Goal: Information Seeking & Learning: Learn about a topic

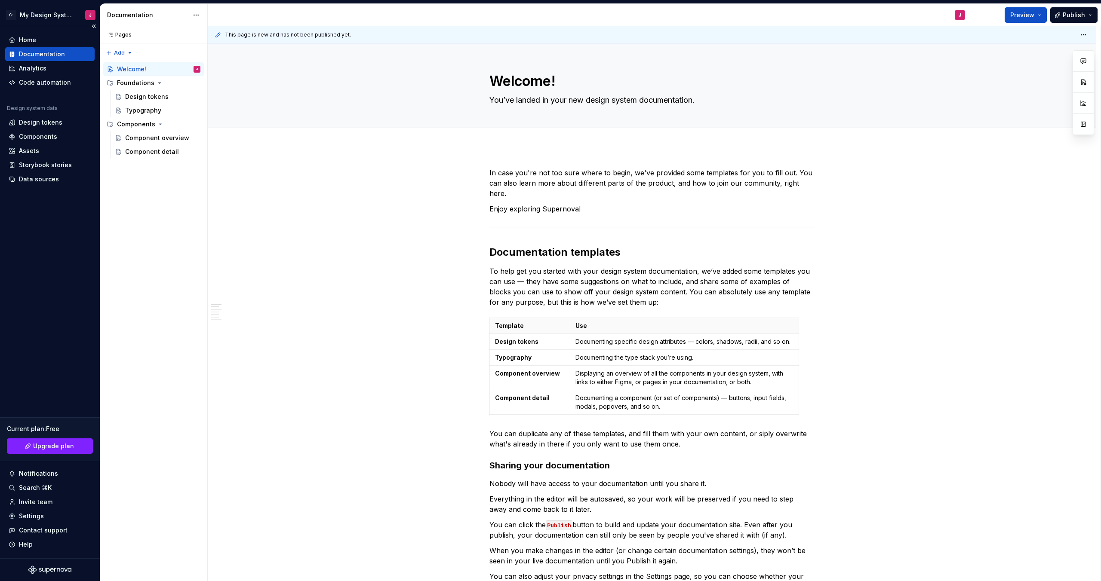
click at [59, 55] on div "Documentation" at bounding box center [42, 54] width 46 height 9
type textarea "*"
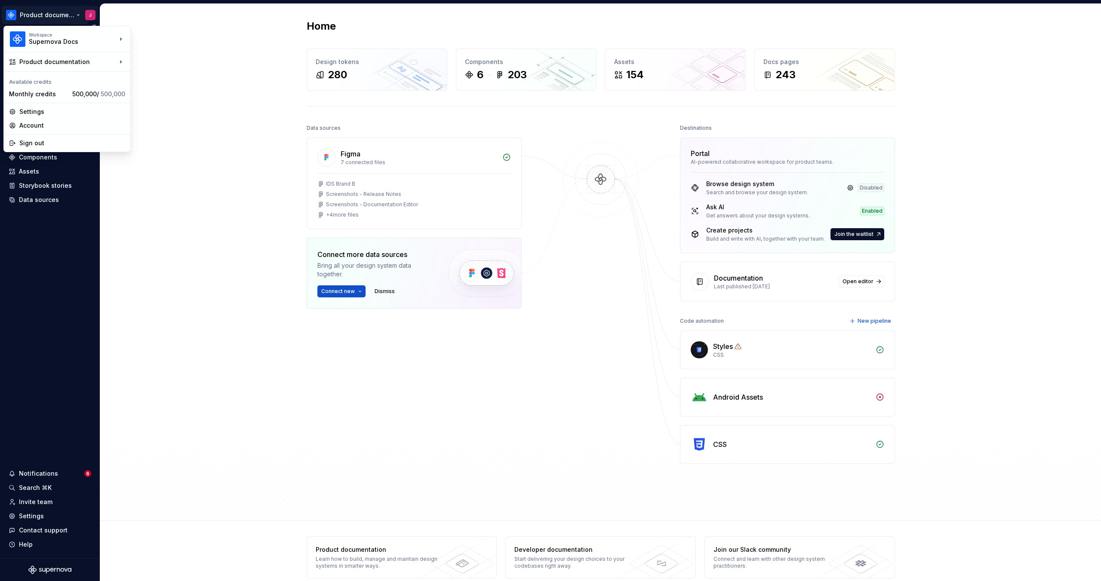
click at [50, 16] on html "Product documentation J Version Current draft Home Documentation Analytics Code…" at bounding box center [550, 290] width 1101 height 581
click at [173, 38] on div "🚀 Supernova" at bounding box center [192, 37] width 94 height 9
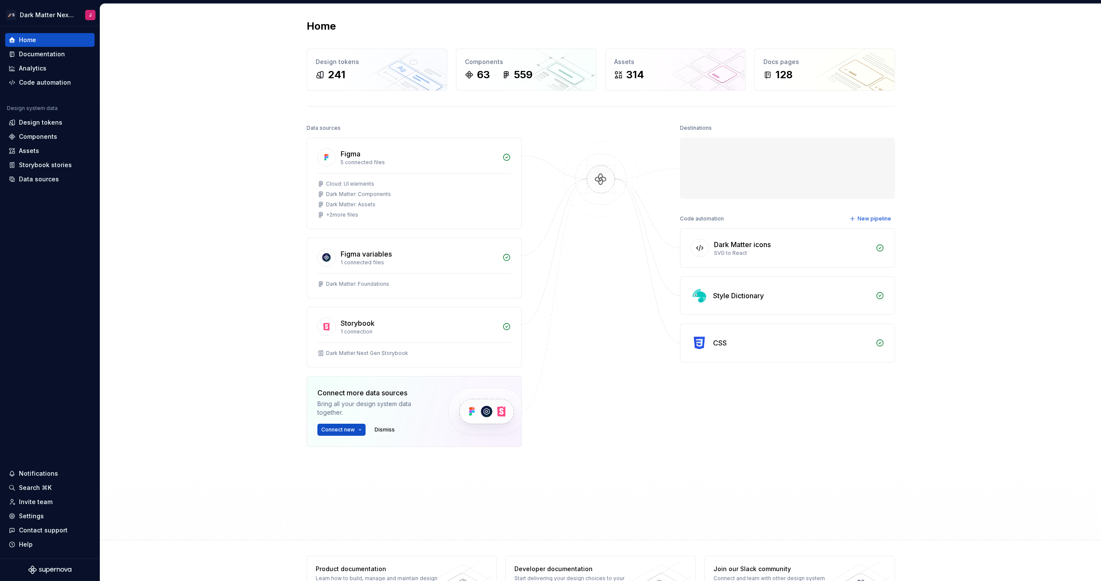
scroll to position [0, 0]
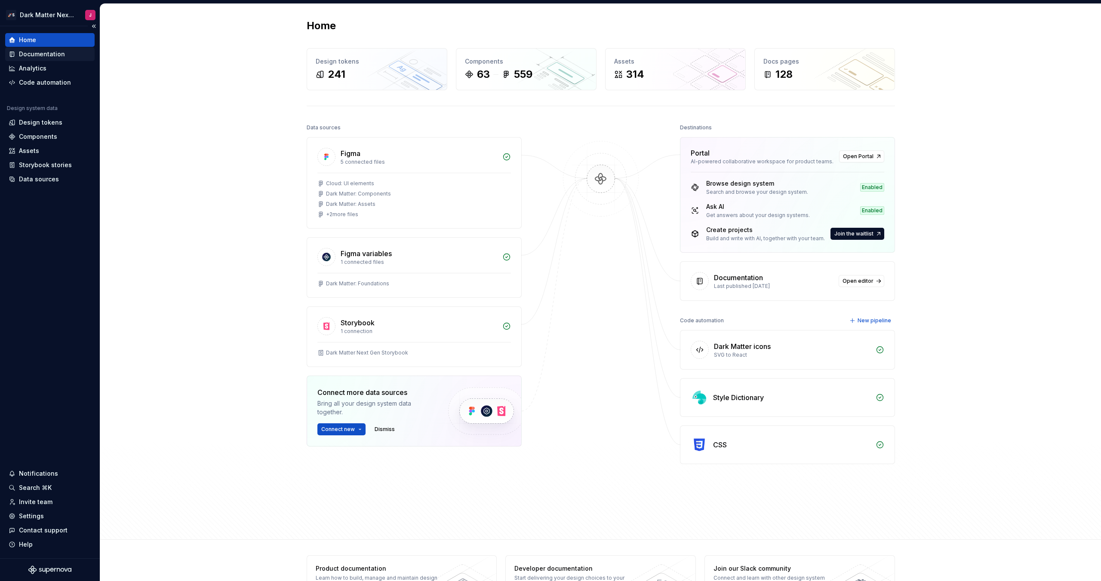
click at [59, 54] on div "Documentation" at bounding box center [42, 54] width 46 height 9
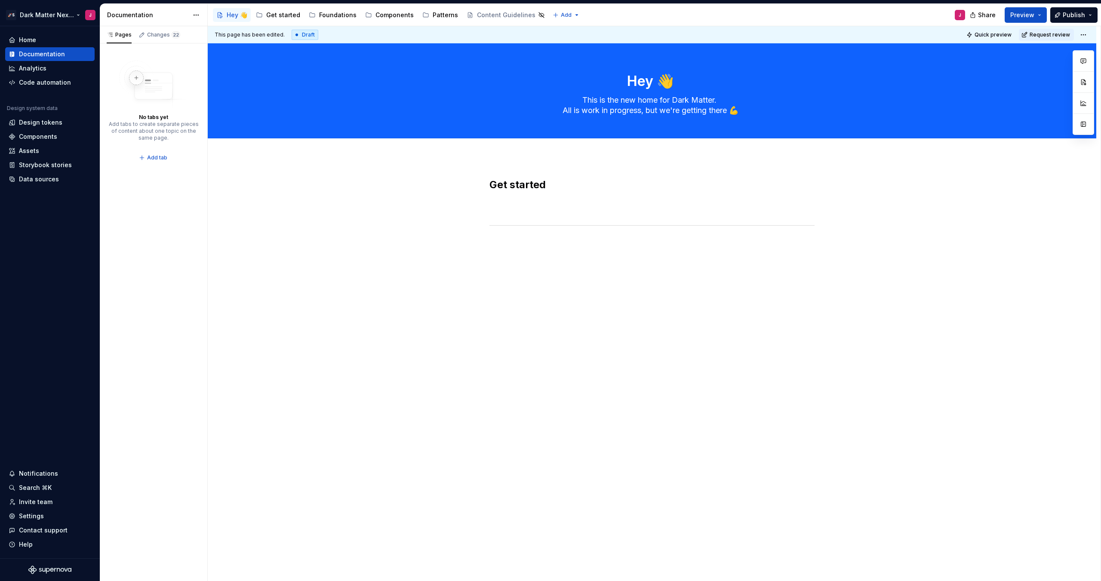
click at [56, 17] on html "🚀S Dark Matter Next Gen J Home Documentation Analytics Code automation Design s…" at bounding box center [550, 290] width 1101 height 581
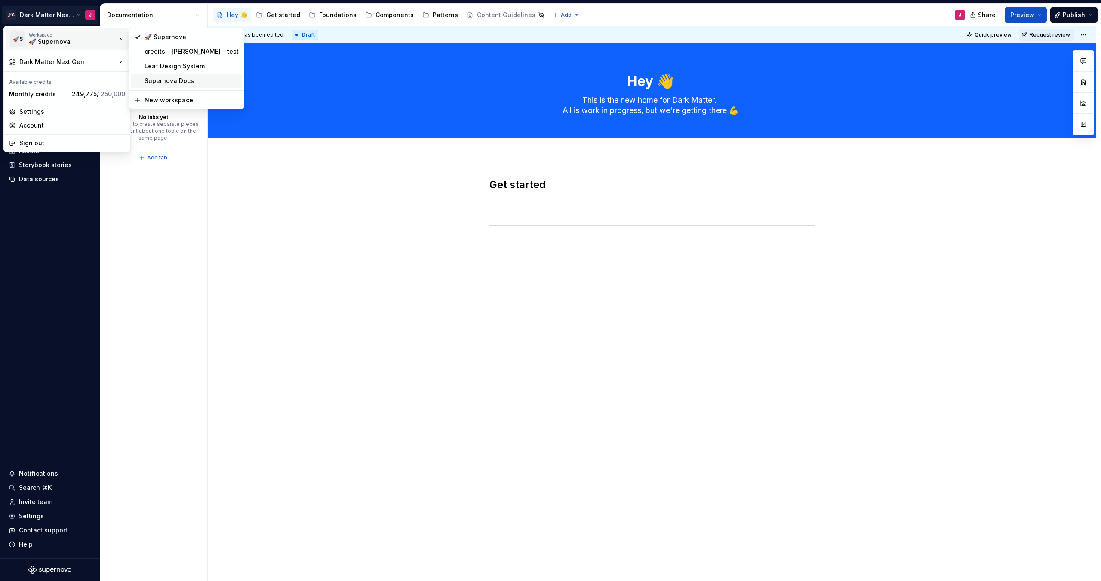
click at [154, 81] on div "Supernova Docs" at bounding box center [192, 81] width 94 height 9
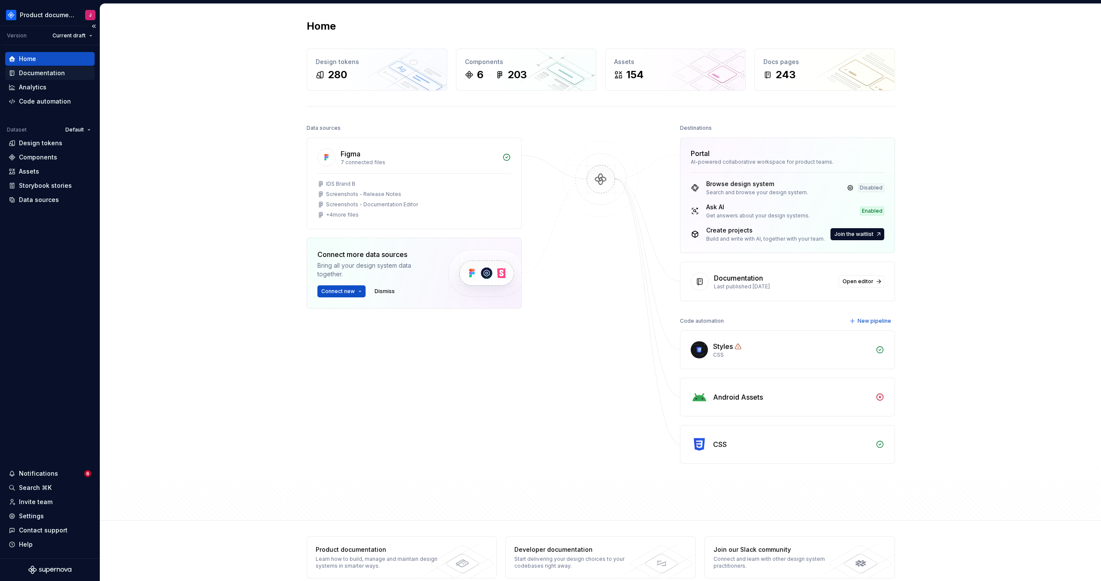
click at [59, 71] on div "Documentation" at bounding box center [42, 73] width 46 height 9
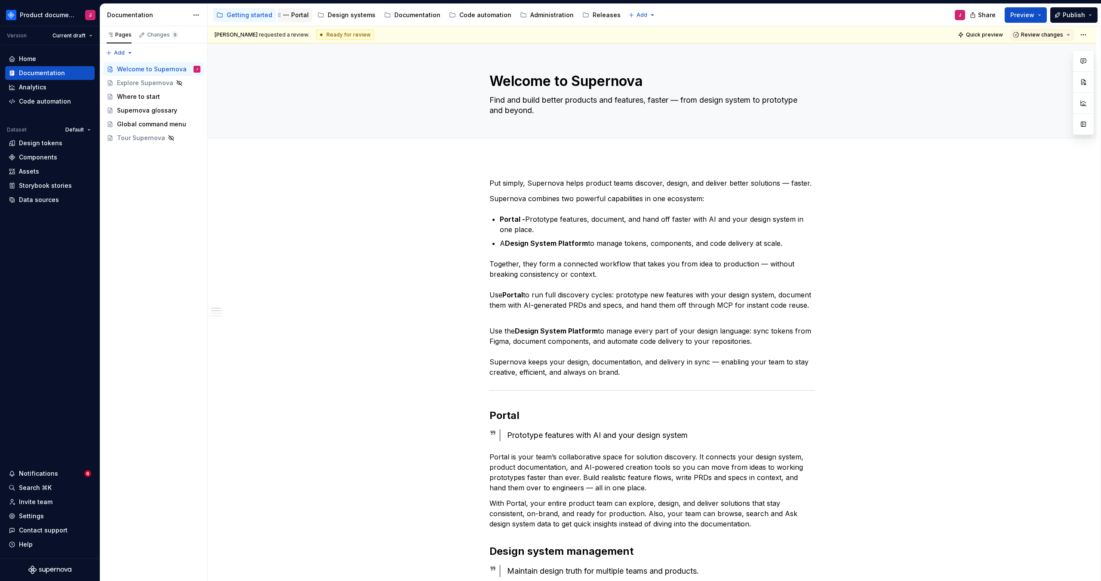
click at [306, 15] on div "Portal" at bounding box center [294, 15] width 35 height 14
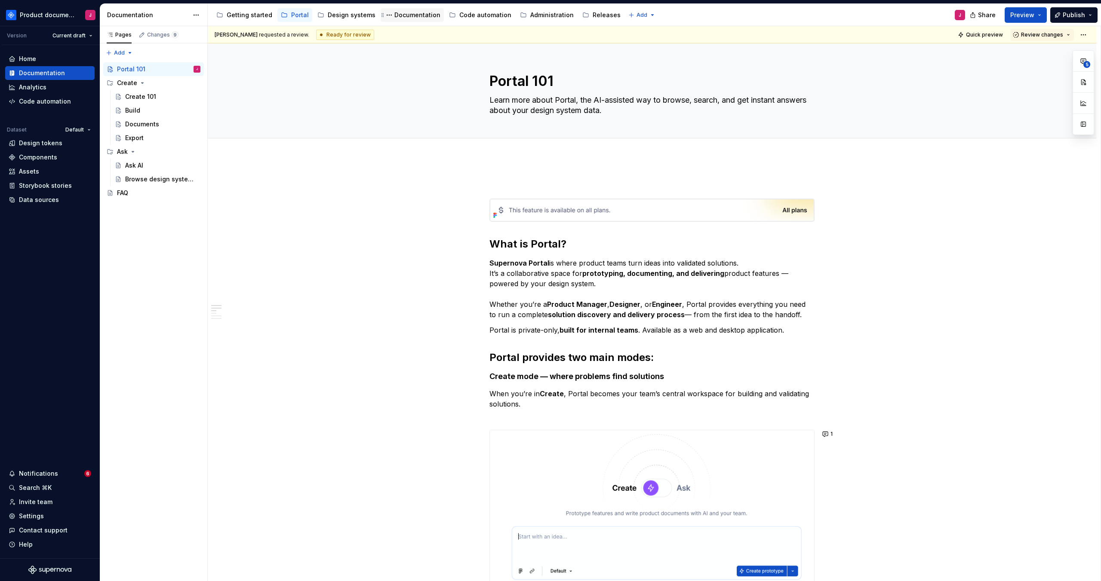
click at [409, 12] on div "Documentation" at bounding box center [417, 15] width 46 height 9
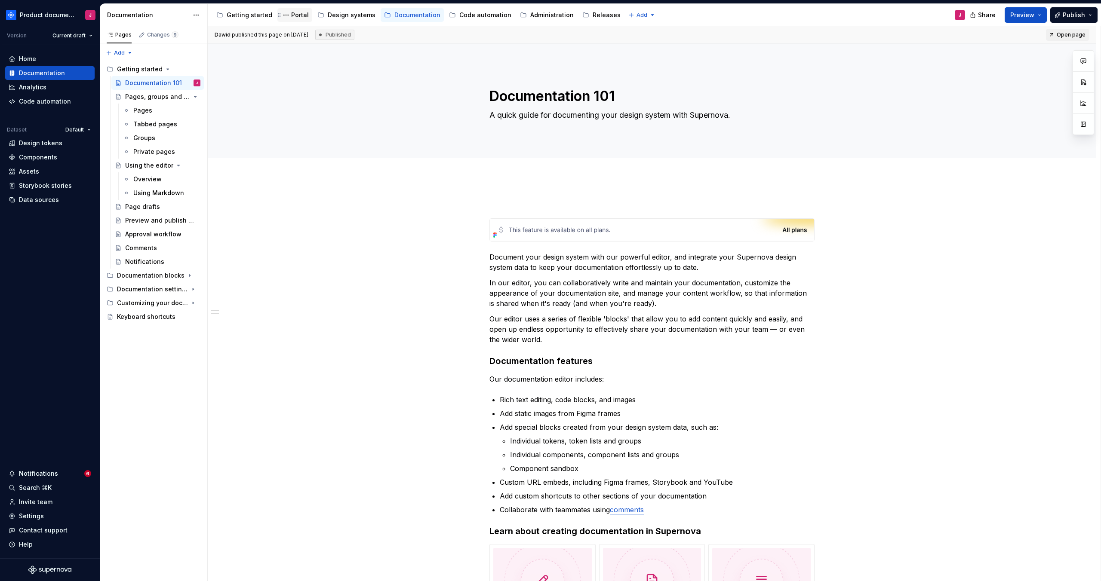
click at [295, 16] on div "Portal" at bounding box center [300, 15] width 18 height 9
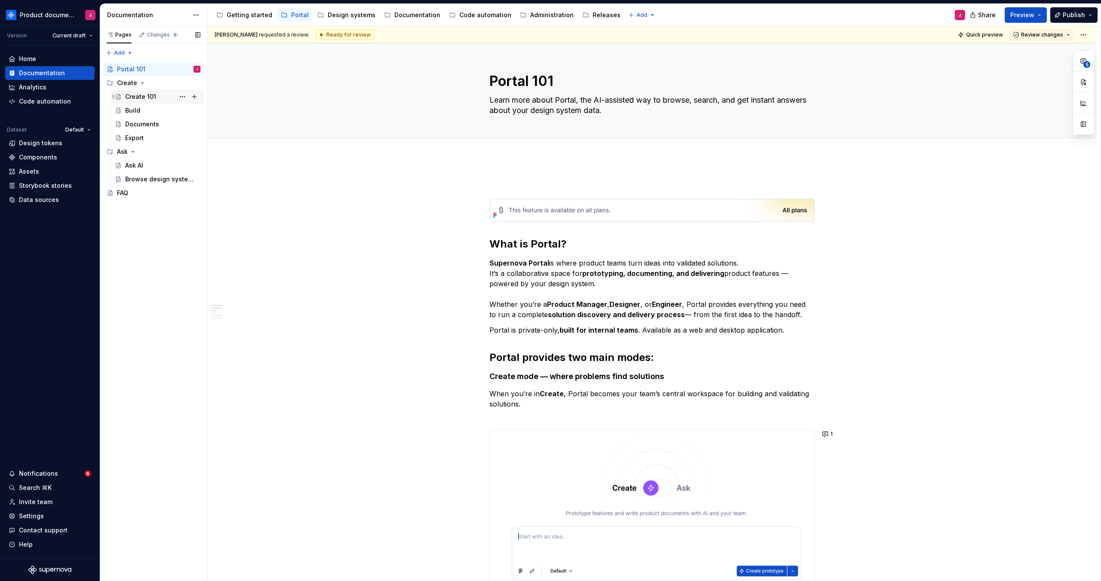
click at [144, 96] on div "Create 101" at bounding box center [140, 96] width 31 height 9
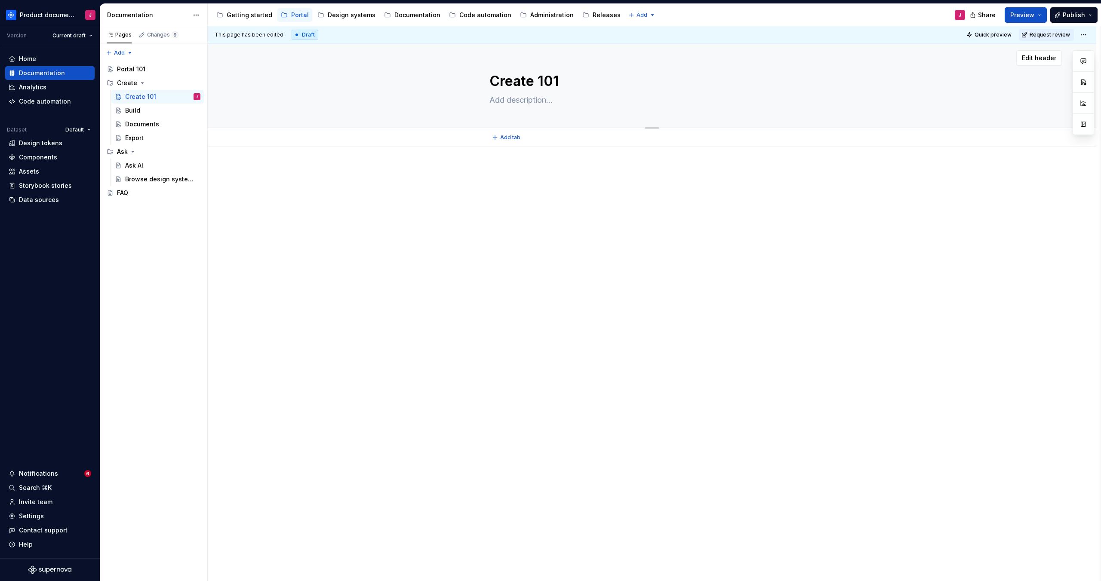
drag, startPoint x: 510, startPoint y: 98, endPoint x: 529, endPoint y: 102, distance: 19.4
click at [510, 98] on textarea at bounding box center [650, 100] width 325 height 14
type textarea "*"
type textarea "T"
type textarea "*"
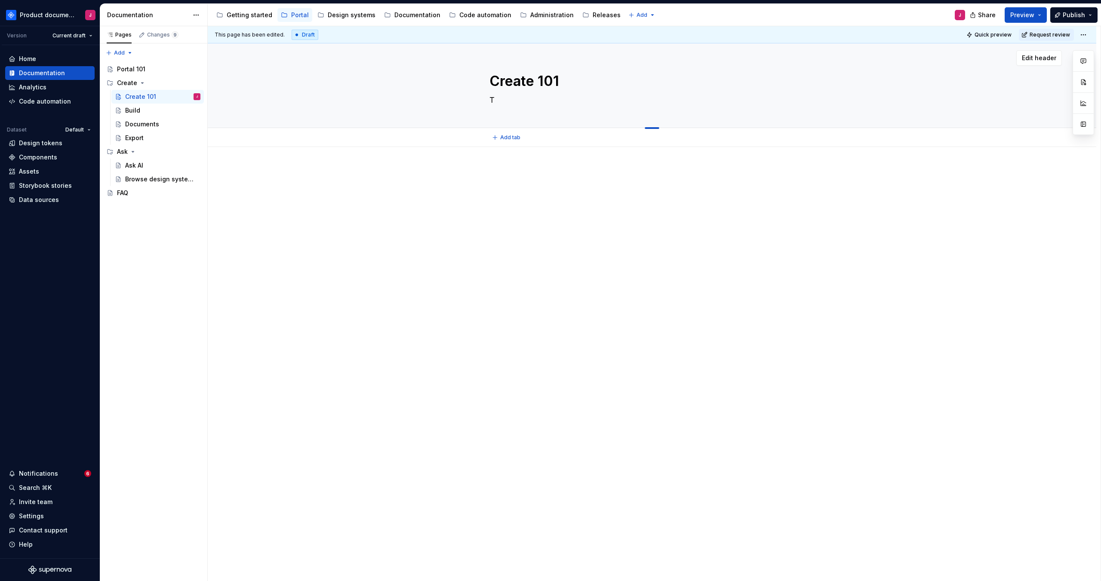
type textarea "Tu"
type textarea "*"
type textarea "Tur"
type textarea "*"
type textarea "Turn"
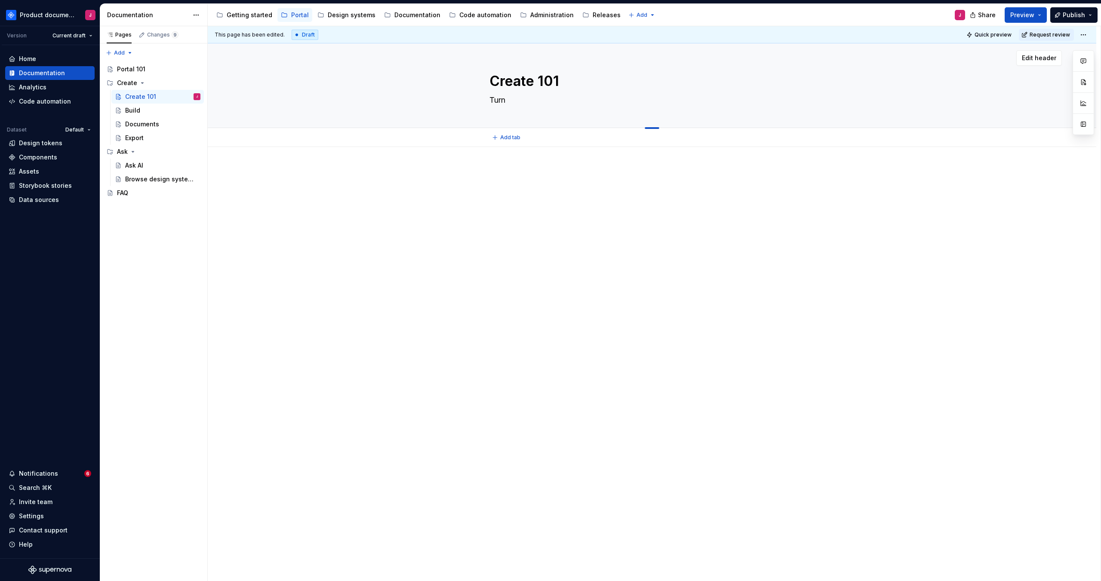
type textarea "*"
type textarea "Turn"
type textarea "*"
type textarea "Turn y"
type textarea "*"
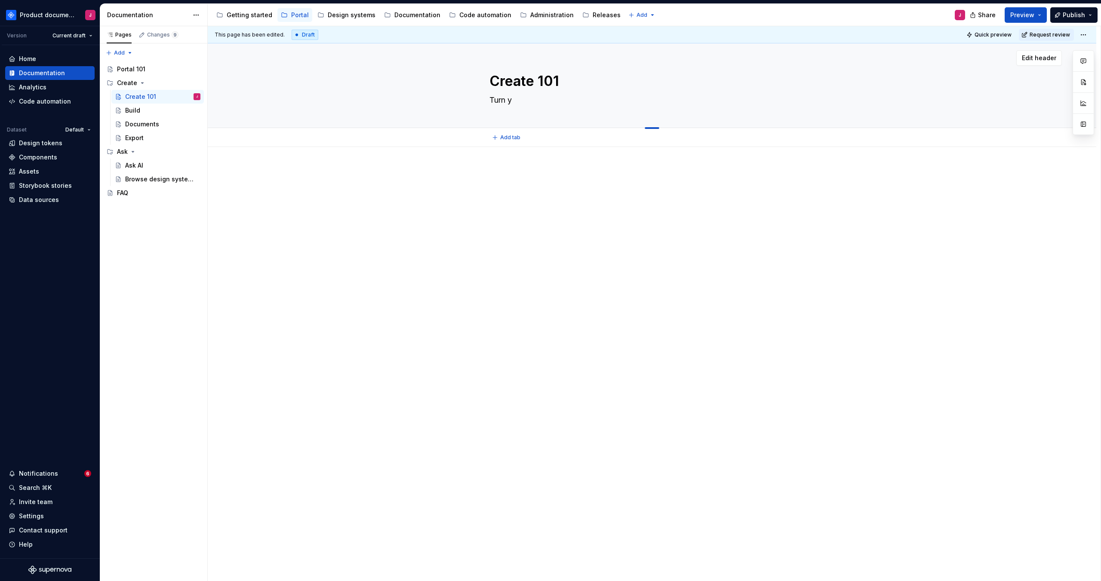
type textarea "Turn"
type textarea "*"
type textarea "Turn y"
type textarea "*"
type textarea "Turn"
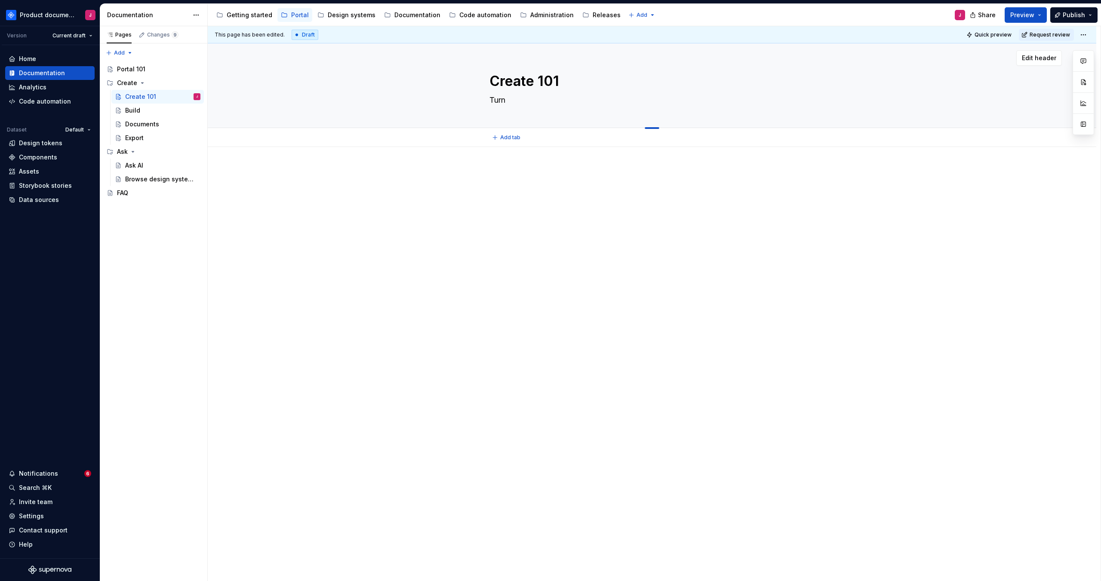
type textarea "*"
type textarea "Turn p"
type textarea "*"
type textarea "Turn pr"
type textarea "*"
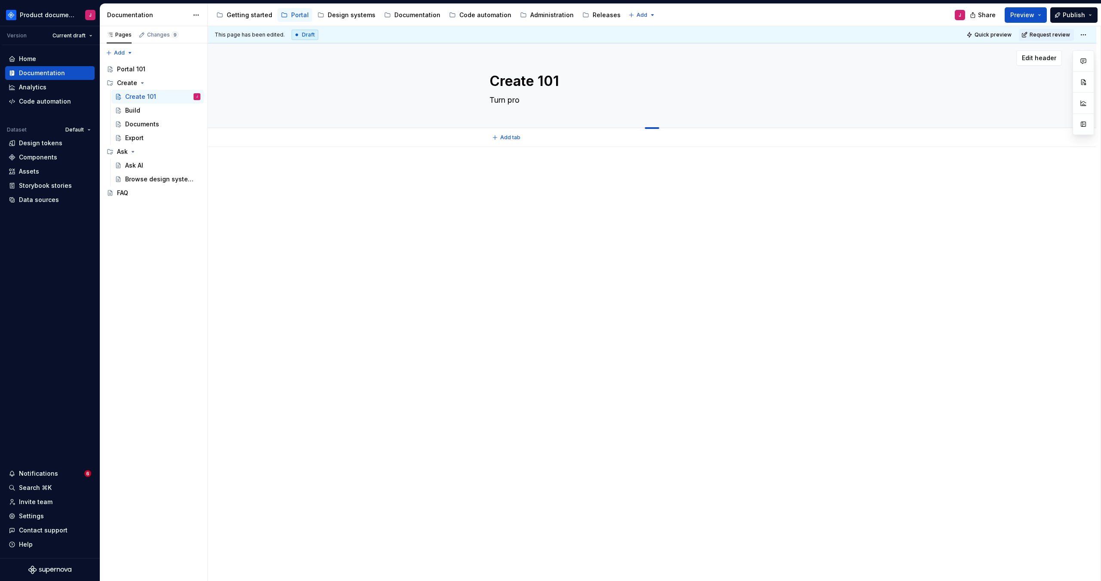
type textarea "Turn prob"
type textarea "*"
type textarea "Turn probl"
type textarea "*"
type textarea "Turn proble"
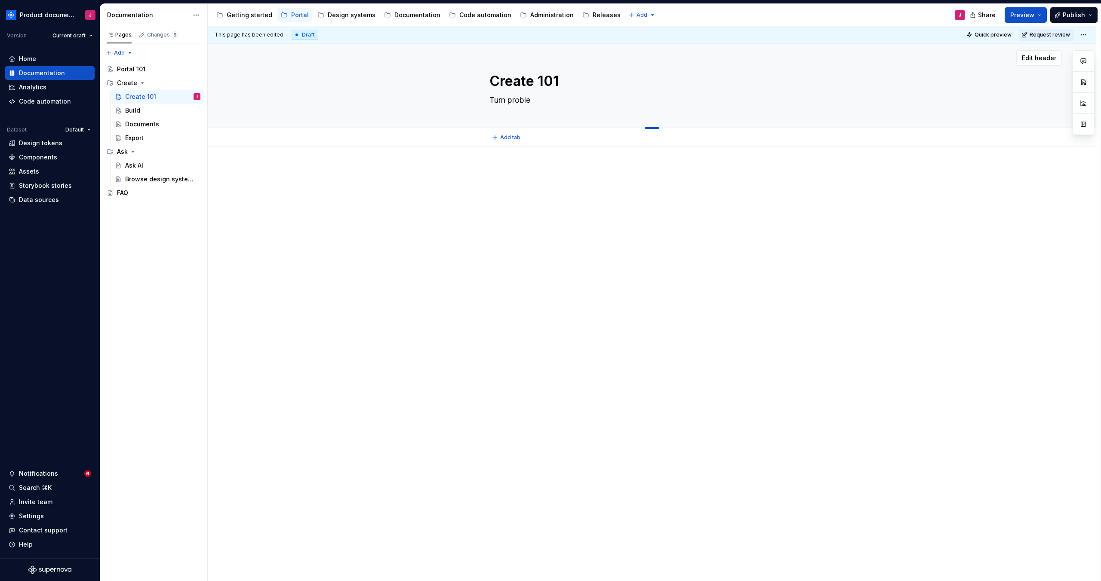
type textarea "*"
type textarea "Turn problem"
type textarea "*"
type textarea "Turn problems"
type textarea "*"
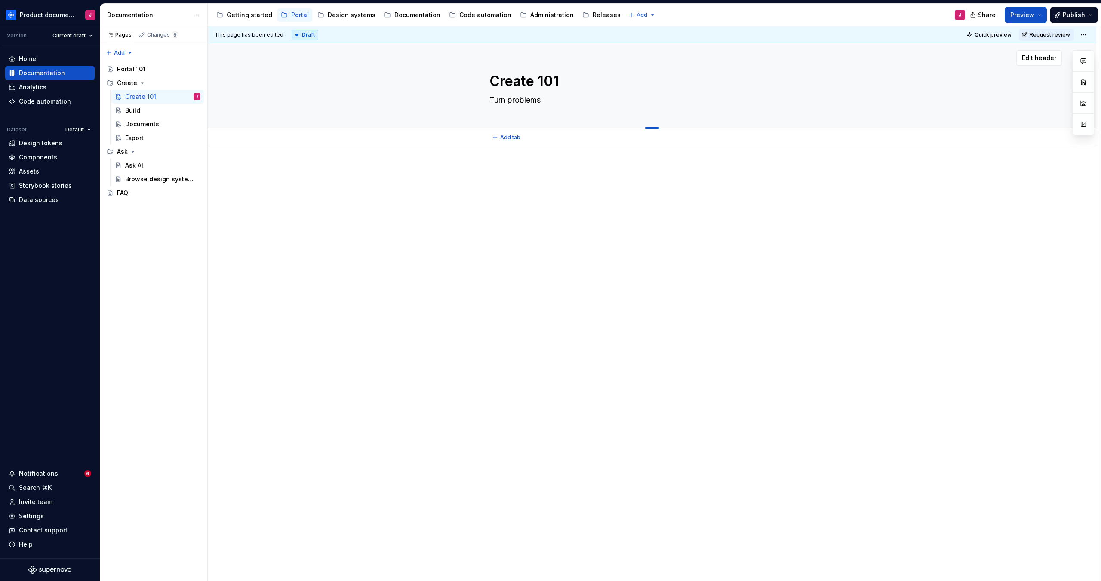
type textarea "Turn problems"
type textarea "*"
type textarea "Turn problems t"
type textarea "*"
type textarea "Turn problems to"
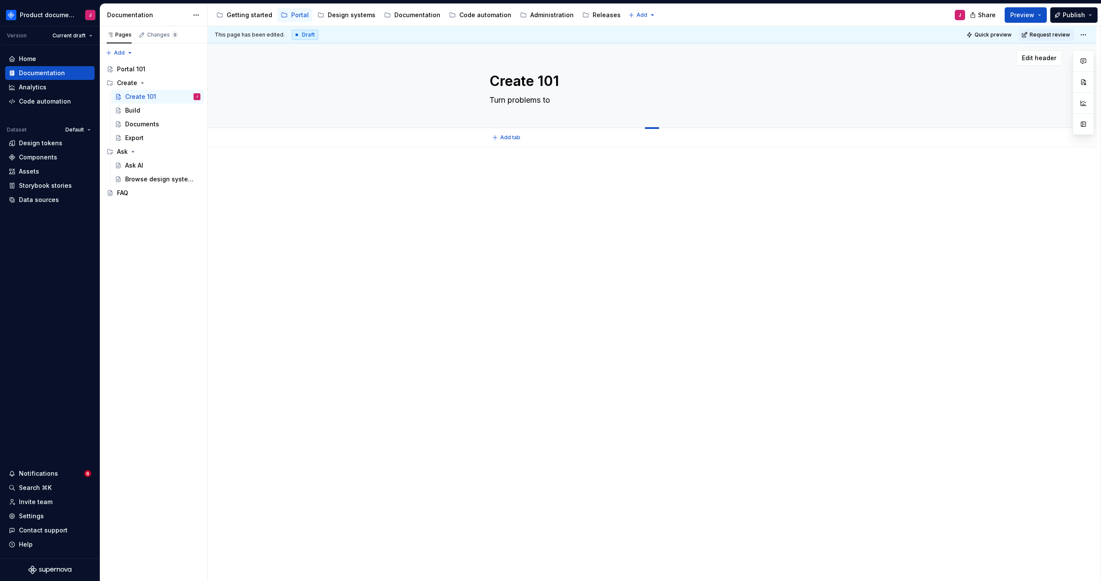
type textarea "*"
type textarea "Turn problems to s"
type textarea "*"
type textarea "Turn problems to so"
type textarea "*"
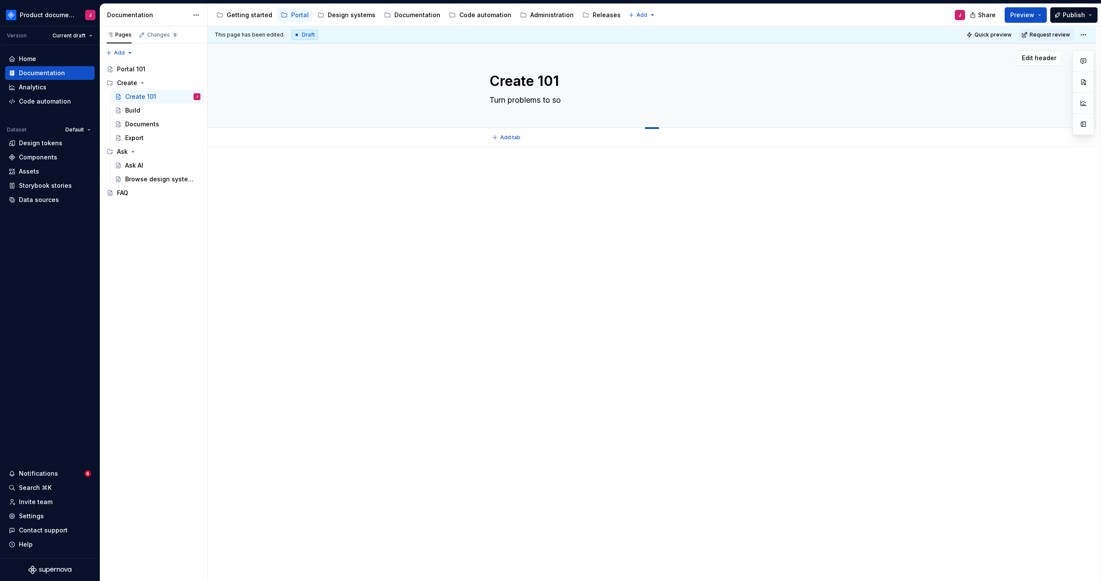
type textarea "Turn problems to sol"
type textarea "*"
type textarea "Turn problems to solu"
type textarea "*"
type textarea "Turn problems to soluti"
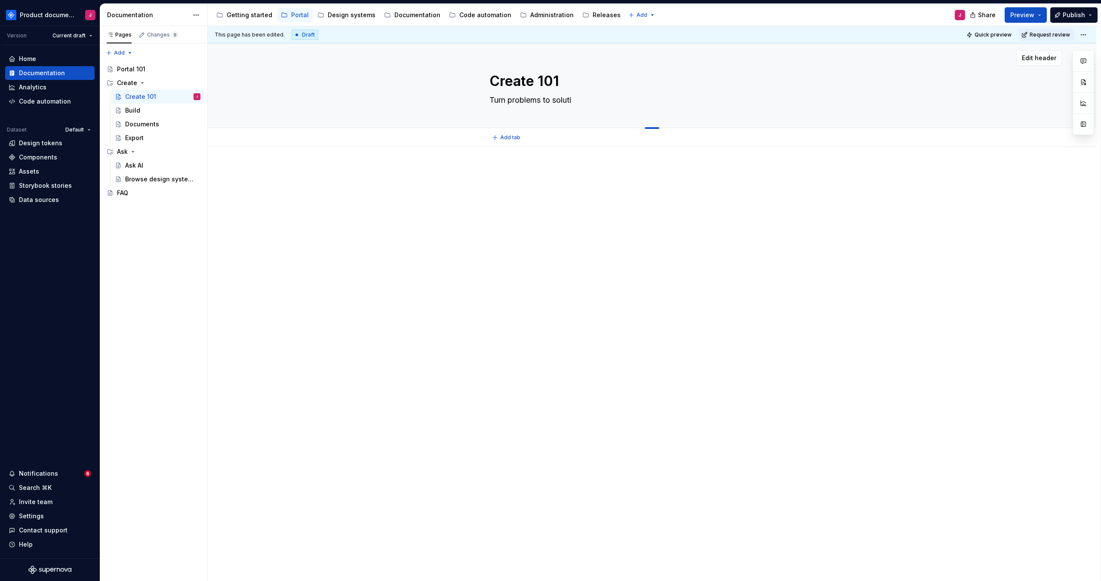
type textarea "*"
type textarea "Turn problems to solutio"
type textarea "*"
type textarea "Turn problems to solution"
type textarea "*"
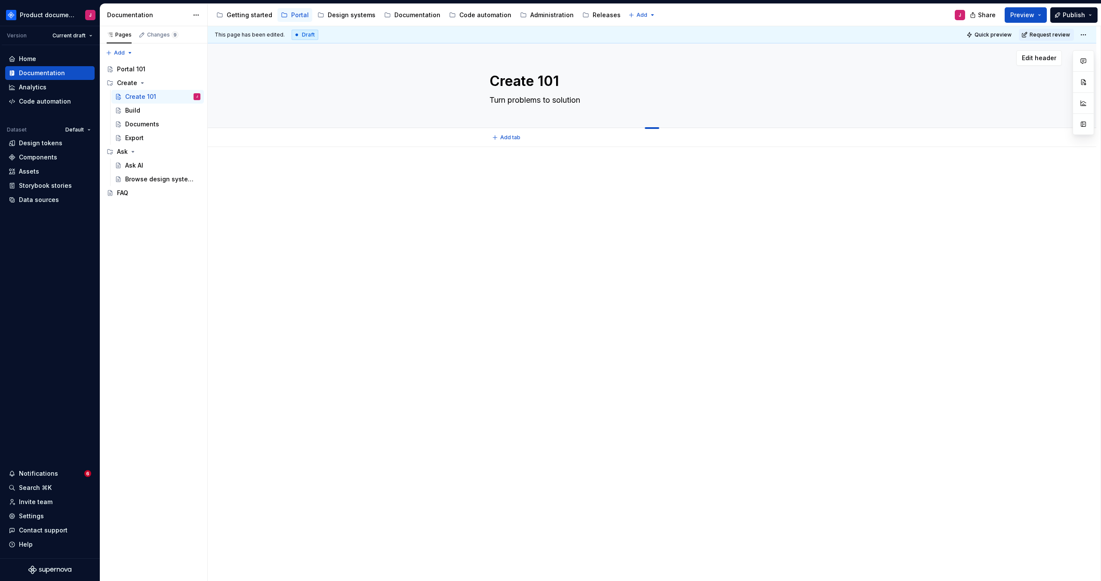
type textarea "Turn problems to solutions"
type textarea "*"
type textarea "Turn problems to solutions"
type textarea "*"
type textarea "Turn problems to solutions"
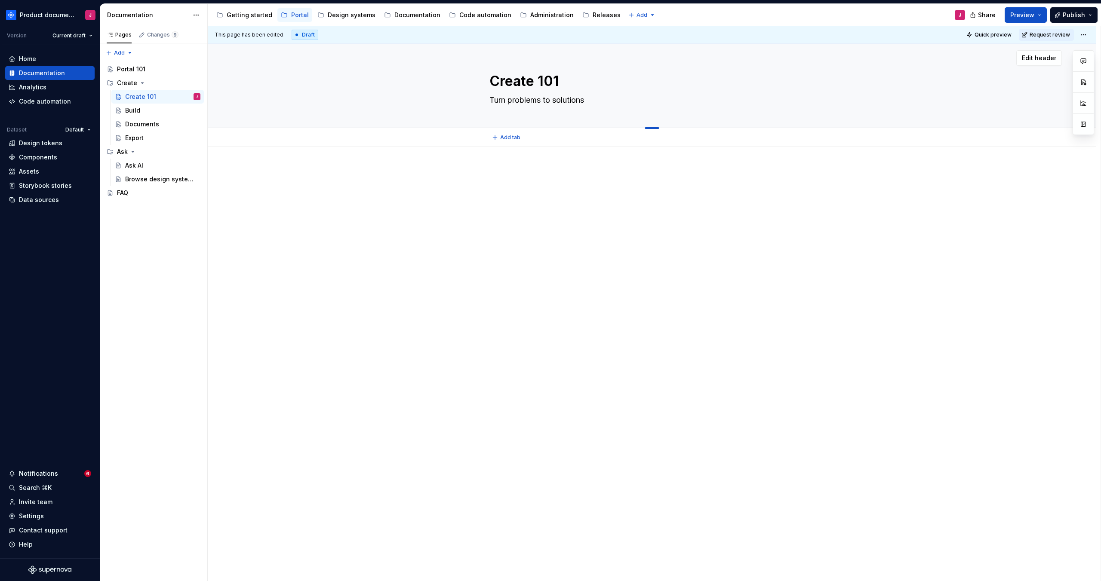
type textarea "*"
type textarea "Turn problems to solutions"
type textarea "*"
type textarea "Turn problems to solutions b"
type textarea "*"
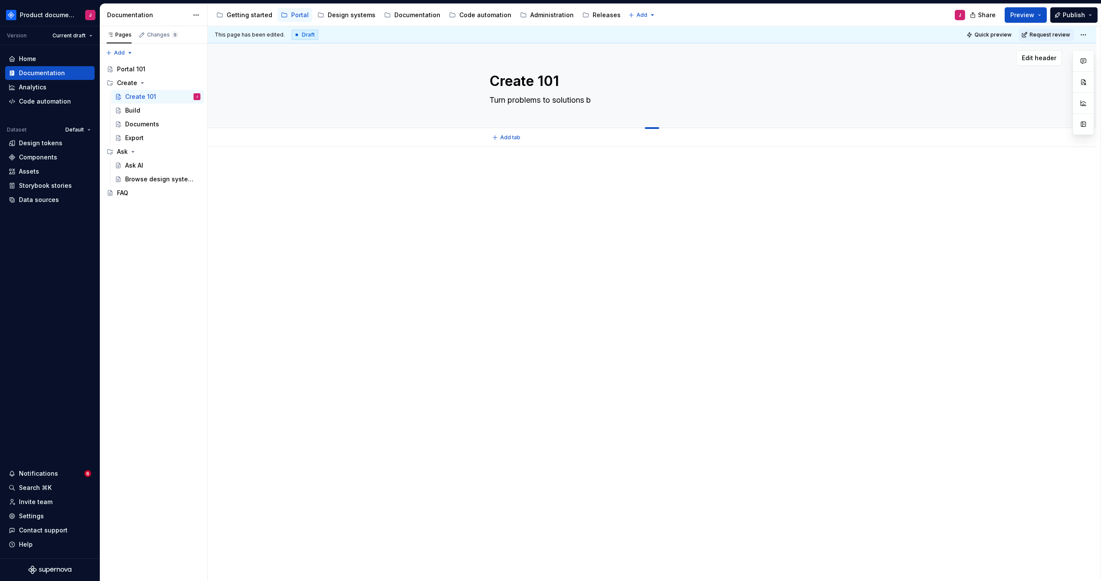
type textarea "Turn problems to solutions by"
type textarea "*"
type textarea "Turn problems to solutions by"
type textarea "*"
type textarea "Turn problems to solutions by p"
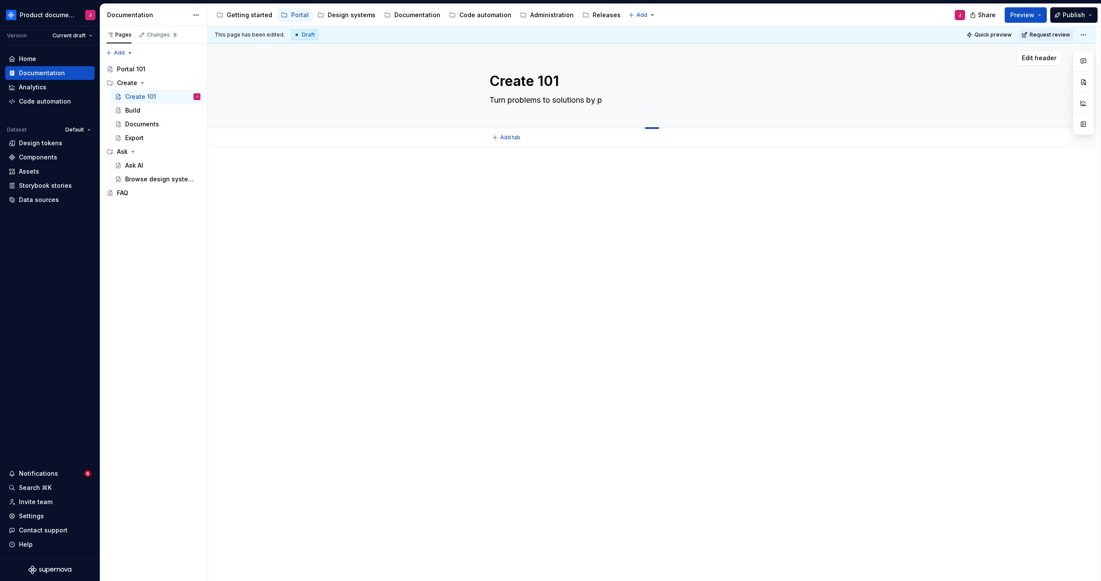
type textarea "*"
type textarea "Turn problems to solutions by pro"
type textarea "*"
type textarea "Turn problems to solutions by prot"
type textarea "*"
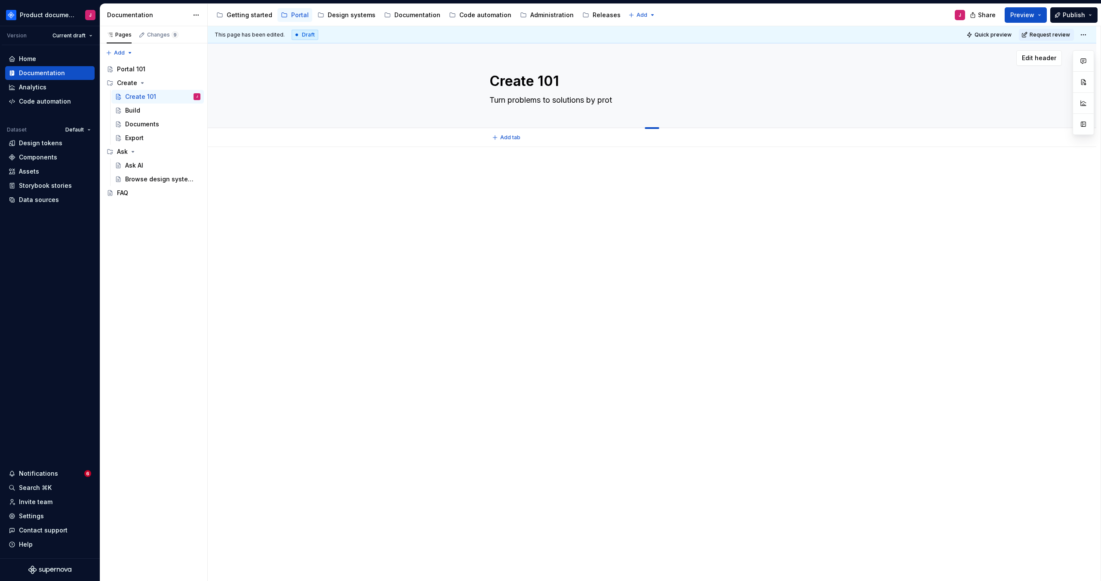
type textarea "Turn problems to solutions by proto"
type textarea "*"
type textarea "Turn problems to solutions by protot"
type textarea "*"
type textarea "Turn problems to solutions by prototy"
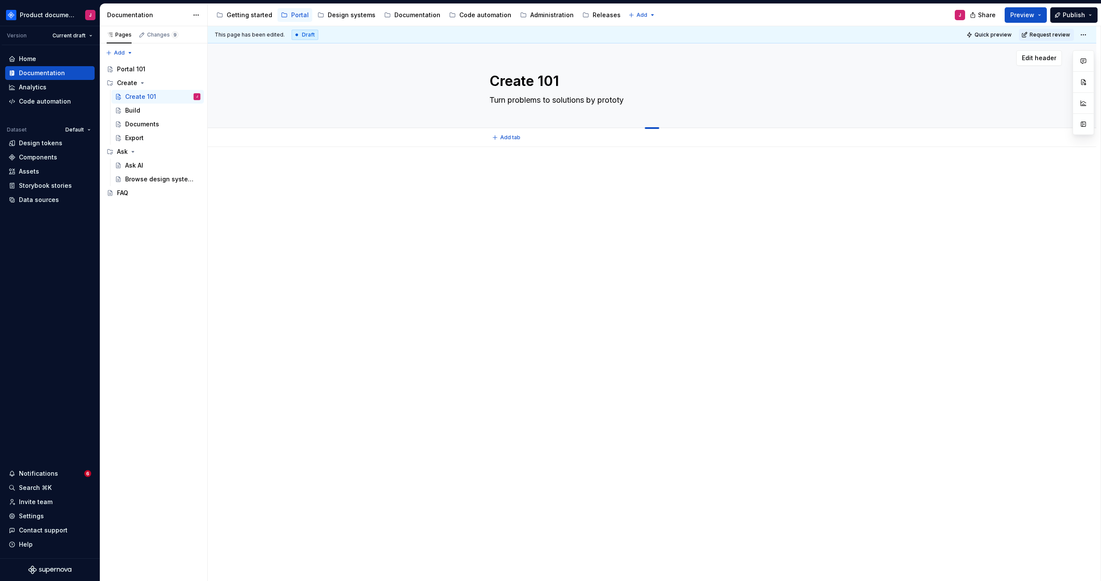
type textarea "*"
type textarea "Turn problems to solutions by prototyp"
type textarea "*"
type textarea "Turn problems to solutions by prototypi"
type textarea "*"
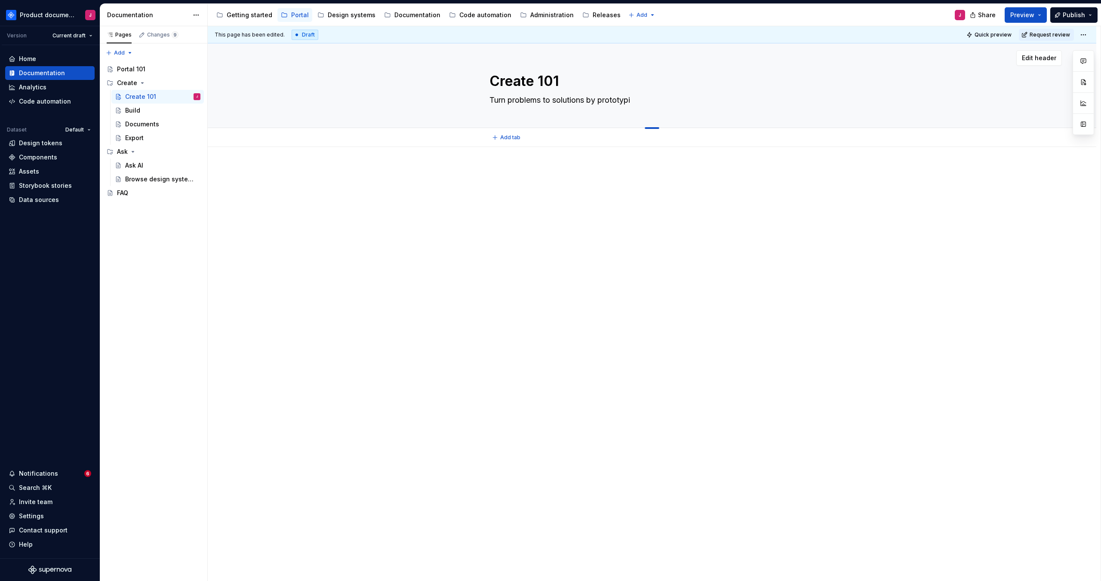
type textarea "Turn problems to solutions by prototypin"
type textarea "*"
type textarea "Turn problems to solutions by prototyping"
type textarea "*"
type textarea "Turn problems to solutions by prototyping"
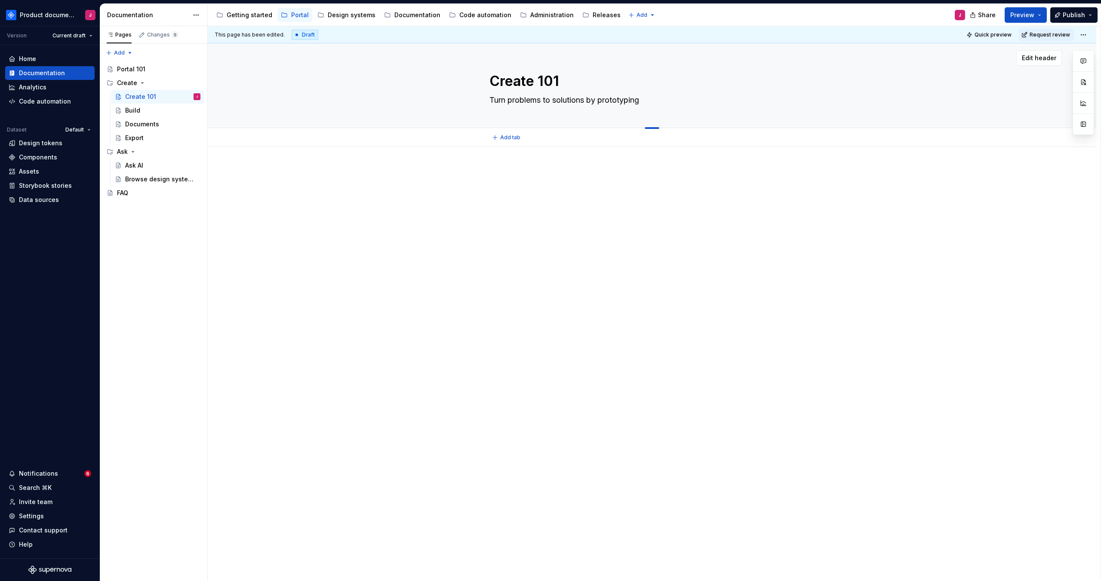
type textarea "*"
type textarea "Turn problems to solutions by prototyping"
type textarea "*"
type textarea "F"
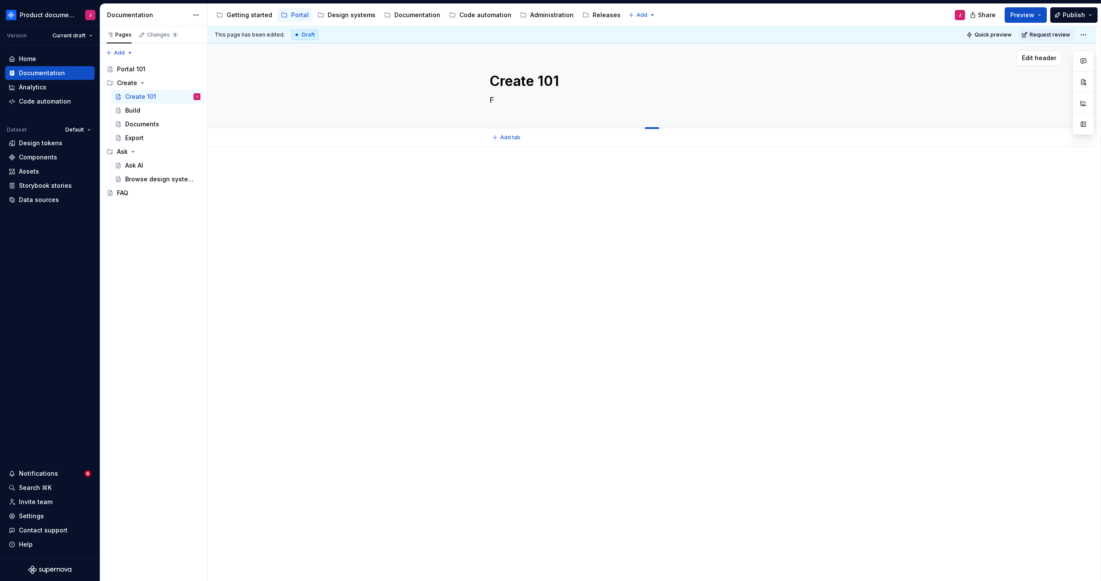
type textarea "*"
type textarea "Fi"
type textarea "*"
type textarea "Fin"
type textarea "*"
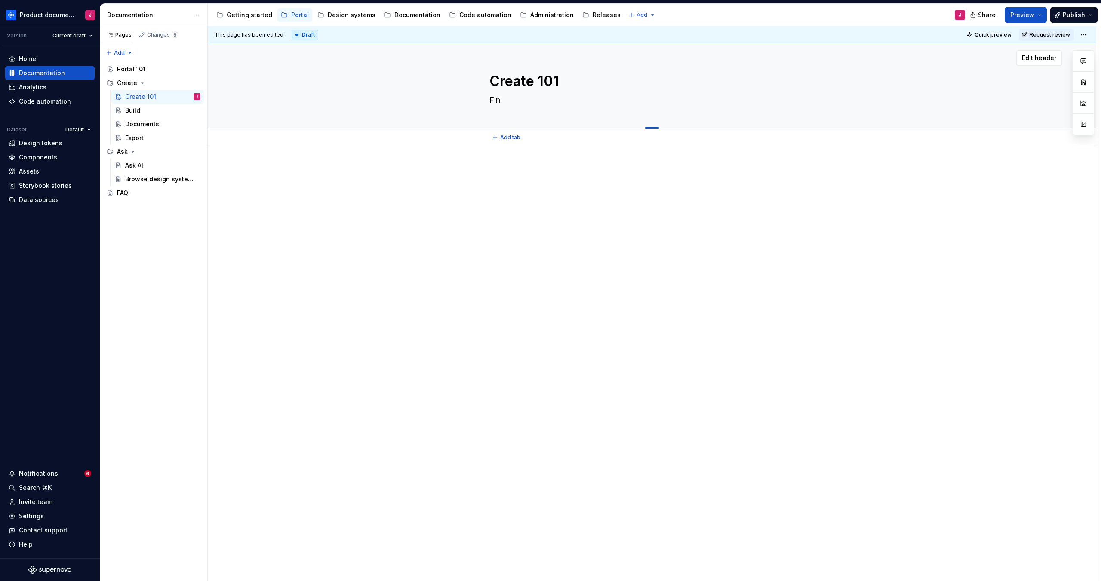
type textarea "Find"
type textarea "*"
type textarea "Find"
type textarea "*"
type textarea "Find t"
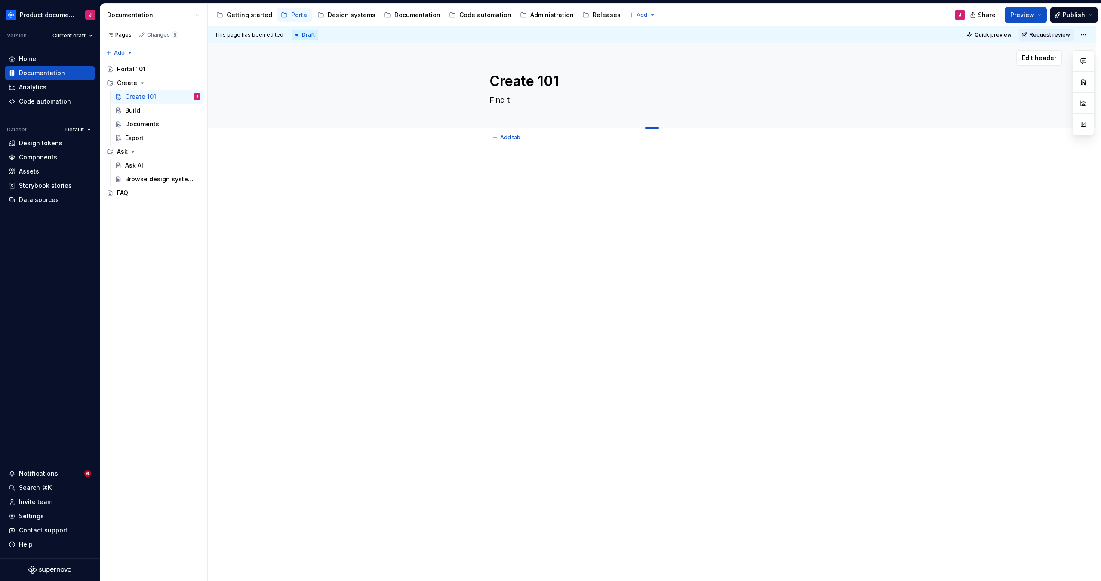
type textarea "*"
type textarea "Find the"
type textarea "*"
type textarea "Find the r"
type textarea "*"
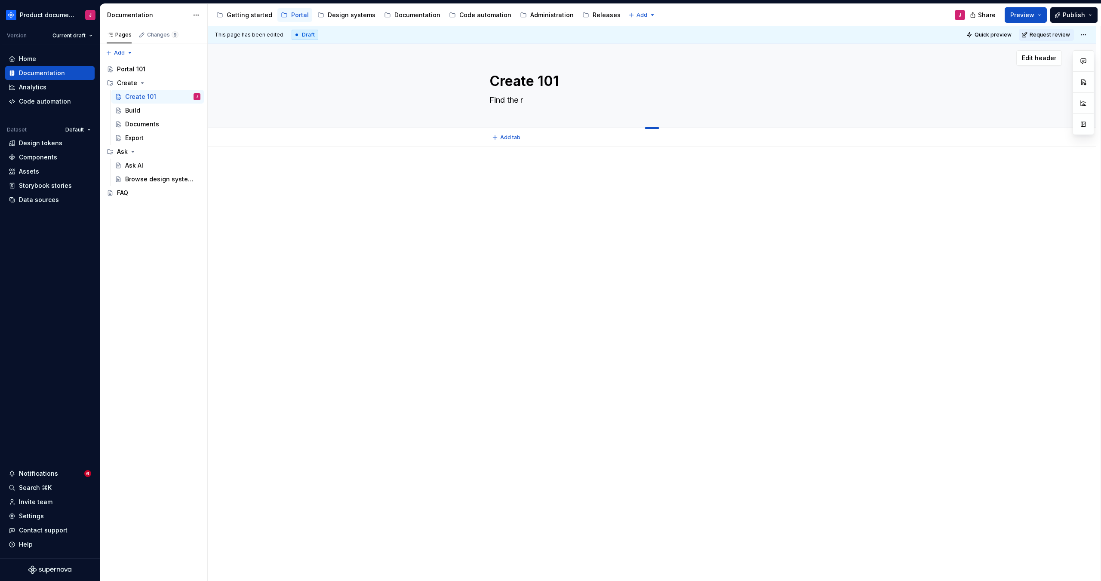
type textarea "Find the ri"
type textarea "*"
type textarea "Find the rig"
type textarea "*"
type textarea "Find the righ"
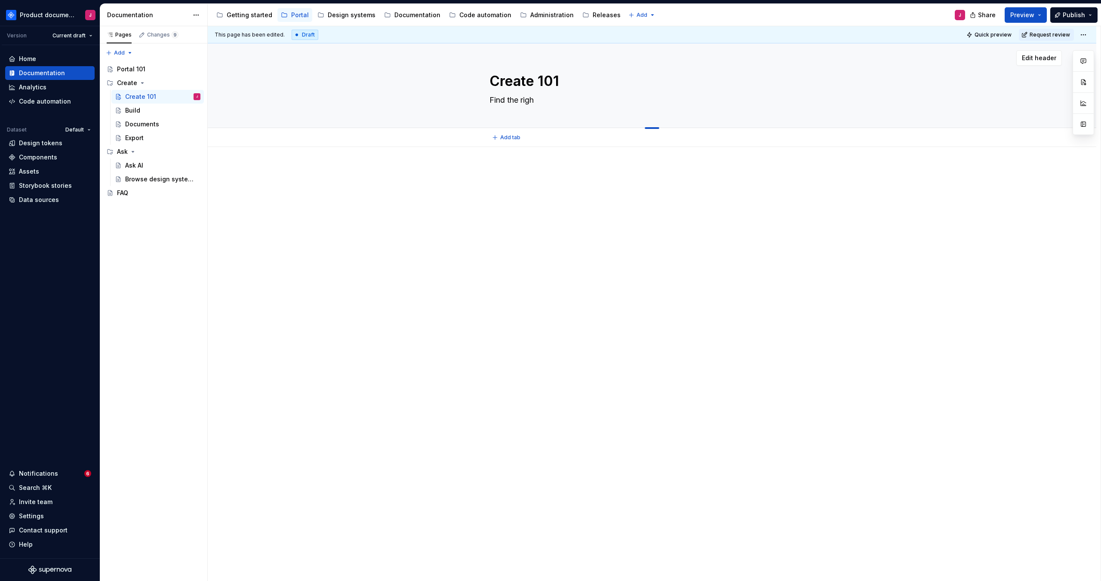
type textarea "*"
type textarea "Find the right"
type textarea "*"
type textarea "Find the right"
type textarea "*"
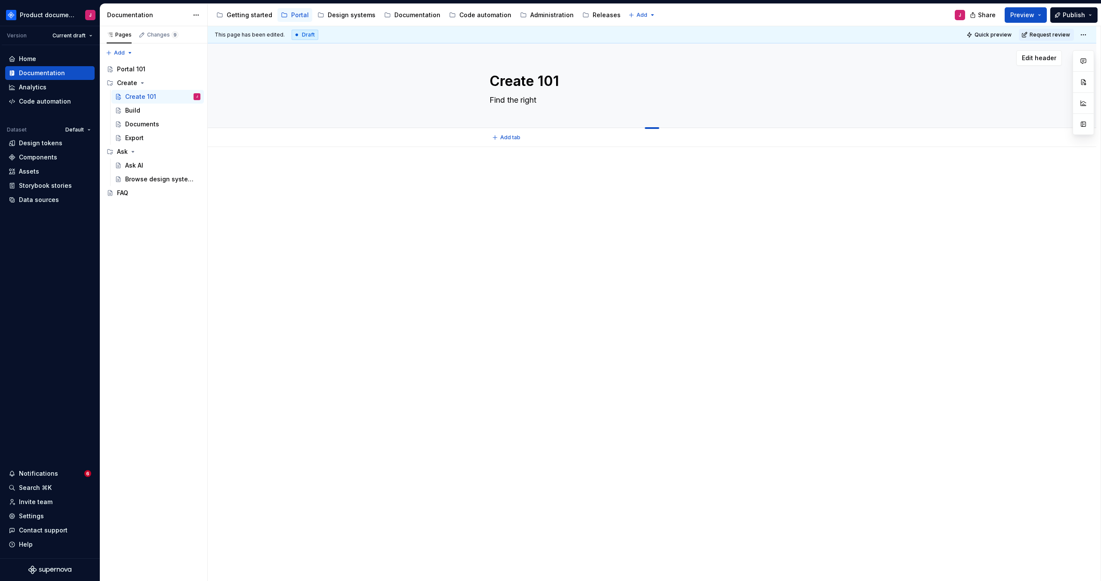
type textarea "Find the right s"
type textarea "*"
type textarea "Find the right so"
type textarea "*"
type textarea "Find the right sol"
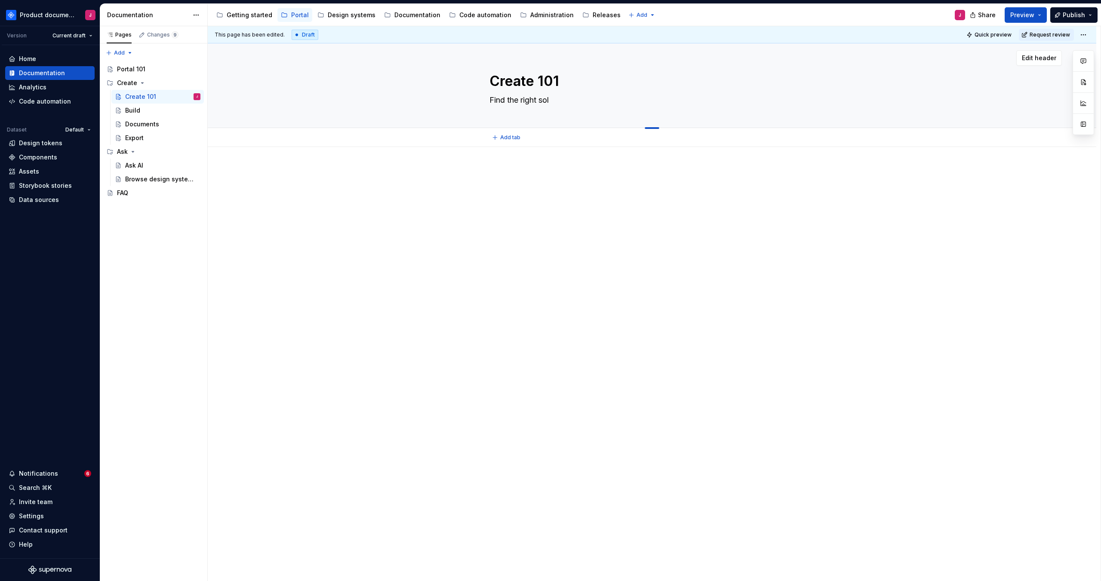
type textarea "*"
type textarea "Find the right solu"
type textarea "*"
type textarea "Find the right solut"
type textarea "*"
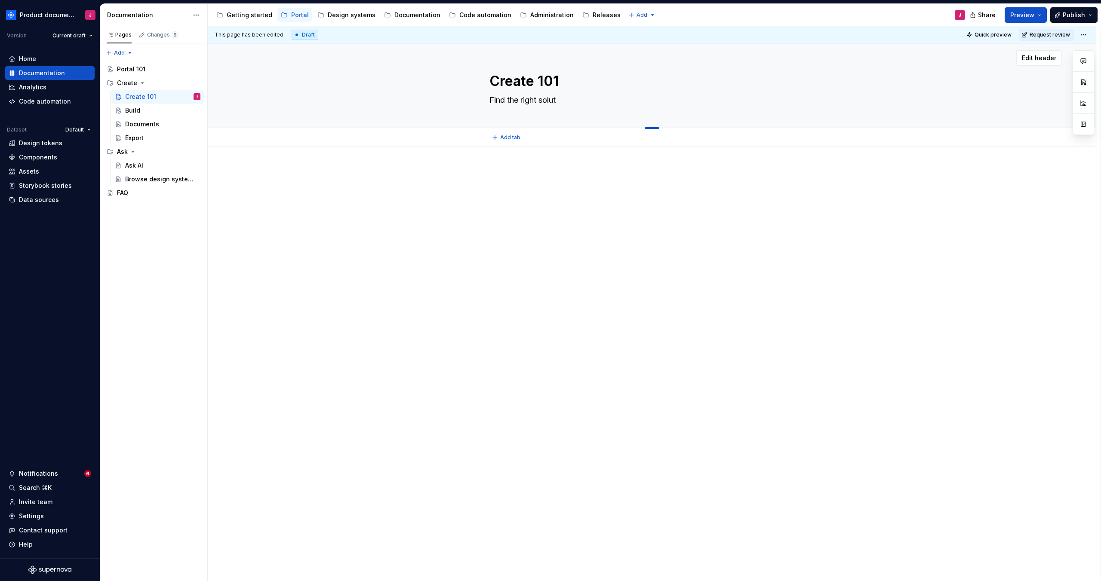
type textarea "Find the right soluti"
type textarea "*"
type textarea "Find the right solutio"
type textarea "*"
type textarea "Find the right solution"
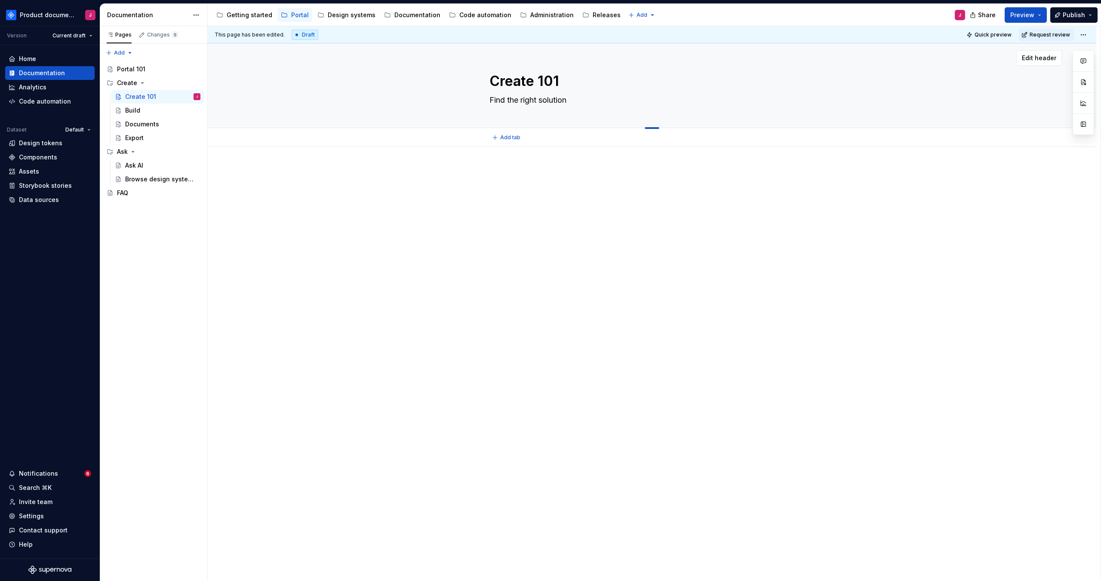
type textarea "*"
type textarea "Find the right solution fo"
type textarea "*"
type textarea "Find the right solution for"
type textarea "*"
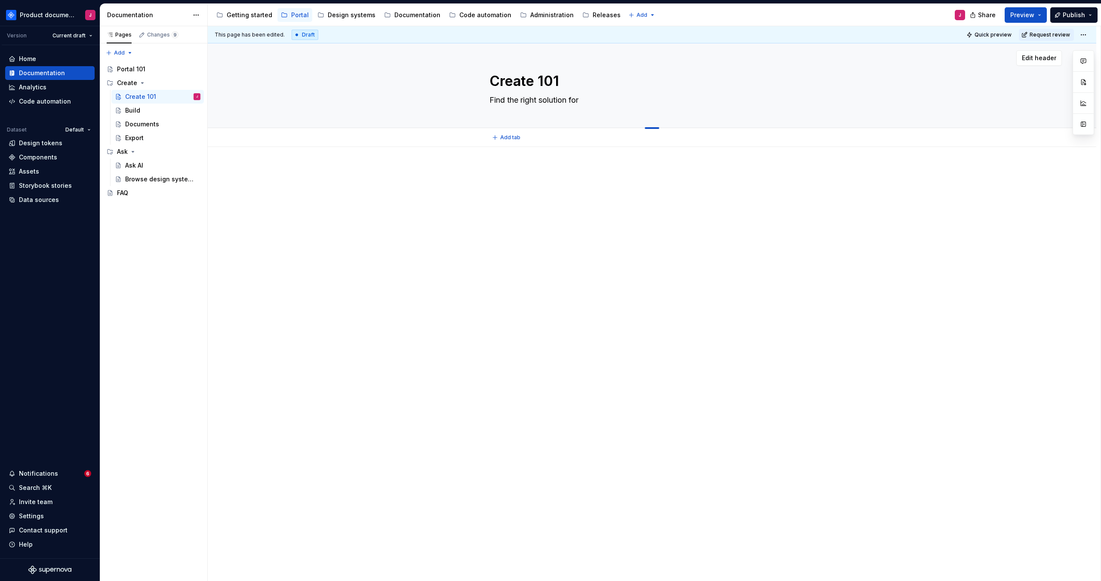
type textarea "Find the right solution for"
type textarea "*"
type textarea "Find the right solution for e"
type textarea "*"
type textarea "Find the right solution for"
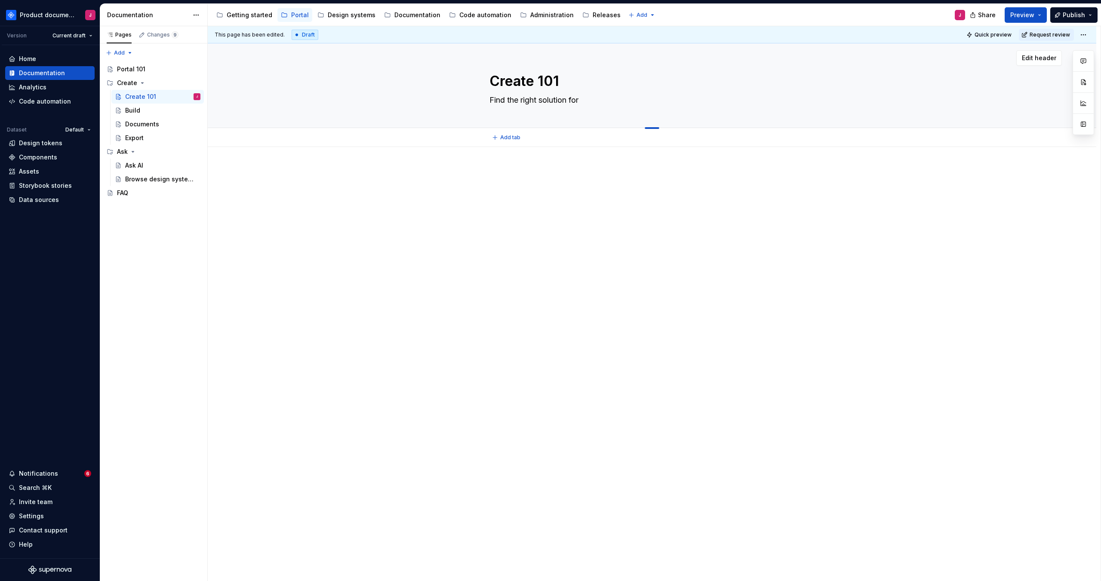
type textarea "*"
type textarea "Find the right solution for a"
type textarea "*"
type textarea "Find the right solution for an"
type textarea "*"
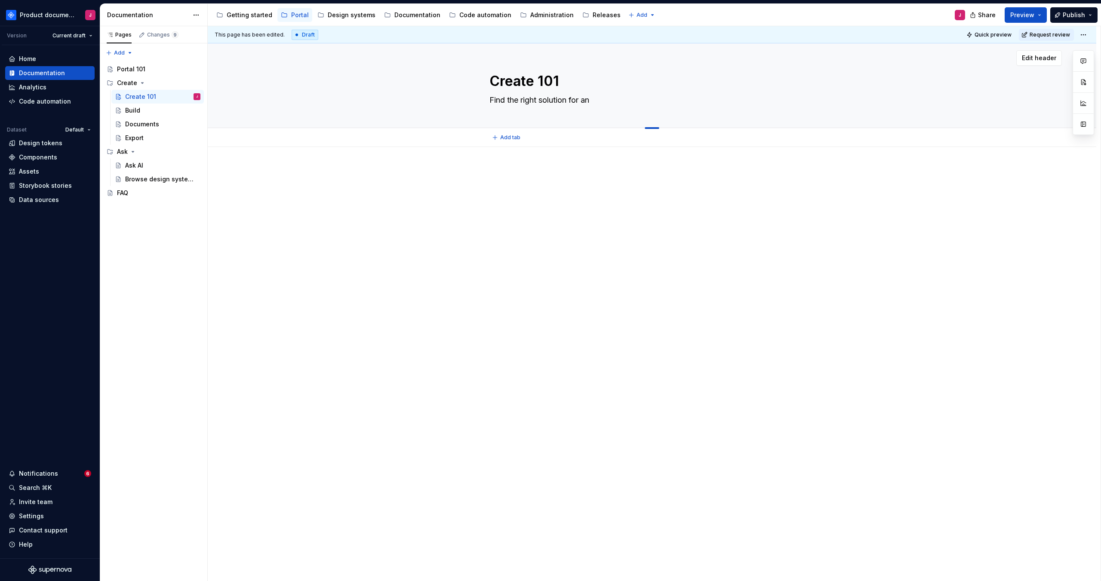
type textarea "Find the right solution for any"
type textarea "*"
type textarea "Find the right solution for any"
type textarea "*"
type textarea "Find the right solution for any p"
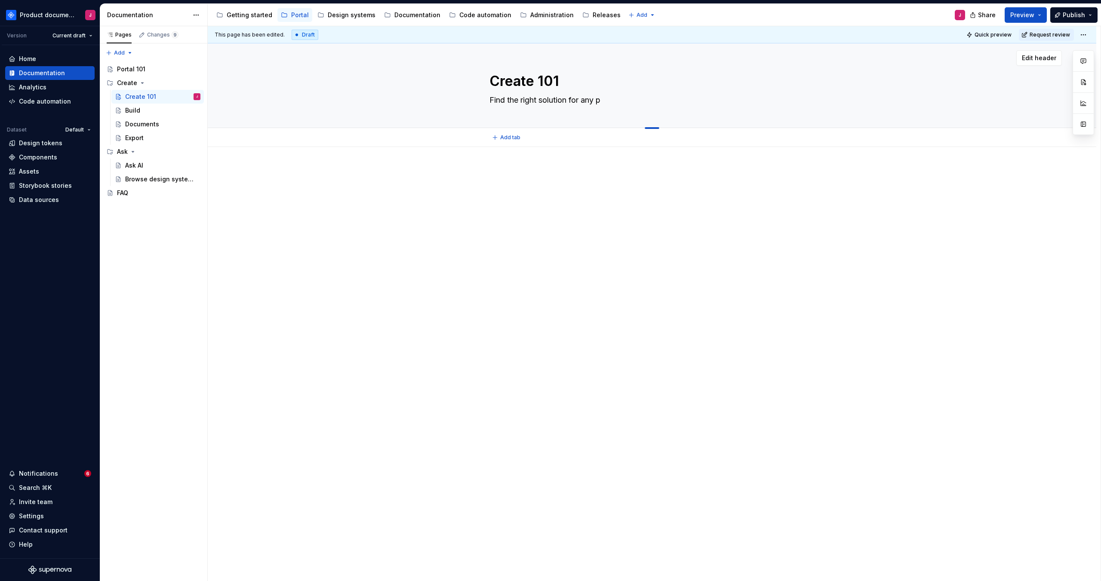
type textarea "*"
type textarea "Find the right solution for any pr"
type textarea "*"
type textarea "Find the right solution for any pro"
type textarea "*"
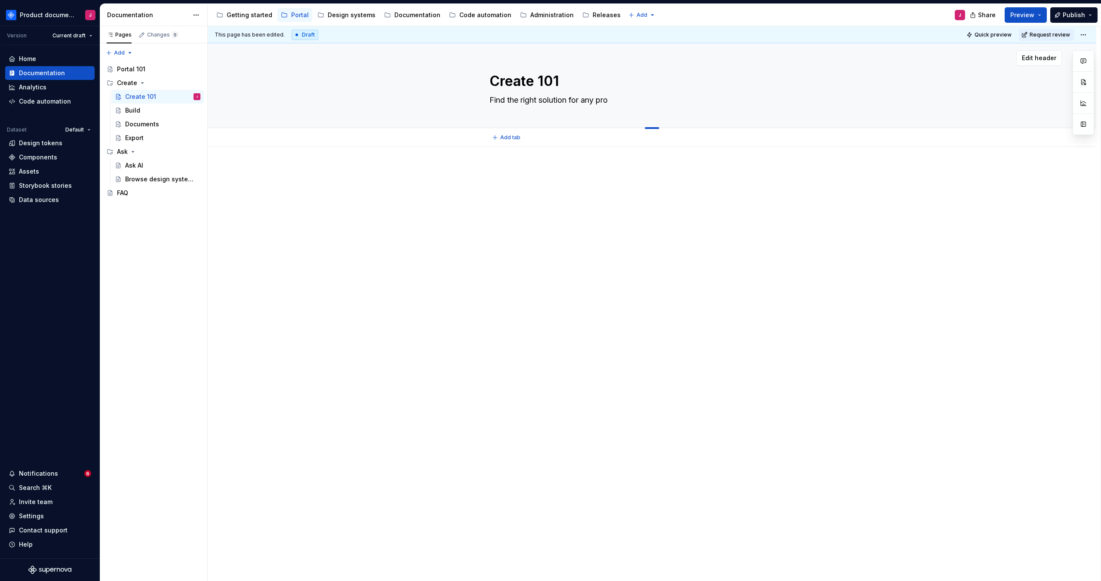
type textarea "Find the right solution for any prob"
type textarea "*"
type textarea "Find the right solution for any proble"
type textarea "*"
type textarea "Find the right solution for any problem"
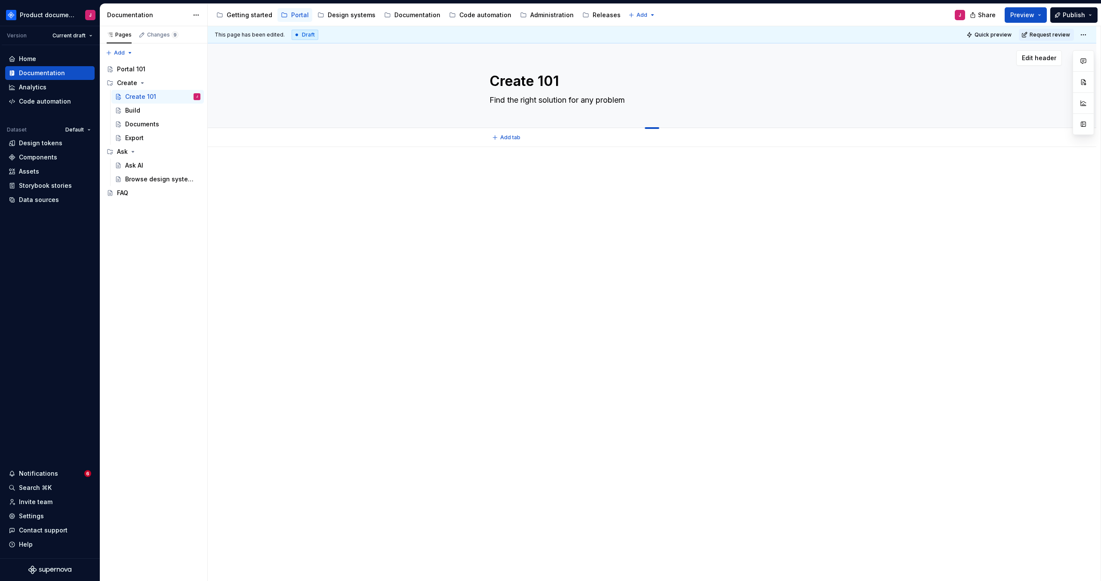
type textarea "*"
type textarea "Find the right solution for any problem,"
type textarea "*"
type textarea "Find the right solution for any problem, a"
type textarea "*"
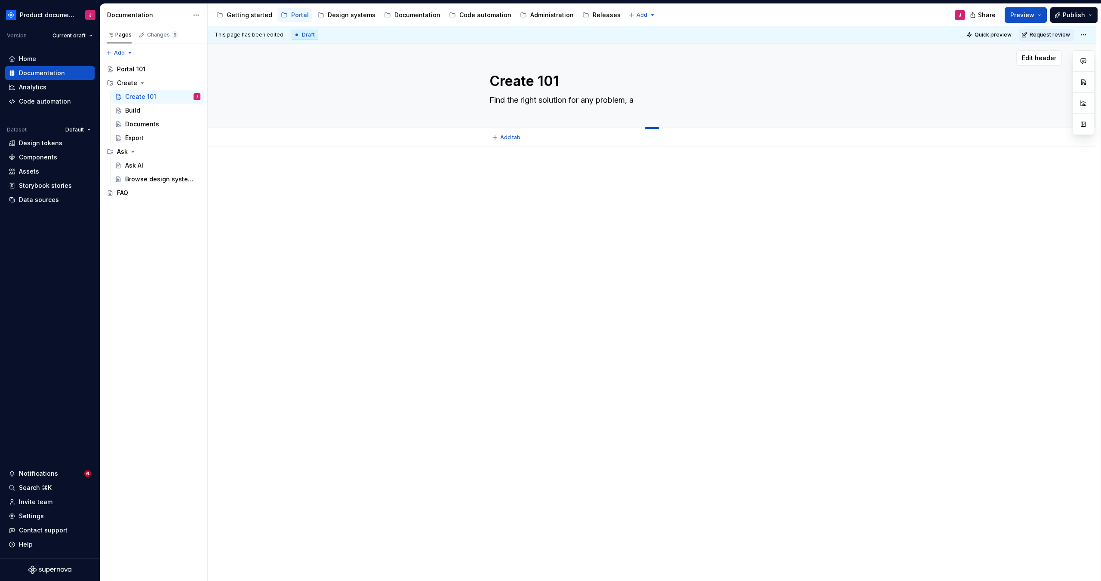
type textarea "Find the right solution for any problem, al"
type textarea "*"
type textarea "Find the right solution for any problem, [PERSON_NAME]"
type textarea "*"
type textarea "Find the right solution for any problem, [PERSON_NAME]"
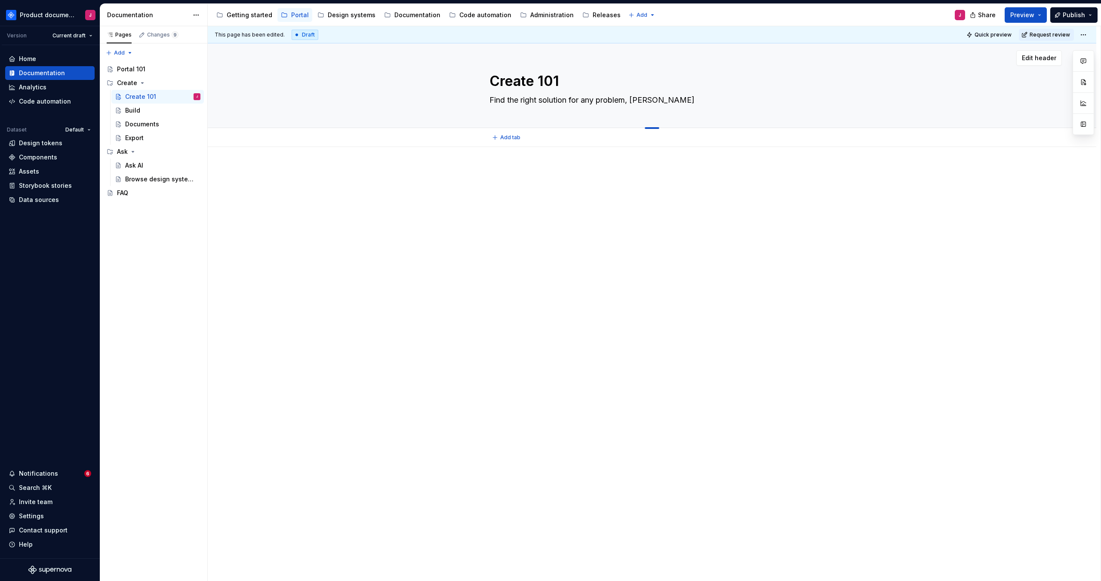
type textarea "*"
type textarea "Find the right solution for any problem, align"
type textarea "*"
type textarea "Find the right solution for any problem, align"
type textarea "*"
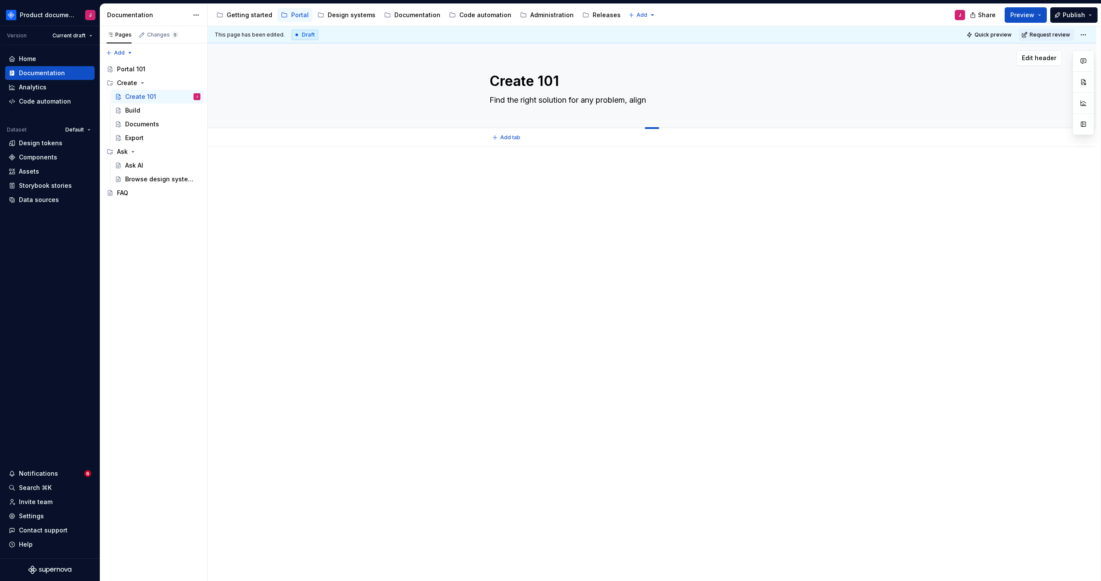
type textarea "Find the right solution for any problem, align w"
type textarea "*"
type textarea "Find the right solution for any problem, align wi"
type textarea "*"
type textarea "Find the right solution for any problem, align wit"
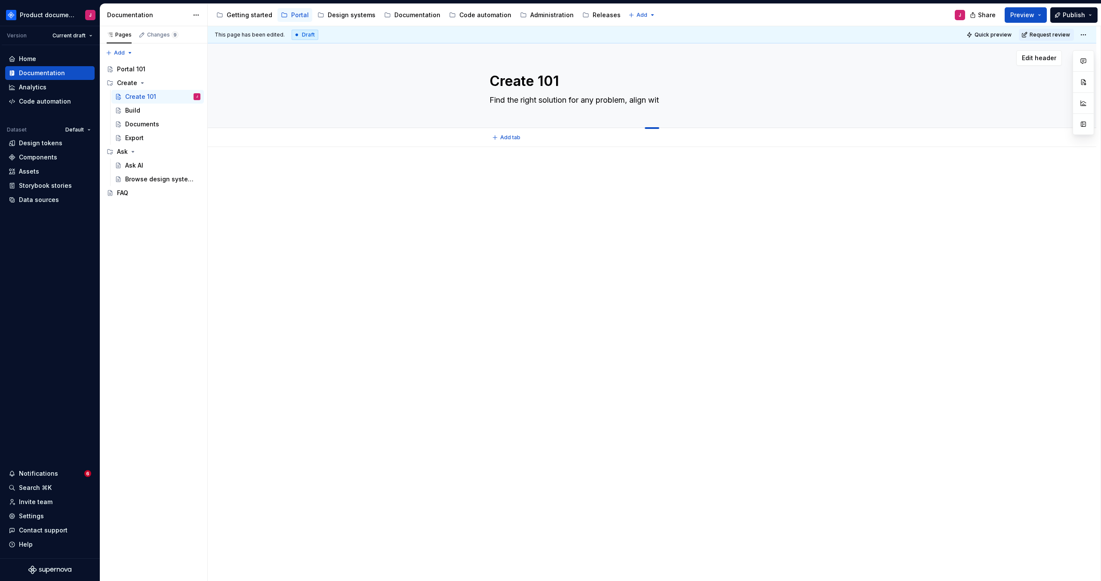
type textarea "*"
type textarea "Find the right solution for any problem, align with"
type textarea "*"
type textarea "Find the right solution for any problem, align with s"
type textarea "*"
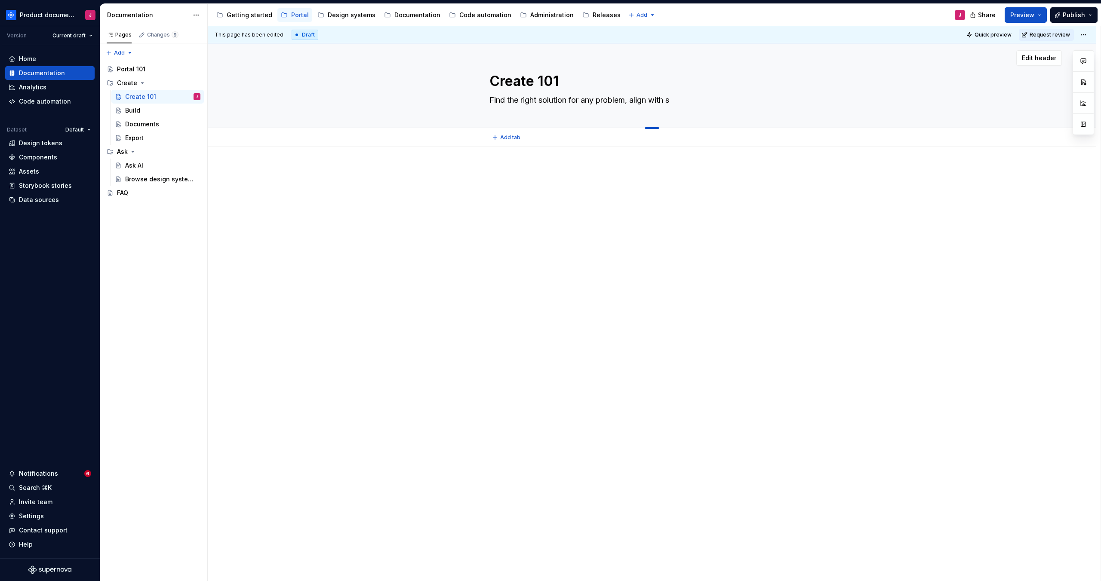
type textarea "Find the right solution for any problem, align with st"
type textarea "*"
type textarea "Find the right solution for any problem, align with sta"
type textarea "*"
type textarea "Find the right solution for any problem, align with stake"
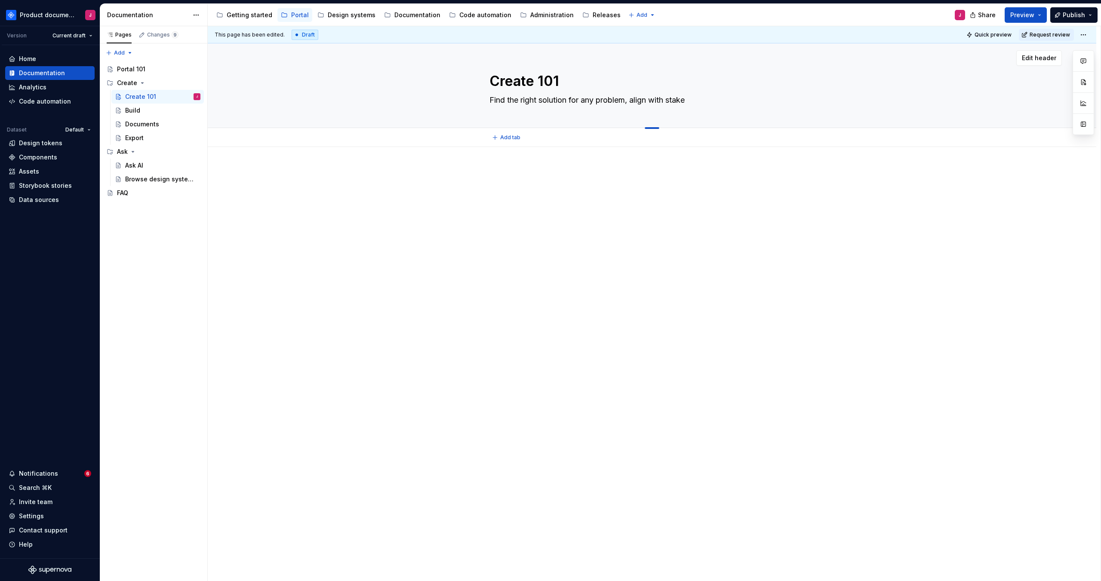
type textarea "*"
type textarea "Find the right solution for any problem, align with stakeh"
type textarea "*"
type textarea "Find the right solution for any problem, align with stakeho"
type textarea "*"
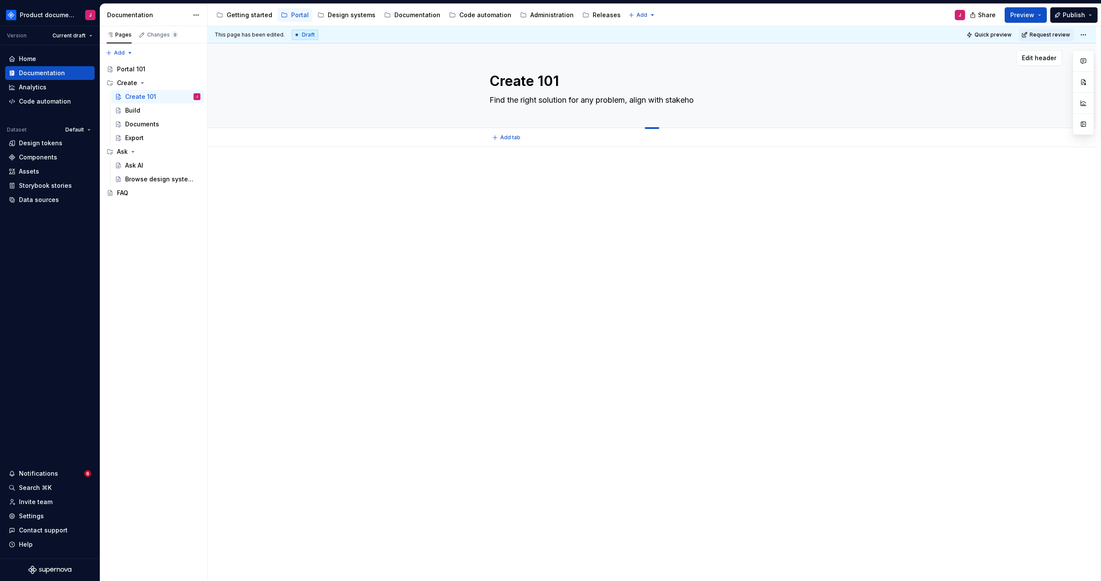
type textarea "Find the right solution for any problem, align with stakehol"
click at [674, 225] on div "This page has been edited. Draft Quick preview Request review Create 101 Find t…" at bounding box center [654, 304] width 893 height 556
click at [524, 183] on p at bounding box center [651, 183] width 325 height 10
click at [521, 165] on div at bounding box center [652, 276] width 889 height 238
click at [120, 74] on div "Portal 101" at bounding box center [158, 69] width 83 height 12
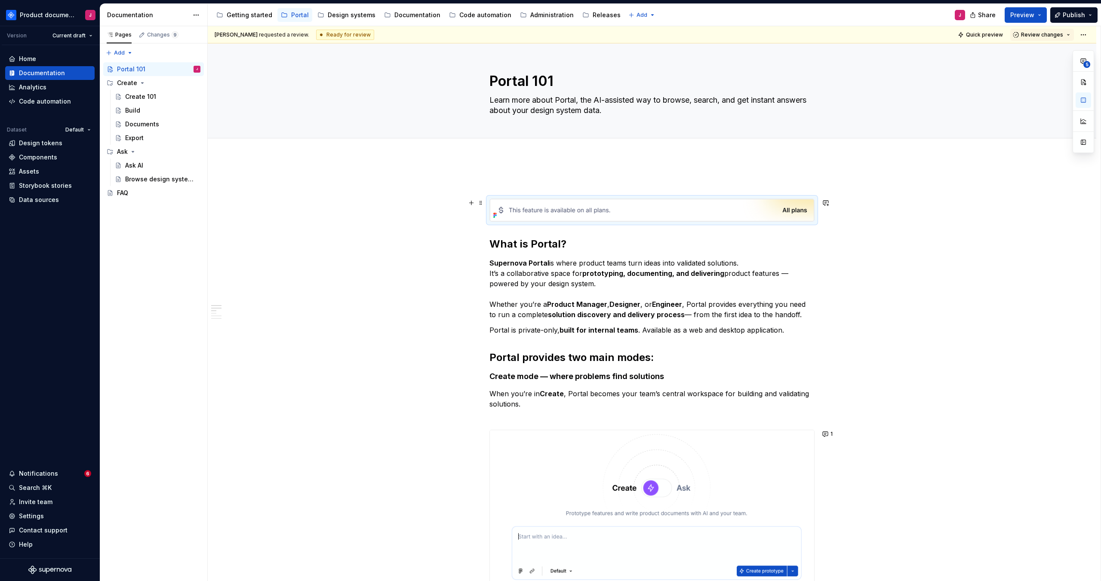
click at [525, 216] on img at bounding box center [652, 210] width 324 height 22
copy br
drag, startPoint x: 134, startPoint y: 95, endPoint x: 151, endPoint y: 100, distance: 18.1
click at [134, 95] on div "Create 101" at bounding box center [140, 96] width 31 height 9
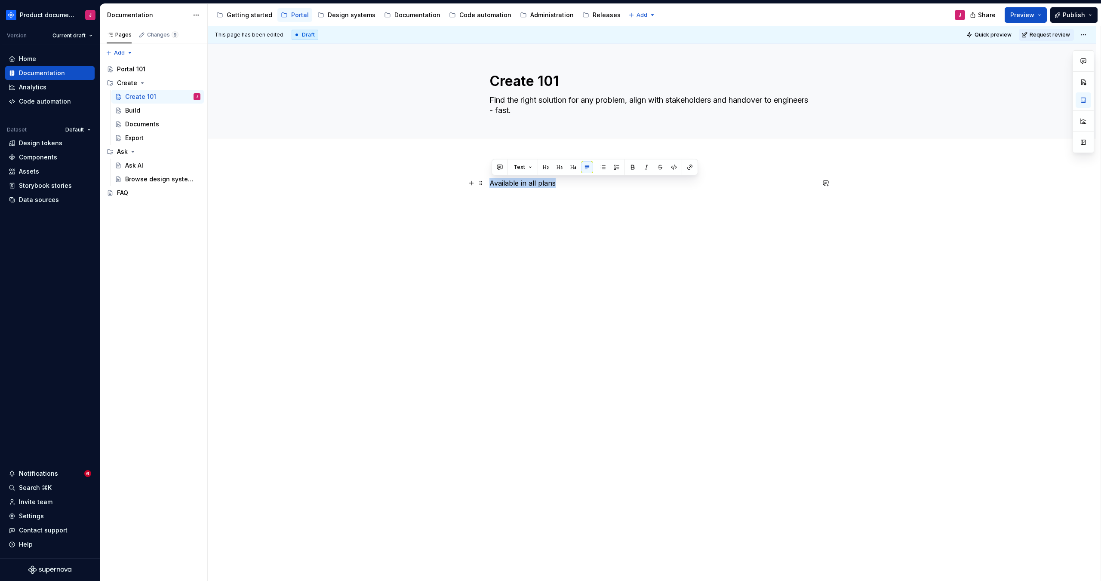
drag, startPoint x: 492, startPoint y: 183, endPoint x: 607, endPoint y: 188, distance: 115.0
click at [607, 188] on p "Available in all plans" at bounding box center [651, 183] width 325 height 10
click at [599, 199] on img at bounding box center [652, 189] width 324 height 22
click at [599, 235] on div "This page has been edited. Draft Quick preview Request review Create 101 Find t…" at bounding box center [654, 304] width 893 height 556
click at [532, 266] on div "This page has been edited. Draft Quick preview Request review Create 101 Find t…" at bounding box center [654, 304] width 893 height 556
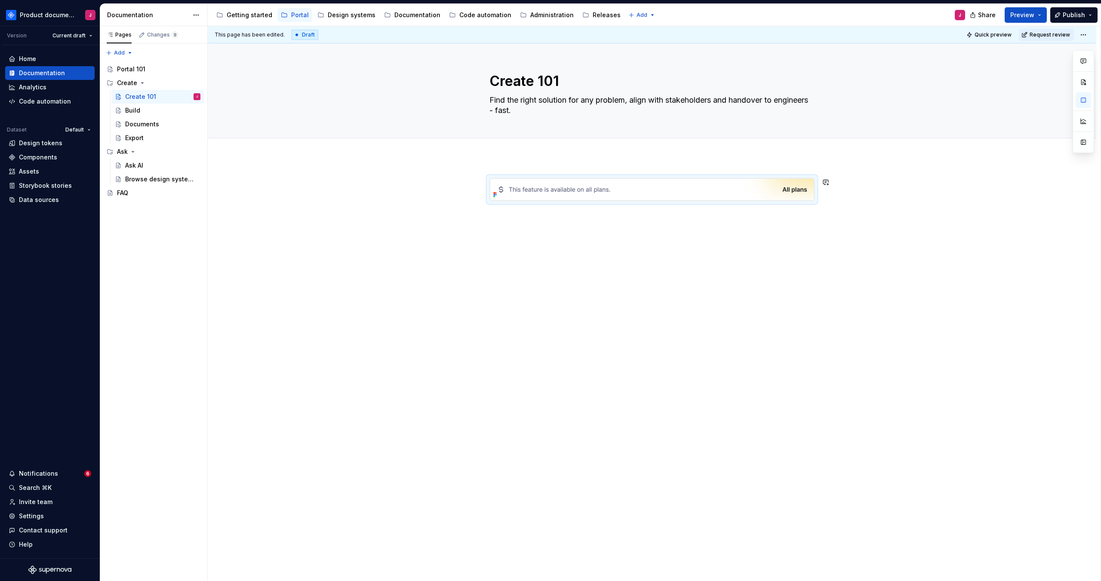
click at [524, 243] on div at bounding box center [652, 276] width 889 height 238
click at [126, 70] on div "Portal 101" at bounding box center [131, 69] width 28 height 9
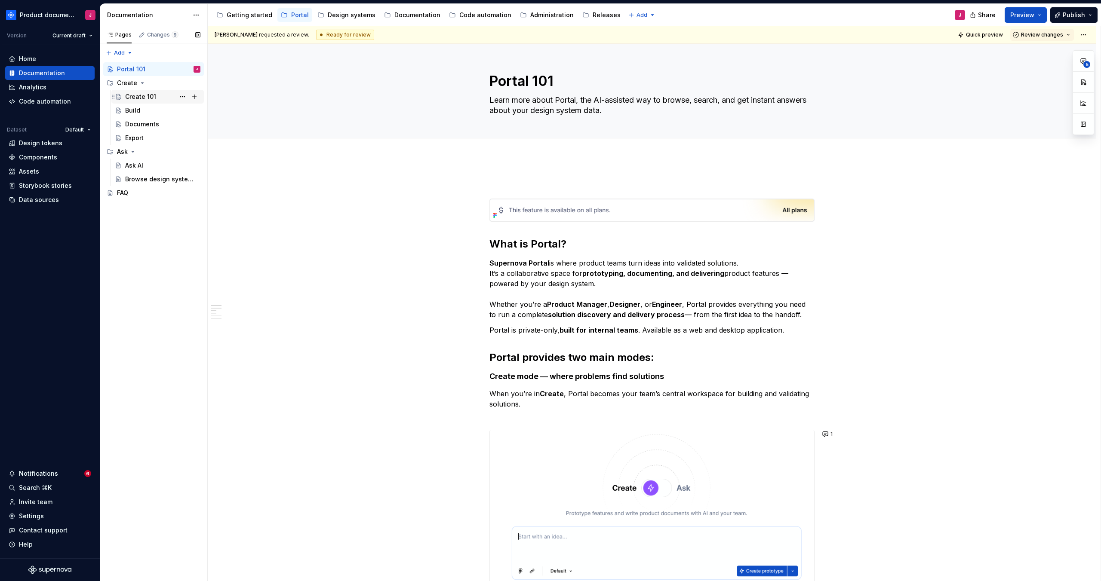
click at [142, 95] on div "Create 101" at bounding box center [140, 96] width 31 height 9
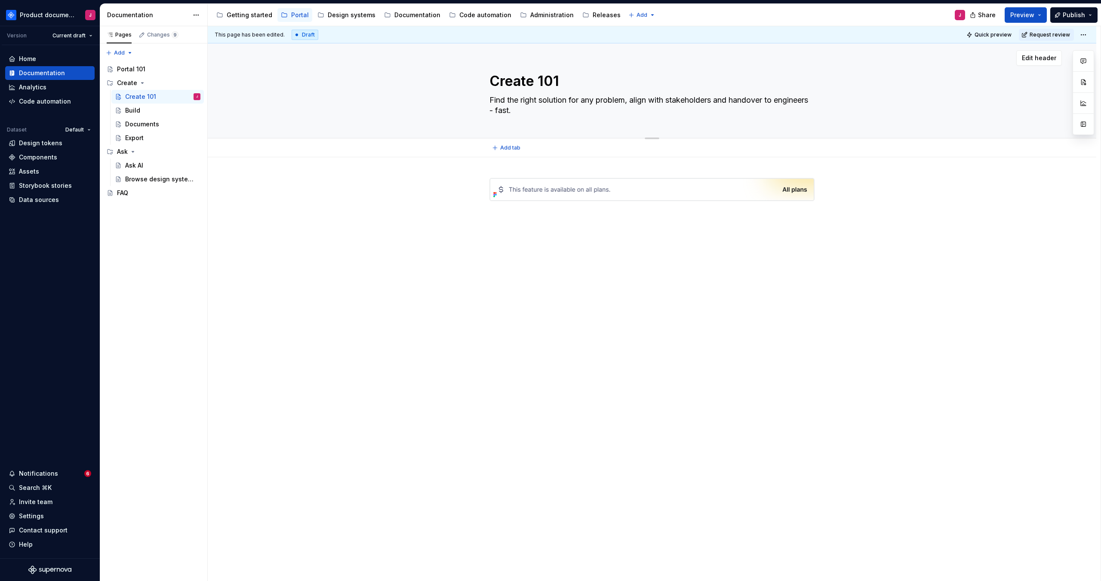
drag, startPoint x: 568, startPoint y: 108, endPoint x: 557, endPoint y: 108, distance: 10.3
click at [557, 108] on textarea "Find the right solution for any problem, align with stakeholders and handover t…" at bounding box center [650, 105] width 325 height 24
drag, startPoint x: 557, startPoint y: 113, endPoint x: 490, endPoint y: 101, distance: 68.1
click at [490, 101] on textarea "Find the right solution for any problem, align with stakeholders and handover t…" at bounding box center [650, 105] width 325 height 24
paste textarea "Design, prototype, and document your product features — all in one place, power…"
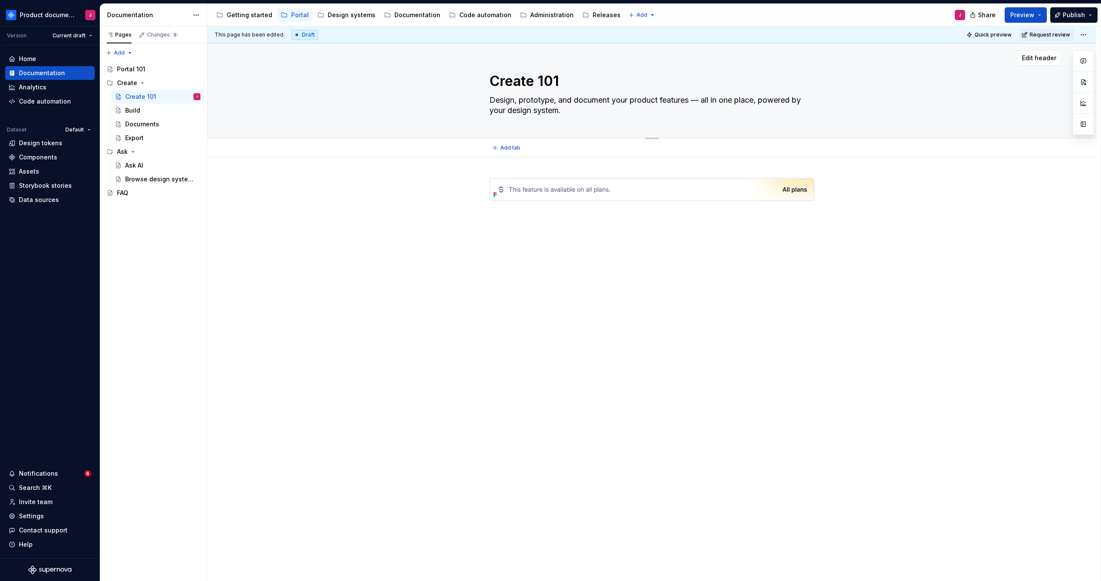
drag, startPoint x: 524, startPoint y: 102, endPoint x: 508, endPoint y: 100, distance: 16.4
click at [494, 100] on textarea "Design, prototype, and document your product features — all in one place, power…" at bounding box center [650, 105] width 325 height 24
click at [929, 254] on div at bounding box center [652, 281] width 889 height 249
click at [588, 251] on div "This page has been edited. Draft Quick preview Request review Create 101 Protot…" at bounding box center [654, 304] width 893 height 556
click at [524, 246] on div "This page has been edited. Draft Quick preview Request review Create 101 Protot…" at bounding box center [654, 304] width 893 height 556
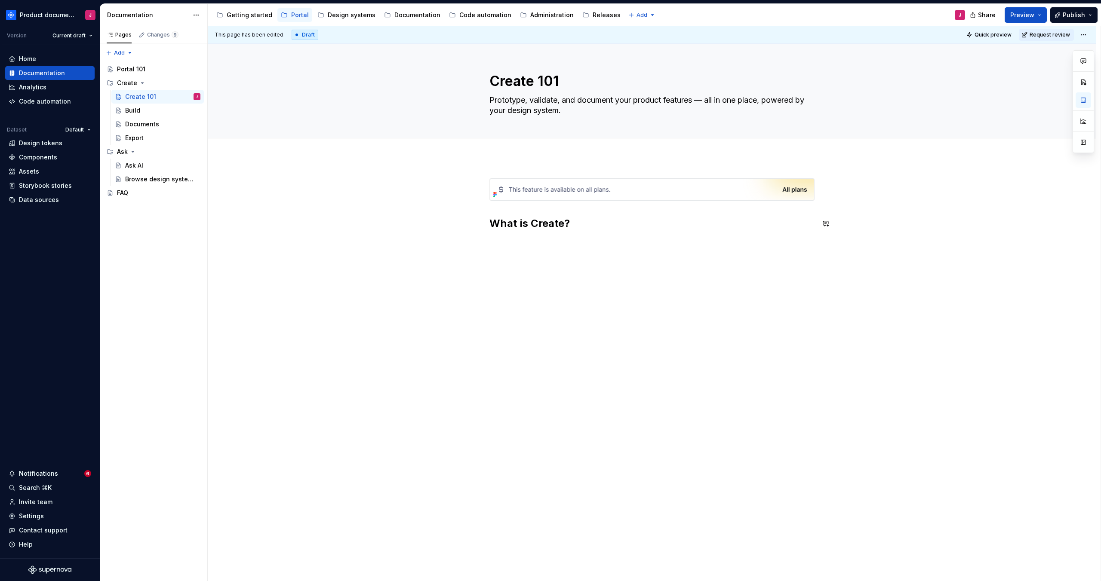
click at [495, 247] on div "This page has been edited. Draft Quick preview Request review Create 101 Protot…" at bounding box center [654, 304] width 893 height 556
click at [498, 237] on div "What is Create?" at bounding box center [651, 209] width 325 height 63
click at [588, 224] on h2 "What is Create?" at bounding box center [651, 224] width 325 height 14
click at [598, 248] on div "This page has been edited. Draft Quick preview Request review Create 101 Protot…" at bounding box center [654, 304] width 893 height 556
click at [600, 226] on h2 "What is Create?" at bounding box center [651, 224] width 325 height 14
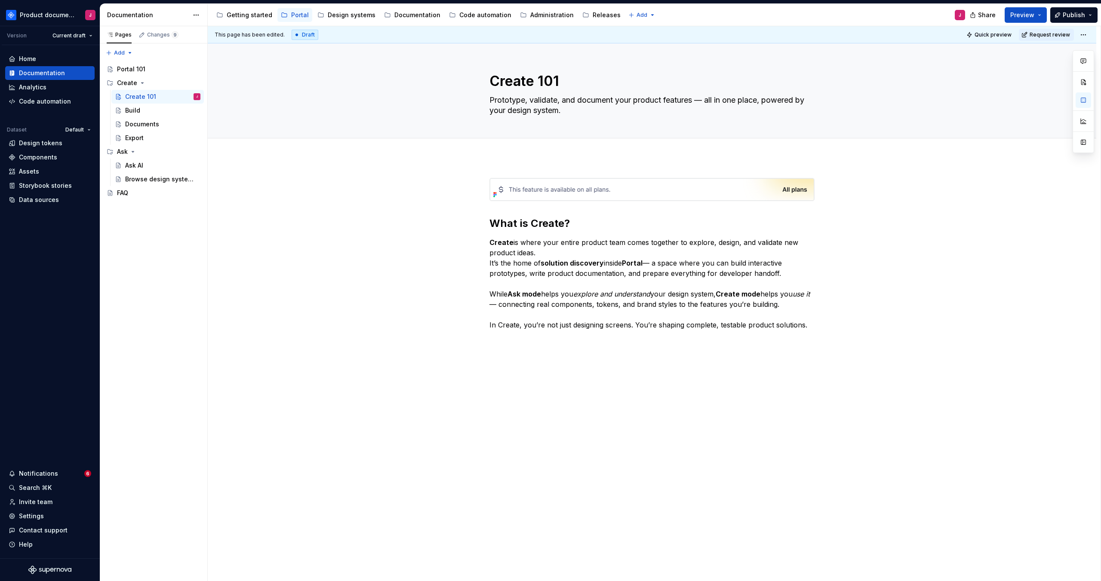
click at [535, 342] on div "What is Create? Create is where your entire product team comes together to expl…" at bounding box center [652, 335] width 889 height 357
click at [828, 346] on button "button" at bounding box center [826, 345] width 12 height 12
click at [937, 378] on div "What is Create? Create is where your entire product team comes together to expl…" at bounding box center [652, 428] width 889 height 542
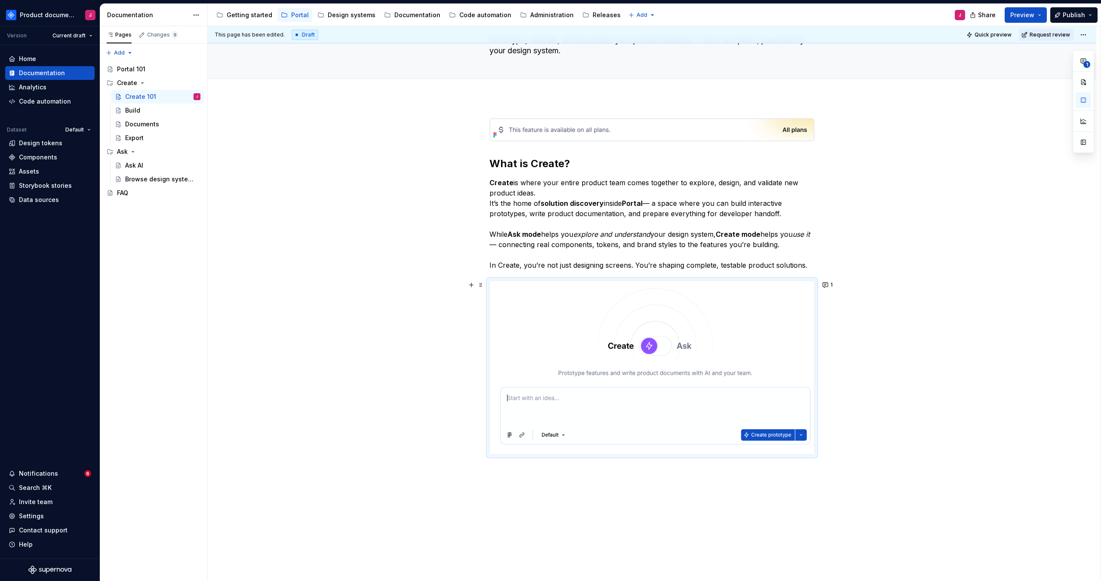
scroll to position [117, 0]
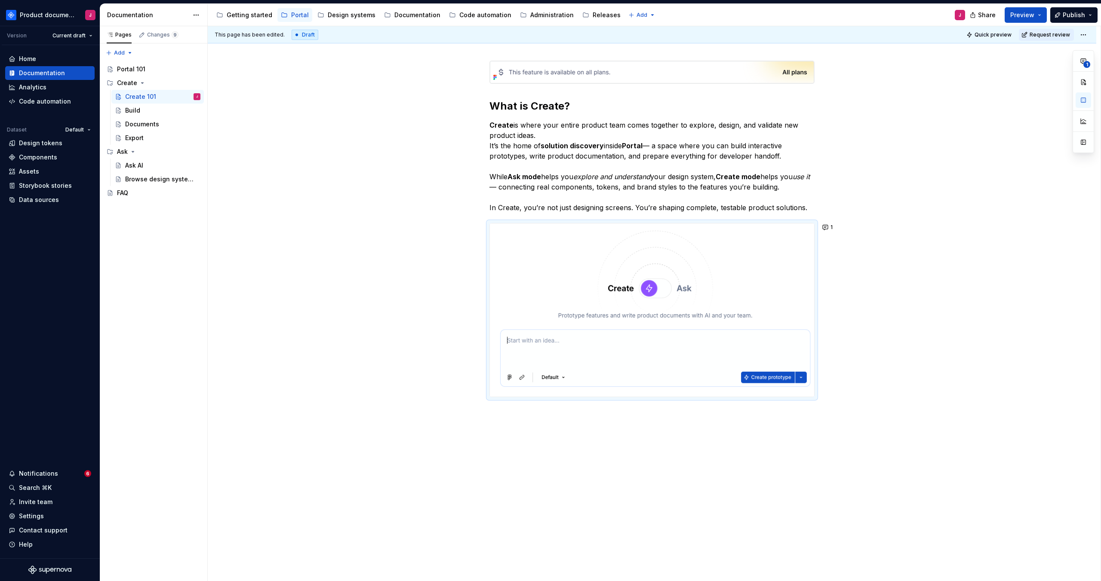
click at [563, 425] on div "This page has been edited. Draft Quick preview Request review Create 101 Protot…" at bounding box center [654, 304] width 893 height 556
click at [522, 423] on div "What is Create? Create is where your entire product team comes together to expl…" at bounding box center [652, 311] width 889 height 542
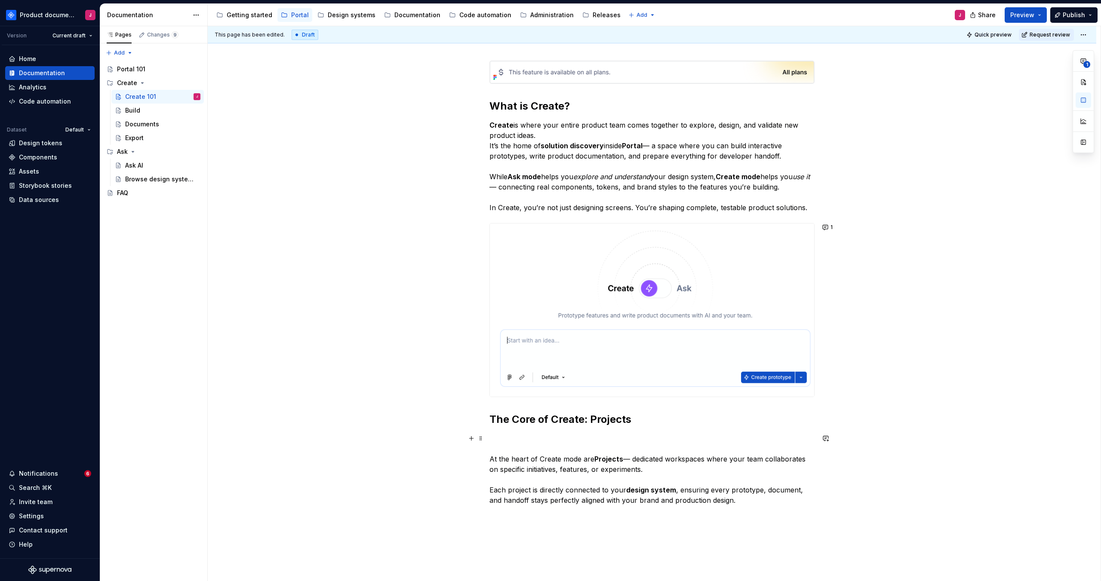
click at [500, 448] on p "At the heart of Create mode are Projects — dedicated workspaces where your team…" at bounding box center [651, 470] width 325 height 72
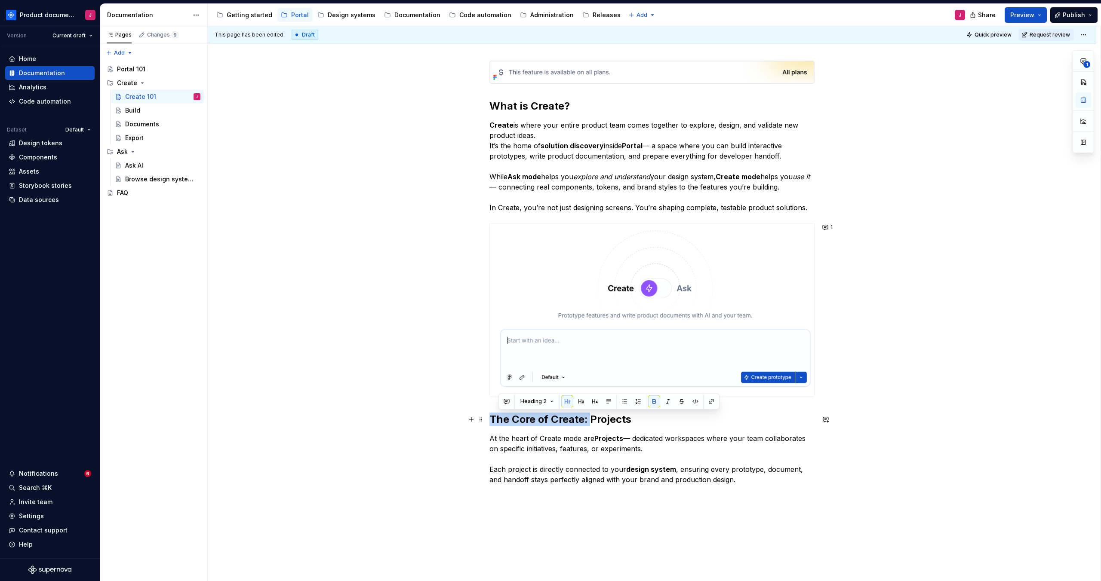
drag, startPoint x: 594, startPoint y: 418, endPoint x: 447, endPoint y: 415, distance: 147.1
click at [447, 415] on div "What is Create? Create is where your entire product team comes together to expl…" at bounding box center [652, 355] width 889 height 630
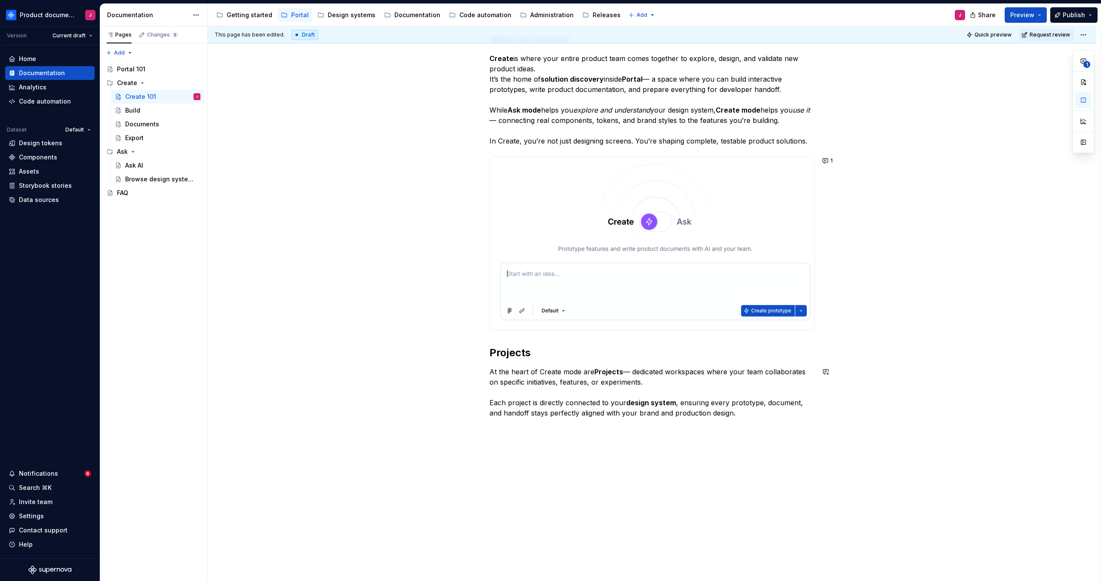
scroll to position [190, 0]
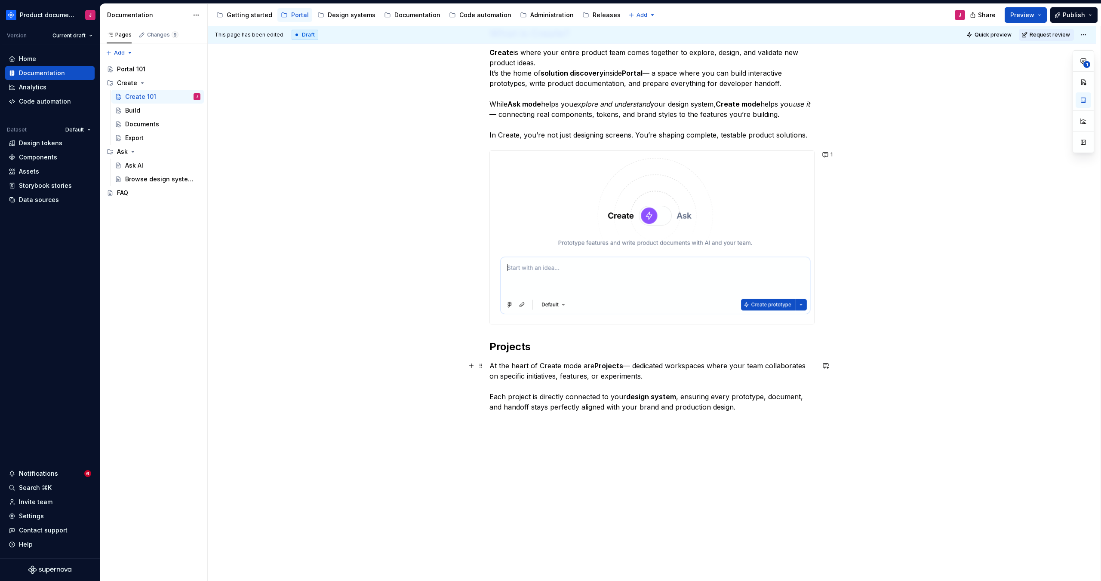
click at [783, 410] on p "At the heart of Create mode are Projects — dedicated workspaces where your team…" at bounding box center [651, 387] width 325 height 52
click at [556, 425] on button "button" at bounding box center [560, 422] width 12 height 12
click at [614, 420] on p at bounding box center [651, 423] width 325 height 10
drag, startPoint x: 536, startPoint y: 344, endPoint x: 499, endPoint y: 344, distance: 36.6
click at [499, 344] on h2 "Projects" at bounding box center [651, 347] width 325 height 14
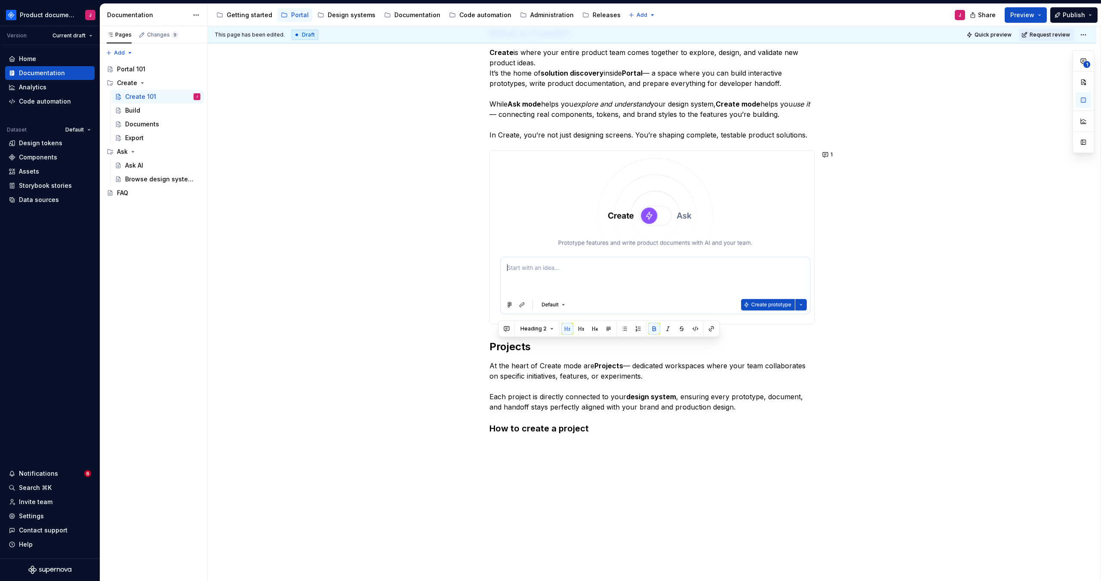
click at [754, 409] on p "At the heart of Create mode are Projects — dedicated workspaces where your team…" at bounding box center [651, 387] width 325 height 52
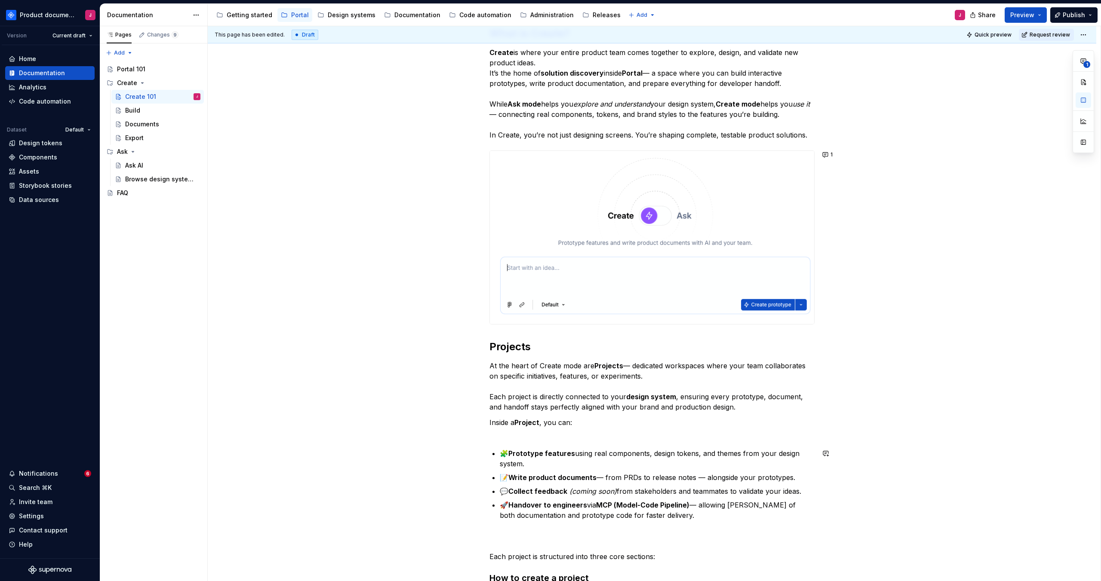
click at [502, 442] on div "What is Create? Create is where your entire product team comes together to expl…" at bounding box center [651, 286] width 325 height 597
click at [505, 437] on p "Inside a Project , you can:" at bounding box center [651, 428] width 325 height 21
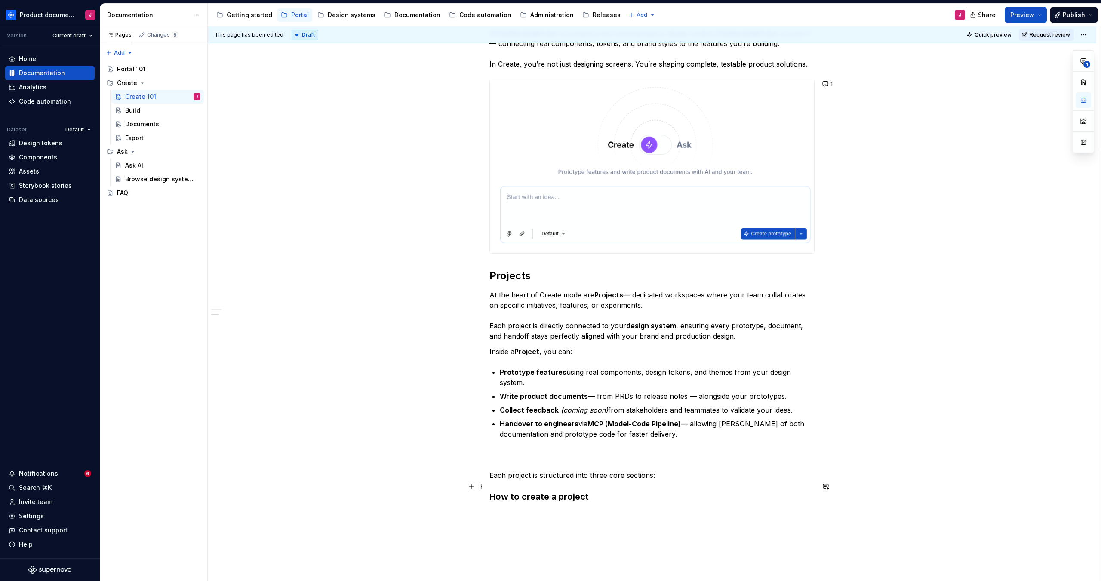
scroll to position [299, 0]
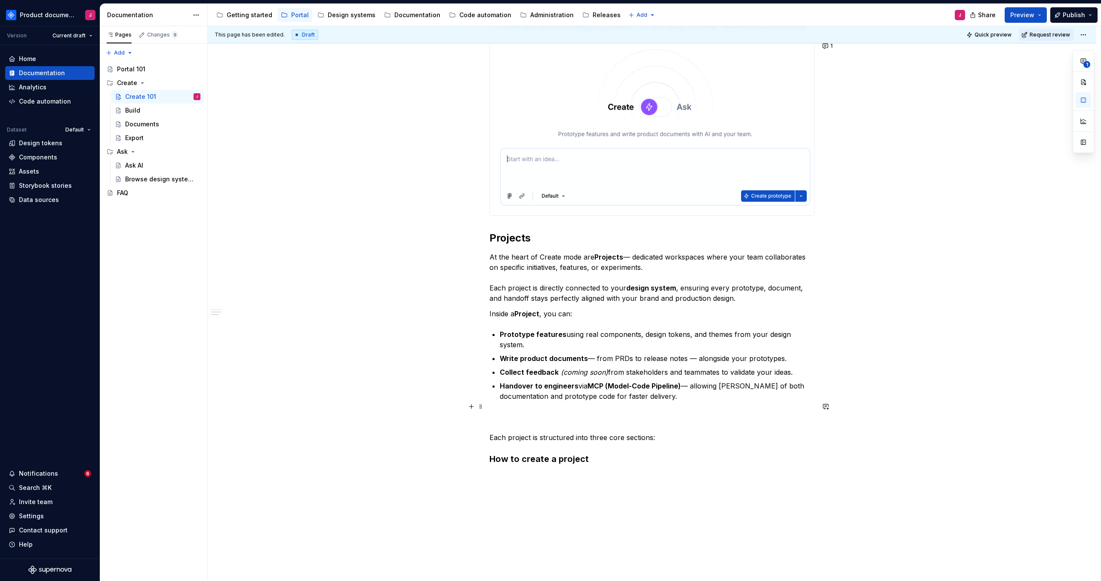
click at [574, 412] on p "Each project is structured into three core sections:" at bounding box center [651, 427] width 325 height 31
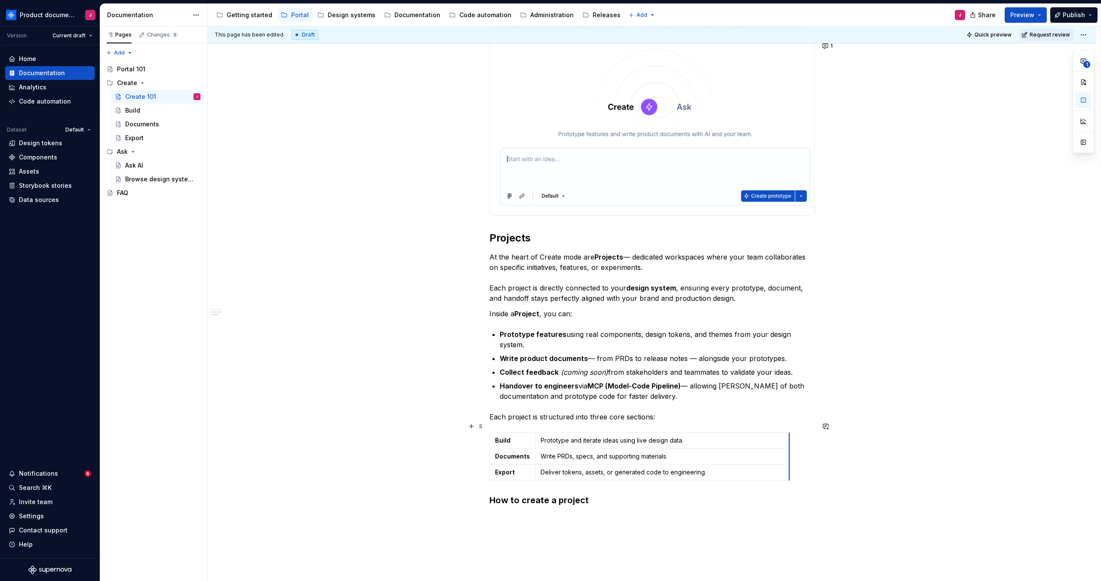
drag, startPoint x: 708, startPoint y: 438, endPoint x: 781, endPoint y: 439, distance: 72.7
click at [615, 412] on p "Each project is structured into three core sections:" at bounding box center [651, 417] width 325 height 10
click at [600, 412] on p "Each project is structured into three core sections:" at bounding box center [651, 417] width 325 height 10
click at [601, 412] on p "Each project is structured into three core sections:" at bounding box center [651, 417] width 325 height 10
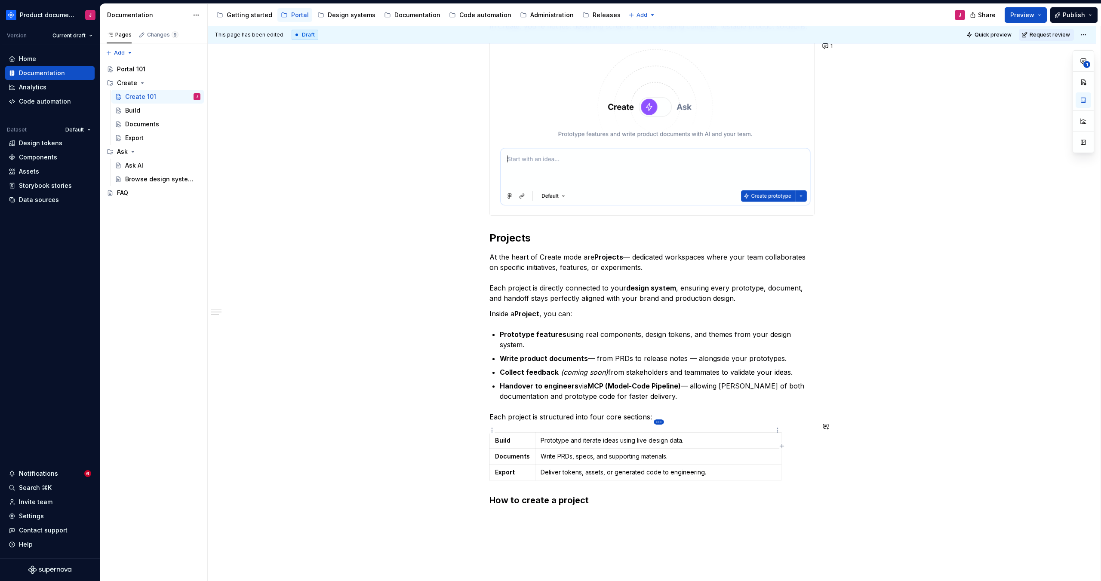
click at [659, 423] on html "Product documentation J Version Current draft Home Documentation Analytics Code…" at bounding box center [550, 290] width 1101 height 581
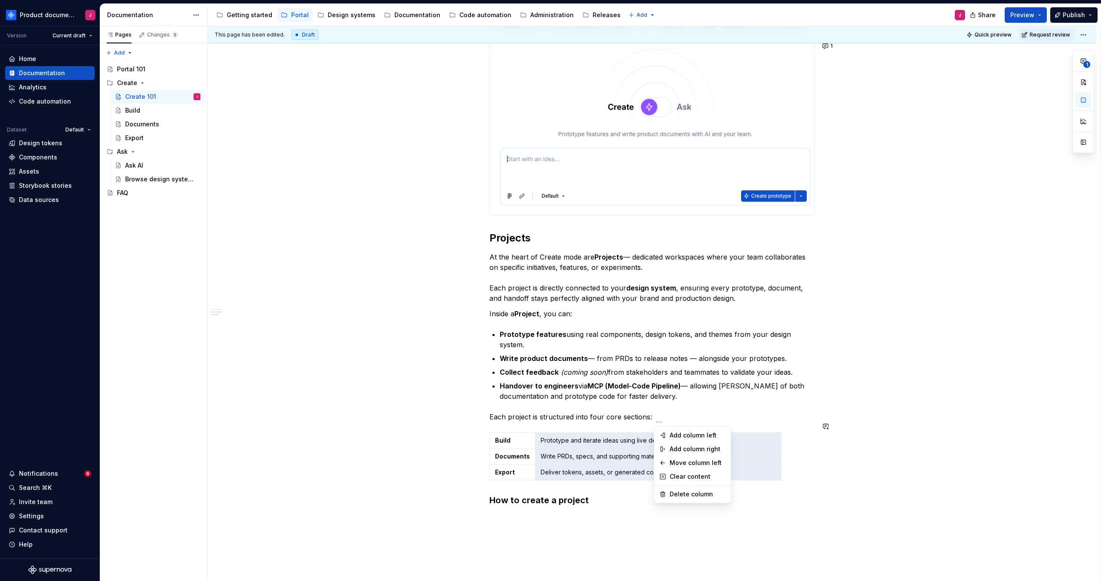
drag, startPoint x: 618, startPoint y: 453, endPoint x: 610, endPoint y: 444, distance: 11.9
click at [618, 453] on html "Product documentation J Version Current draft Home Documentation Analytics Code…" at bounding box center [550, 290] width 1101 height 581
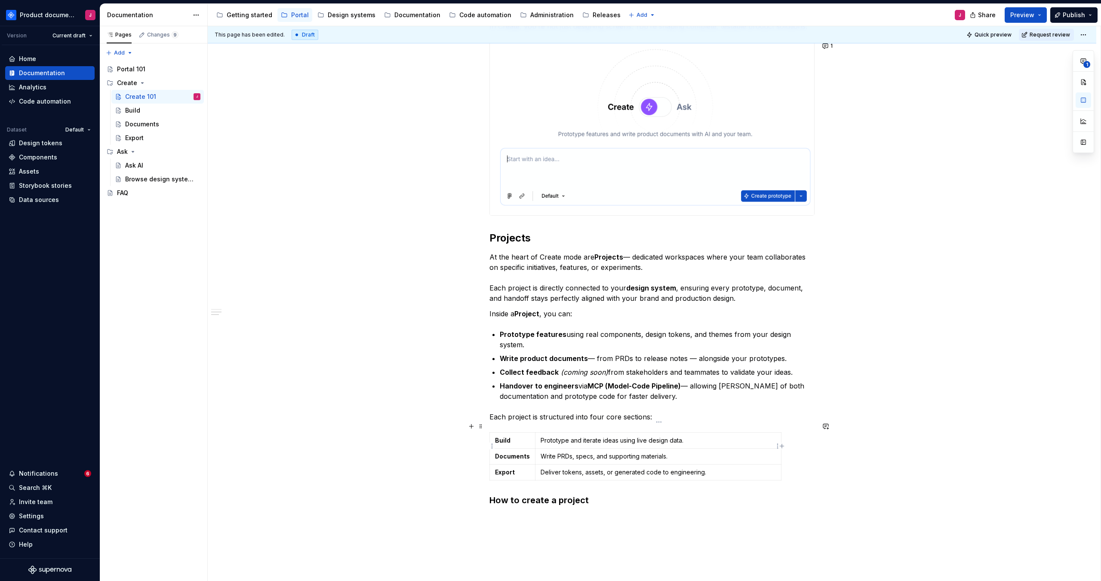
click at [607, 437] on td "Prototype and iterate ideas using live design data." at bounding box center [658, 441] width 246 height 16
click at [610, 437] on p "Prototype and iterate ideas using live design data." at bounding box center [658, 441] width 235 height 9
drag, startPoint x: 610, startPoint y: 431, endPoint x: 778, endPoint y: 431, distance: 167.3
click at [778, 431] on html "Product documentation J Version Current draft Home Documentation Analytics Code…" at bounding box center [550, 290] width 1101 height 581
click at [759, 432] on html "Product documentation J Version Current draft Home Documentation Analytics Code…" at bounding box center [550, 290] width 1101 height 581
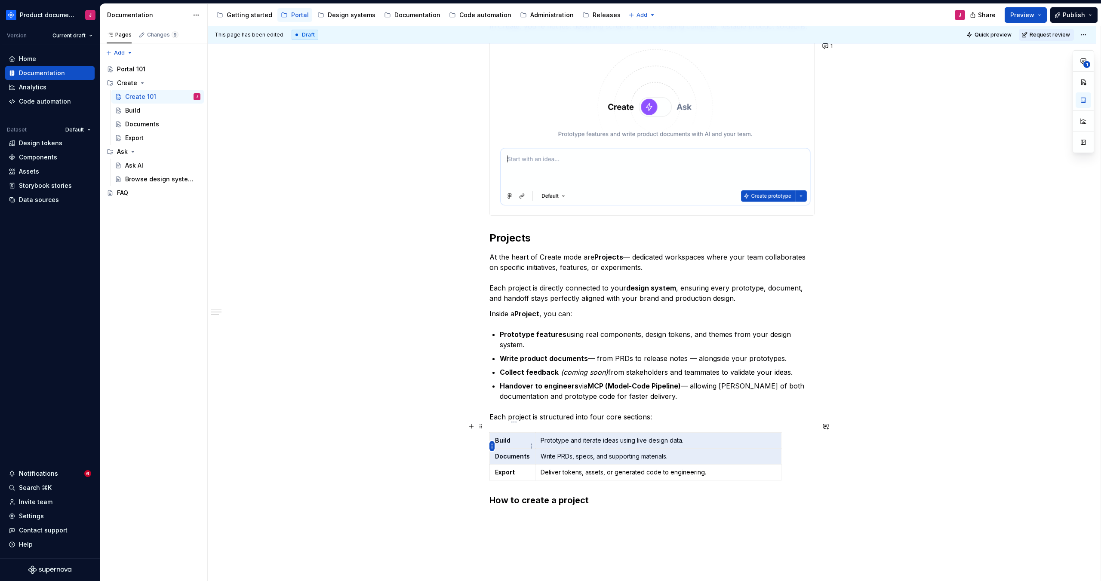
click at [490, 445] on html "Product documentation J Version Current draft Home Documentation Analytics Code…" at bounding box center [550, 290] width 1101 height 581
click at [539, 466] on div "Add row before" at bounding box center [533, 462] width 56 height 9
click at [544, 462] on div "Add row before" at bounding box center [533, 462] width 56 height 9
click at [621, 475] on html "Product documentation J Version Current draft Home Documentation Analytics Code…" at bounding box center [550, 290] width 1101 height 581
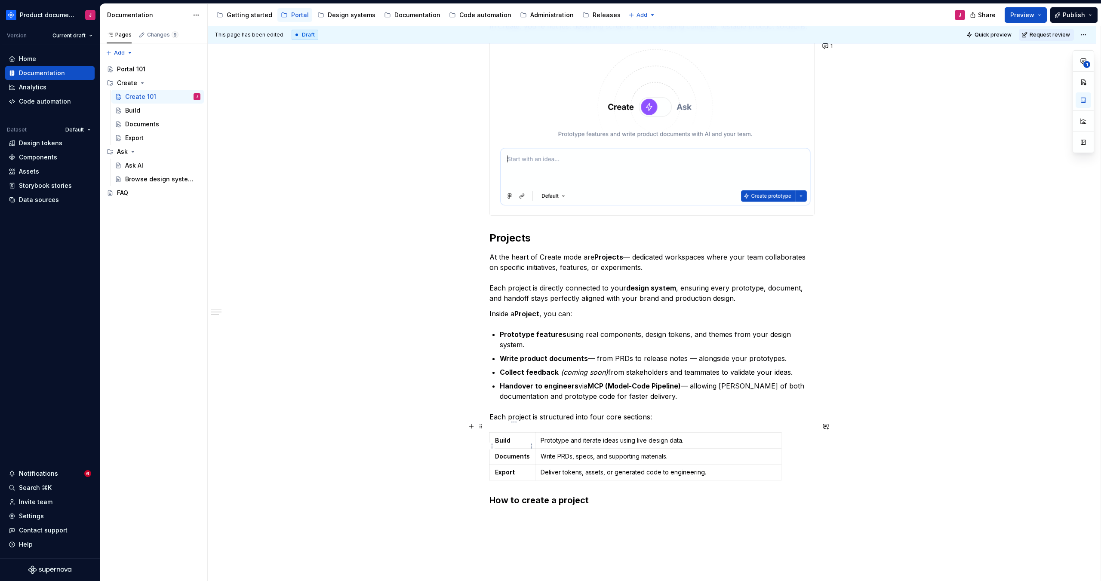
click at [516, 453] on strong "Documents" at bounding box center [512, 456] width 35 height 7
click at [531, 448] on html "Product documentation J Version Current draft Home Documentation Analytics Code…" at bounding box center [550, 290] width 1101 height 581
click at [490, 448] on html "Product documentation J Version Current draft Home Documentation Analytics Code…" at bounding box center [550, 290] width 1101 height 581
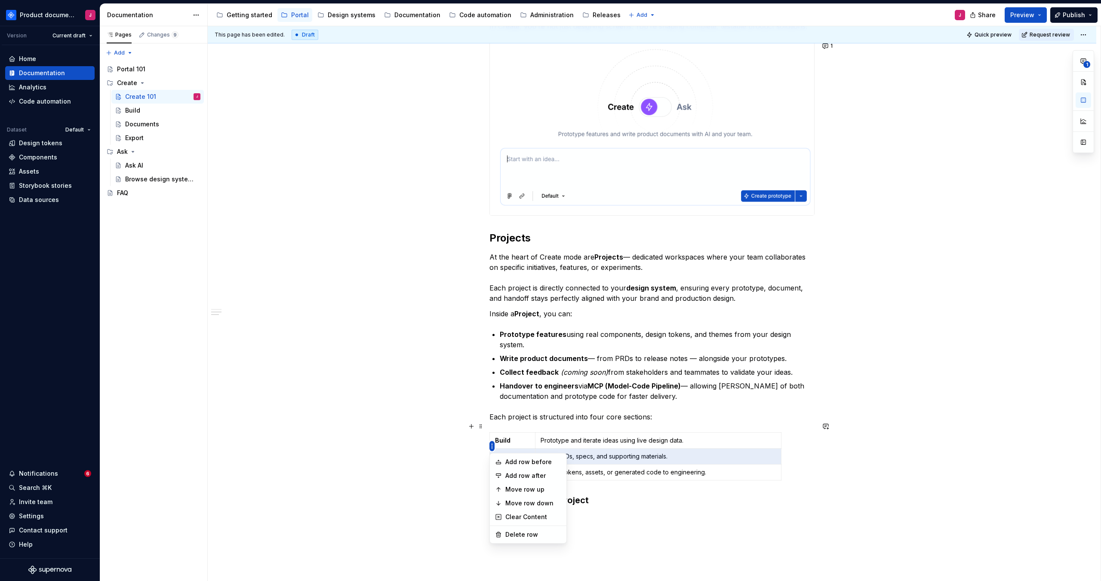
click at [492, 447] on html "Product documentation J Version Current draft Home Documentation Analytics Code…" at bounding box center [550, 290] width 1101 height 581
click at [525, 464] on div "Add row before" at bounding box center [533, 462] width 56 height 9
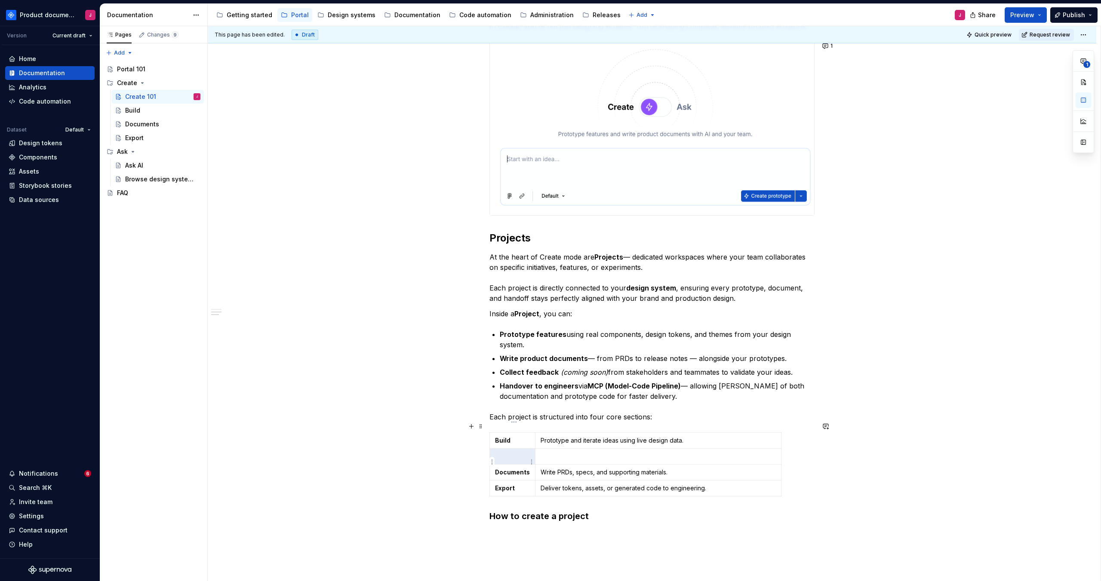
click at [521, 452] on td at bounding box center [513, 457] width 46 height 16
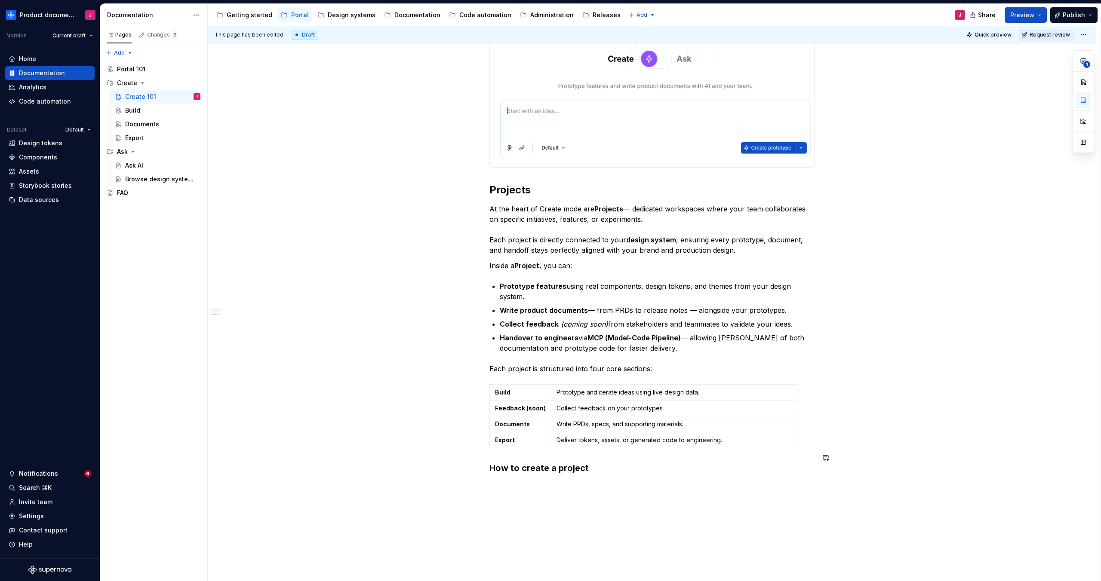
scroll to position [351, 0]
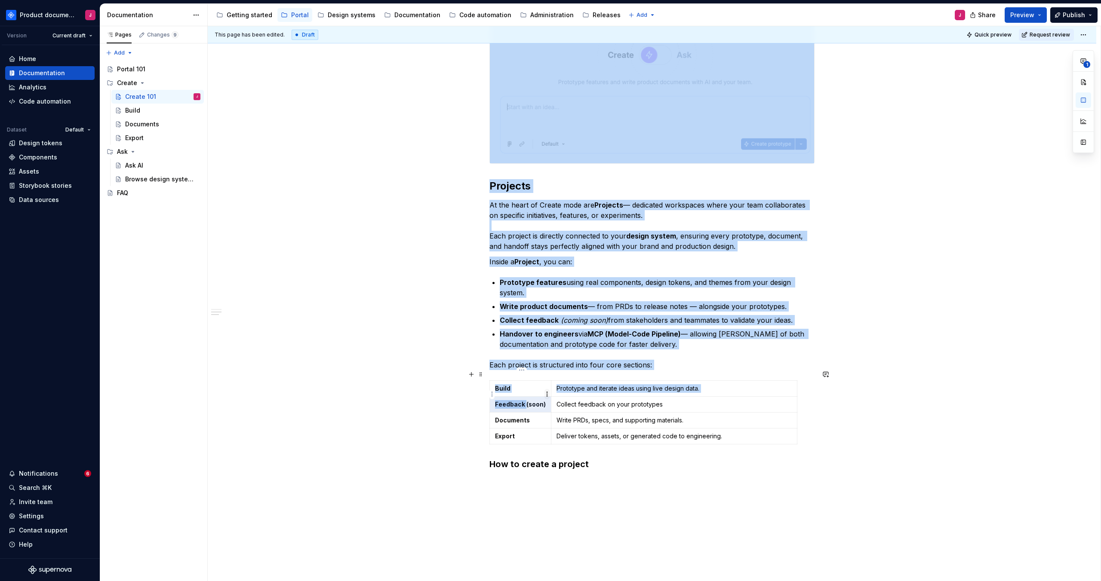
drag, startPoint x: 532, startPoint y: 395, endPoint x: 545, endPoint y: 395, distance: 13.3
click at [545, 395] on body "Product documentation J Version Current draft Home Documentation Analytics Code…" at bounding box center [550, 290] width 1101 height 581
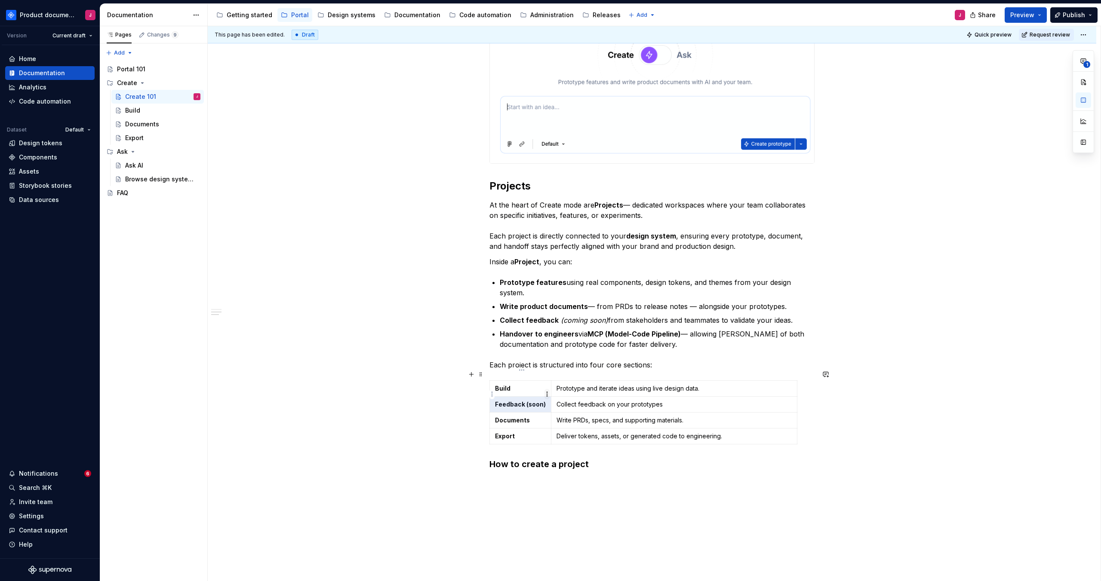
click at [544, 395] on html "Product documentation J Version Current draft Home Documentation Analytics Code…" at bounding box center [550, 290] width 1101 height 581
click at [530, 394] on html "Product documentation J Version Current draft Home Documentation Analytics Code…" at bounding box center [550, 290] width 1101 height 581
click at [526, 401] on strong "Feedback (soon)" at bounding box center [520, 404] width 51 height 7
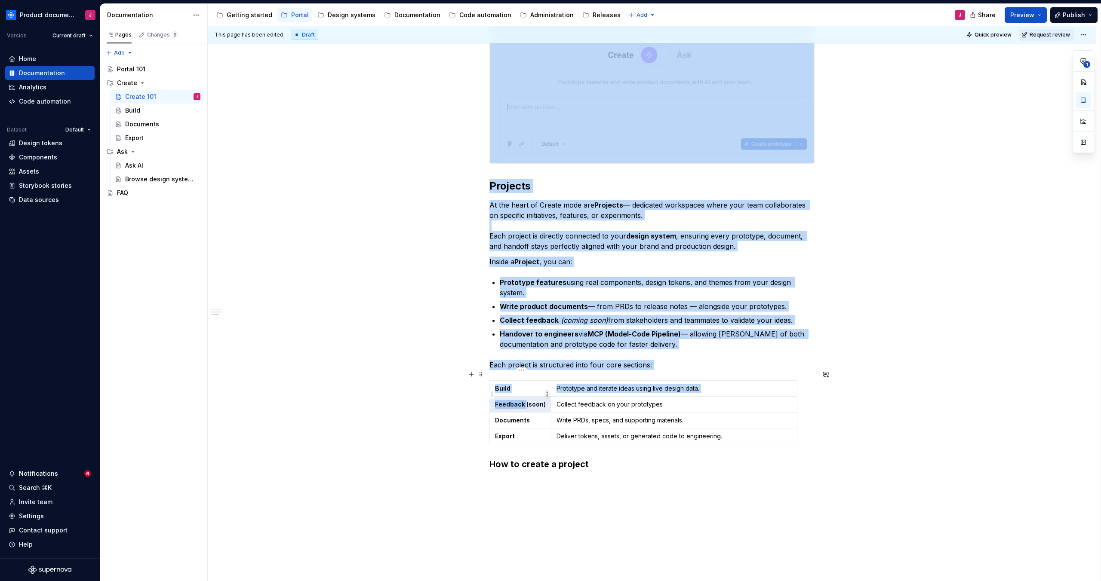
drag, startPoint x: 527, startPoint y: 394, endPoint x: 544, endPoint y: 395, distance: 16.8
click at [544, 395] on body "Product documentation J Version Current draft Home Documentation Analytics Code…" at bounding box center [550, 290] width 1101 height 581
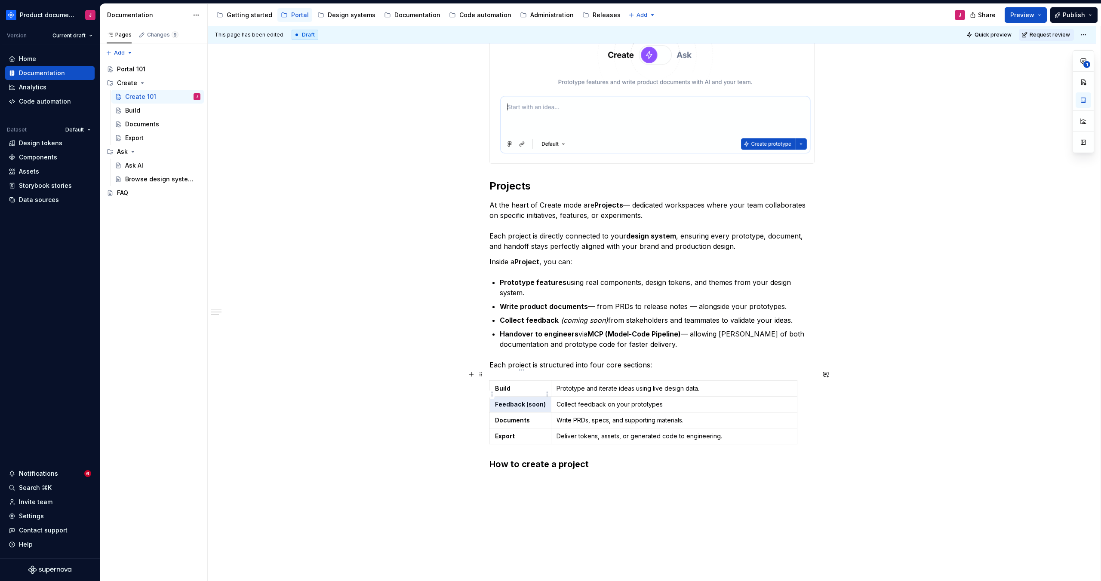
drag, startPoint x: 535, startPoint y: 395, endPoint x: 541, endPoint y: 396, distance: 5.7
click at [537, 401] on strong "Feedback (soon)" at bounding box center [520, 404] width 51 height 7
click at [917, 409] on div "What is Create? Create is where your entire product team comes together to expl…" at bounding box center [652, 230] width 889 height 849
click at [679, 217] on p "At the heart of Create mode are Projects — dedicated workspaces where your team…" at bounding box center [651, 226] width 325 height 52
click at [757, 245] on p "At the heart of Create mode are Projects — dedicated workspaces where your team…" at bounding box center [651, 226] width 325 height 52
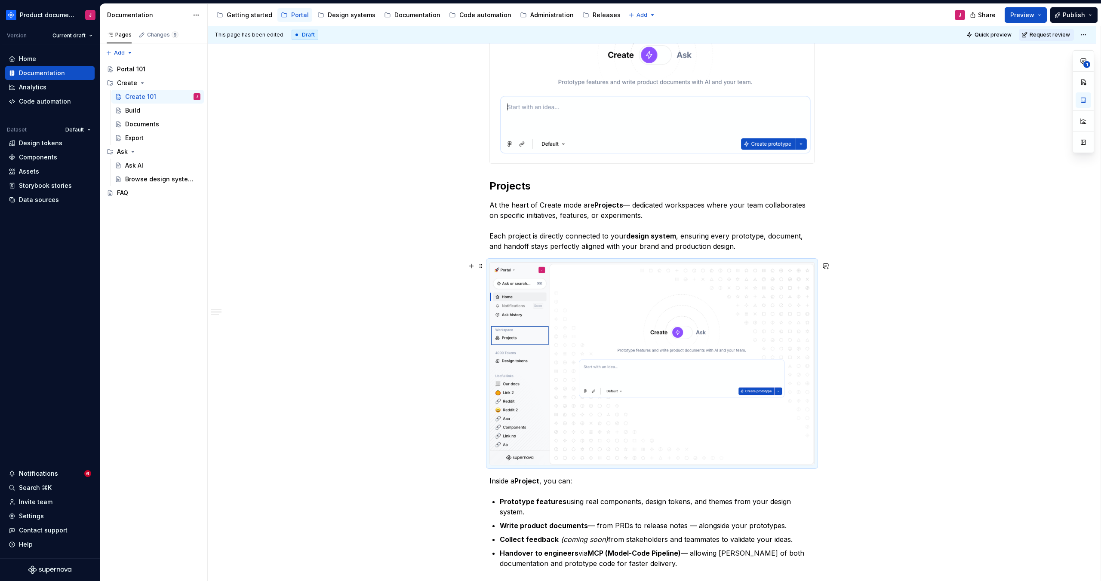
click at [917, 308] on div "What is Create? Create is where your entire product team comes together to expl…" at bounding box center [652, 340] width 889 height 1068
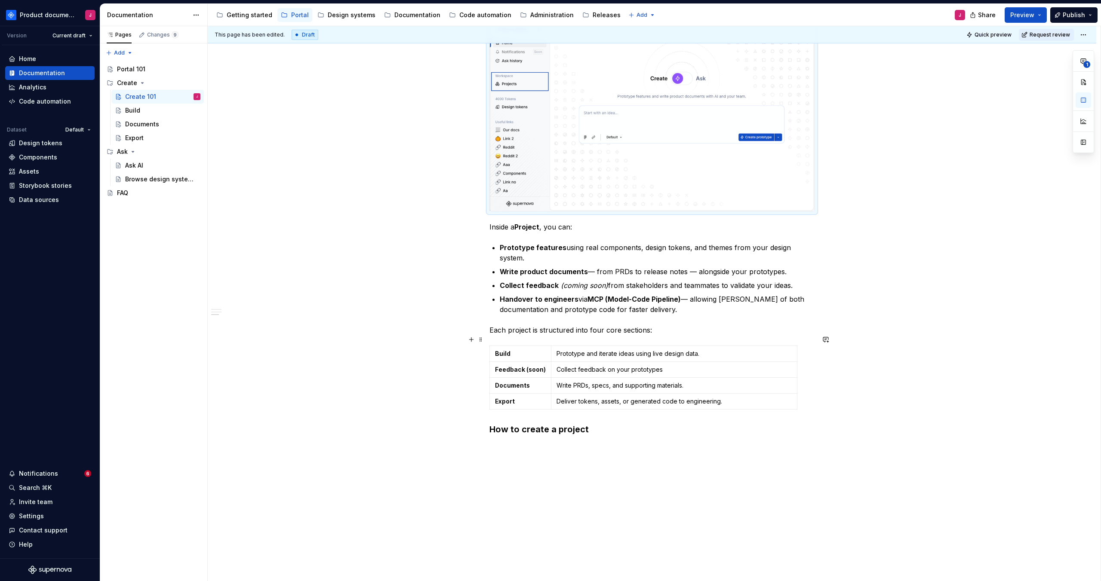
scroll to position [634, 0]
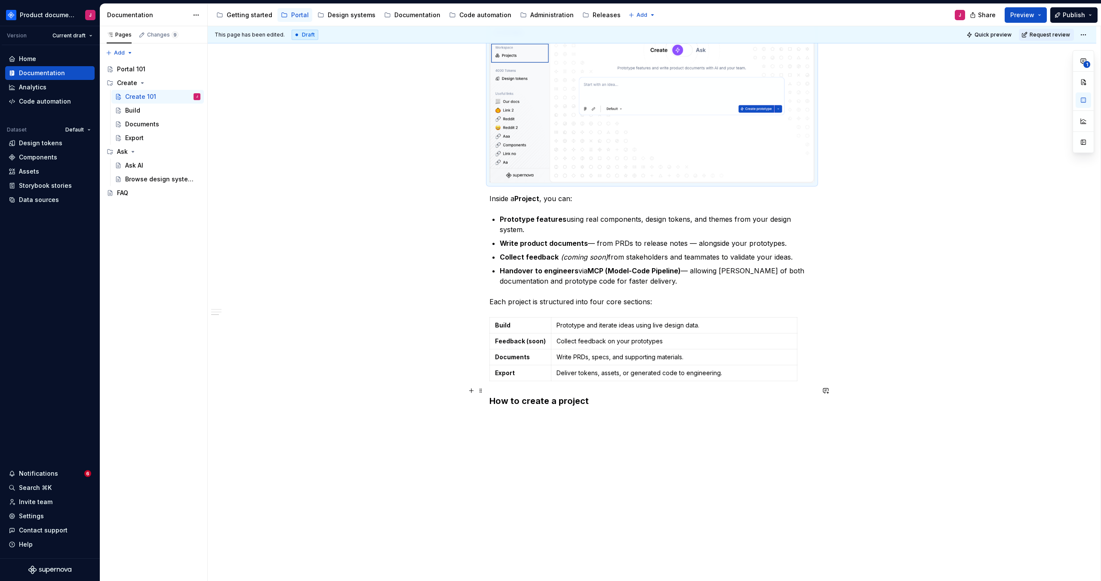
click at [627, 395] on h3 "How to create a project" at bounding box center [651, 401] width 325 height 12
click at [621, 409] on div "What is Create? Create is where your entire product team comes together to expl…" at bounding box center [652, 58] width 889 height 1068
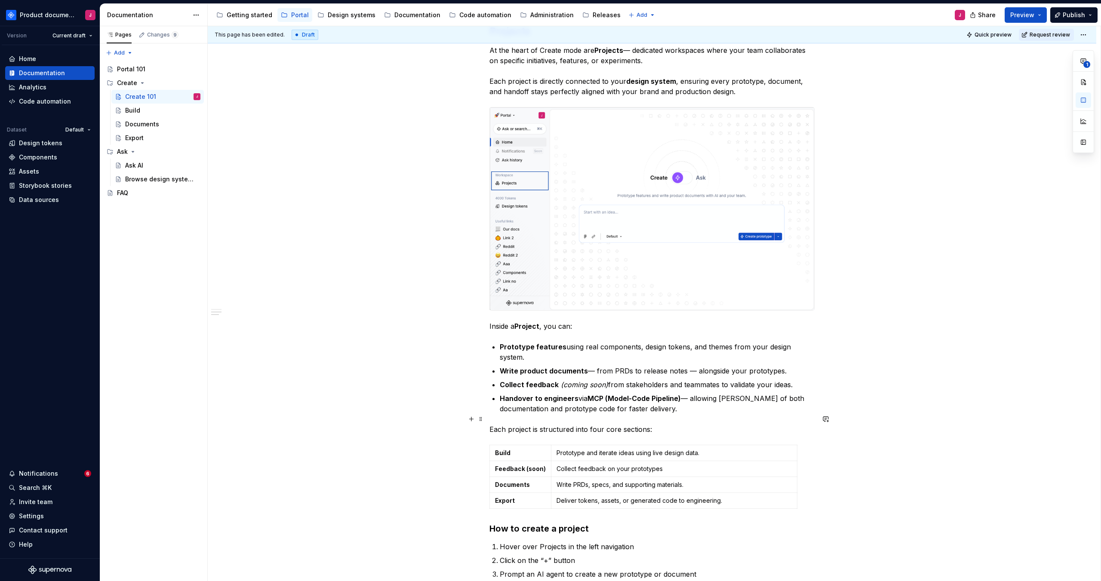
scroll to position [692, 0]
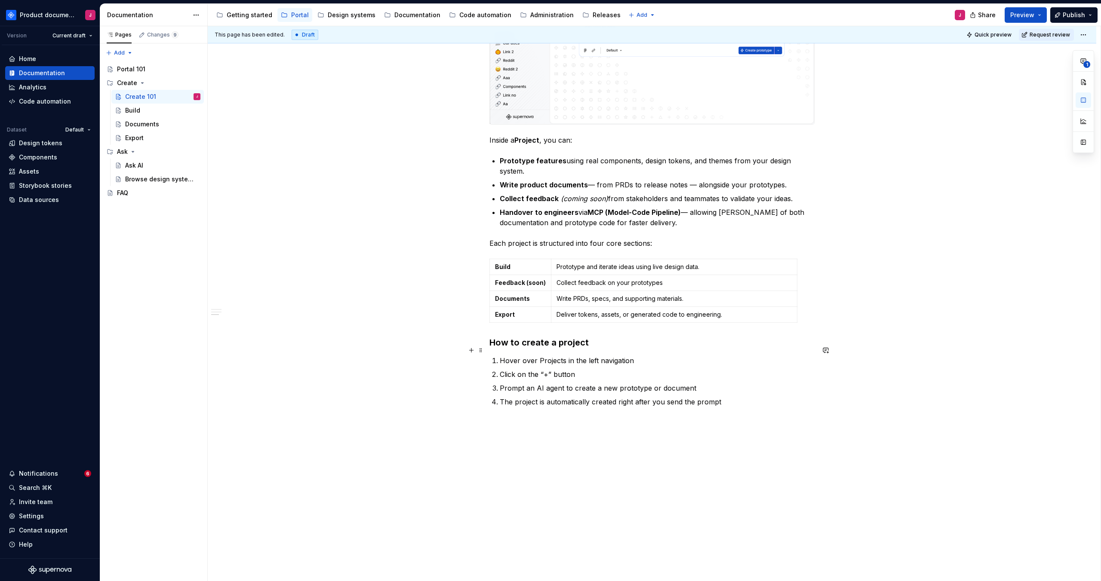
click at [644, 356] on p "Hover over Projects in the left navigation" at bounding box center [657, 361] width 315 height 10
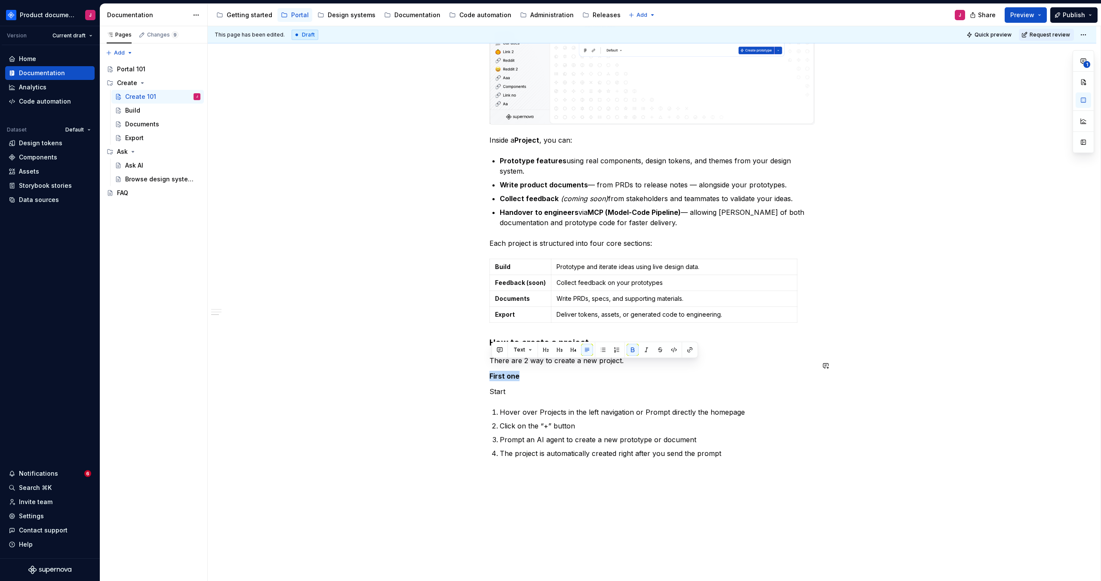
click at [567, 348] on button "button" at bounding box center [573, 350] width 12 height 12
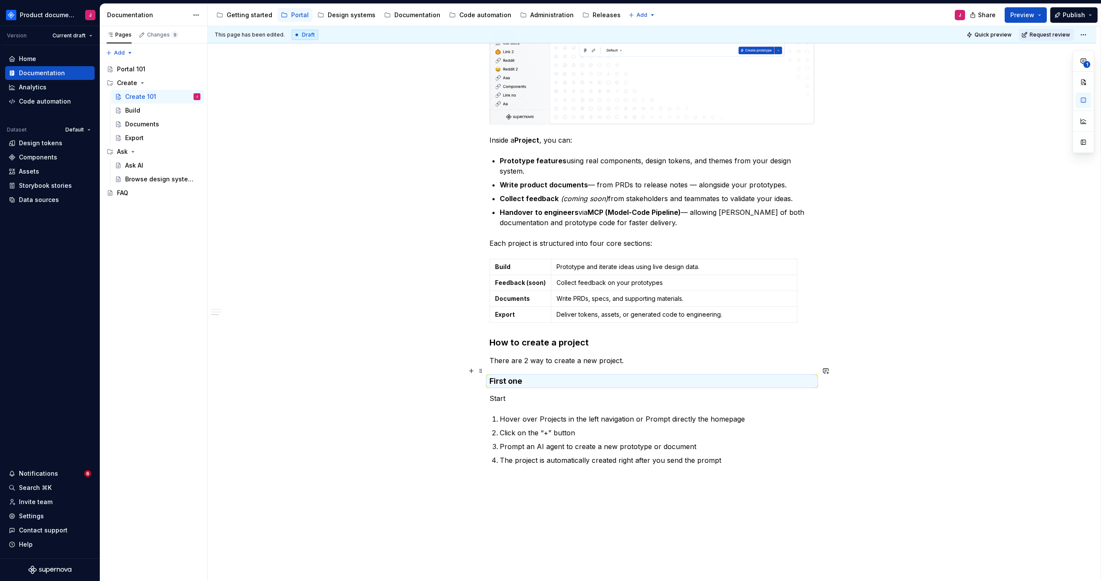
click at [566, 376] on h4 "First one" at bounding box center [651, 381] width 325 height 10
click at [547, 394] on p "Start" at bounding box center [651, 399] width 325 height 10
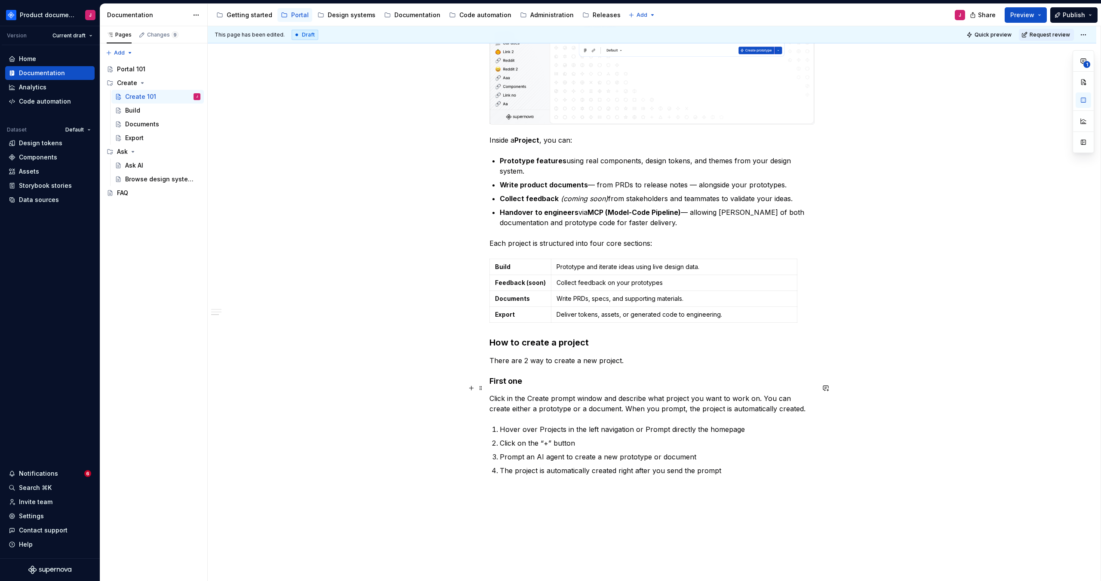
drag, startPoint x: 631, startPoint y: 397, endPoint x: 642, endPoint y: 398, distance: 11.2
click at [631, 397] on p "Click in the Create prompt window and describe what project you want to work on…" at bounding box center [651, 404] width 325 height 21
click at [643, 399] on p "Click in the Create prompt window and describe what project you want to work on…" at bounding box center [651, 404] width 325 height 21
drag, startPoint x: 638, startPoint y: 399, endPoint x: 645, endPoint y: 399, distance: 6.5
click at [638, 399] on p "Click in the Create prompt window and describe what project you want to work on…" at bounding box center [651, 404] width 325 height 21
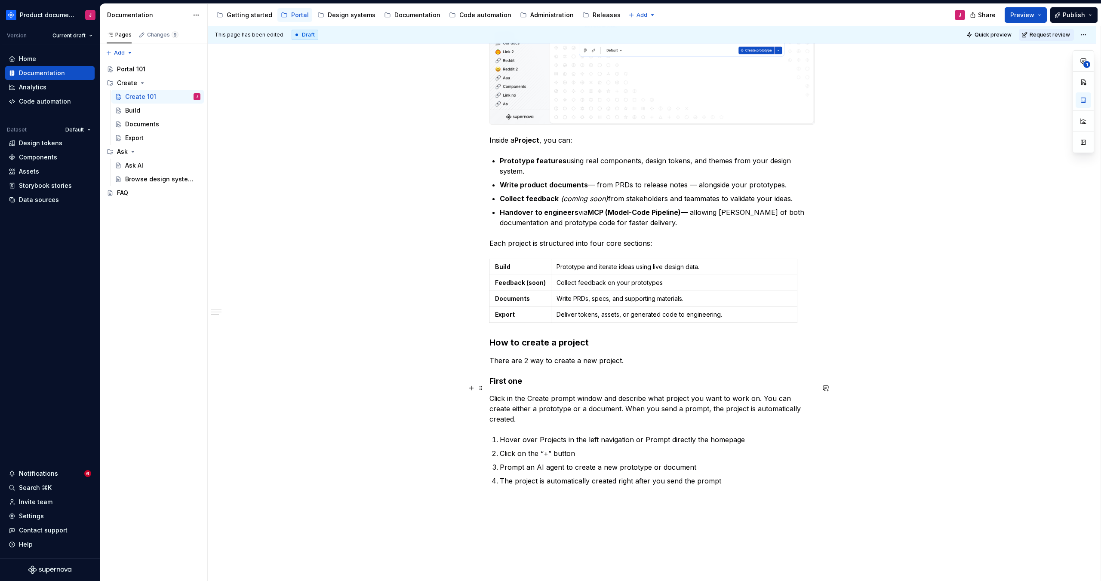
click at [808, 402] on p "Click in the Create prompt window and describe what project you want to work on…" at bounding box center [651, 409] width 325 height 31
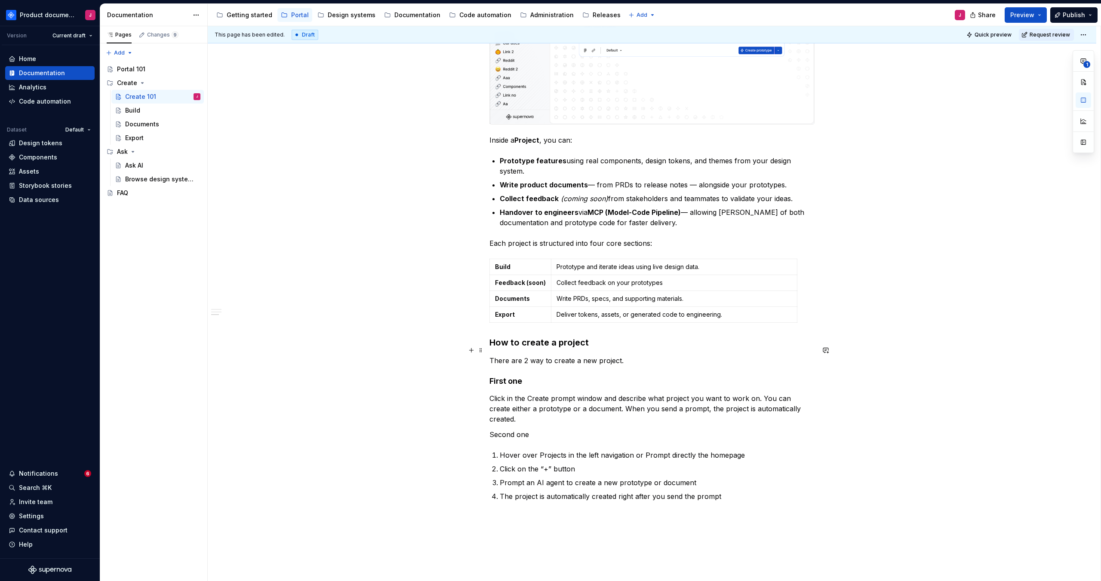
click at [543, 356] on p "There are 2 way to create a new project." at bounding box center [651, 361] width 325 height 10
drag, startPoint x: 525, startPoint y: 415, endPoint x: 472, endPoint y: 412, distance: 52.6
drag, startPoint x: 571, startPoint y: 396, endPoint x: 561, endPoint y: 406, distance: 14.0
click at [571, 397] on button "button" at bounding box center [573, 398] width 12 height 12
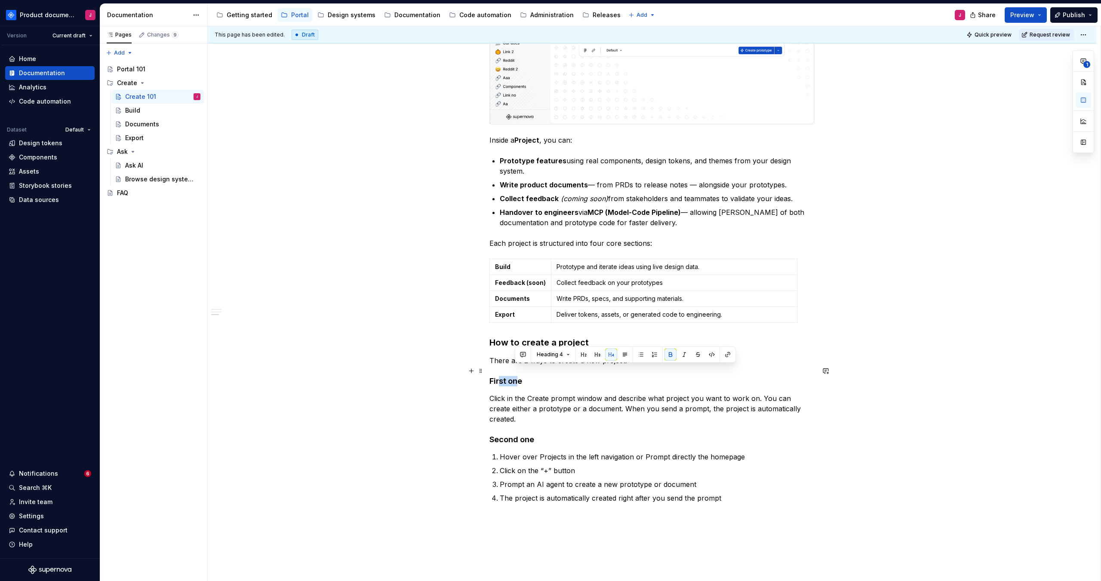
drag, startPoint x: 514, startPoint y: 371, endPoint x: 501, endPoint y: 371, distance: 12.5
click at [501, 377] on strong "First one" at bounding box center [505, 381] width 33 height 9
click at [537, 435] on h4 "Second one" at bounding box center [651, 440] width 325 height 10
click at [775, 480] on p "Prompt an AI agent to create a new prototype or document" at bounding box center [657, 485] width 315 height 10
click at [810, 400] on p "Click in the Create prompt window and describe what project you want to work on…" at bounding box center [651, 409] width 325 height 31
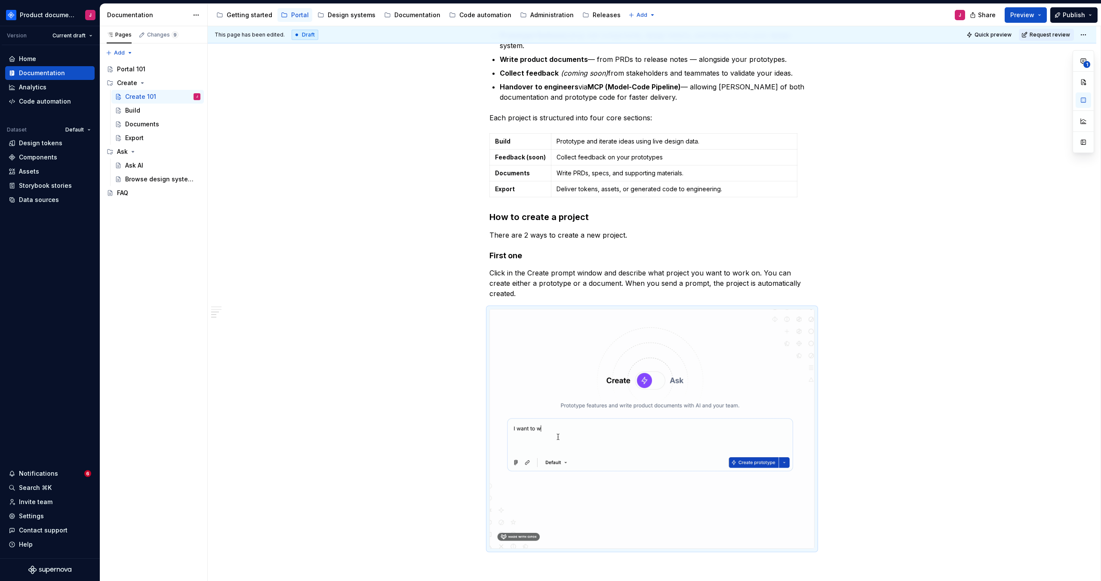
scroll to position [905, 0]
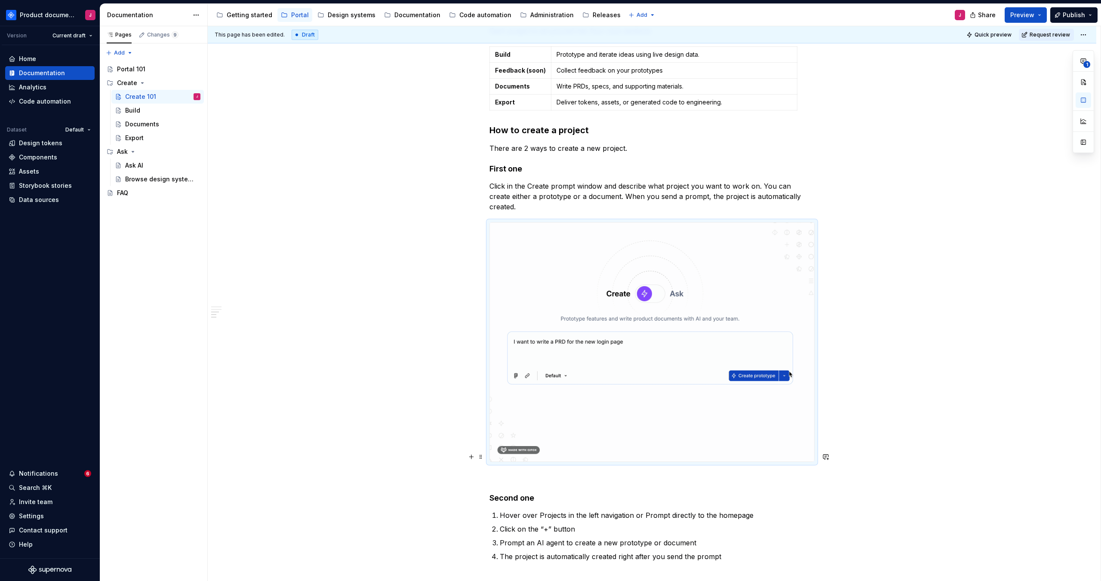
click at [667, 473] on p at bounding box center [651, 478] width 325 height 10
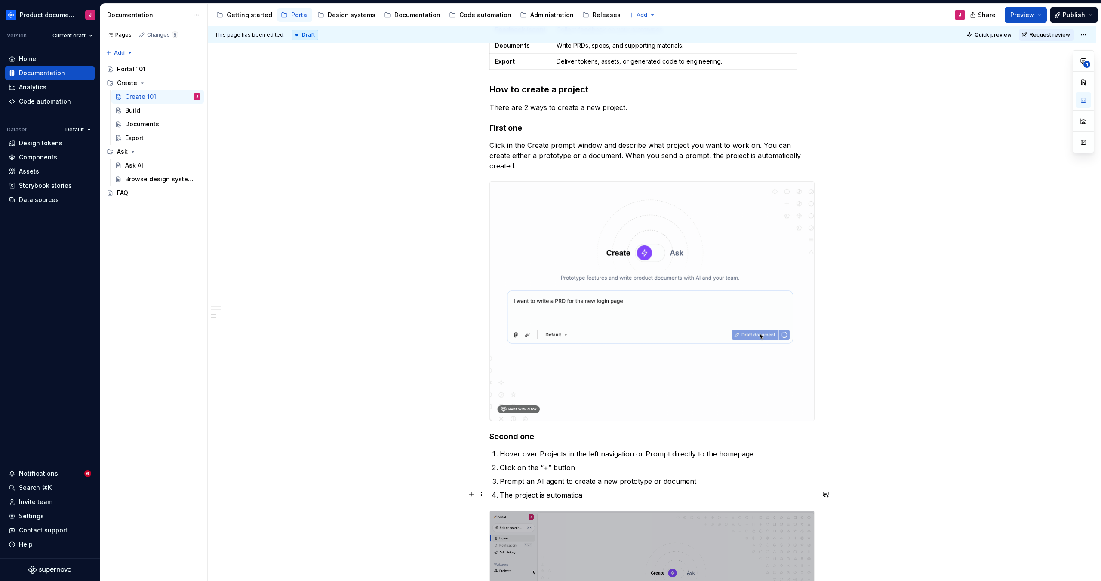
scroll to position [935, 0]
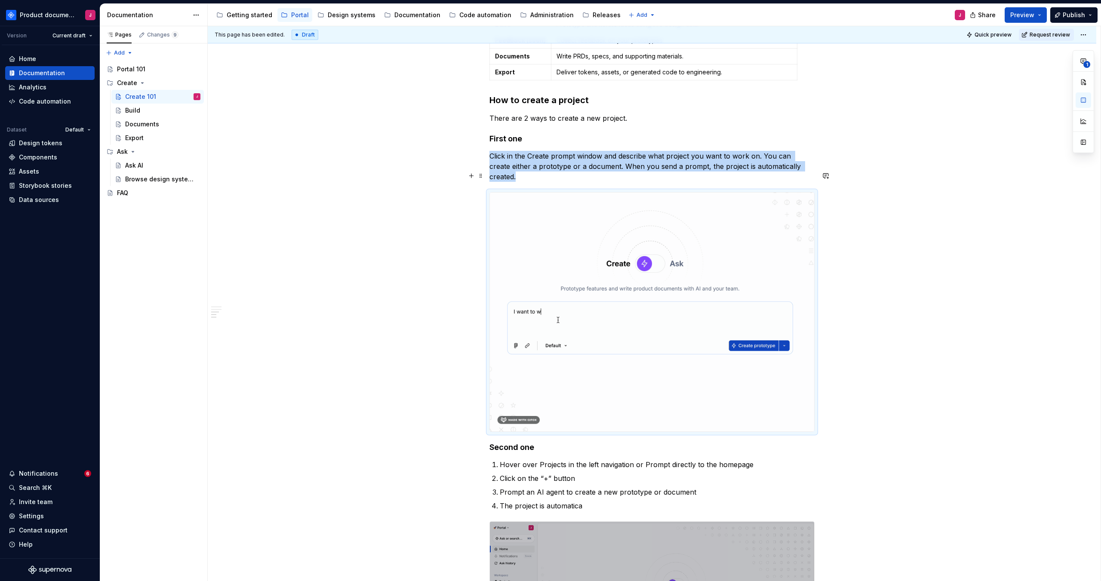
click at [730, 373] on img at bounding box center [652, 312] width 324 height 239
click at [881, 420] on div "This page has been edited. Draft Quick preview Request review Create 101 Protot…" at bounding box center [654, 304] width 893 height 556
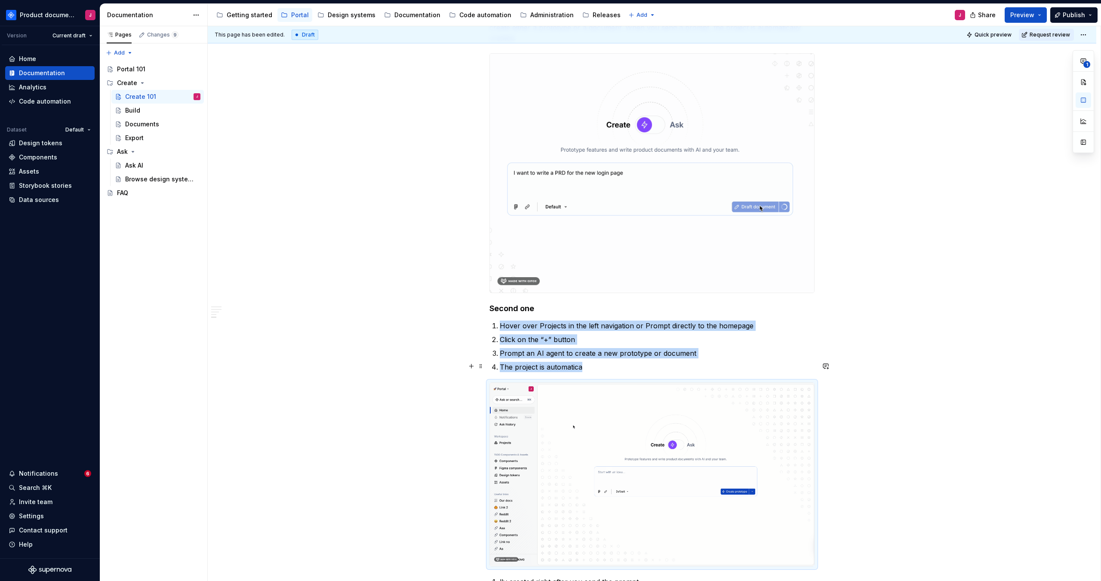
scroll to position [1243, 0]
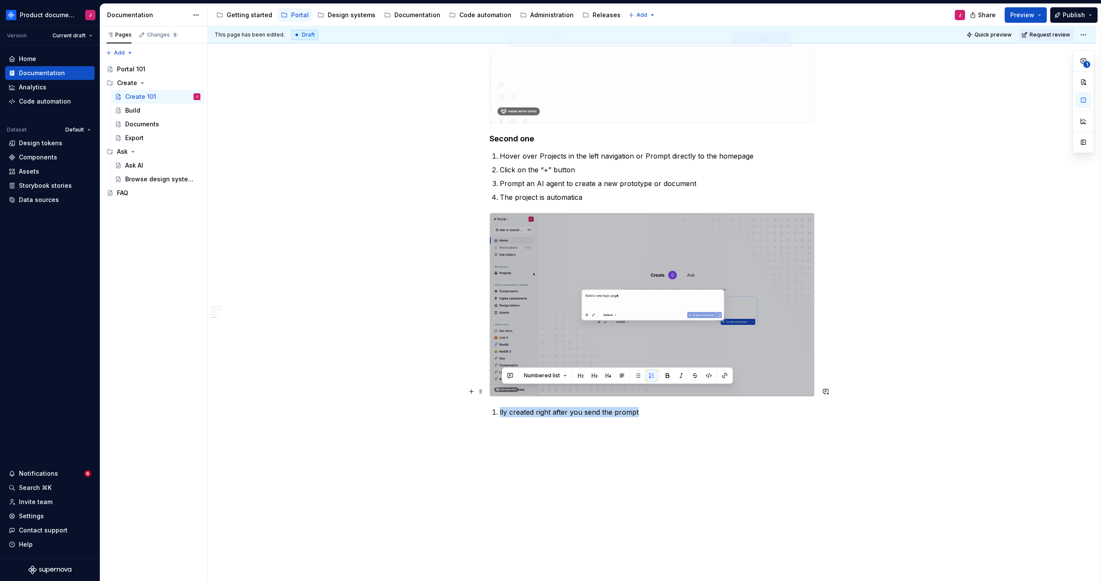
drag, startPoint x: 659, startPoint y: 395, endPoint x: 495, endPoint y: 390, distance: 163.5
click at [500, 407] on li "lly created right after you send the prompt" at bounding box center [657, 412] width 315 height 10
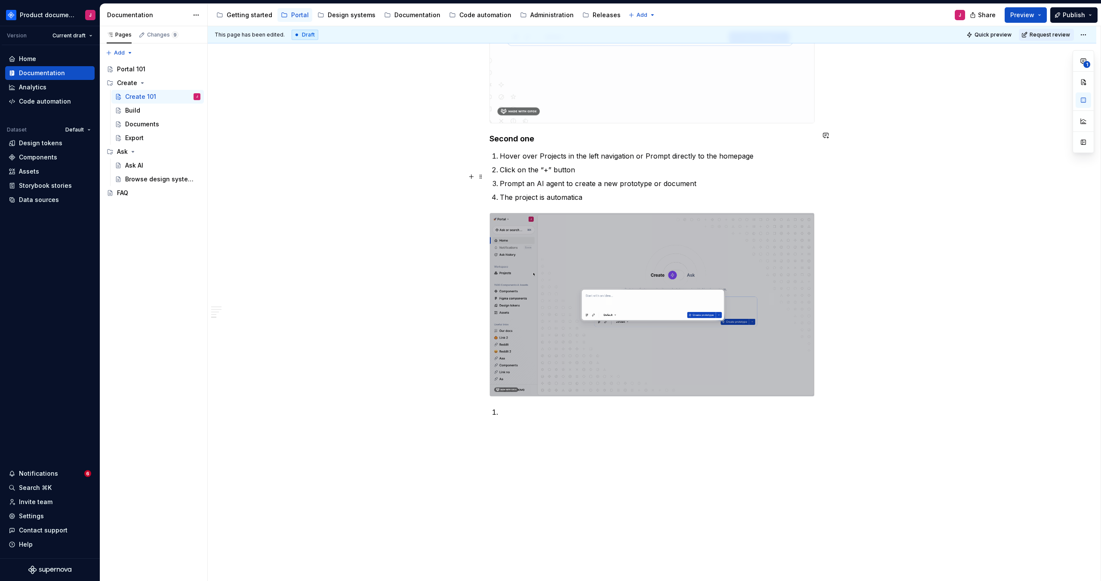
click at [593, 192] on p "The project is automatica" at bounding box center [657, 197] width 315 height 10
click at [553, 407] on p at bounding box center [657, 412] width 315 height 10
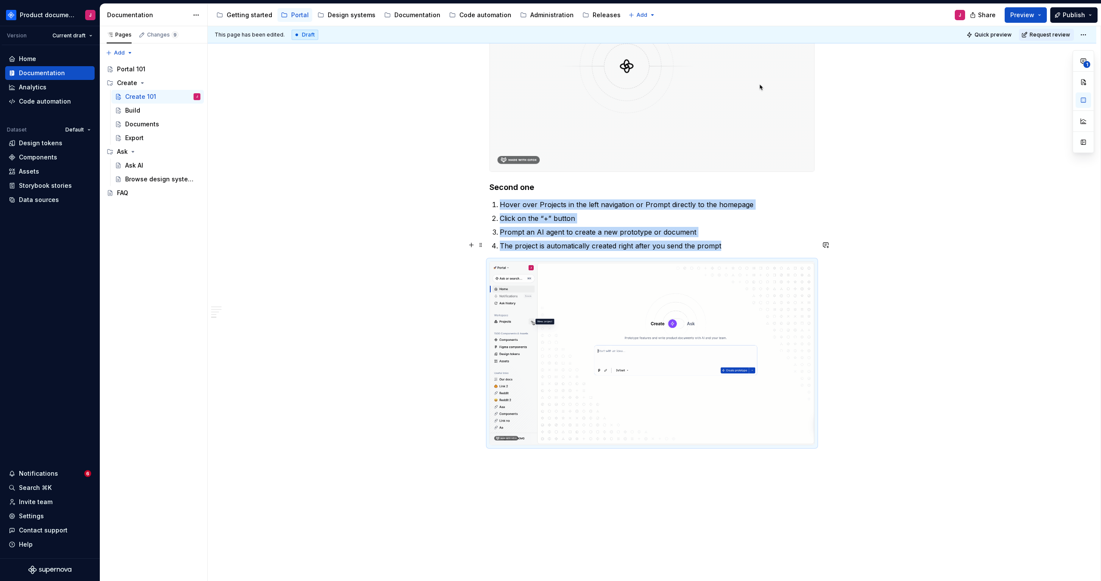
scroll to position [1223, 0]
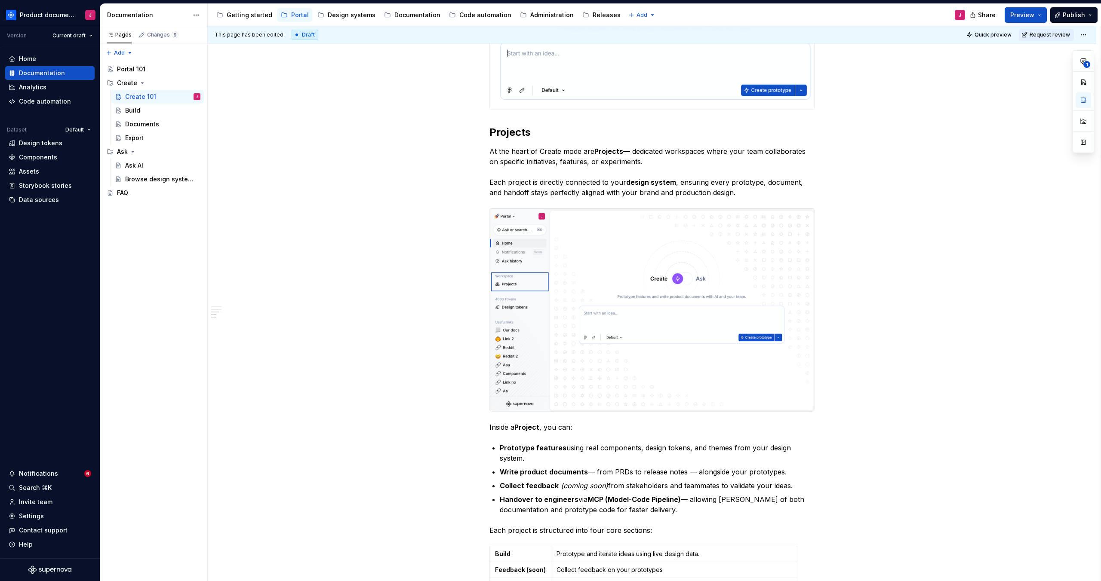
scroll to position [157, 0]
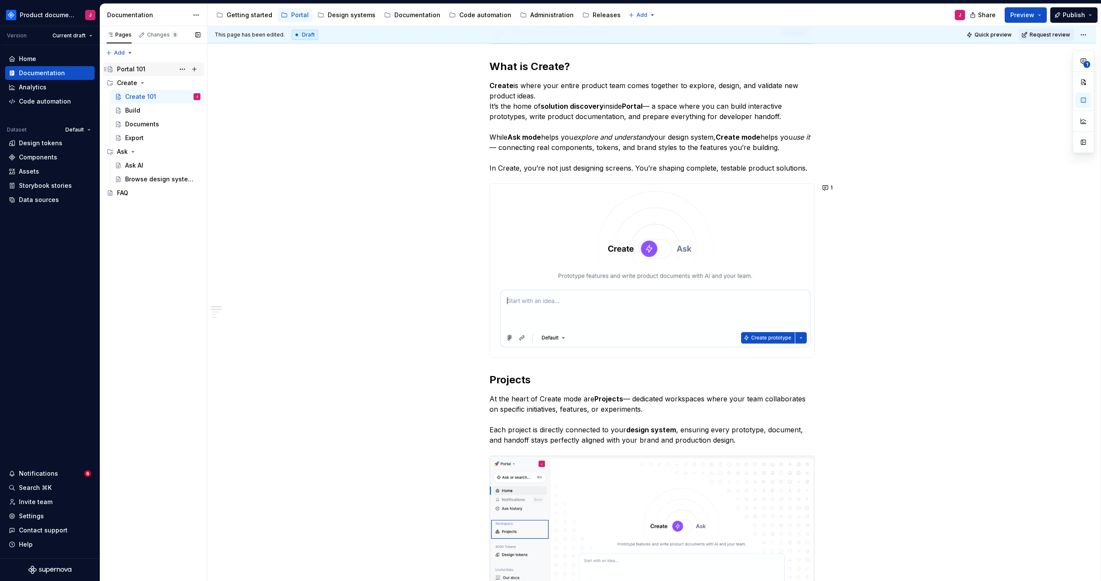
click at [137, 69] on div "Portal 101" at bounding box center [131, 69] width 28 height 9
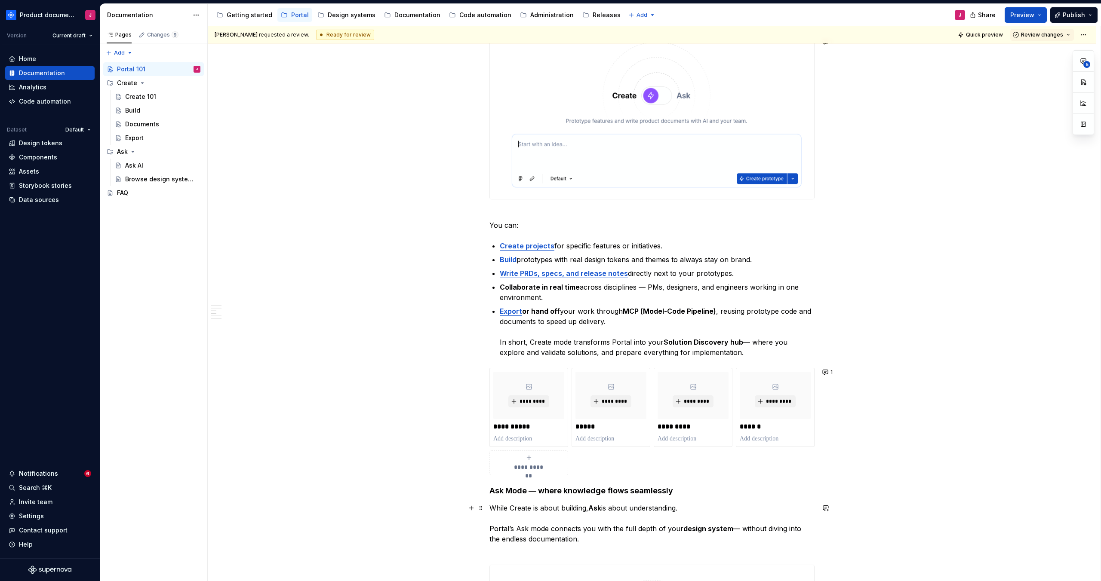
scroll to position [355, 0]
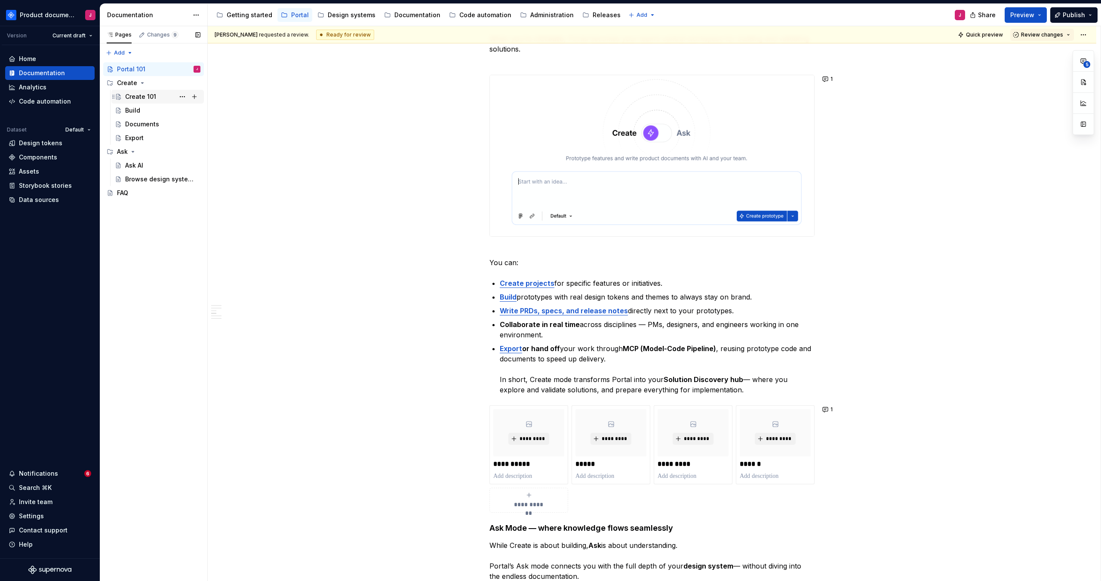
click at [132, 99] on div "Create 101" at bounding box center [140, 96] width 31 height 9
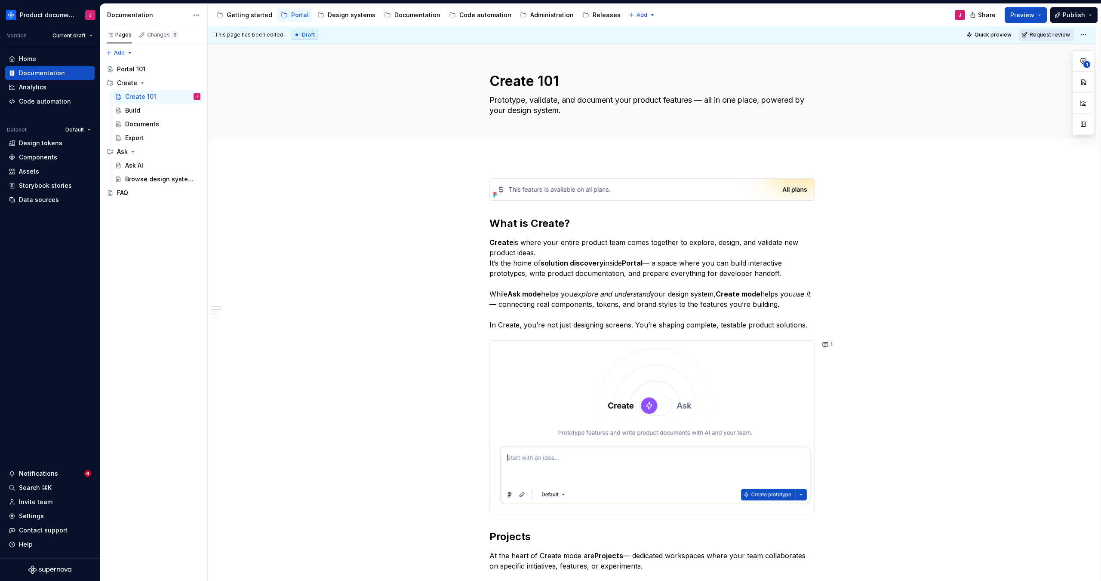
click at [1045, 37] on span "Request review" at bounding box center [1050, 34] width 40 height 7
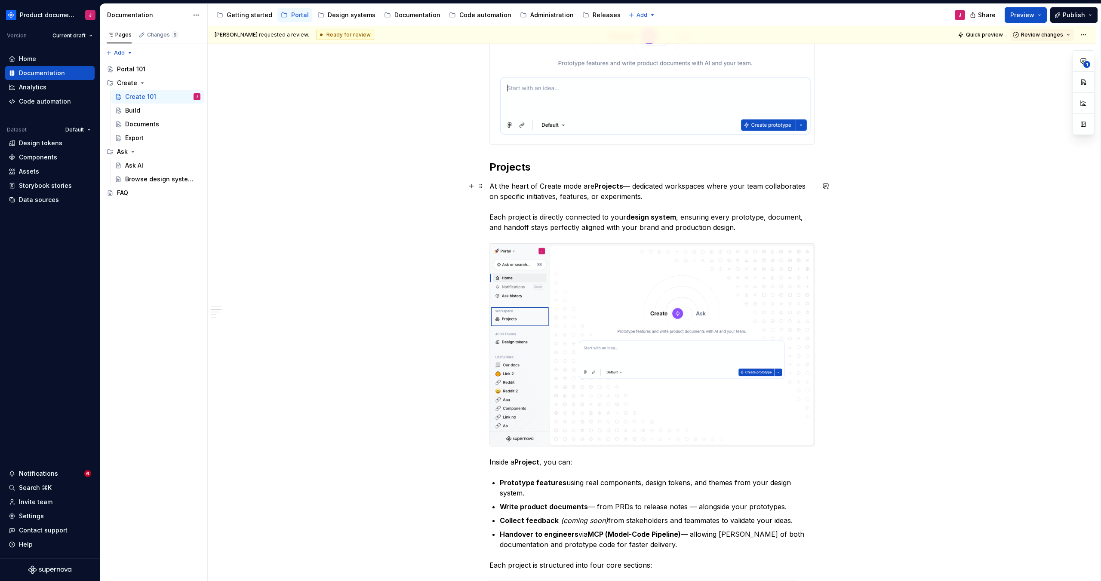
scroll to position [546, 0]
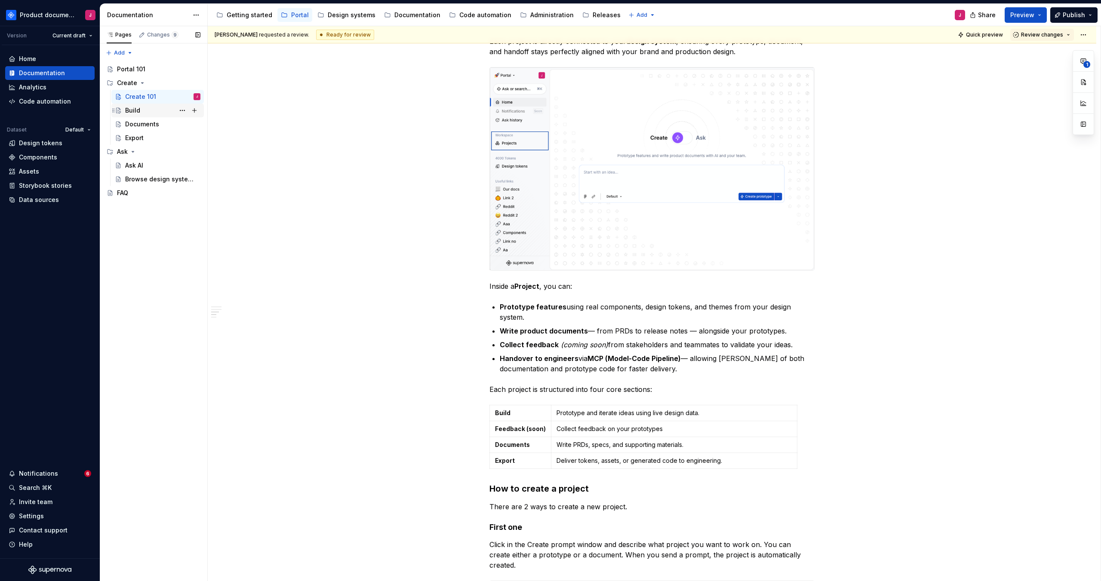
click at [150, 113] on div "Build" at bounding box center [162, 111] width 75 height 12
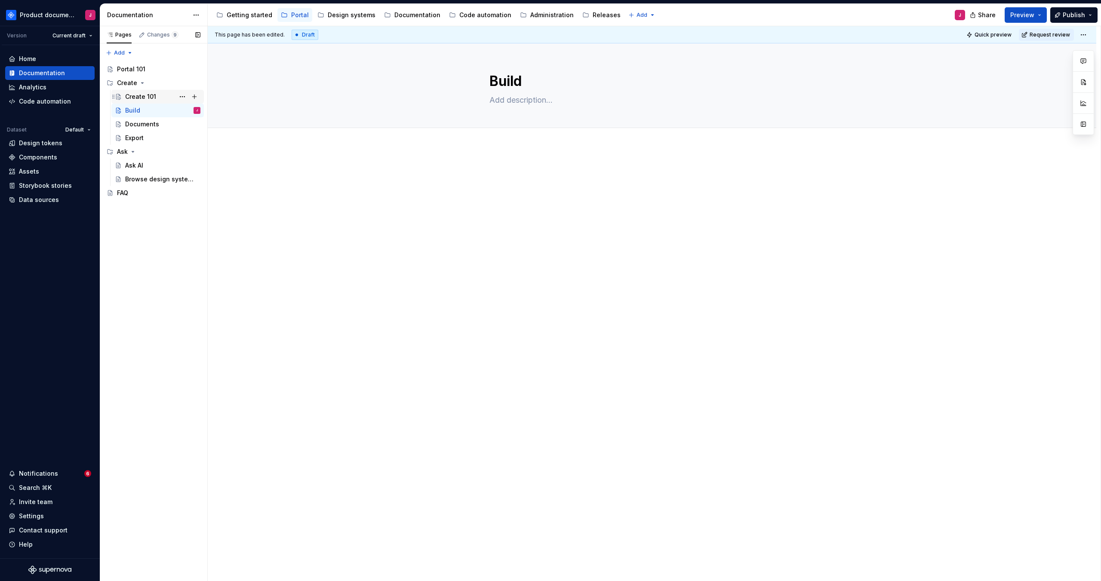
click at [148, 92] on div "Create 101" at bounding box center [140, 96] width 31 height 9
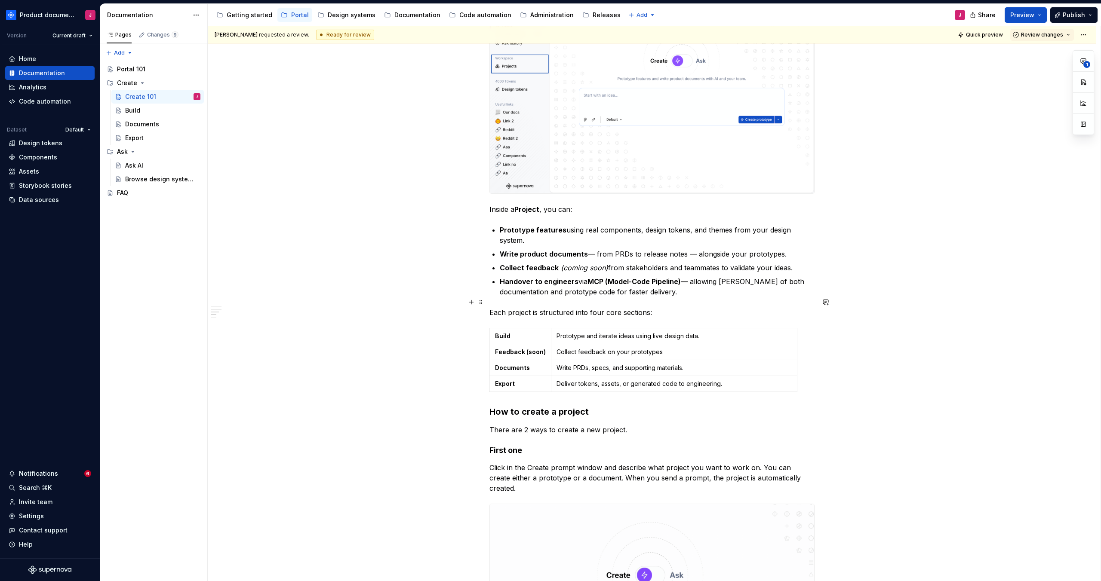
scroll to position [766, 0]
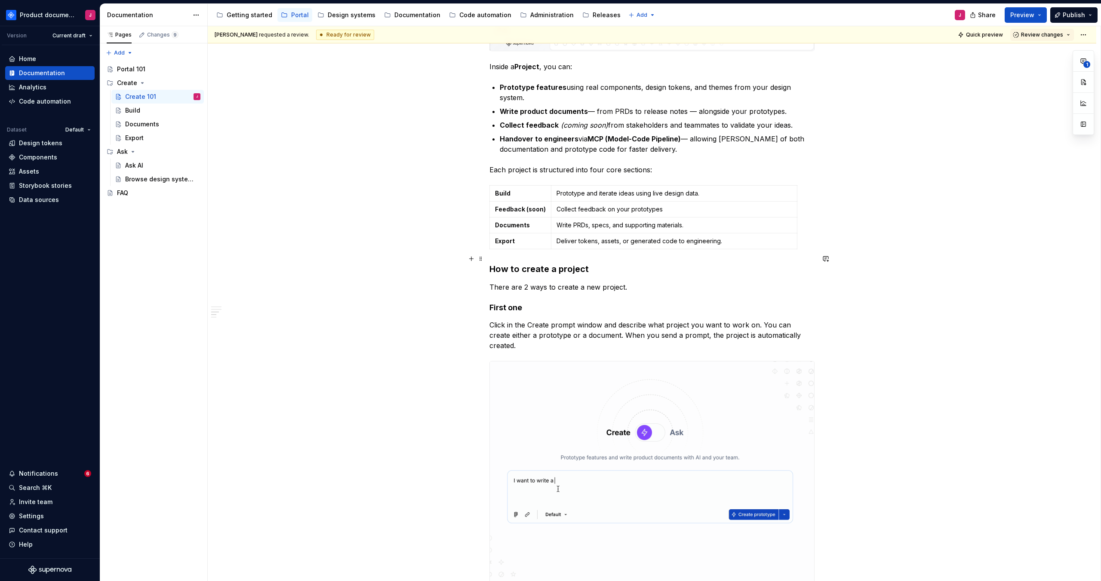
click at [494, 263] on h3 "How to create a project" at bounding box center [651, 269] width 325 height 12
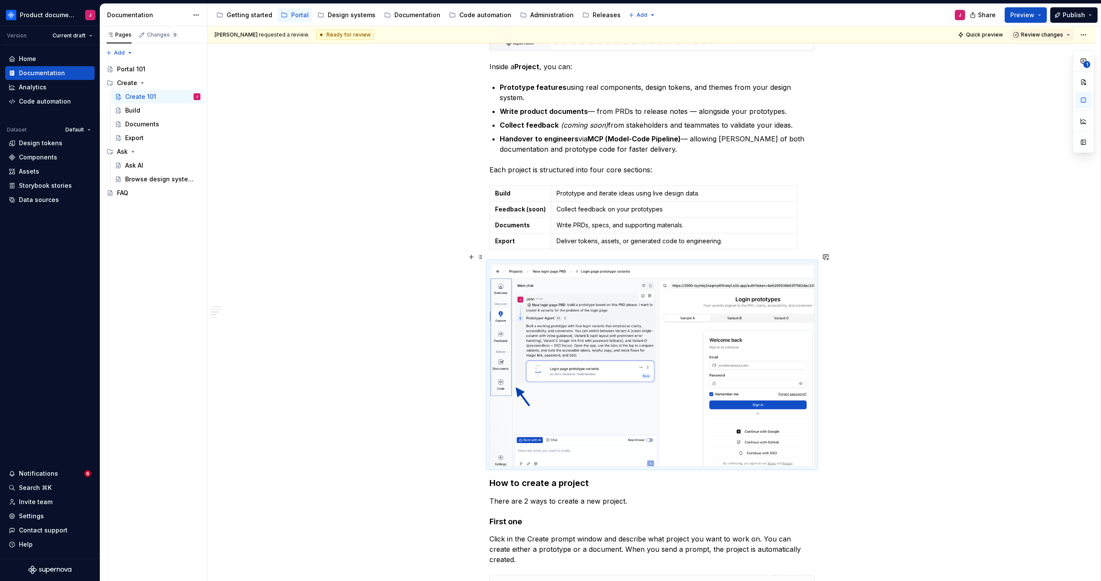
click at [991, 311] on div "What is Create? Create is where your entire product team comes together to expl…" at bounding box center [652, 343] width 889 height 1903
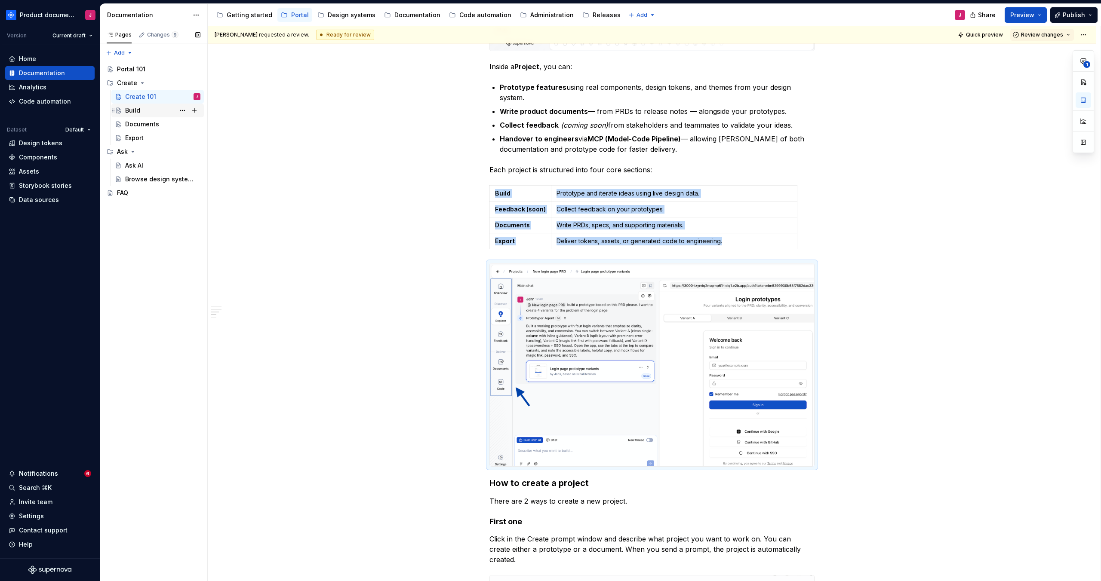
click at [147, 109] on div "Build" at bounding box center [162, 111] width 75 height 12
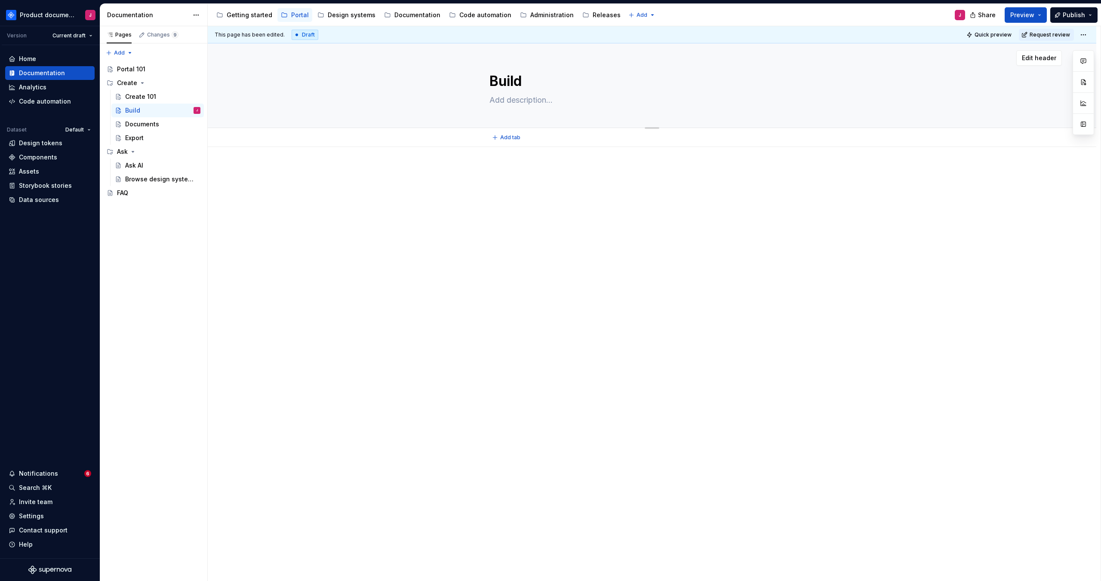
click at [499, 99] on textarea at bounding box center [650, 100] width 325 height 14
paste textarea "The space where your ideas become testable prototypes — collaboratively, intuit…"
click at [567, 172] on div at bounding box center [652, 276] width 889 height 238
click at [152, 98] on div "Create 101" at bounding box center [140, 96] width 31 height 9
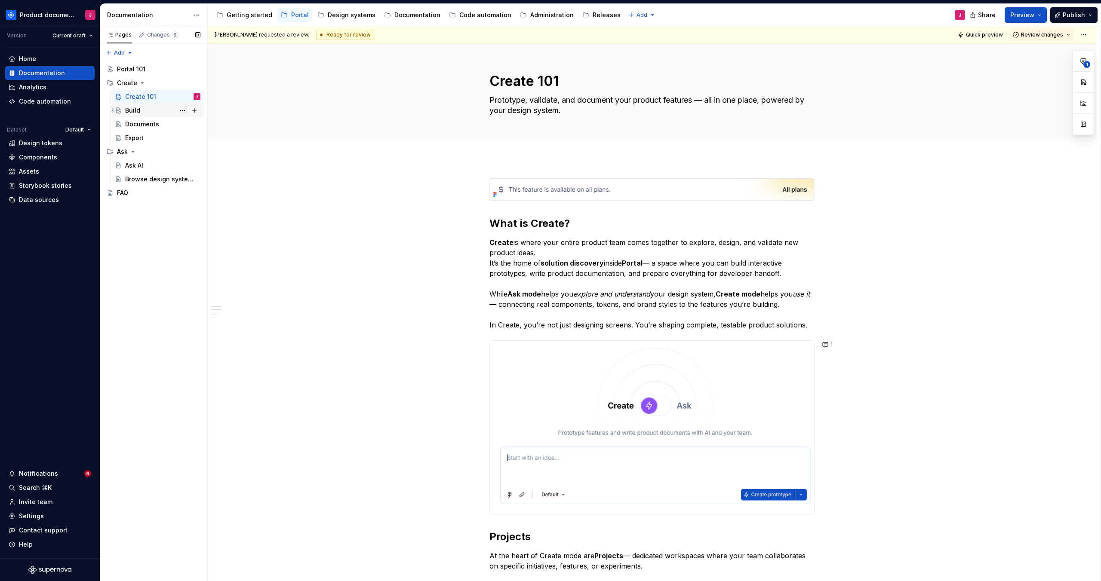
click at [144, 108] on div "Build" at bounding box center [162, 111] width 75 height 12
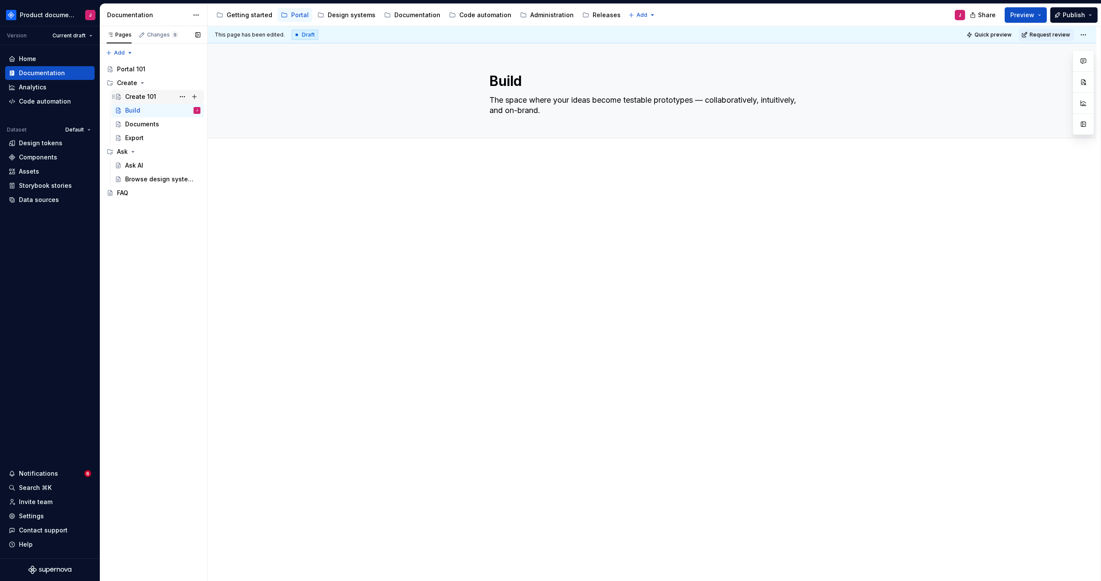
click at [141, 97] on div "Create 101" at bounding box center [140, 96] width 31 height 9
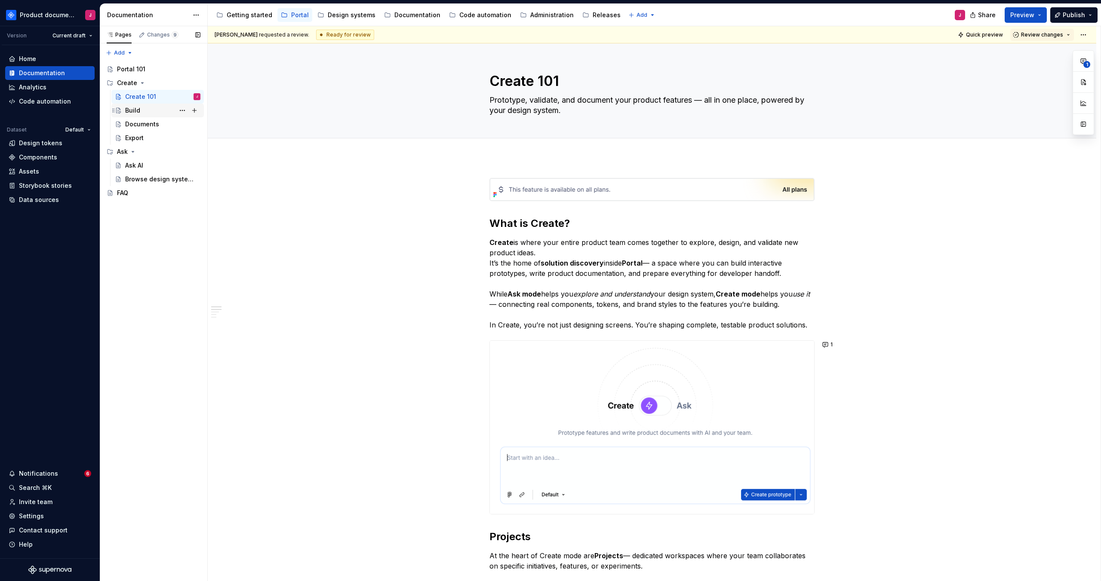
click at [145, 111] on div "Build" at bounding box center [162, 111] width 75 height 12
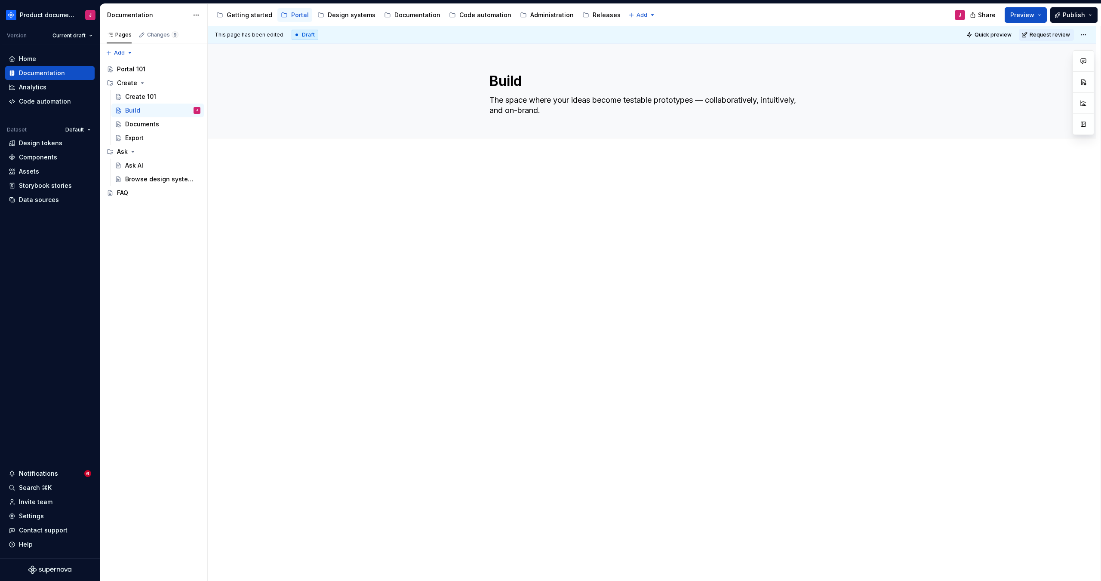
click at [572, 189] on div at bounding box center [651, 194] width 325 height 33
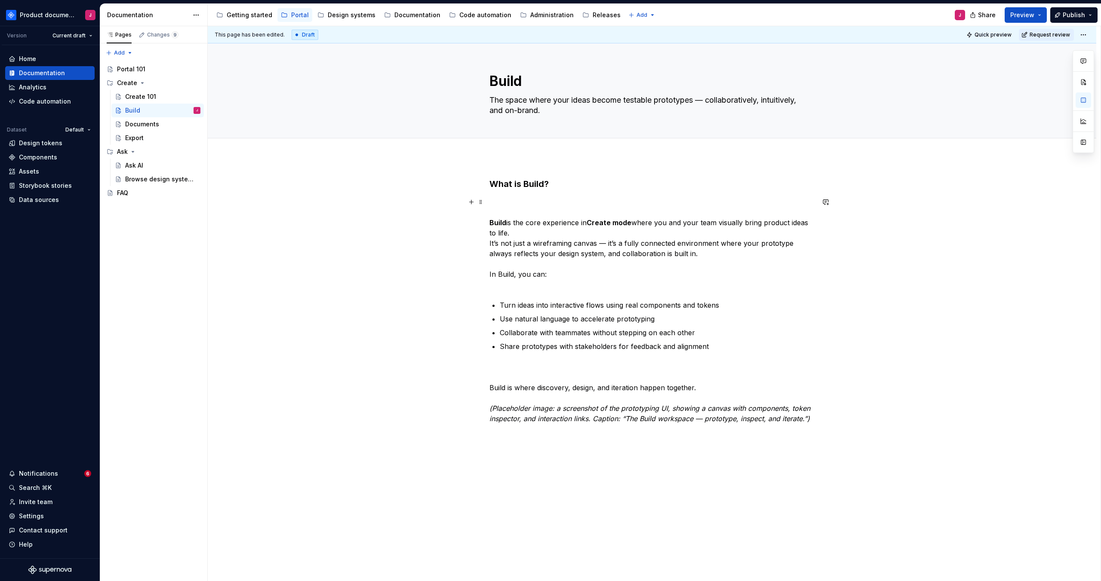
click at [529, 200] on p "Build is the core experience in Create mode where you and your team visually br…" at bounding box center [651, 243] width 325 height 93
click at [492, 221] on strong "Build" at bounding box center [497, 222] width 17 height 9
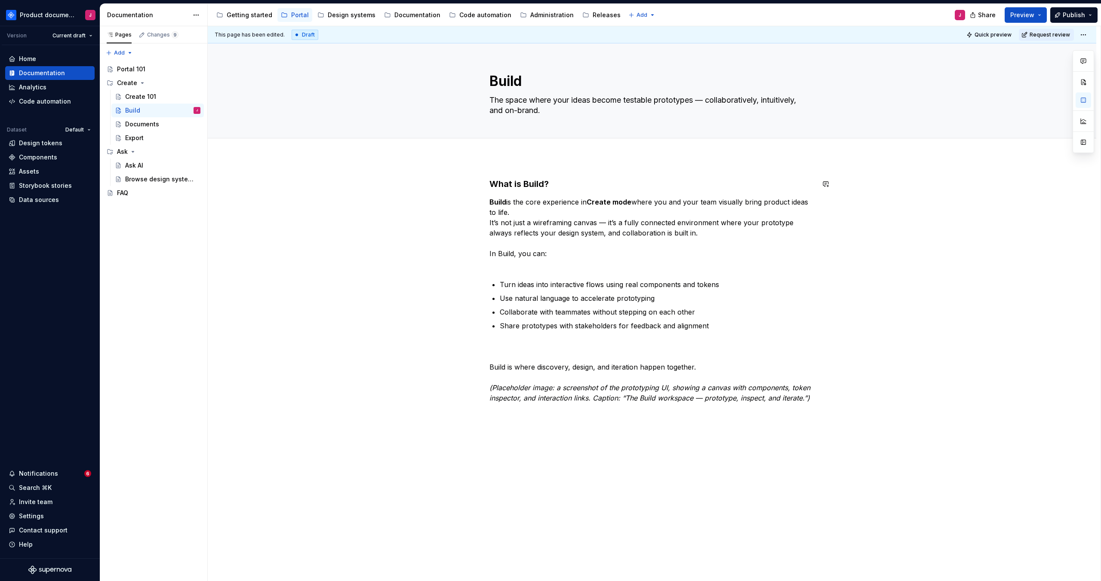
click at [511, 175] on div "What is Build? Build is the core experience in Create mode where you and your t…" at bounding box center [652, 372] width 889 height 431
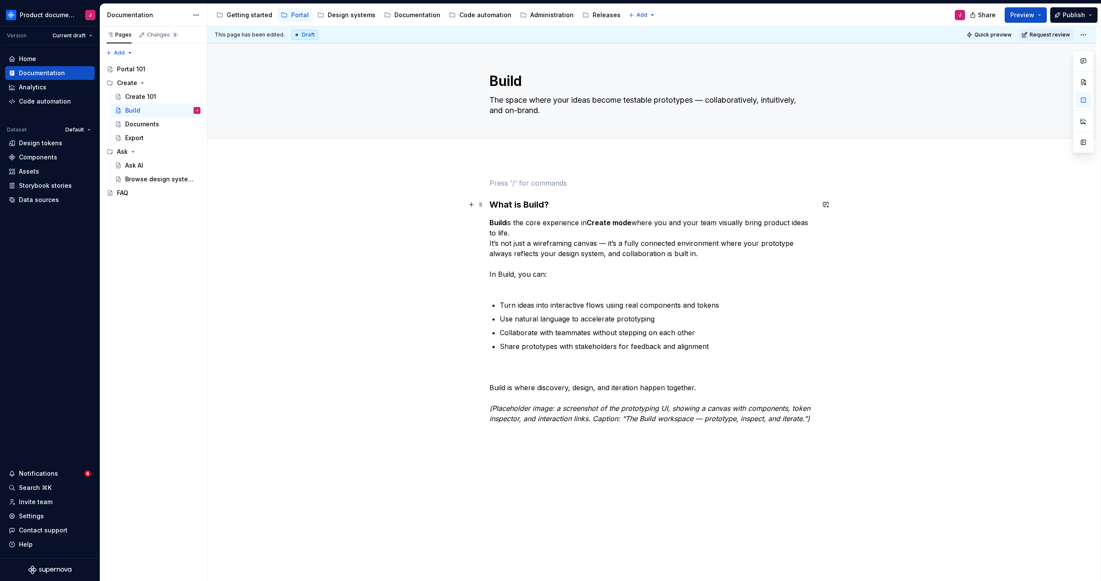
click at [492, 200] on strong "What is Build?" at bounding box center [518, 205] width 59 height 10
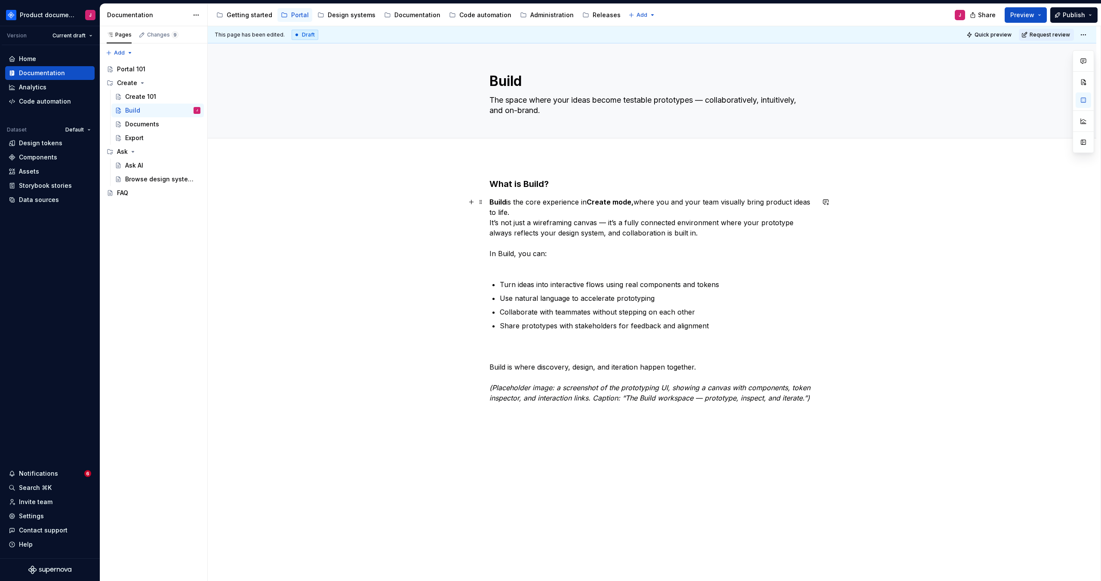
click at [572, 249] on p "Build is the core experience in Create mode, where you and your team visually b…" at bounding box center [651, 233] width 325 height 72
click at [555, 267] on p "Build is the core experience in Create mode, where you and your team visually b…" at bounding box center [651, 233] width 325 height 72
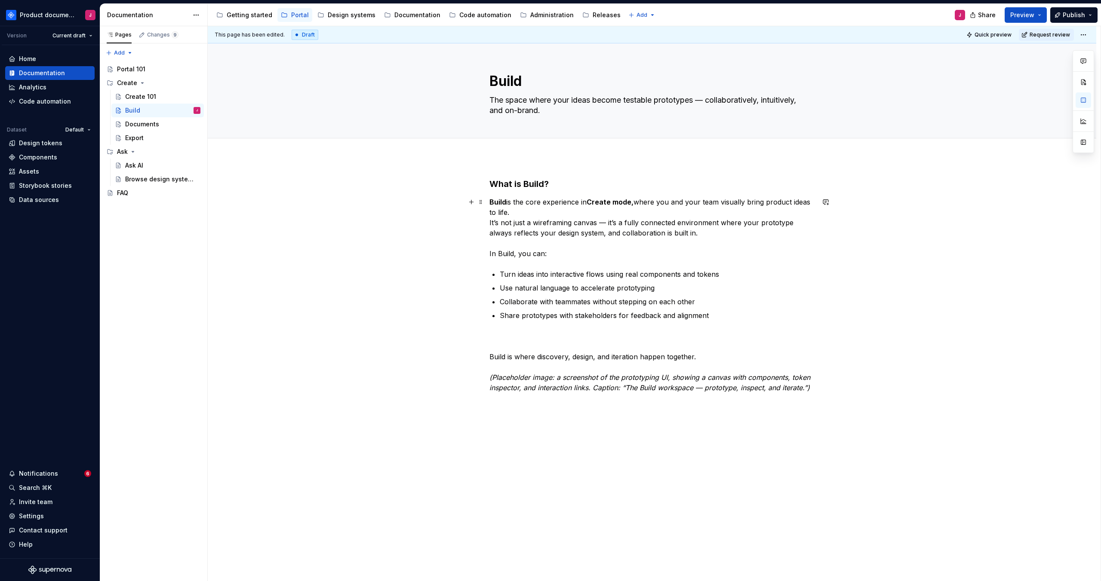
click at [510, 253] on p "Build is the core experience in Create mode, where you and your team visually b…" at bounding box center [651, 228] width 325 height 62
click at [559, 288] on p "Use natural language to accelerate prototyping" at bounding box center [657, 288] width 315 height 10
click at [501, 254] on strong "Build" at bounding box center [504, 253] width 17 height 9
drag, startPoint x: 527, startPoint y: 256, endPoint x: 554, endPoint y: 276, distance: 33.6
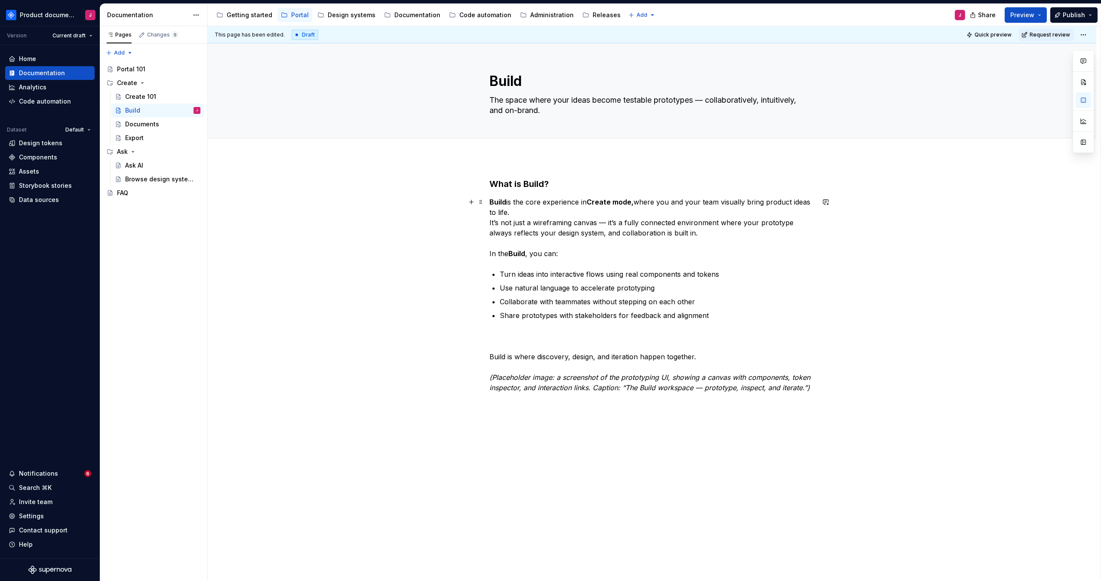
click at [525, 256] on strong "Build" at bounding box center [516, 253] width 17 height 9
click at [808, 248] on p "Build is the core experience in Create mode, where you and your team visually b…" at bounding box center [651, 228] width 325 height 62
click at [718, 234] on p "Build is the core experience in Create mode, where you and your team visually b…" at bounding box center [651, 228] width 325 height 62
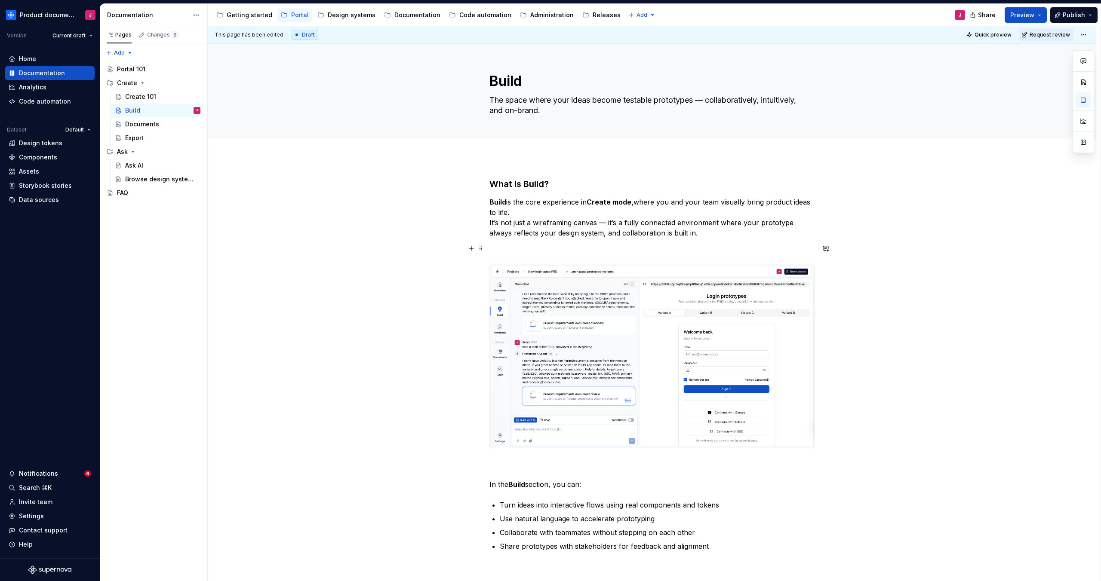
click at [705, 244] on p at bounding box center [651, 248] width 325 height 10
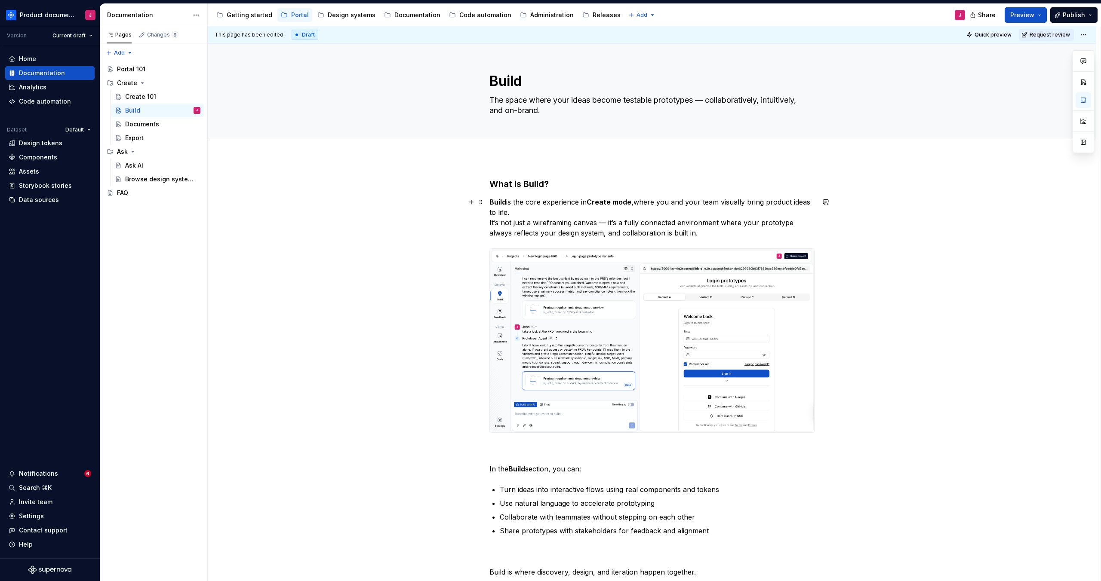
click at [574, 215] on p "Build is the core experience in Create mode, where you and your team visually b…" at bounding box center [651, 217] width 325 height 41
click at [665, 446] on p "In the Build section, you can:" at bounding box center [651, 458] width 325 height 31
click at [491, 471] on p "In the Build section, you can:" at bounding box center [651, 458] width 325 height 31
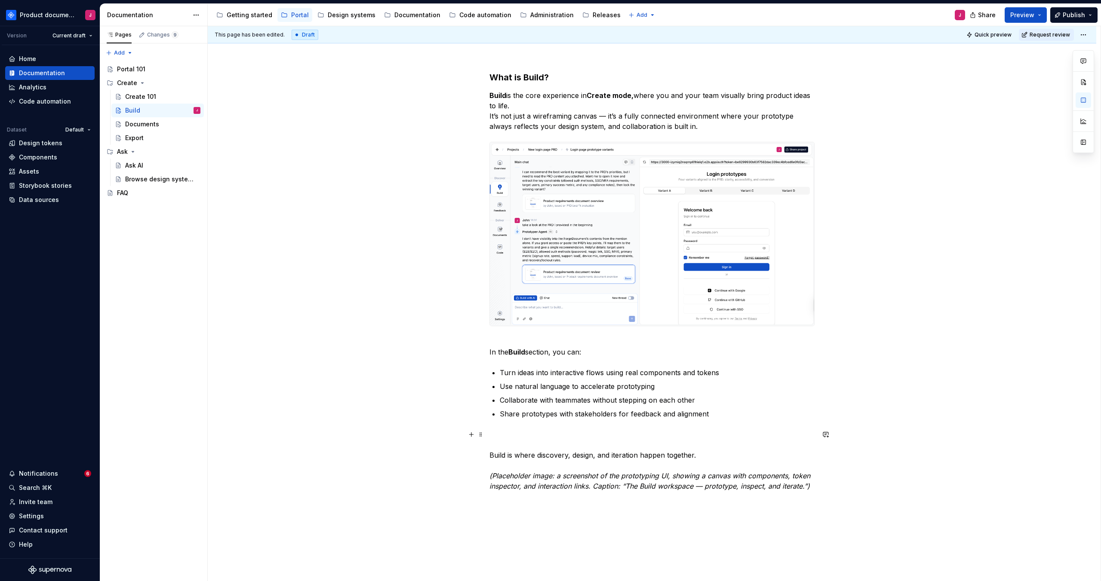
scroll to position [105, 0]
click at [660, 434] on p "Build is where discovery, design, and iteration happen together. (Placeholder i…" at bounding box center [651, 463] width 325 height 62
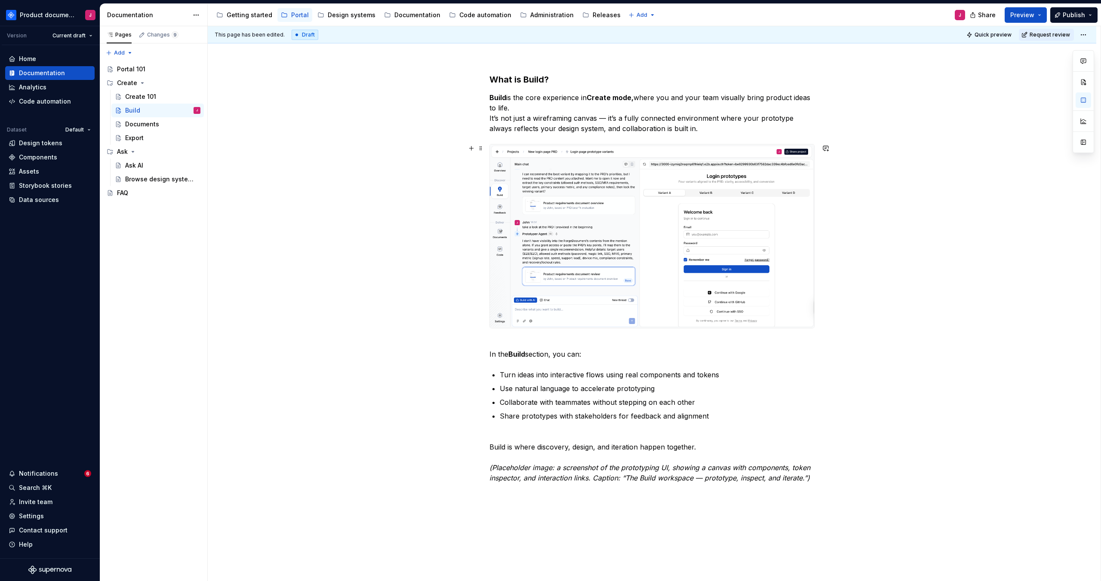
drag, startPoint x: 703, startPoint y: 208, endPoint x: 698, endPoint y: 215, distance: 8.9
click at [703, 207] on img at bounding box center [652, 237] width 324 height 184
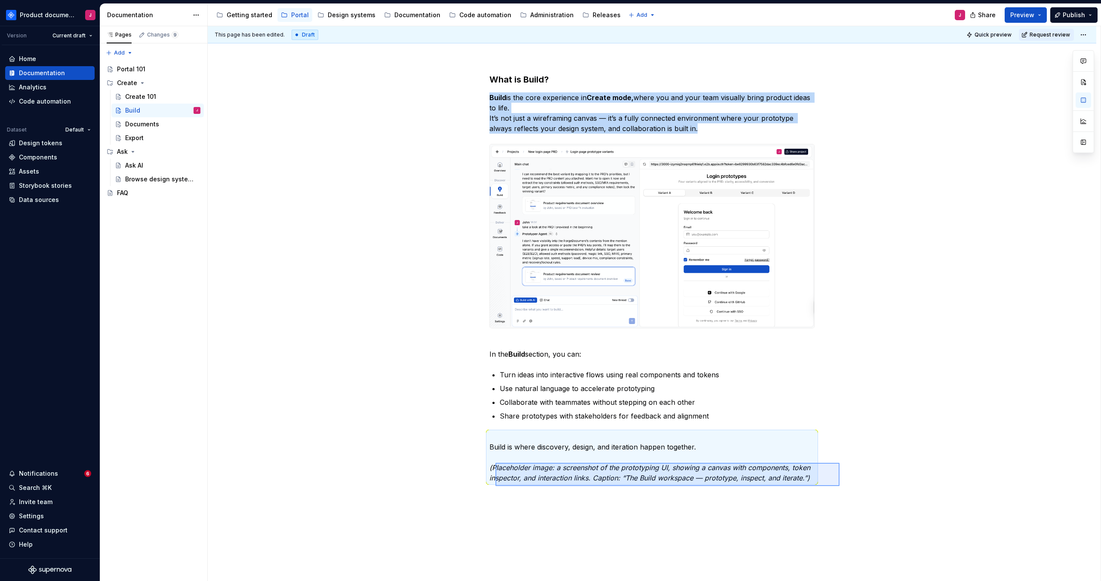
drag, startPoint x: 729, startPoint y: 476, endPoint x: 495, endPoint y: 463, distance: 234.3
click at [495, 463] on div "This page has been edited. Draft Quick preview Request review Build The space w…" at bounding box center [654, 304] width 893 height 556
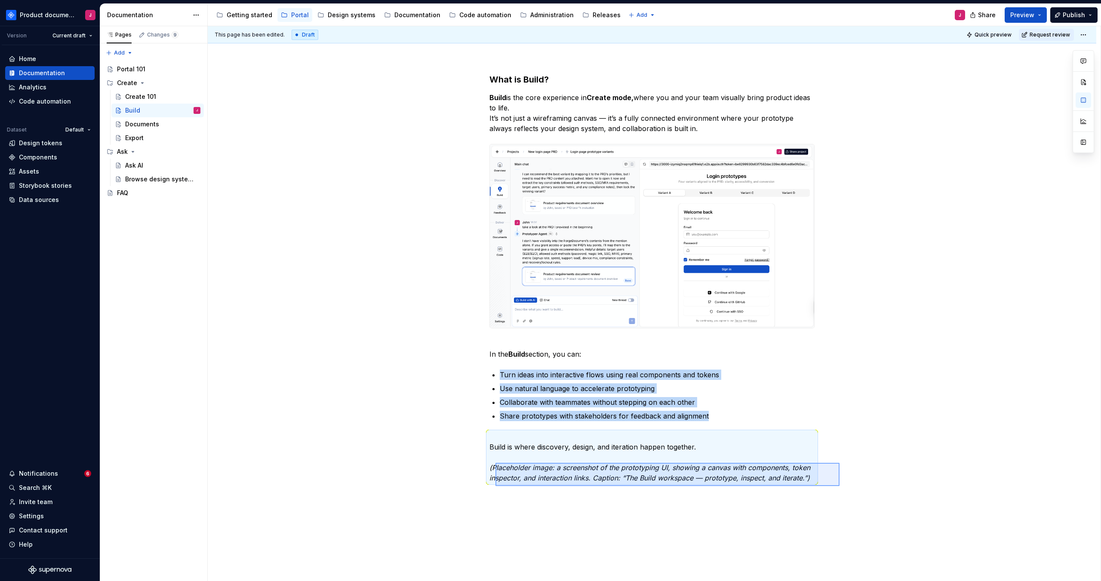
click at [495, 464] on em "(Placeholder image: a screenshot of the prototyping UI, showing a canvas with c…" at bounding box center [650, 473] width 323 height 19
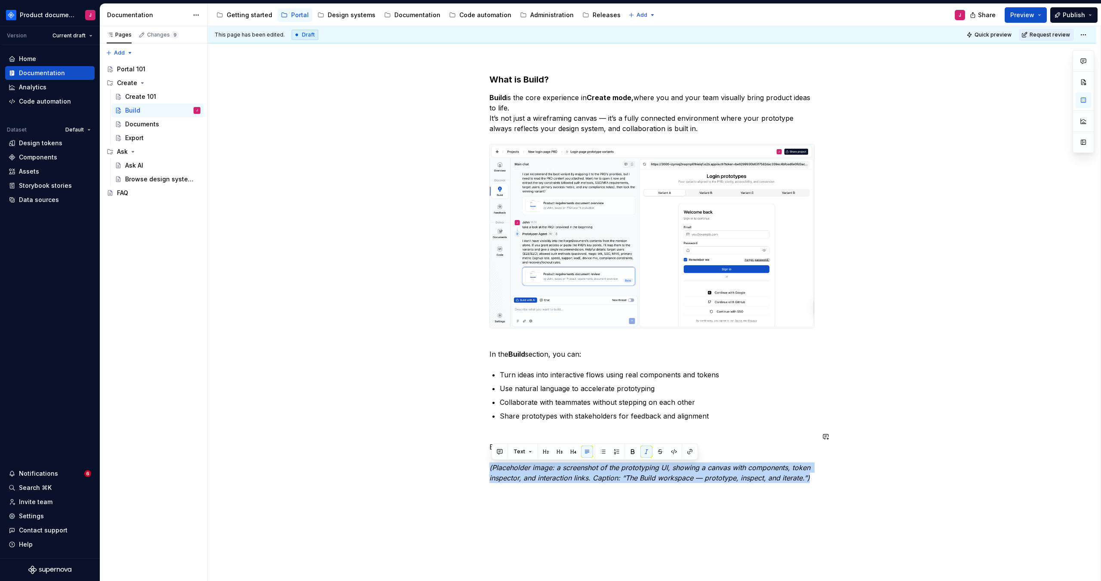
drag, startPoint x: 492, startPoint y: 466, endPoint x: 825, endPoint y: 485, distance: 333.9
click at [825, 485] on div "What is Build? Build is the core experience in Create mode, where you and your …" at bounding box center [652, 360] width 889 height 615
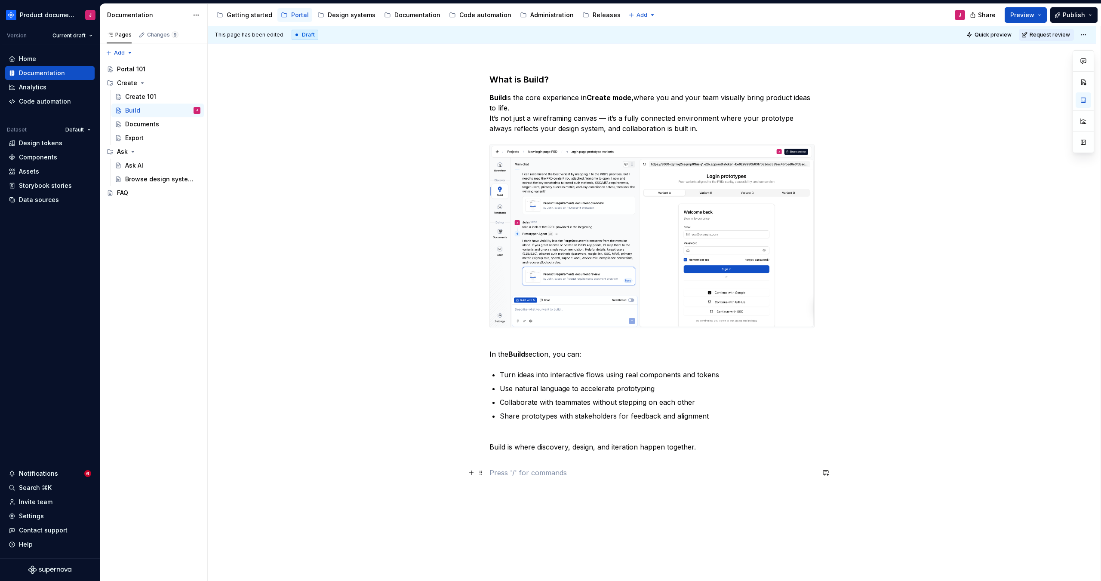
click at [625, 471] on p at bounding box center [651, 473] width 325 height 10
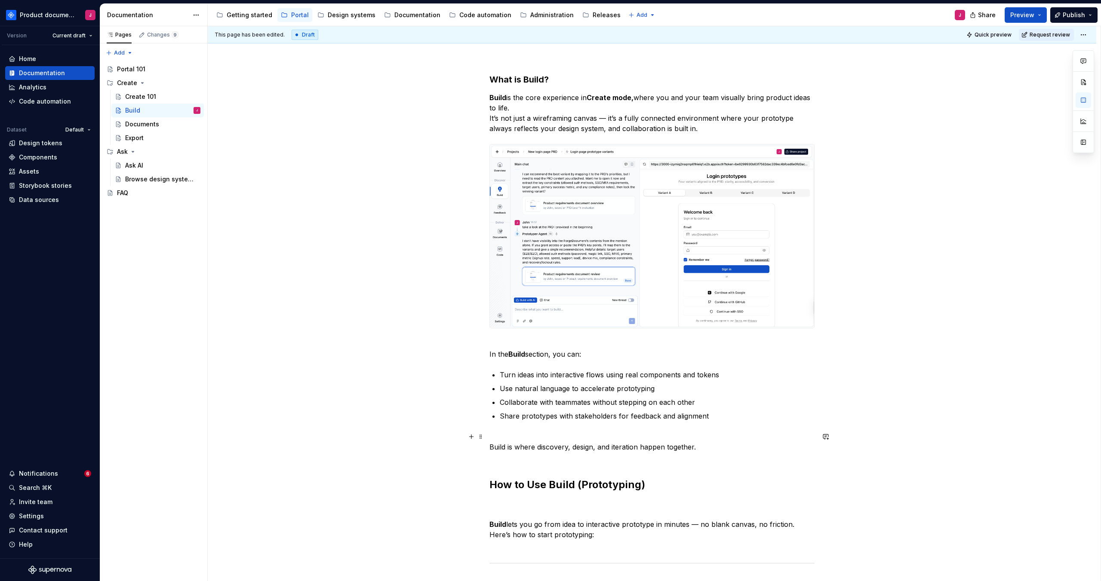
click at [566, 456] on p "Build is where discovery, design, and iteration happen together." at bounding box center [651, 447] width 325 height 31
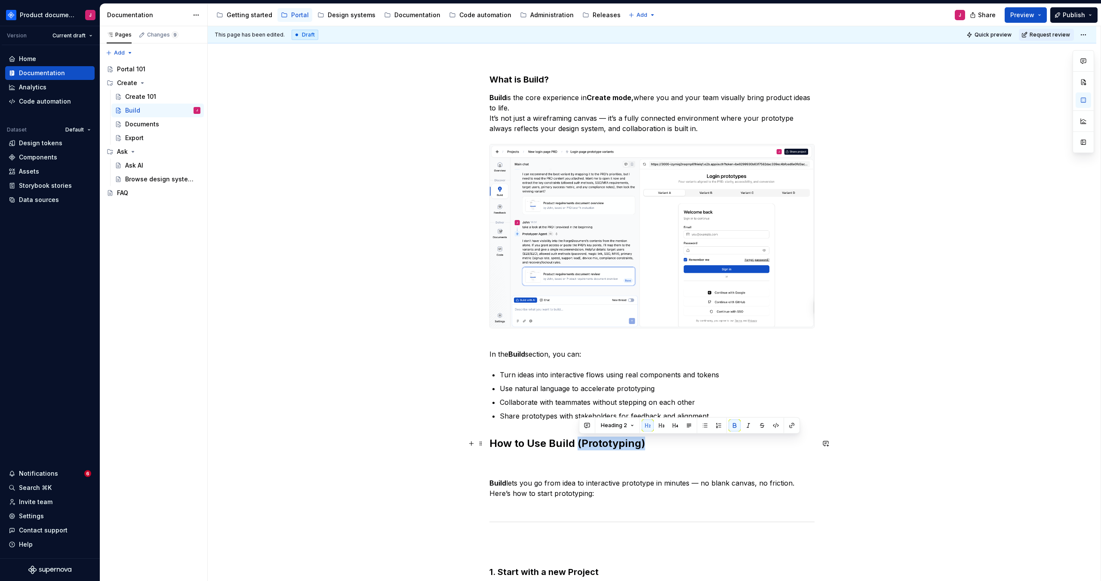
drag, startPoint x: 661, startPoint y: 442, endPoint x: 578, endPoint y: 443, distance: 82.2
click at [578, 443] on h2 "How to Use Build (Prototyping)" at bounding box center [651, 444] width 325 height 14
drag, startPoint x: 572, startPoint y: 449, endPoint x: 554, endPoint y: 447, distance: 18.1
click at [553, 447] on h2 "How to Use Build" at bounding box center [651, 444] width 325 height 14
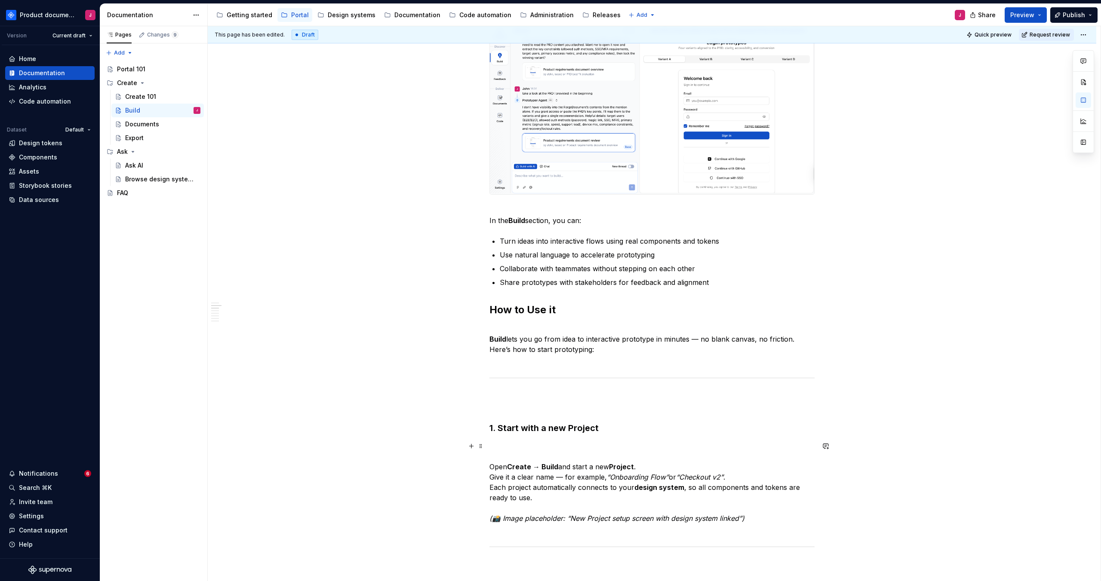
scroll to position [239, 0]
click at [529, 401] on p at bounding box center [651, 401] width 325 height 21
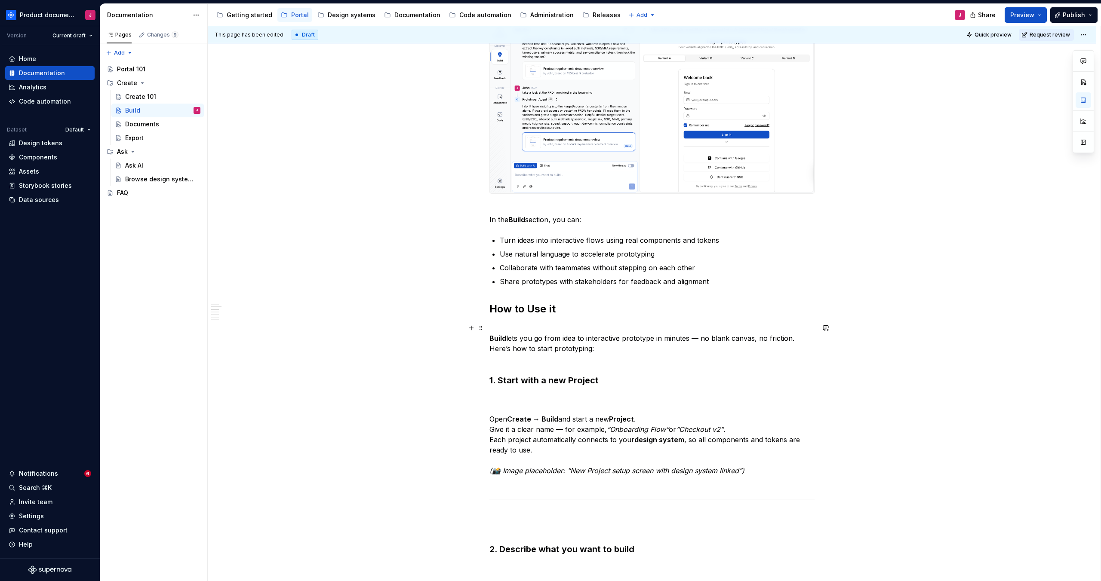
click at [520, 361] on p "Build lets you go from idea to interactive prototype in minutes — no blank canv…" at bounding box center [651, 343] width 325 height 41
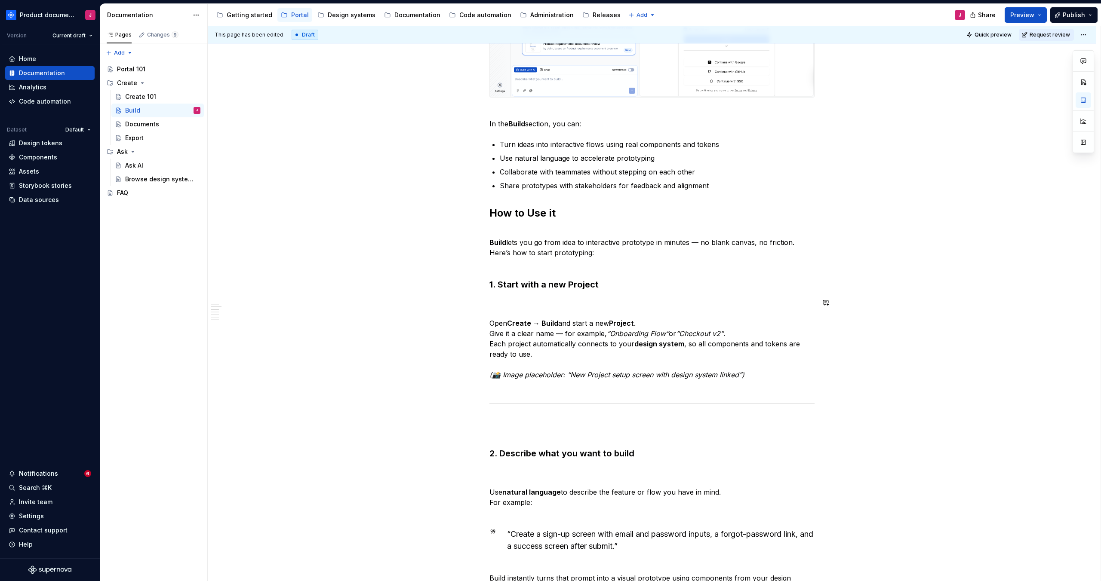
scroll to position [335, 0]
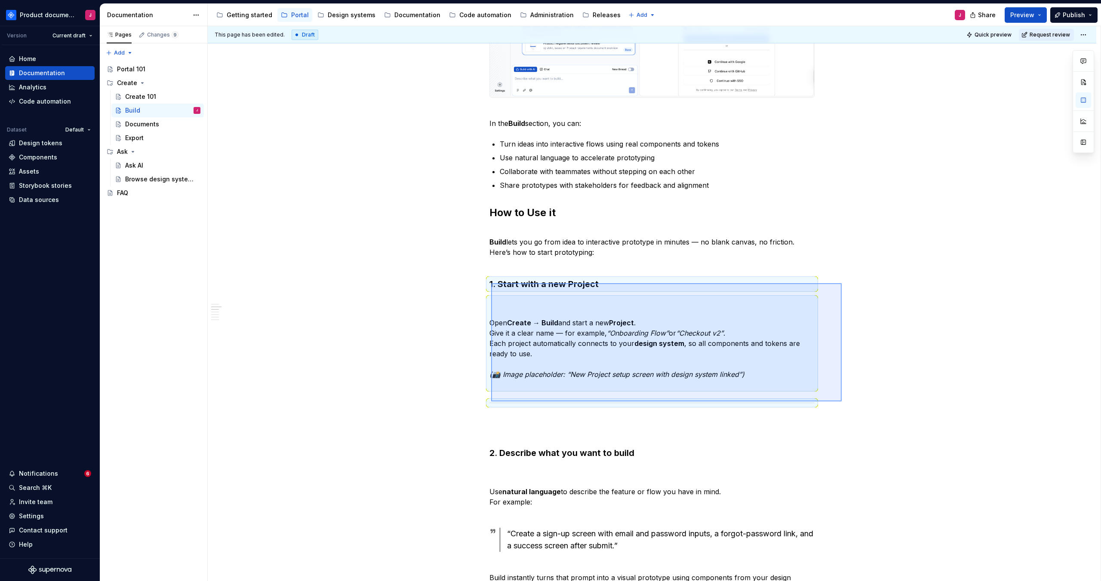
drag, startPoint x: 736, startPoint y: 382, endPoint x: 492, endPoint y: 283, distance: 263.8
click at [491, 283] on div "This page has been edited. Draft Quick preview Request review Build The space w…" at bounding box center [654, 304] width 893 height 556
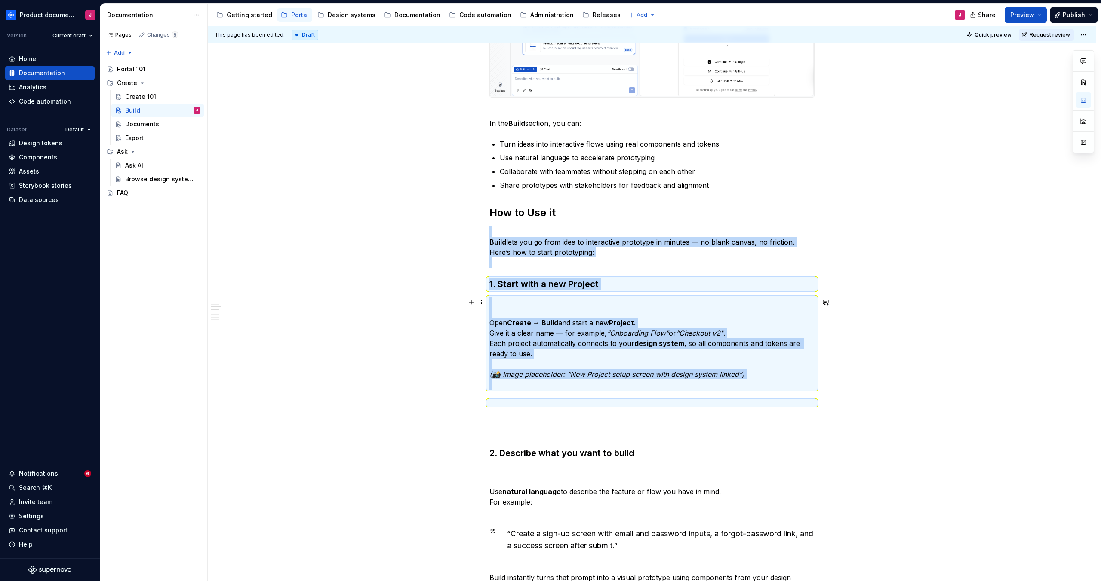
click at [534, 307] on p "Open Create → Build and start a new Project . Give it a clear name — for exampl…" at bounding box center [651, 343] width 325 height 93
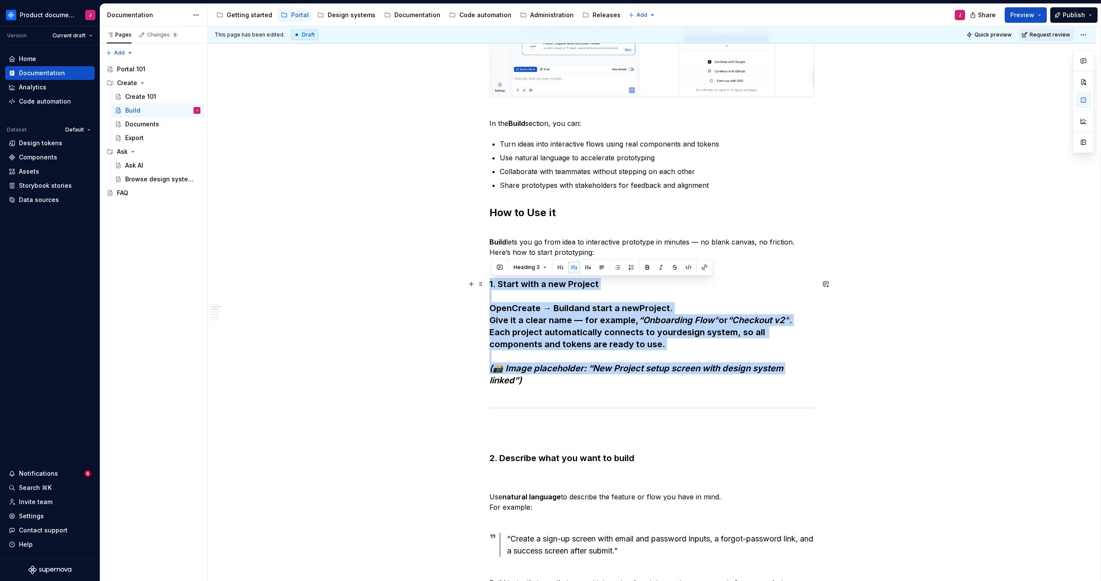
drag, startPoint x: 497, startPoint y: 287, endPoint x: 807, endPoint y: 373, distance: 321.9
click at [807, 373] on h3 "1. Start with a new Project Open Create → Build and start a new Project . Give …" at bounding box center [651, 338] width 325 height 120
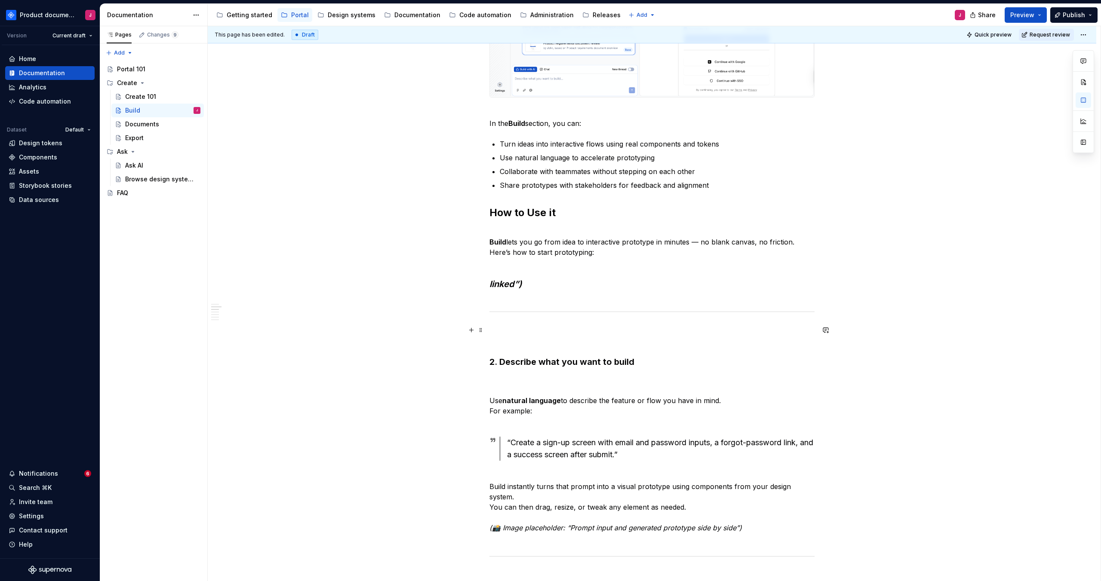
click at [813, 335] on p at bounding box center [651, 335] width 325 height 21
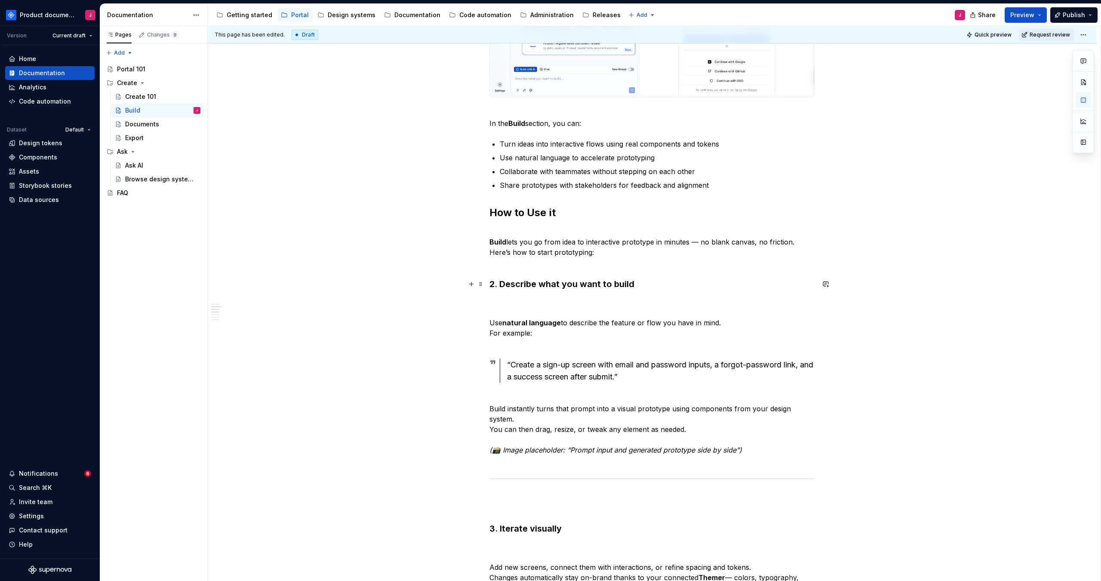
click at [498, 285] on strong "2. Describe what you want to build" at bounding box center [561, 284] width 145 height 10
click at [564, 309] on p "Use natural language to describe the feature or flow you have in mind. For exam…" at bounding box center [651, 323] width 325 height 52
click at [490, 325] on div "This page has been edited. Draft Quick preview Request review Build The space w…" at bounding box center [654, 304] width 893 height 556
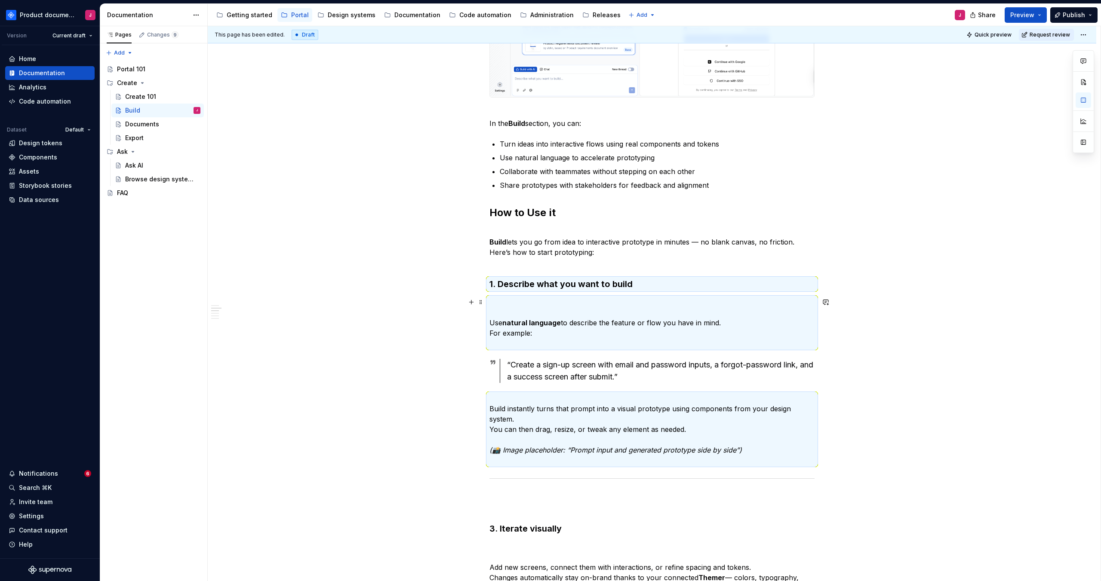
click at [510, 328] on p "Use natural language to describe the feature or flow you have in mind. For exam…" at bounding box center [651, 323] width 325 height 52
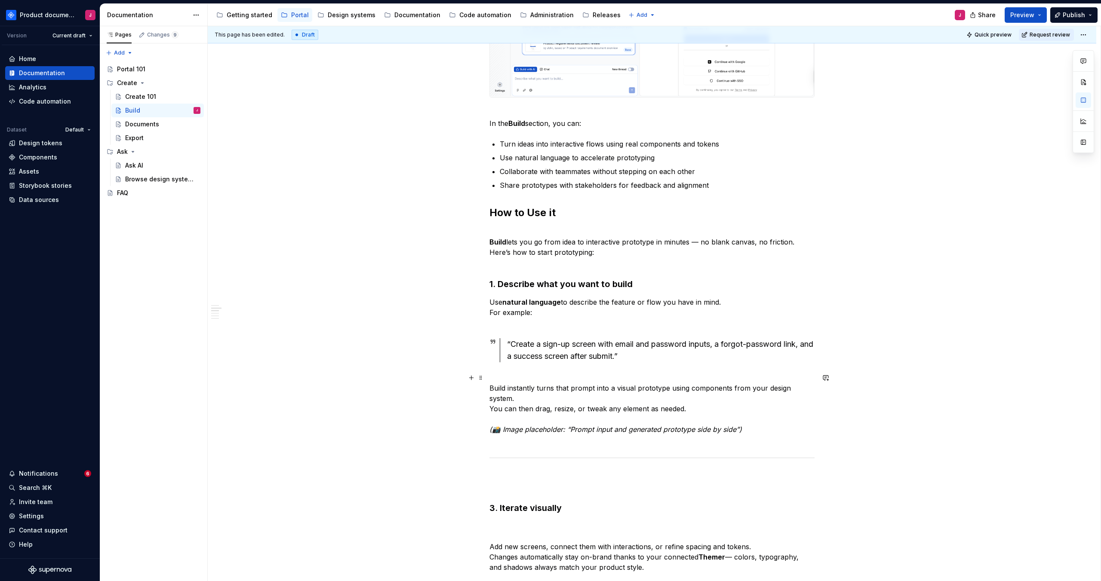
click at [576, 387] on p "Build instantly turns that prompt into a visual prototype using components from…" at bounding box center [651, 409] width 325 height 72
click at [715, 396] on p "Build instantly turns that prompt into a visual prototype using components from…" at bounding box center [651, 409] width 325 height 72
click at [527, 387] on p "Build instantly turns that prompt into a visual prototype using components from…" at bounding box center [651, 409] width 325 height 72
click at [527, 388] on p "Build instantly turns that prompt into a visual prototype using components from…" at bounding box center [651, 409] width 325 height 72
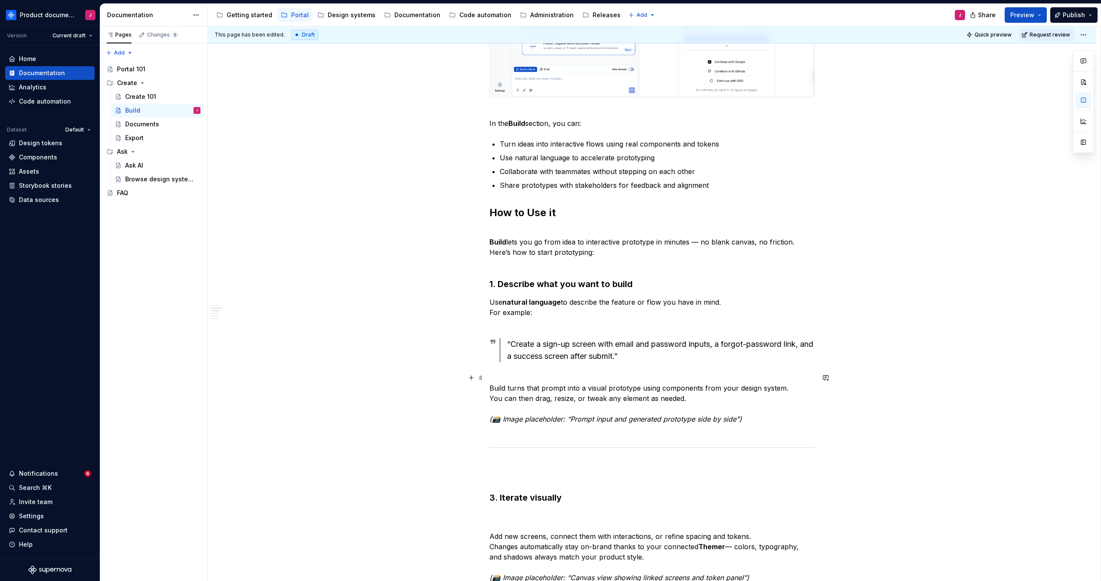
click at [758, 398] on p "Build turns that prompt into a visual prototype using components from your desi…" at bounding box center [651, 404] width 325 height 62
click at [504, 391] on p "Build turns that prompt into a visual prototype using components from your desi…" at bounding box center [651, 404] width 325 height 62
click at [503, 240] on strong "Build" at bounding box center [497, 242] width 17 height 9
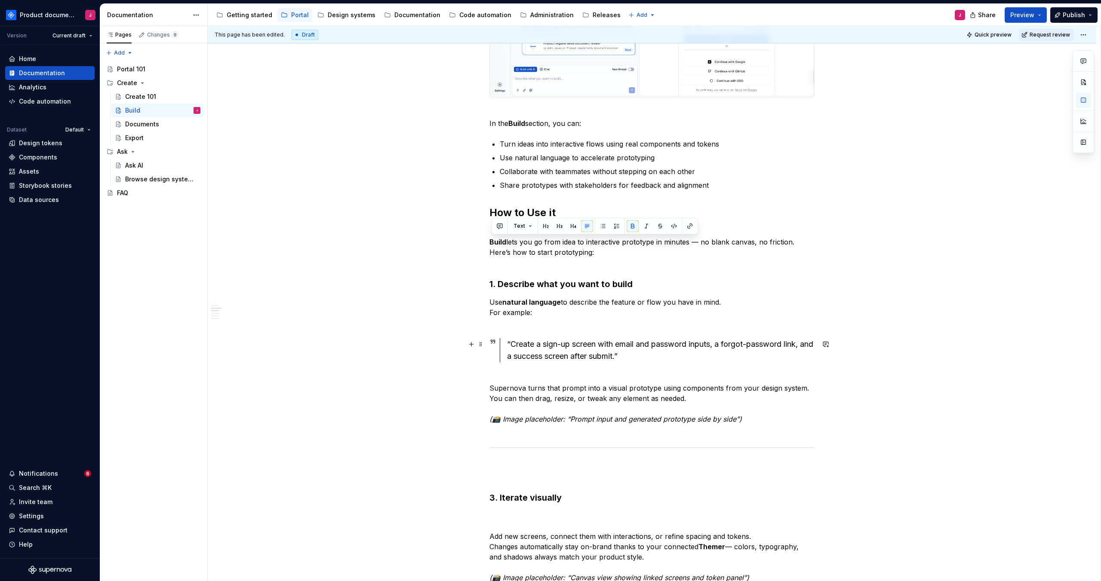
click at [580, 343] on div "“Create a sign-up screen with email and password inputs, a forgot-password link…" at bounding box center [661, 350] width 308 height 24
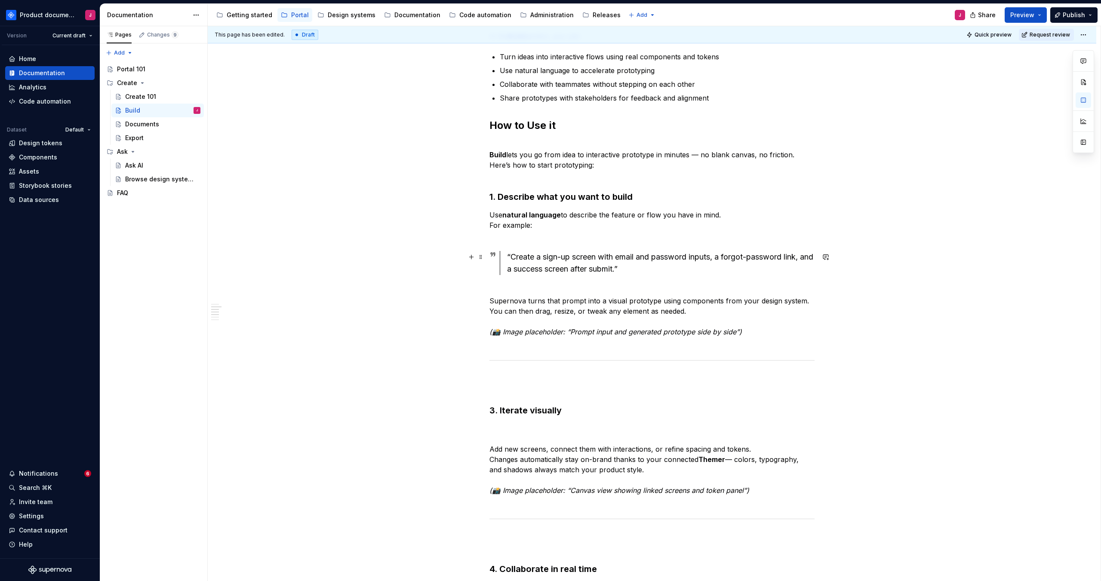
scroll to position [409, 0]
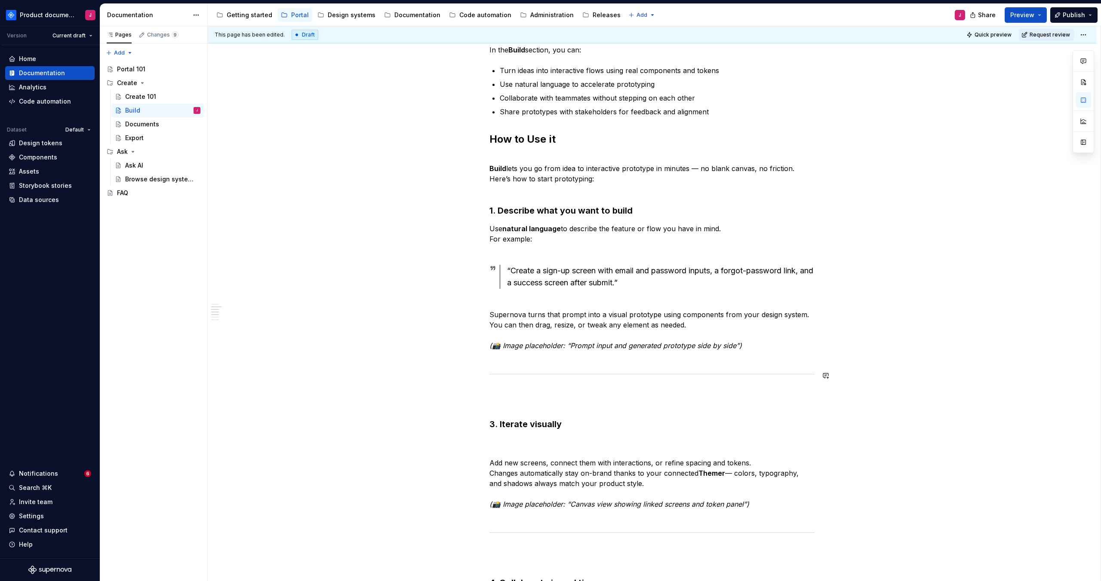
drag, startPoint x: 633, startPoint y: 383, endPoint x: 633, endPoint y: 388, distance: 4.3
click at [633, 383] on div "What is Build? Build is the core experience in Create mode, where you and your …" at bounding box center [651, 416] width 325 height 1295
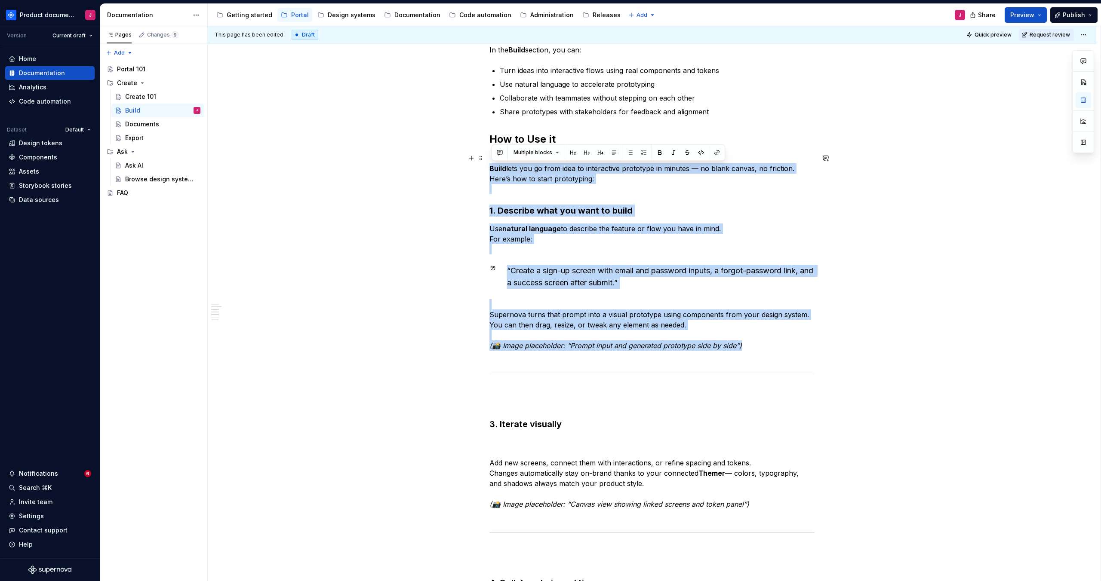
drag, startPoint x: 732, startPoint y: 333, endPoint x: 477, endPoint y: 165, distance: 304.8
click at [477, 165] on div "What is Build? Build is the core experience in Create mode, where you and your …" at bounding box center [652, 498] width 889 height 1500
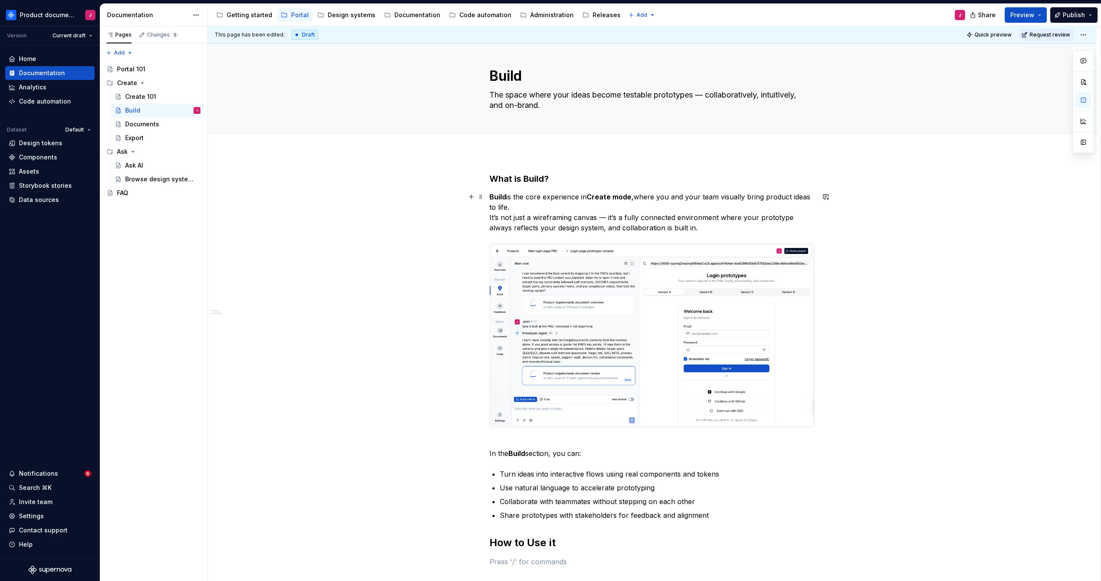
scroll to position [6, 0]
click at [513, 76] on textarea "Build" at bounding box center [650, 75] width 325 height 21
click at [155, 97] on div "Create 101" at bounding box center [162, 97] width 75 height 12
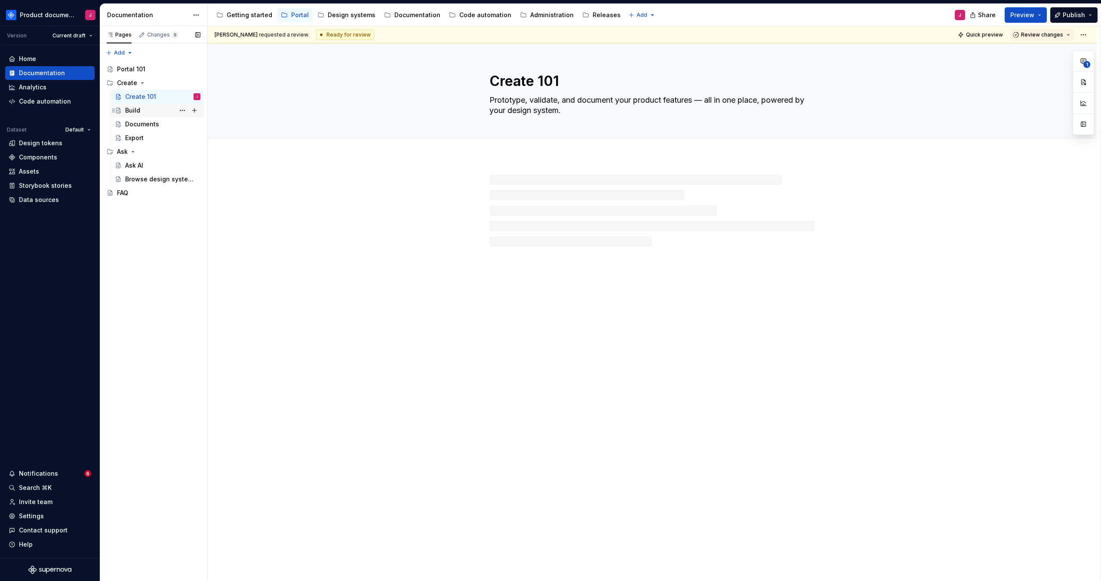
click at [154, 114] on div "Build" at bounding box center [162, 111] width 75 height 12
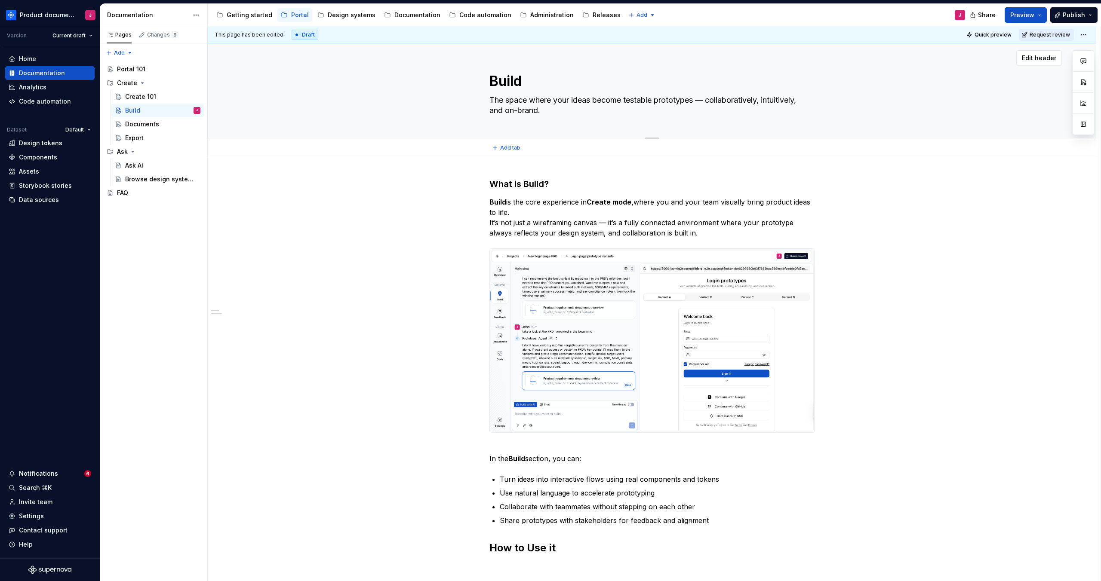
click at [510, 78] on textarea "Build" at bounding box center [650, 81] width 325 height 21
click at [523, 84] on textarea "Build" at bounding box center [650, 81] width 325 height 21
click at [615, 104] on textarea "The space where your ideas become testable prototypes — collaboratively, intuit…" at bounding box center [650, 105] width 325 height 24
click at [614, 108] on textarea "The space where your ideas become testable prototypes — collaboratively, intuit…" at bounding box center [650, 105] width 325 height 24
click at [619, 152] on div "Add tab" at bounding box center [651, 148] width 325 height 12
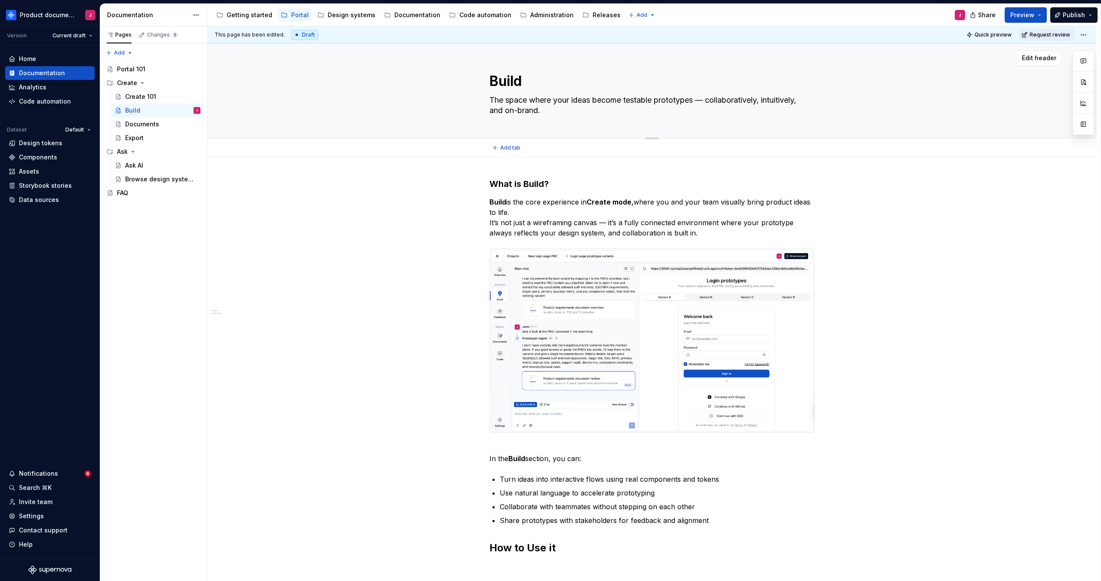
click at [595, 100] on textarea "The space where your ideas become testable prototypes — collaboratively, intuit…" at bounding box center [650, 105] width 325 height 24
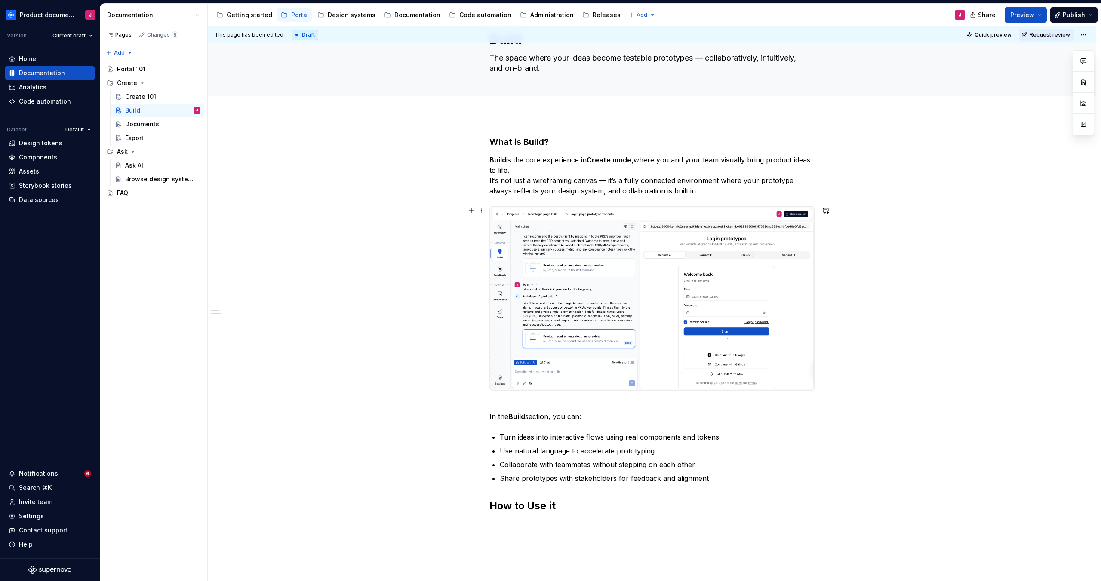
scroll to position [27, 0]
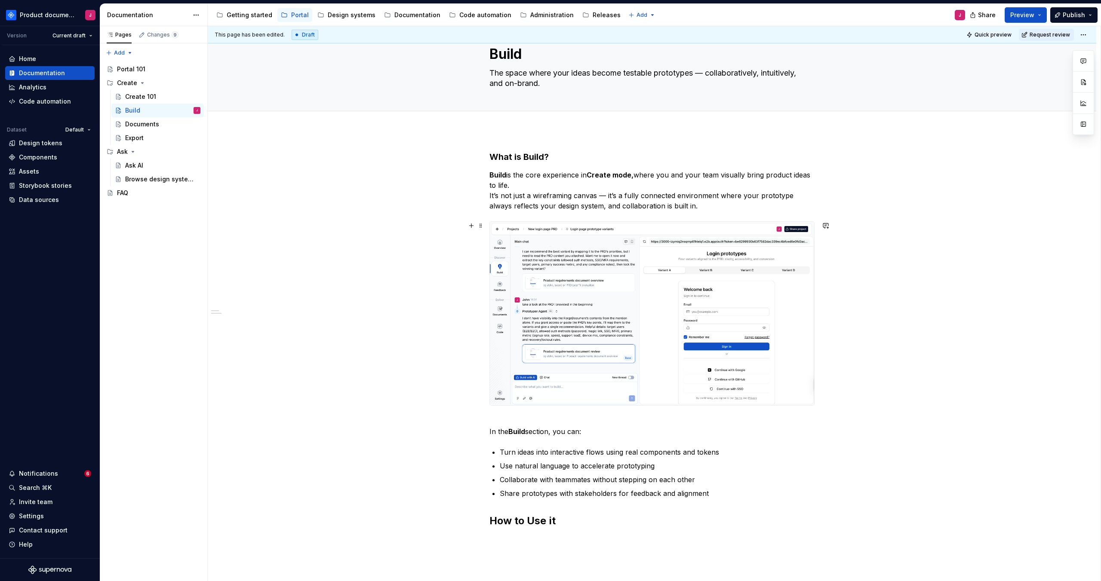
click at [948, 323] on div "What is Build? Build is the core experience in Create mode, where you and your …" at bounding box center [652, 430] width 889 height 600
drag, startPoint x: 565, startPoint y: 519, endPoint x: 478, endPoint y: 520, distance: 87.3
click at [489, 520] on div "What is Build? Build is the core experience in Create mode, where you and your …" at bounding box center [651, 353] width 325 height 405
click at [572, 532] on div "What is Build? Build is the core experience in Create mode, where you and your …" at bounding box center [651, 348] width 325 height 394
click at [576, 526] on h2 "How to Use it" at bounding box center [651, 521] width 325 height 14
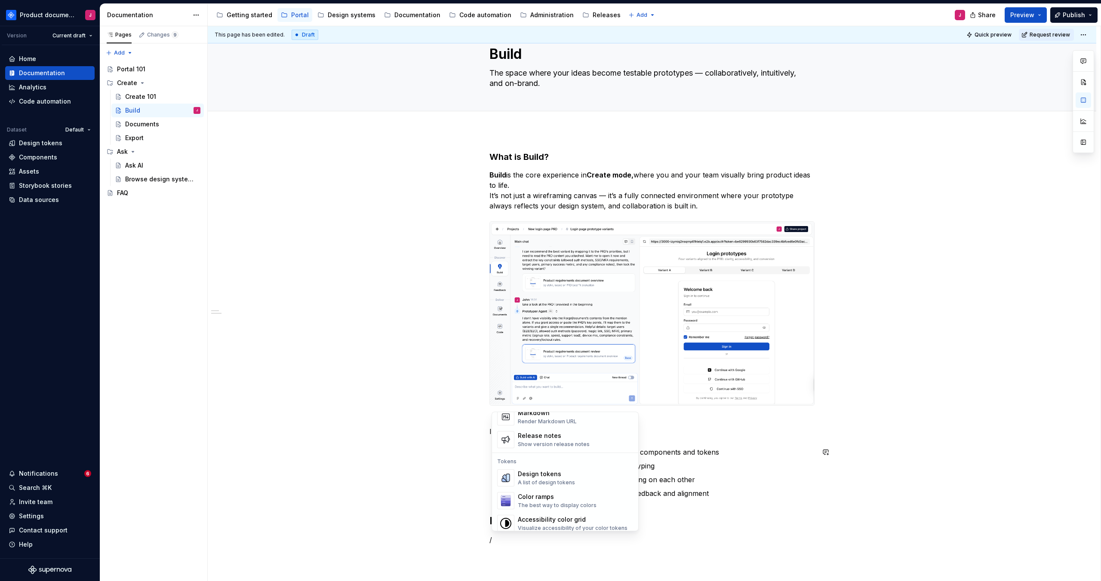
scroll to position [585, 0]
click at [561, 441] on div "Show version release notes" at bounding box center [554, 443] width 72 height 7
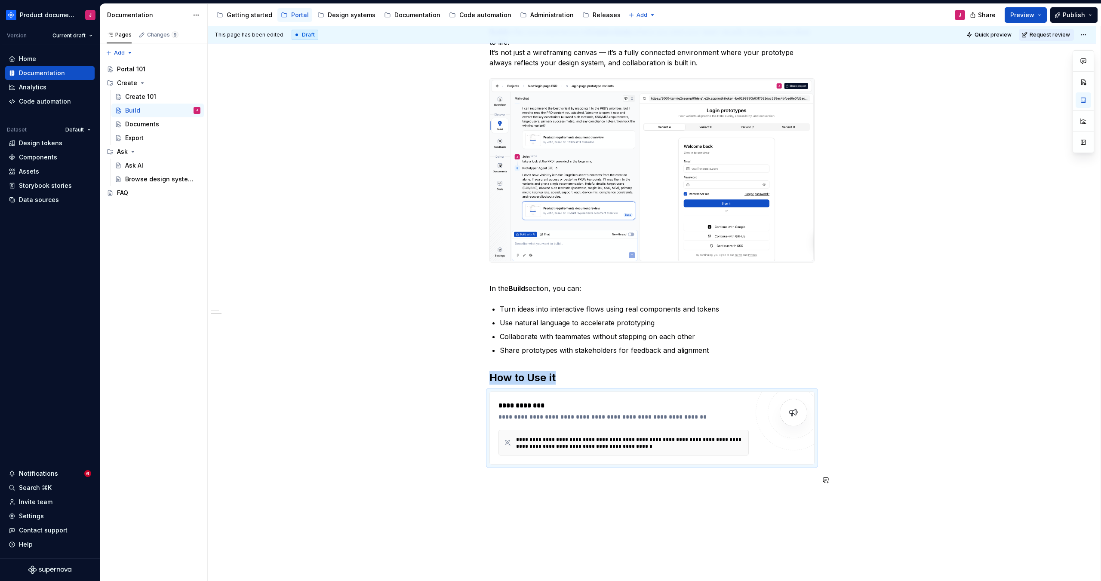
scroll to position [185, 0]
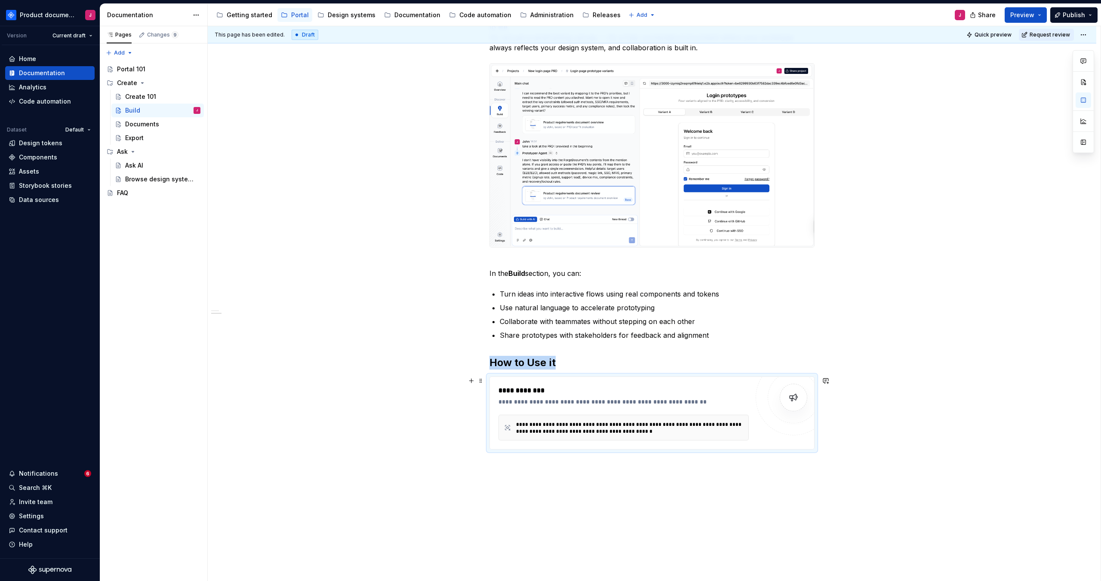
click at [571, 391] on div "**********" at bounding box center [623, 391] width 250 height 10
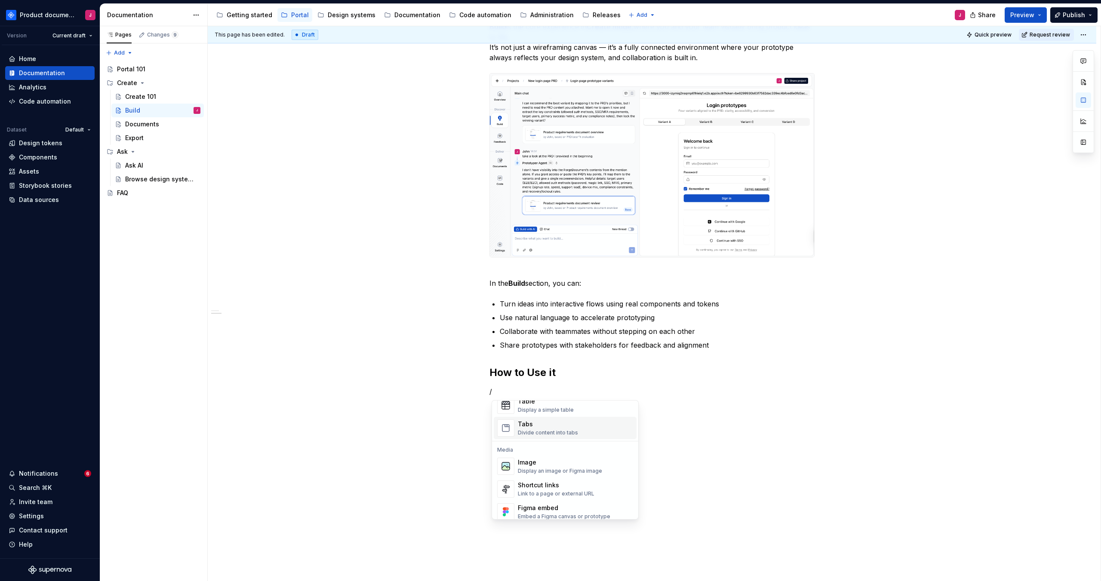
scroll to position [326, 0]
click at [552, 428] on div "Divide content into tabs" at bounding box center [548, 431] width 60 height 7
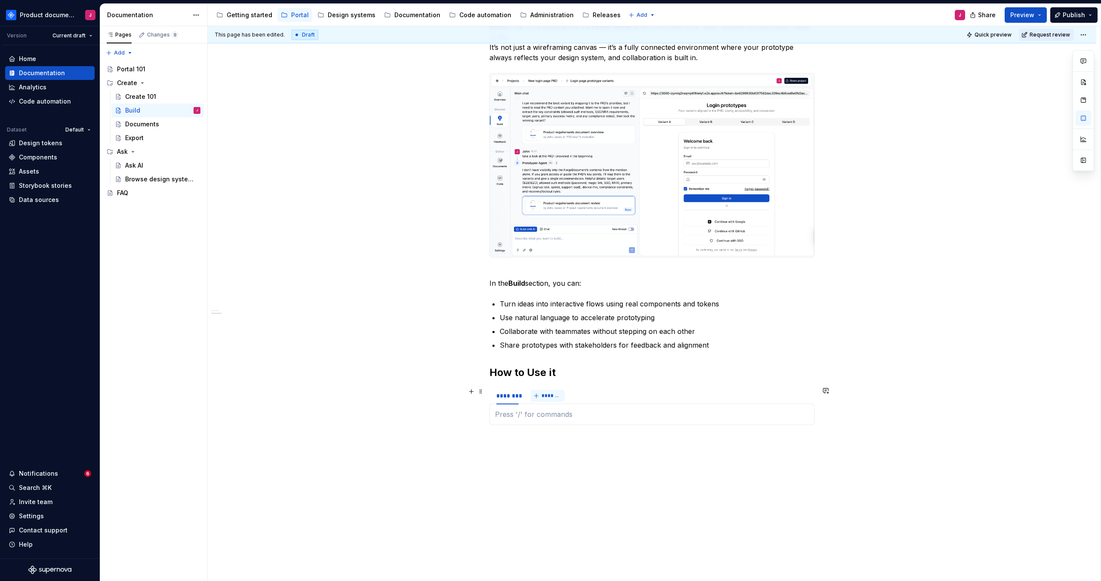
click at [557, 398] on span "*******" at bounding box center [550, 396] width 19 height 7
click at [567, 398] on button "*******" at bounding box center [579, 396] width 34 height 12
click at [631, 463] on div "What is Build? Build is the core experience in Create mode, where you and your …" at bounding box center [652, 299] width 889 height 635
click at [579, 399] on div "********" at bounding box center [569, 396] width 22 height 9
click at [599, 436] on div "What is Build? Build is the core experience in Create mode, where you and your …" at bounding box center [652, 282] width 889 height 600
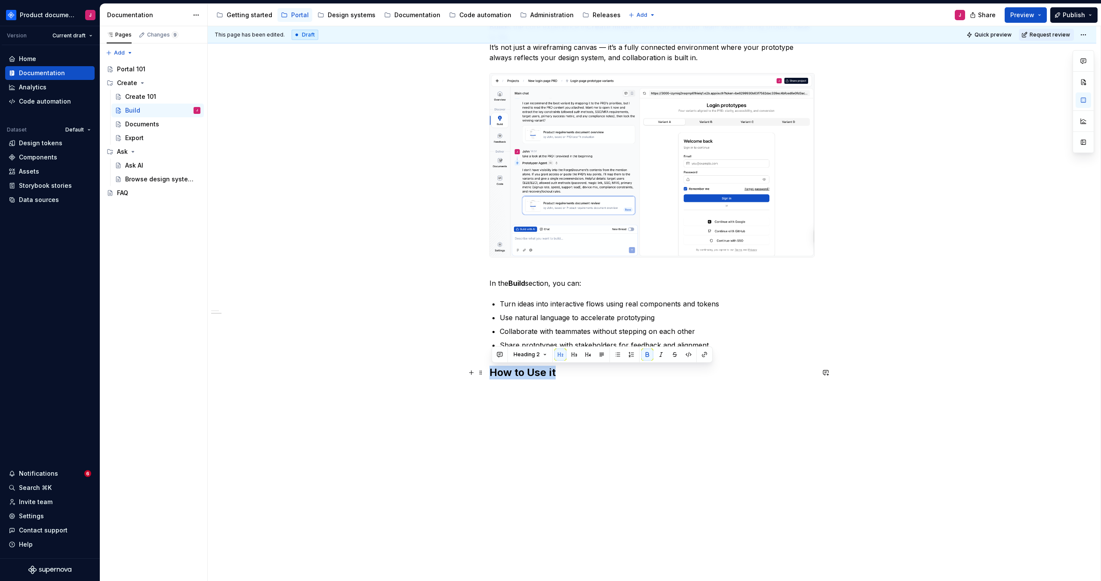
drag, startPoint x: 580, startPoint y: 374, endPoint x: 470, endPoint y: 373, distance: 110.1
click at [466, 374] on div "What is Build? Build is the core experience in Create mode, where you and your …" at bounding box center [652, 282] width 889 height 600
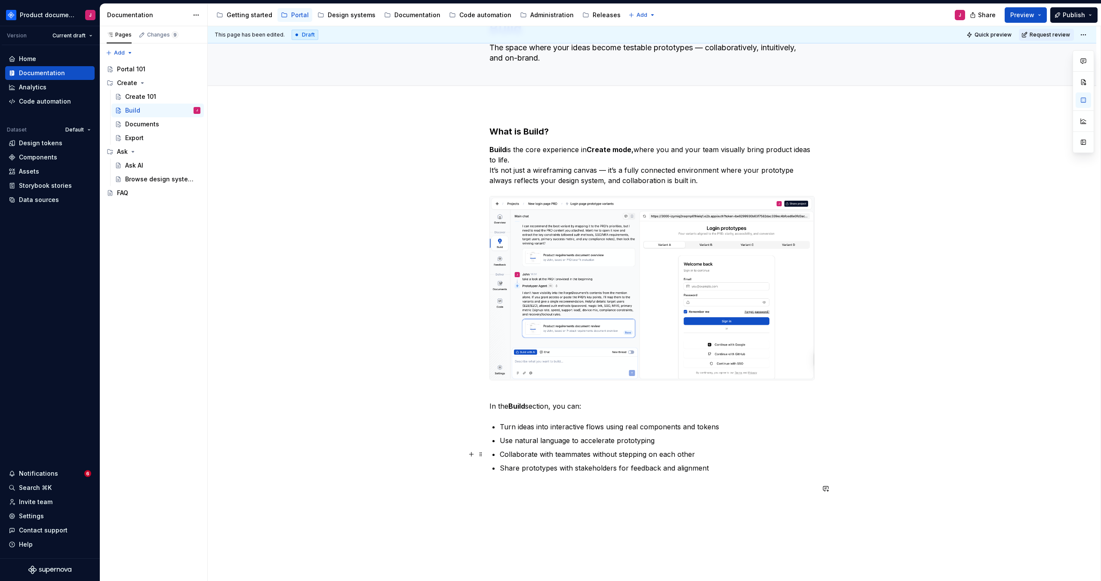
scroll to position [0, 0]
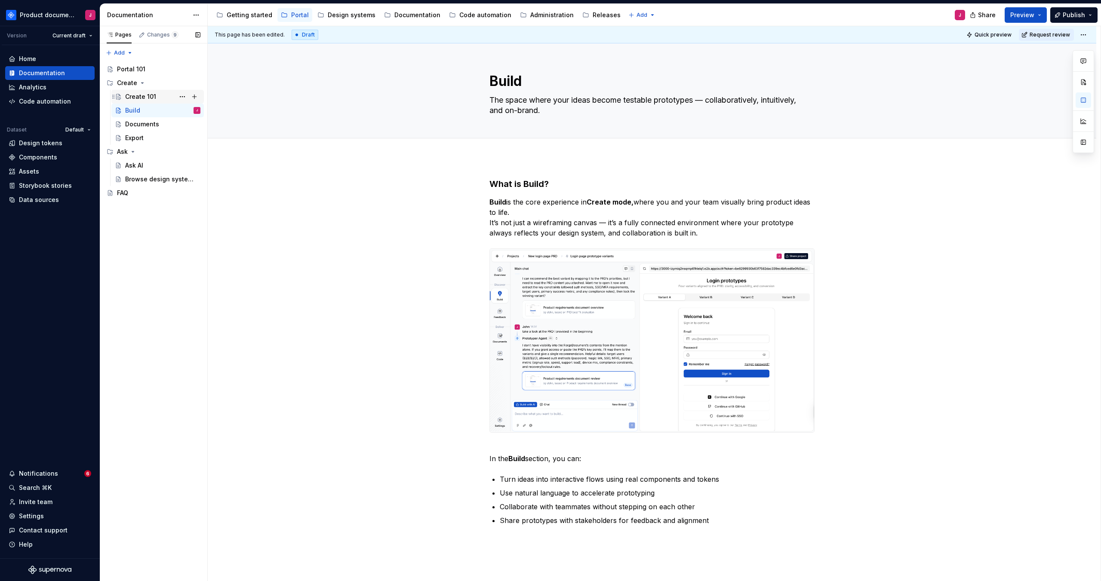
click at [157, 98] on div "Create 101" at bounding box center [162, 97] width 75 height 12
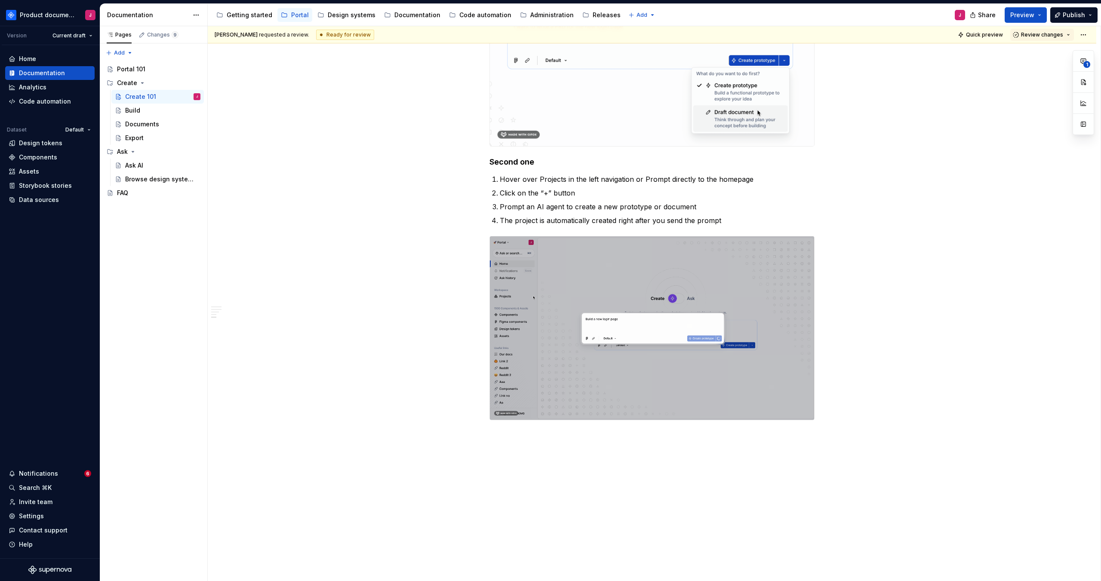
scroll to position [1458, 0]
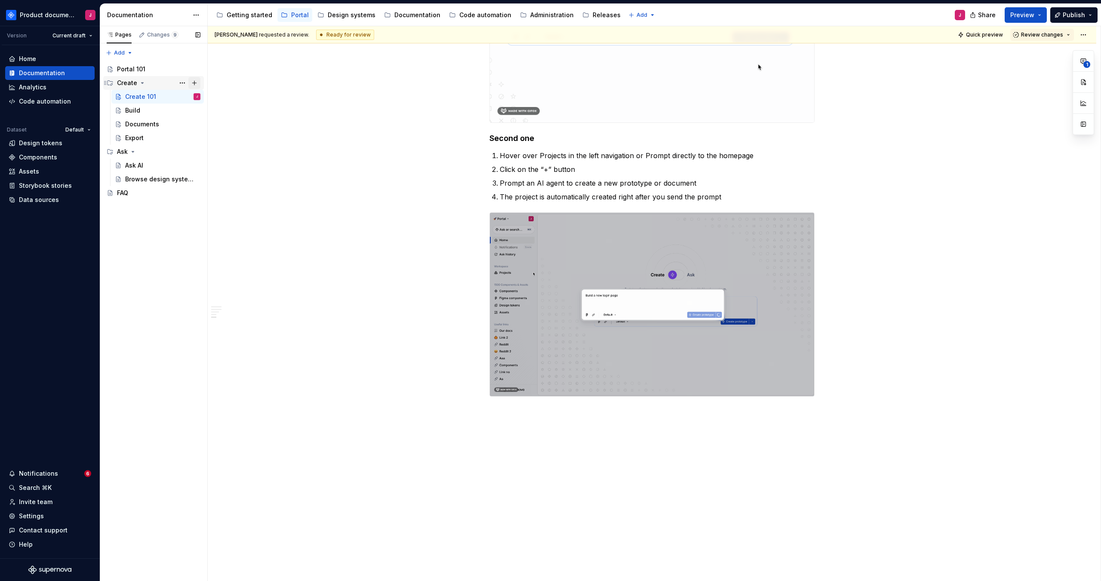
click at [195, 83] on button "Page tree" at bounding box center [194, 83] width 12 height 12
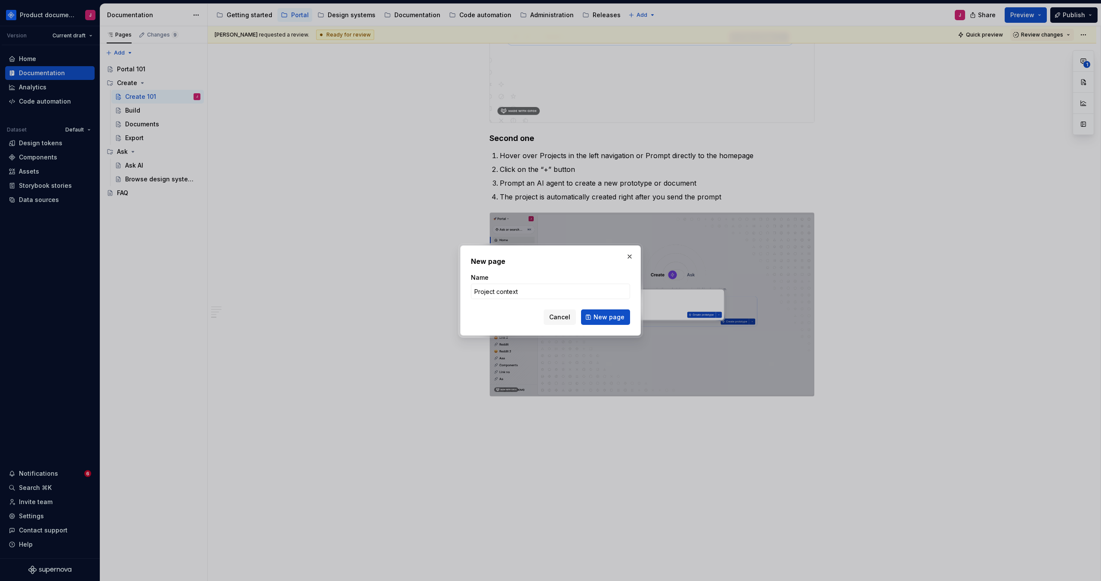
click button "New page" at bounding box center [605, 317] width 49 height 15
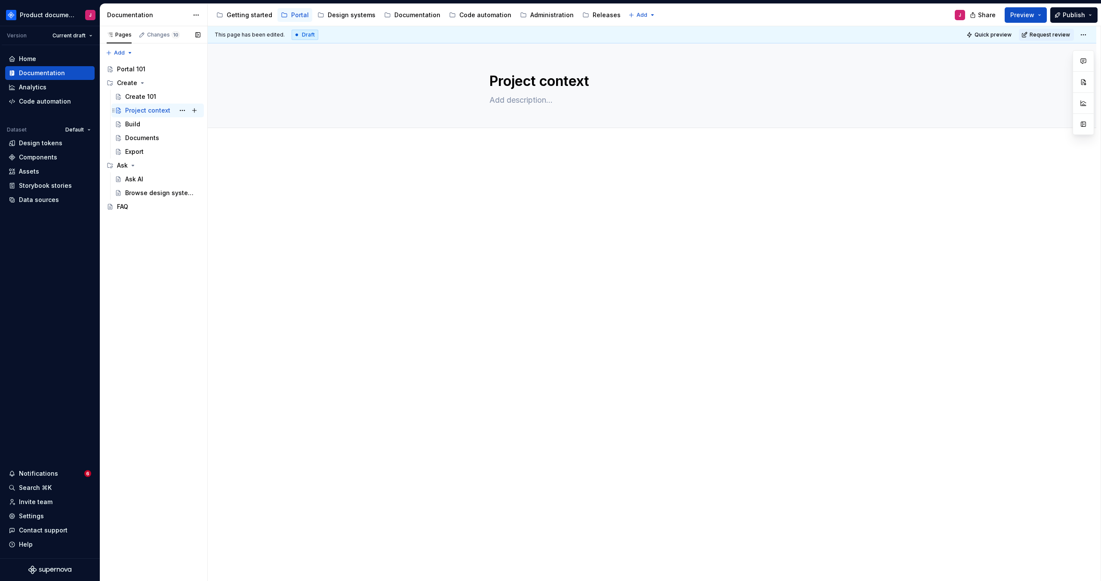
click at [148, 111] on div "Project context" at bounding box center [147, 110] width 45 height 9
click at [142, 124] on div "Build" at bounding box center [162, 124] width 75 height 12
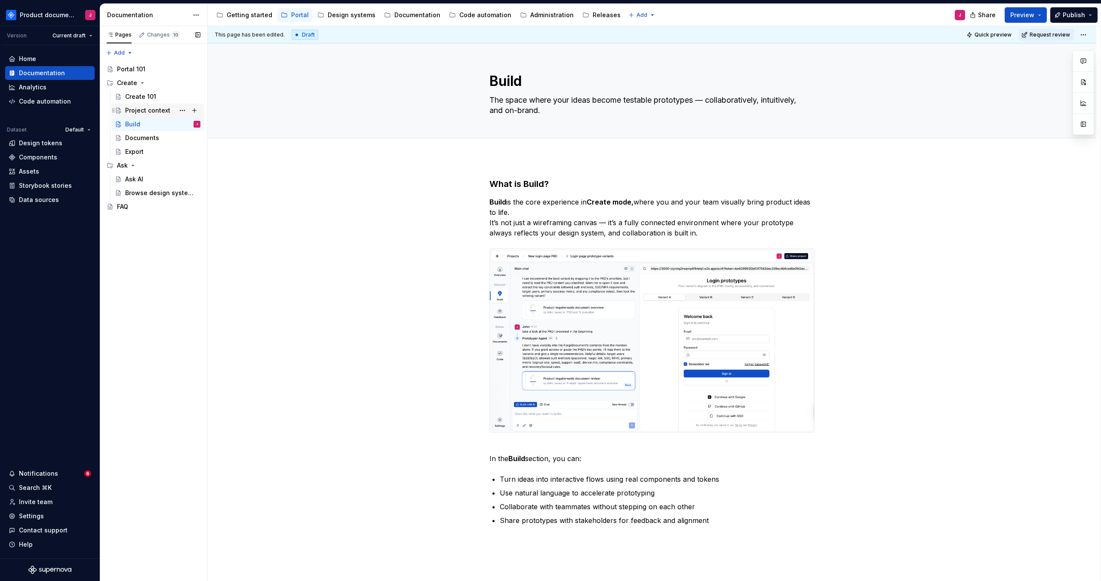
click at [146, 112] on div "Project context" at bounding box center [147, 110] width 45 height 9
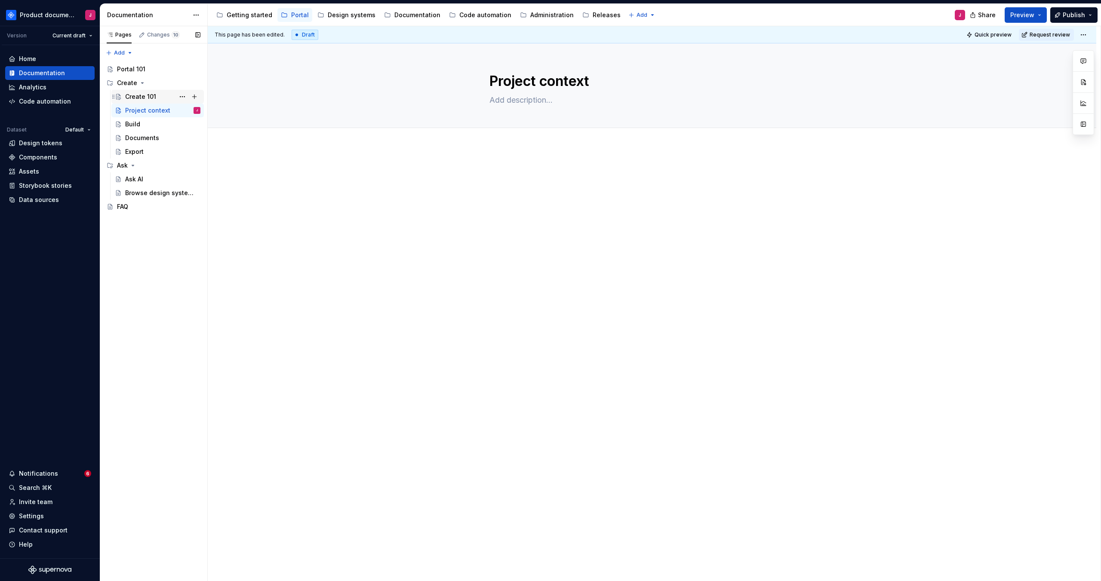
click at [151, 97] on div "Create 101" at bounding box center [140, 96] width 31 height 9
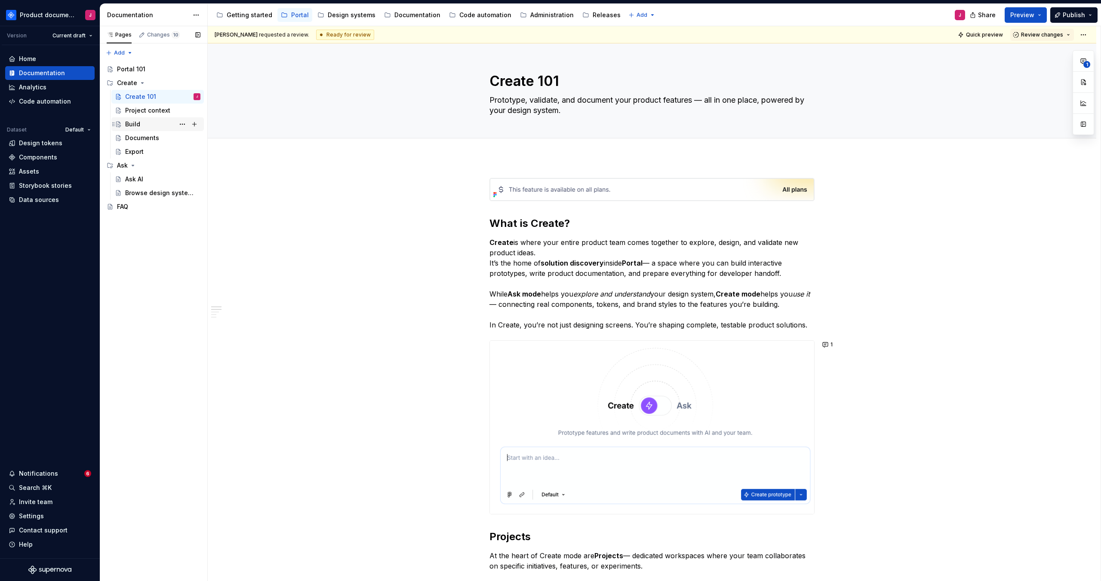
click at [139, 129] on div "Build" at bounding box center [162, 124] width 75 height 12
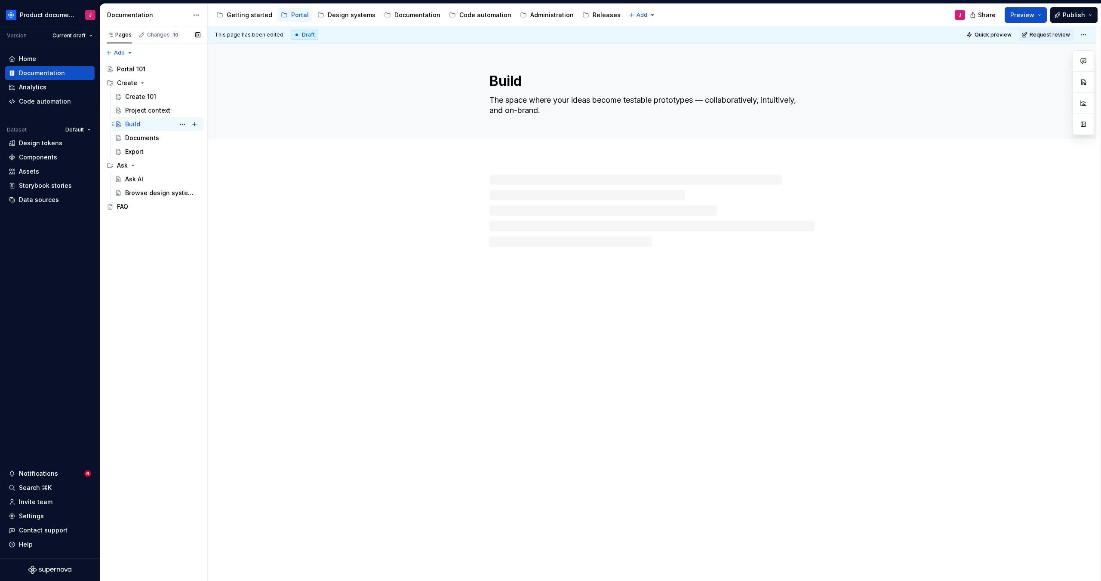
click at [141, 126] on div "Build J" at bounding box center [162, 124] width 75 height 12
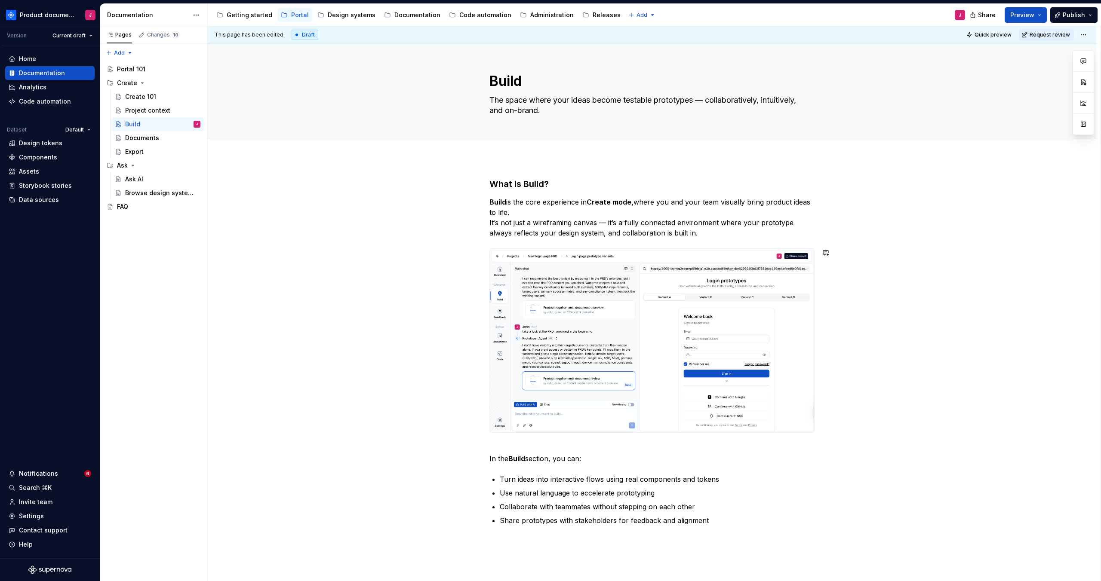
scroll to position [150, 0]
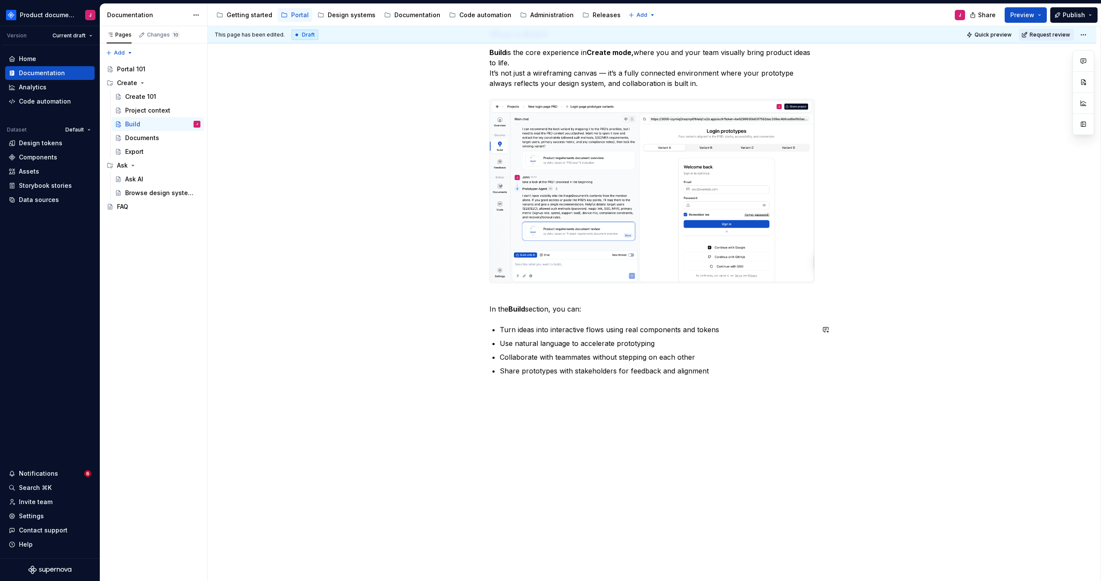
click at [587, 401] on div "What is Build? Build is the core experience in Create mode, where you and your …" at bounding box center [651, 217] width 325 height 379
click at [543, 376] on button "button" at bounding box center [546, 376] width 12 height 12
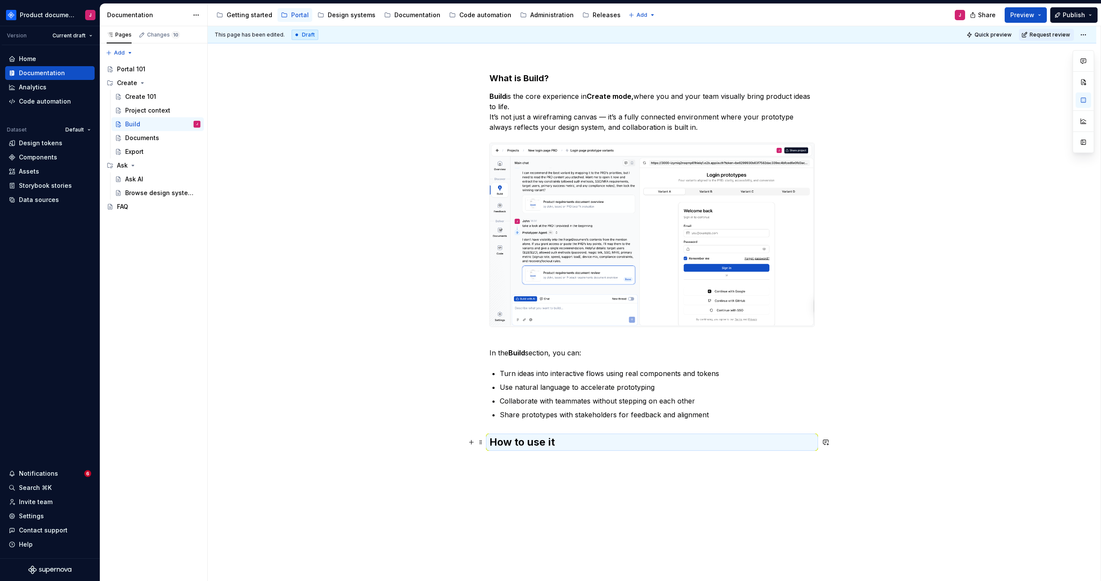
scroll to position [158, 0]
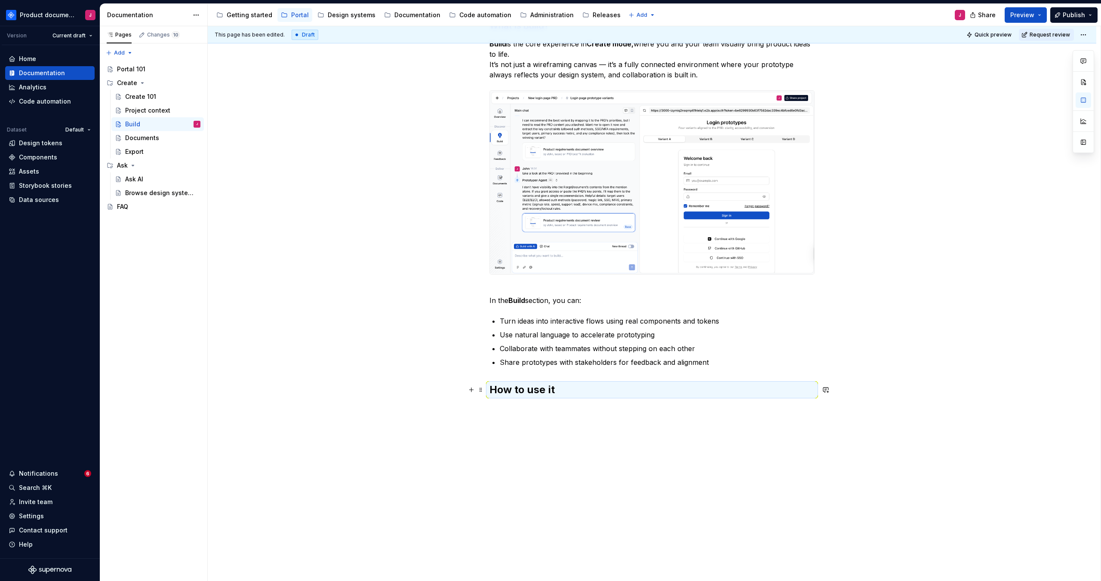
click at [562, 391] on h2 "How to use it" at bounding box center [651, 390] width 325 height 14
drag, startPoint x: 475, startPoint y: 387, endPoint x: 449, endPoint y: 385, distance: 25.5
click at [449, 385] on div "What is Build? Build is the core experience in Create mode, where you and your …" at bounding box center [652, 290] width 889 height 583
click at [575, 373] on button "button" at bounding box center [574, 372] width 12 height 12
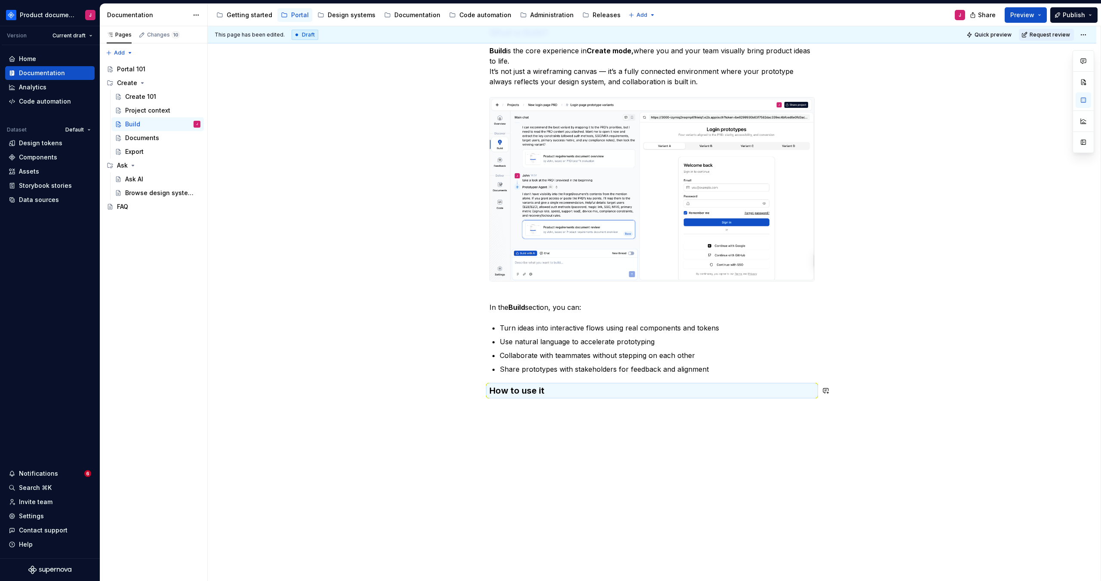
click at [572, 408] on div "What is Build? Build is the core experience in Create mode, where you and your …" at bounding box center [652, 294] width 889 height 576
click at [74, 473] on div "Notifications" at bounding box center [47, 474] width 76 height 9
click at [74, 473] on html "Product documentation J Version Current draft Home Documentation Analytics Code…" at bounding box center [550, 290] width 1101 height 581
click at [484, 468] on html "Product documentation J Version Current draft Home Documentation Analytics Code…" at bounding box center [550, 290] width 1101 height 581
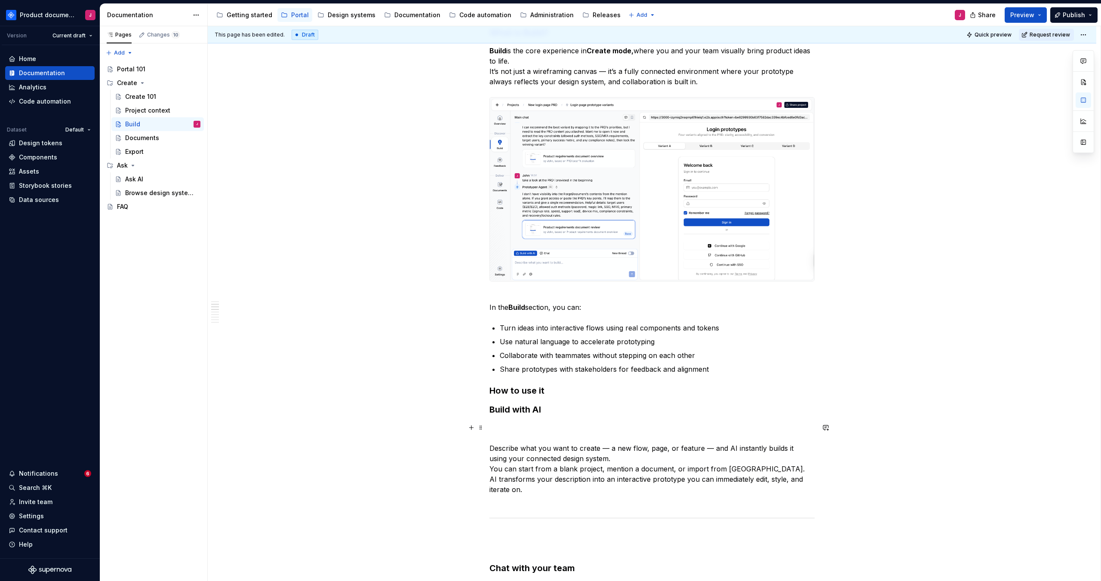
scroll to position [274, 0]
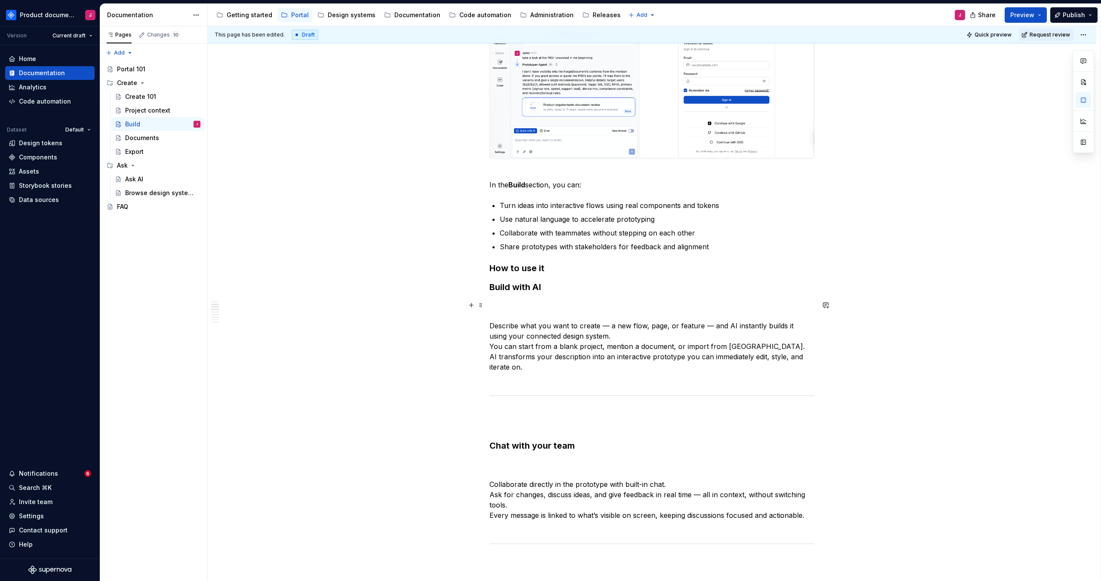
drag, startPoint x: 536, startPoint y: 310, endPoint x: 550, endPoint y: 300, distance: 16.9
click at [536, 310] on p "Describe what you want to create — a new flow, page, or feature — and AI instan…" at bounding box center [651, 341] width 325 height 83
drag, startPoint x: 536, startPoint y: 291, endPoint x: 483, endPoint y: 288, distance: 52.6
click at [489, 288] on div "What is Build? Build is the core experience in Create mode, where you and your …" at bounding box center [651, 562] width 325 height 1317
click at [555, 294] on div "What is Build? Build is the core experience in Create mode, where you and your …" at bounding box center [651, 557] width 325 height 1307
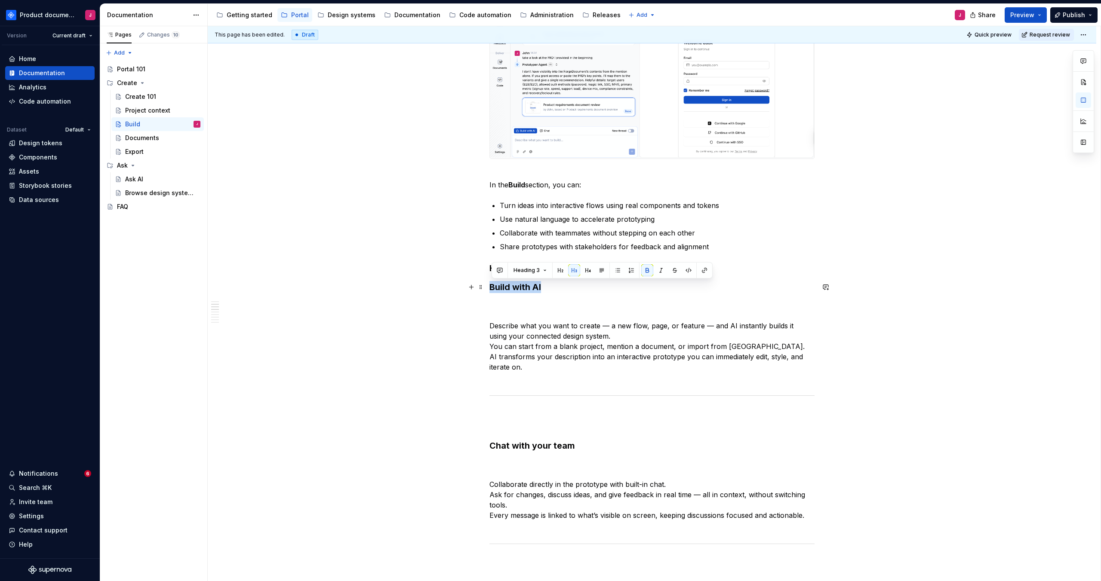
drag, startPoint x: 556, startPoint y: 290, endPoint x: 566, endPoint y: 267, distance: 25.0
click at [492, 282] on h3 "Build with AI" at bounding box center [651, 287] width 325 height 12
click at [589, 269] on button "button" at bounding box center [588, 271] width 12 height 12
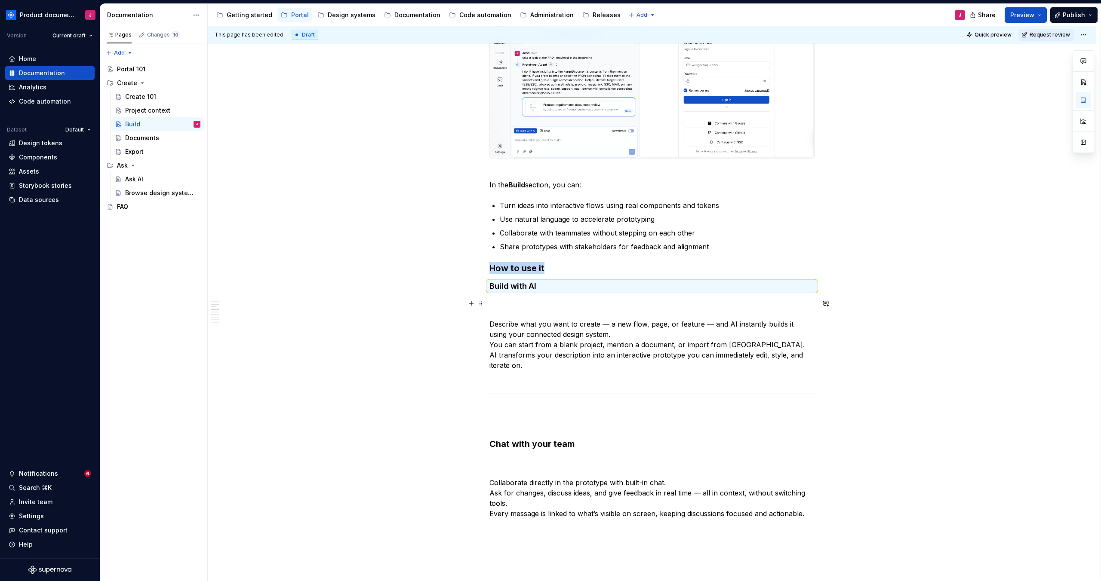
click at [562, 303] on p "Describe what you want to create — a new flow, page, or feature — and AI instan…" at bounding box center [651, 339] width 325 height 83
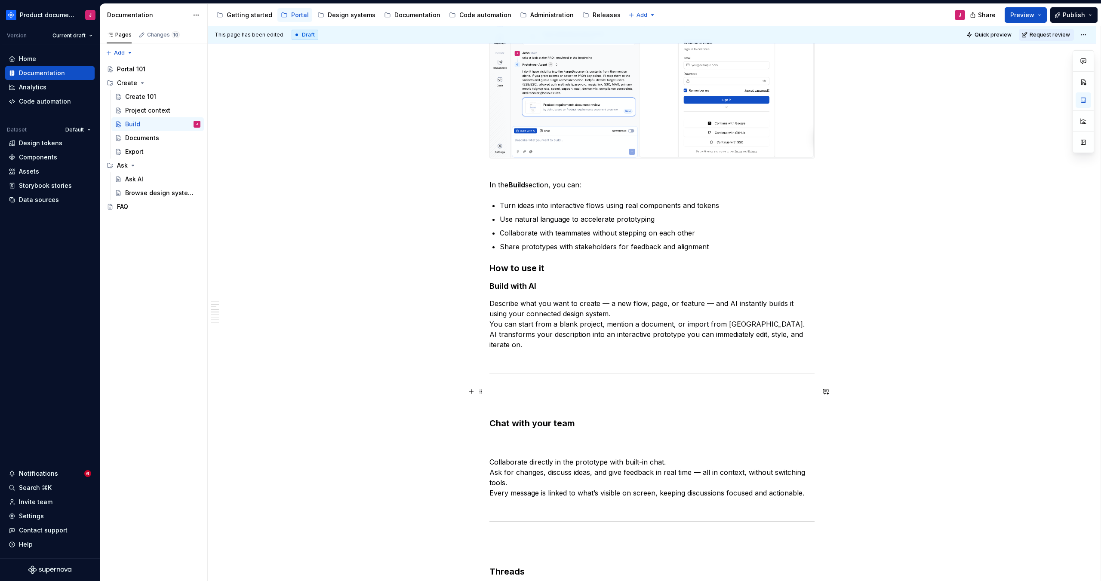
click at [501, 401] on p at bounding box center [651, 397] width 325 height 21
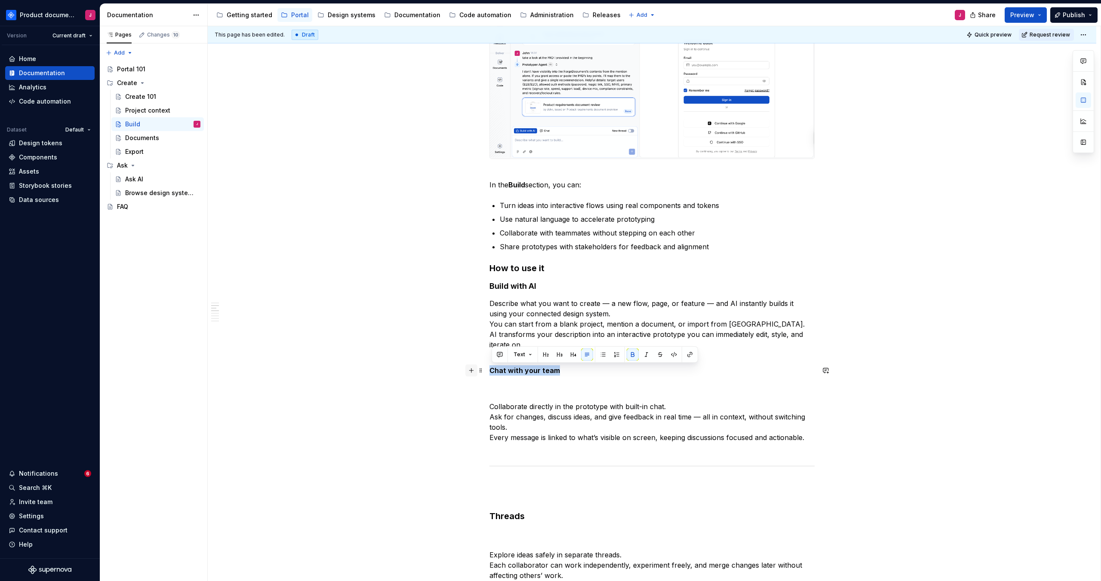
drag, startPoint x: 583, startPoint y: 369, endPoint x: 468, endPoint y: 372, distance: 114.5
click at [489, 372] on div "What is Build? Build is the core experience in Create mode, where you and your …" at bounding box center [651, 524] width 325 height 1240
click at [569, 355] on button "button" at bounding box center [573, 355] width 12 height 12
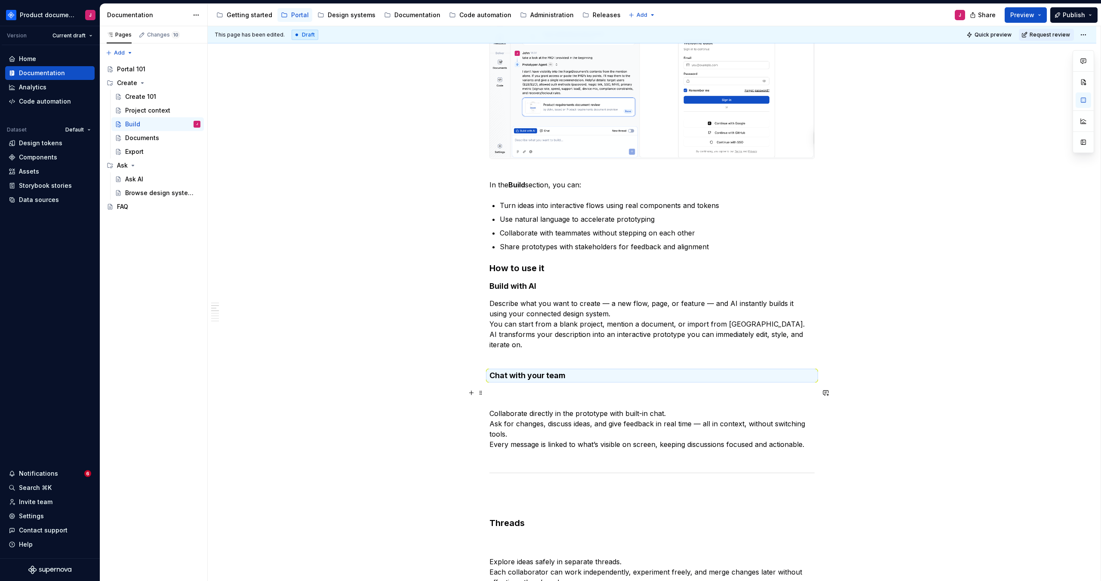
click at [515, 400] on p "Collaborate directly in the prototype with built-in chat. Ask for changes, disc…" at bounding box center [651, 424] width 325 height 72
click at [492, 415] on p "Collaborate directly in the prototype with built-in chat. Ask for changes, disc…" at bounding box center [651, 424] width 325 height 72
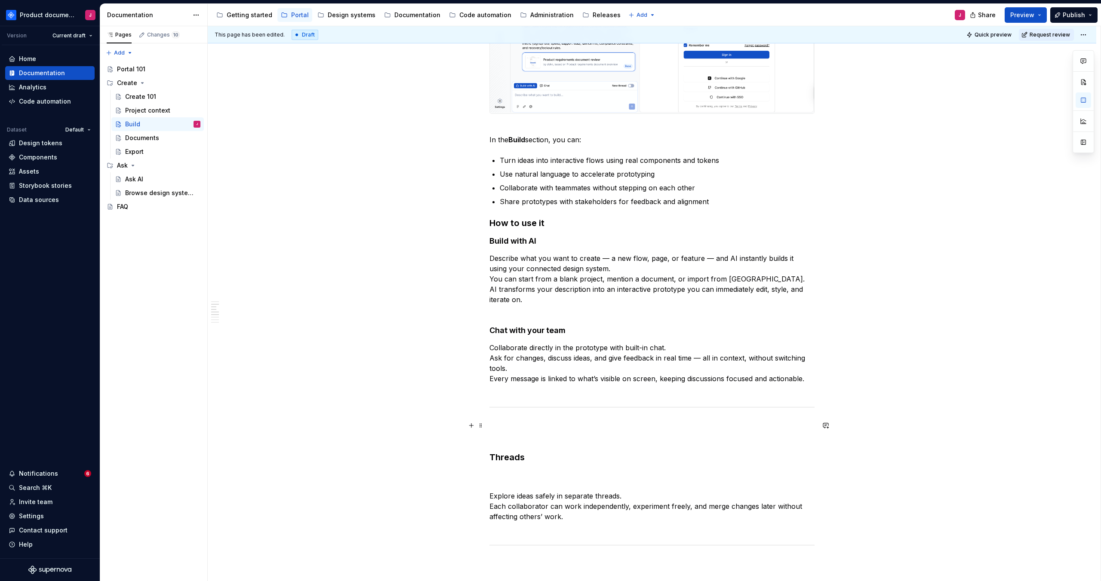
scroll to position [354, 0]
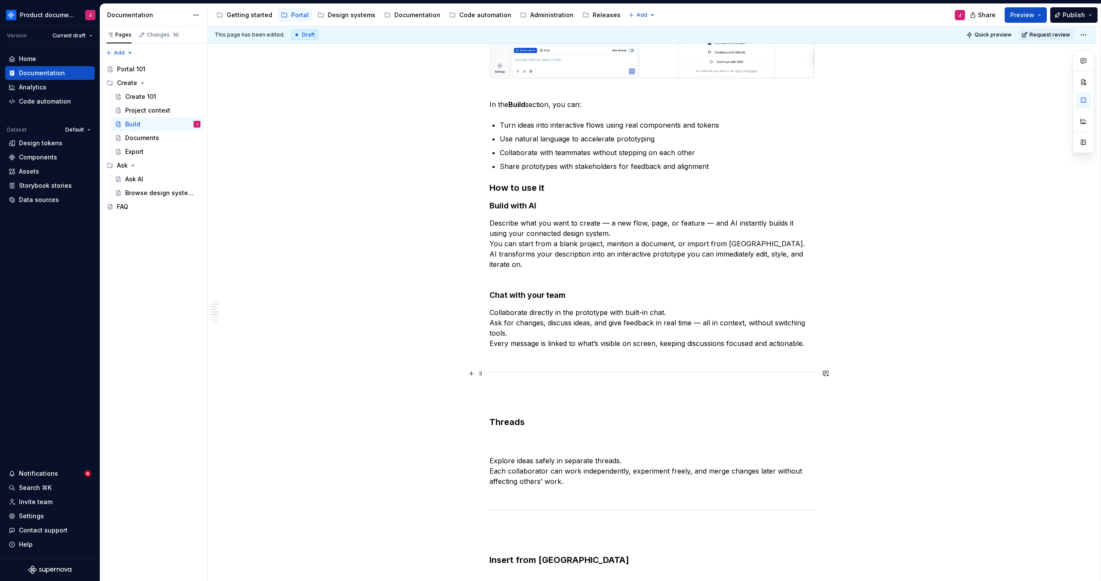
click at [541, 363] on div "What is Build? Build is the core experience in Create mode, where you and your …" at bounding box center [651, 431] width 325 height 1215
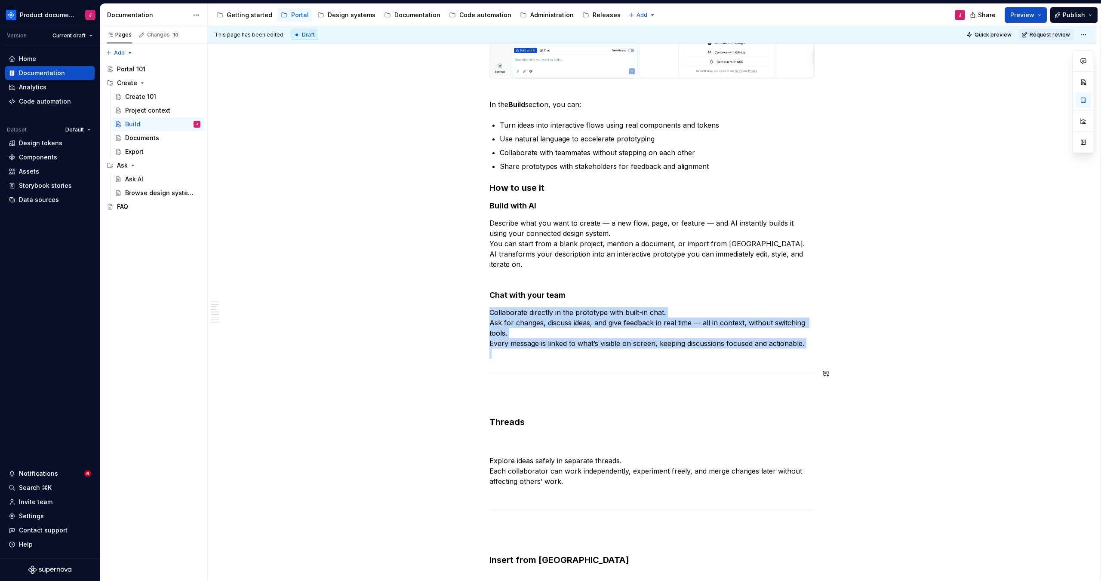
click at [540, 369] on div at bounding box center [651, 372] width 325 height 6
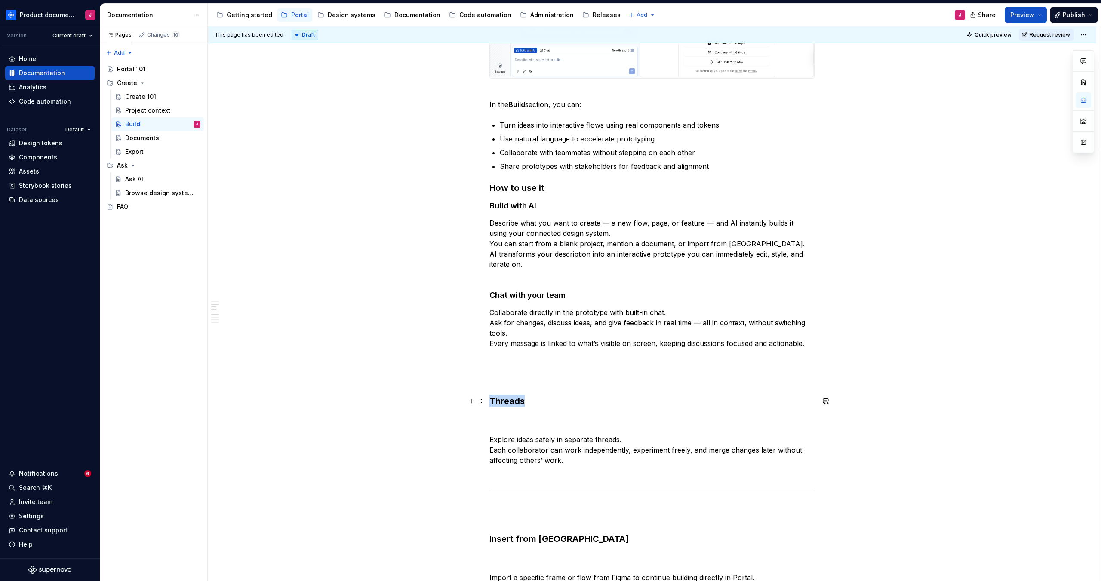
drag, startPoint x: 492, startPoint y: 401, endPoint x: 535, endPoint y: 401, distance: 43.0
click at [535, 401] on h3 "Threads" at bounding box center [651, 401] width 325 height 12
drag, startPoint x: 586, startPoint y: 386, endPoint x: 563, endPoint y: 390, distance: 23.1
click at [586, 386] on button "button" at bounding box center [588, 384] width 12 height 12
click at [501, 389] on div "What is Build? Build is the core experience in Create mode, where you and your …" at bounding box center [651, 420] width 325 height 1193
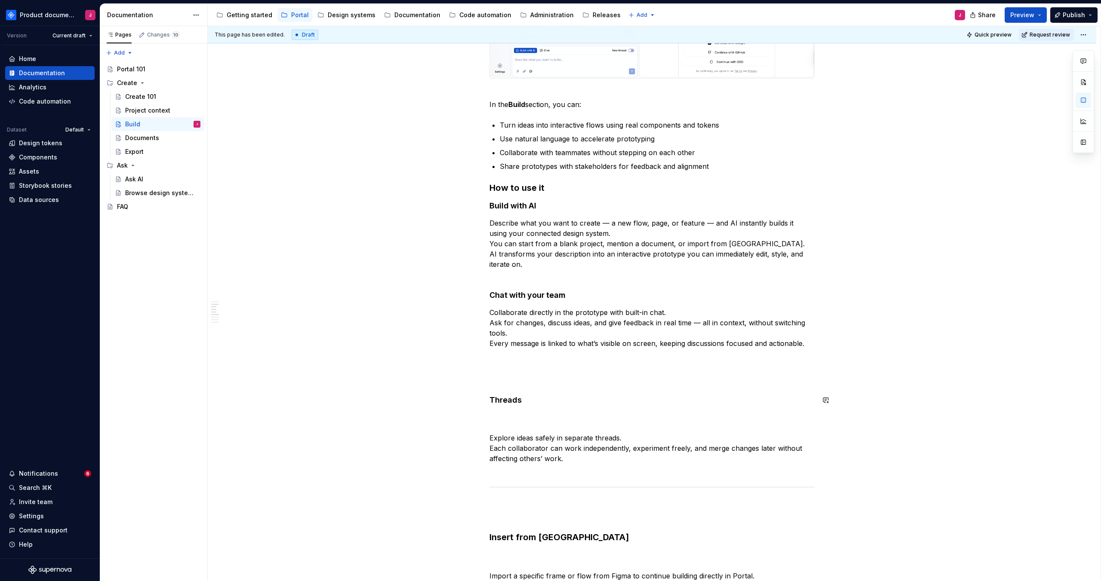
click at [504, 386] on div "What is Build? Build is the core experience in Create mode, where you and your …" at bounding box center [651, 420] width 325 height 1193
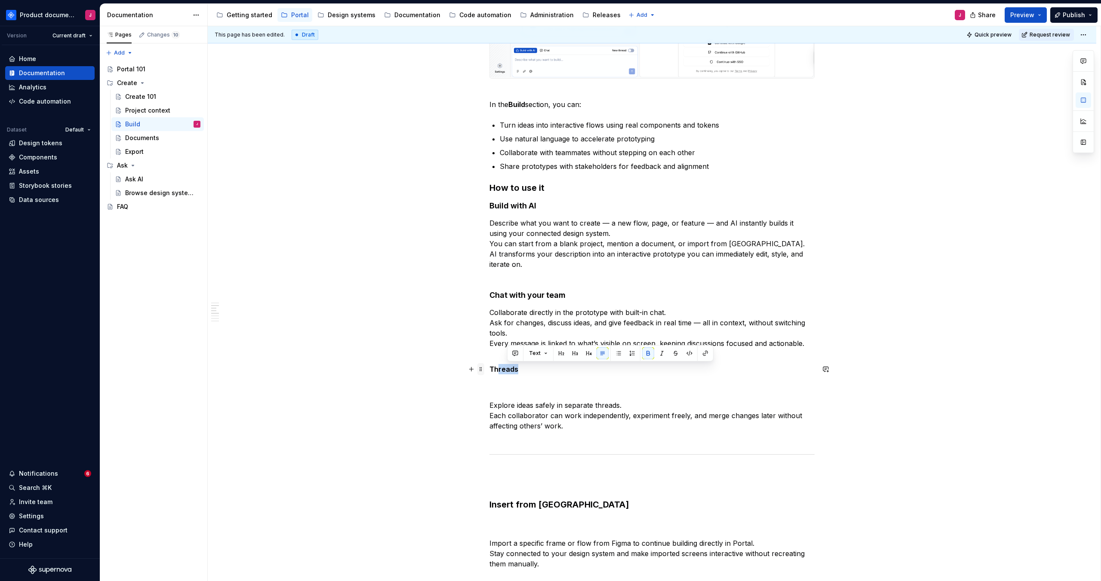
drag, startPoint x: 505, startPoint y: 370, endPoint x: 483, endPoint y: 370, distance: 22.8
click at [489, 370] on div "What is Build? Build is the core experience in Create mode, where you and your …" at bounding box center [651, 409] width 325 height 1170
click at [582, 351] on button "button" at bounding box center [582, 354] width 12 height 12
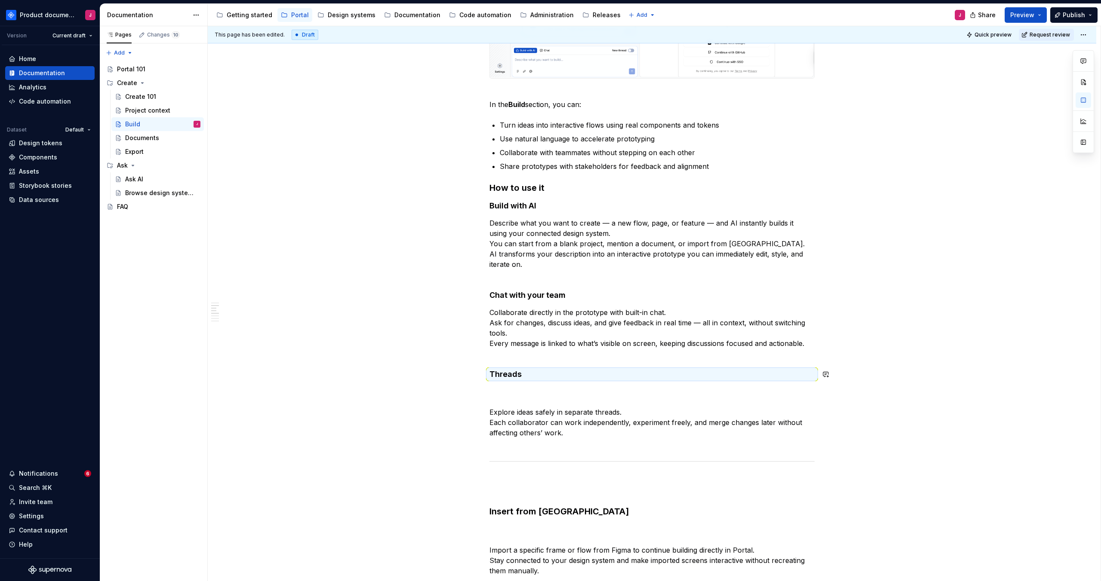
click at [546, 361] on div "What is Build? Build is the core experience in Create mode, where you and your …" at bounding box center [651, 407] width 325 height 1167
click at [547, 356] on p "Collaborate directly in the prototype with built-in chat. Ask for changes, disc…" at bounding box center [651, 334] width 325 height 52
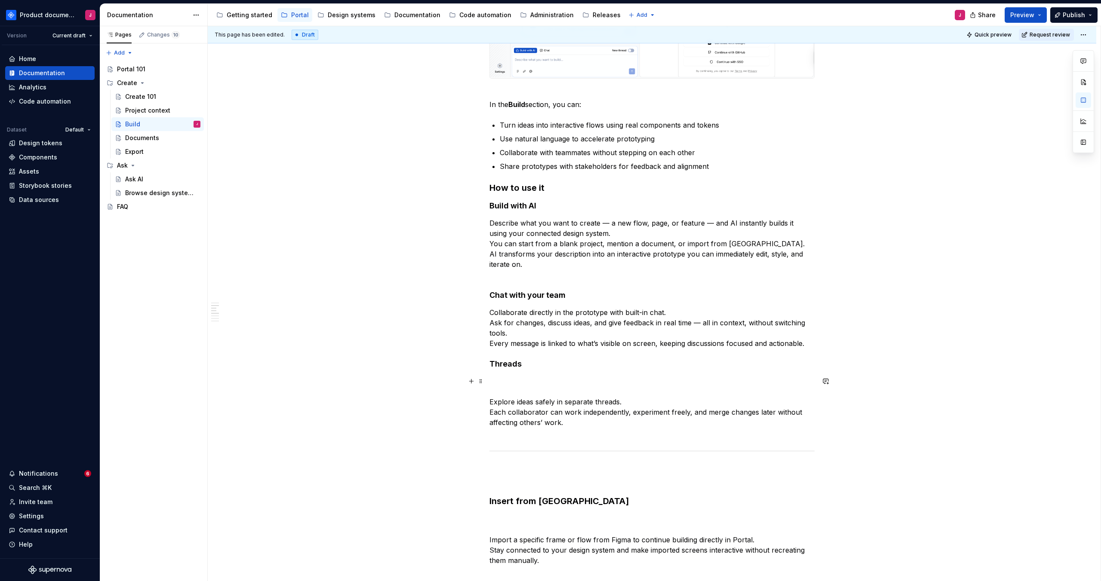
click at [505, 396] on p "Explore ideas safely in separate threads. Each collaborator can work independen…" at bounding box center [651, 407] width 325 height 62
click at [488, 399] on div "What is Build? Build is the core experience in Create mode, where you and your …" at bounding box center [652, 484] width 889 height 1362
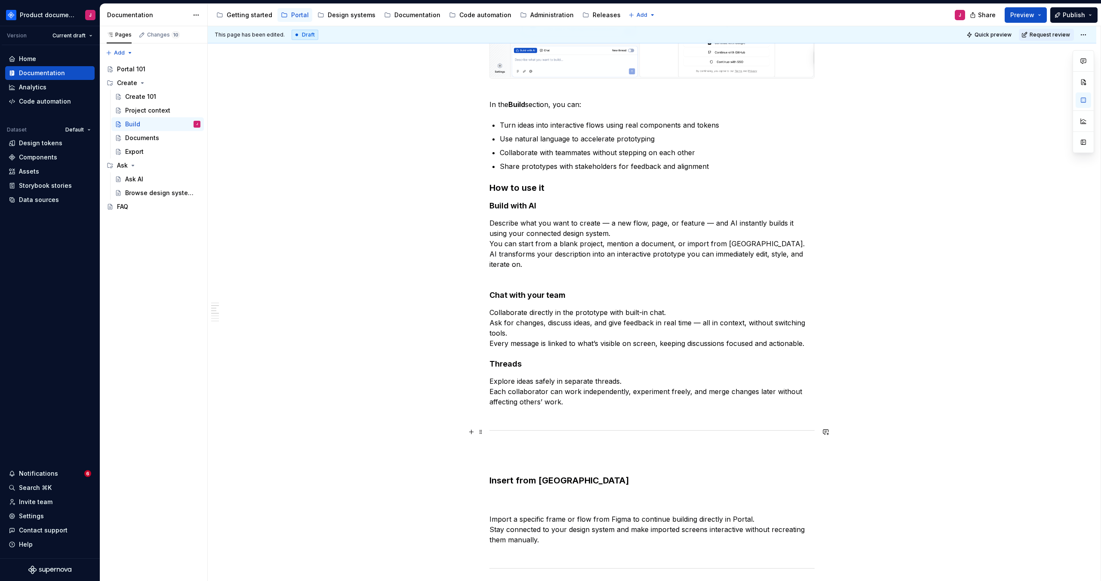
click at [502, 431] on div at bounding box center [651, 431] width 325 height 6
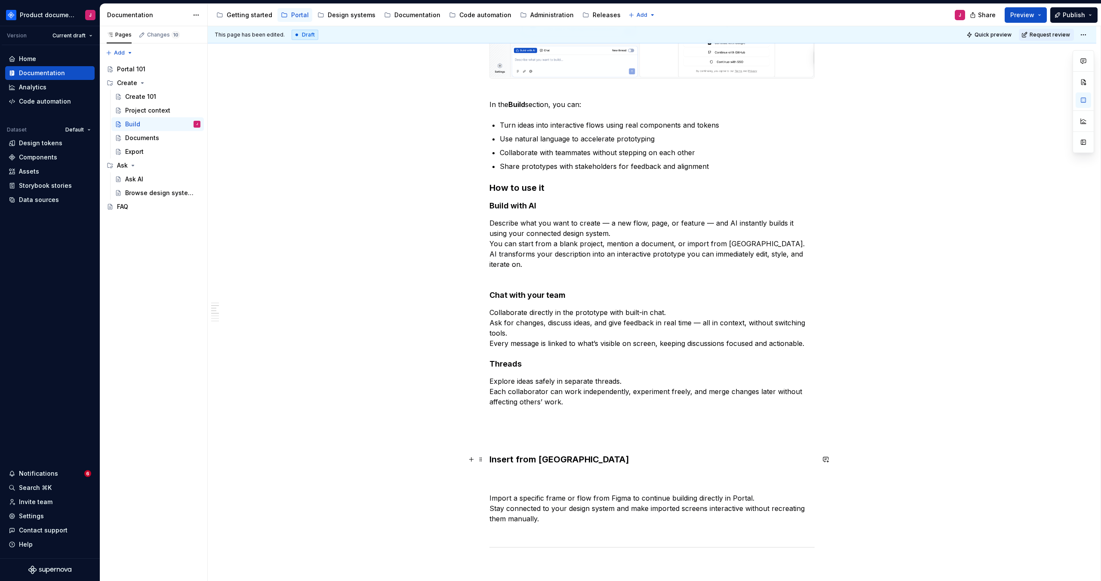
click at [492, 457] on strong "Insert from [GEOGRAPHIC_DATA]" at bounding box center [559, 460] width 140 height 10
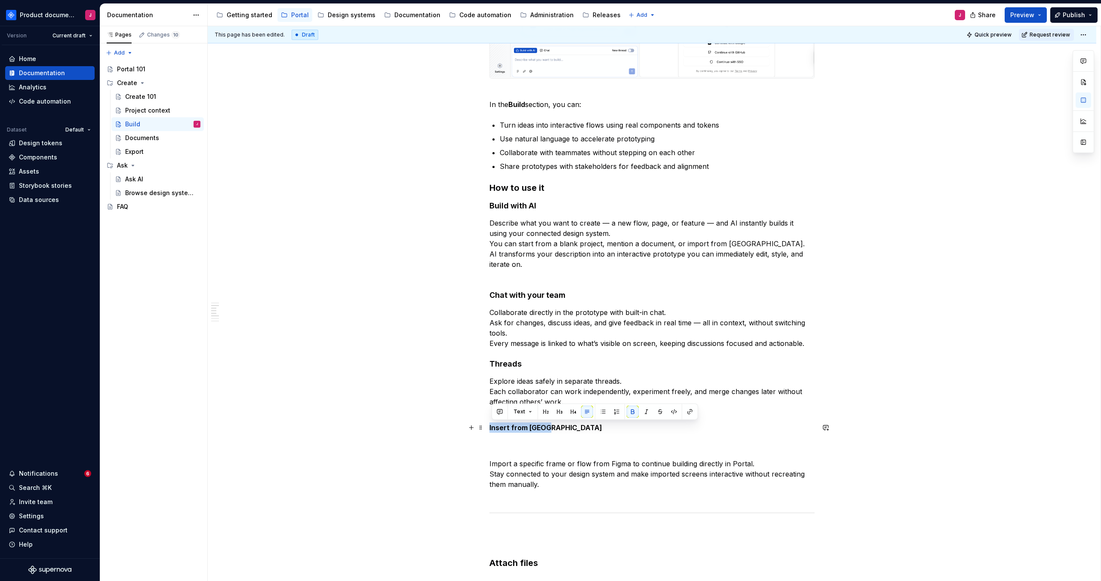
drag, startPoint x: 471, startPoint y: 430, endPoint x: 464, endPoint y: 429, distance: 7.8
click at [464, 429] on div "What is Build? Build is the core experience in Create mode, where you and your …" at bounding box center [652, 446] width 889 height 1286
drag, startPoint x: 575, startPoint y: 413, endPoint x: 520, endPoint y: 446, distance: 64.8
click at [575, 412] on button "button" at bounding box center [573, 412] width 12 height 12
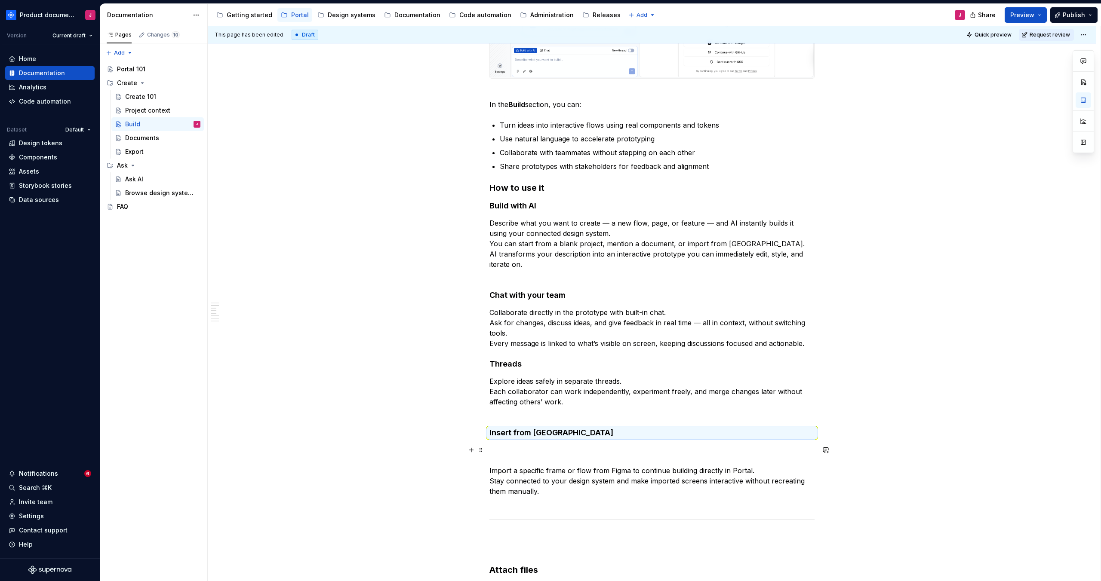
click at [491, 473] on div "What is Build? Build is the core experience in Create mode, where you and your …" at bounding box center [652, 449] width 889 height 1293
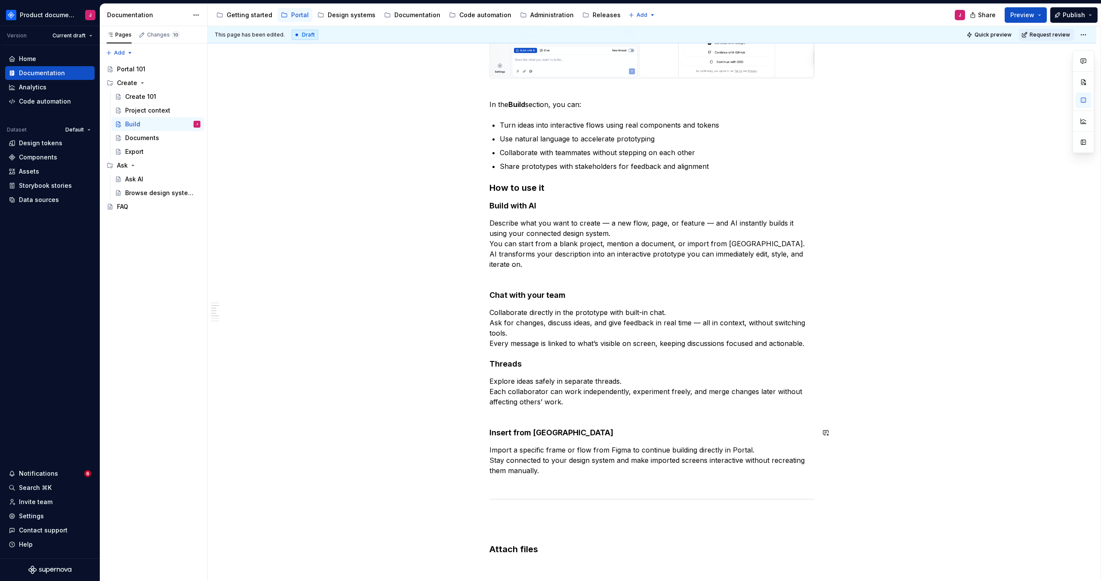
click at [524, 424] on div "What is Build? Build is the core experience in Create mode, where you and your …" at bounding box center [651, 357] width 325 height 1067
click at [526, 415] on p "Explore ideas safely in separate threads. Each collaborator can work independen…" at bounding box center [651, 396] width 325 height 41
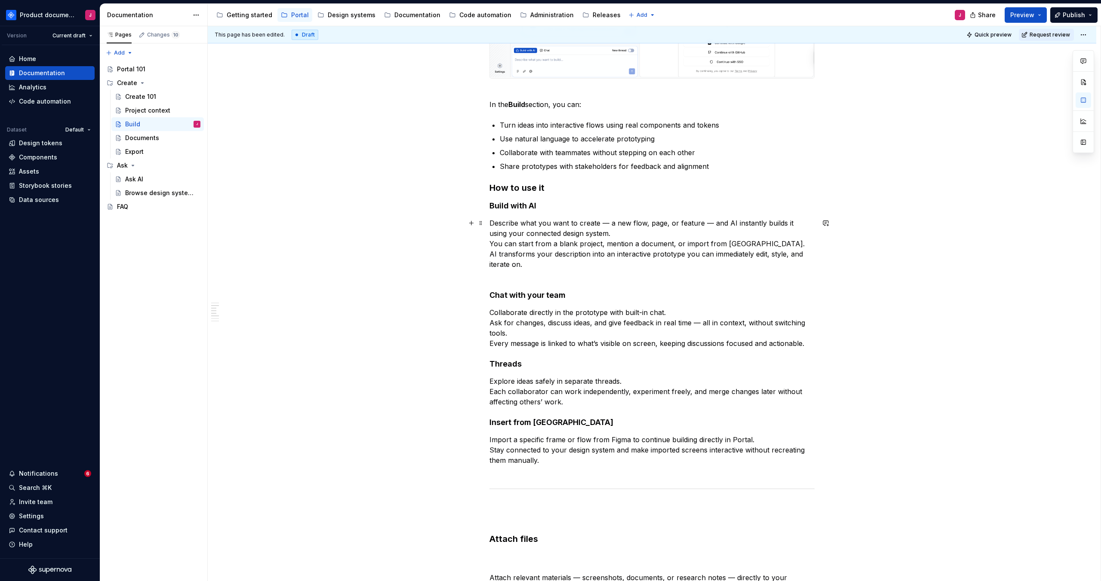
click at [522, 280] on div "What is Build? Build is the core experience in Create mode, where you and your …" at bounding box center [651, 352] width 325 height 1056
click at [522, 273] on p "Describe what you want to create — a new flow, page, or feature — and AI instan…" at bounding box center [651, 249] width 325 height 62
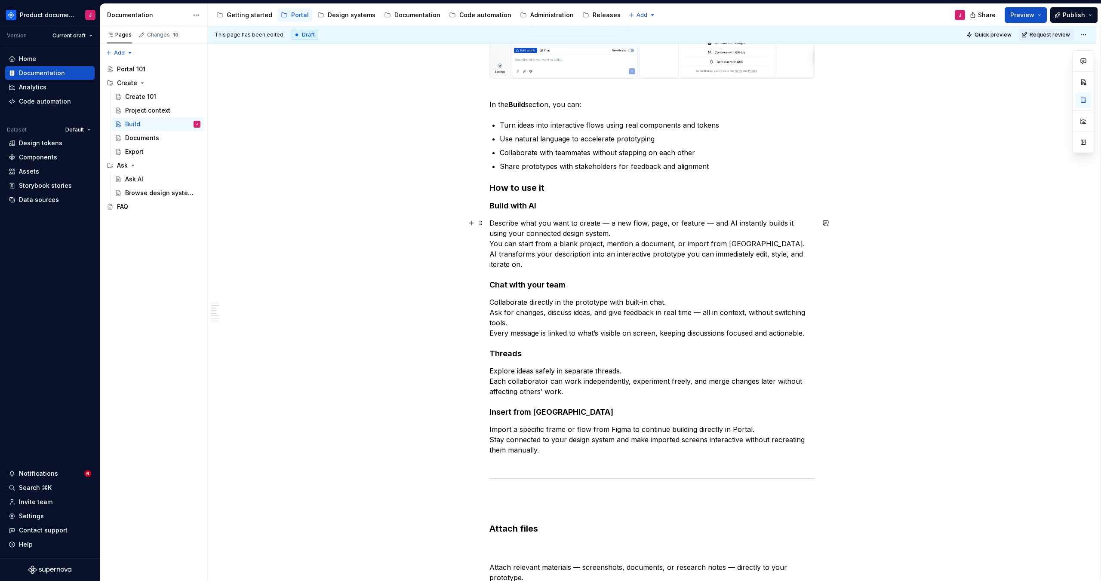
click at [491, 244] on p "Describe what you want to create — a new flow, page, or feature — and AI instan…" at bounding box center [651, 244] width 325 height 52
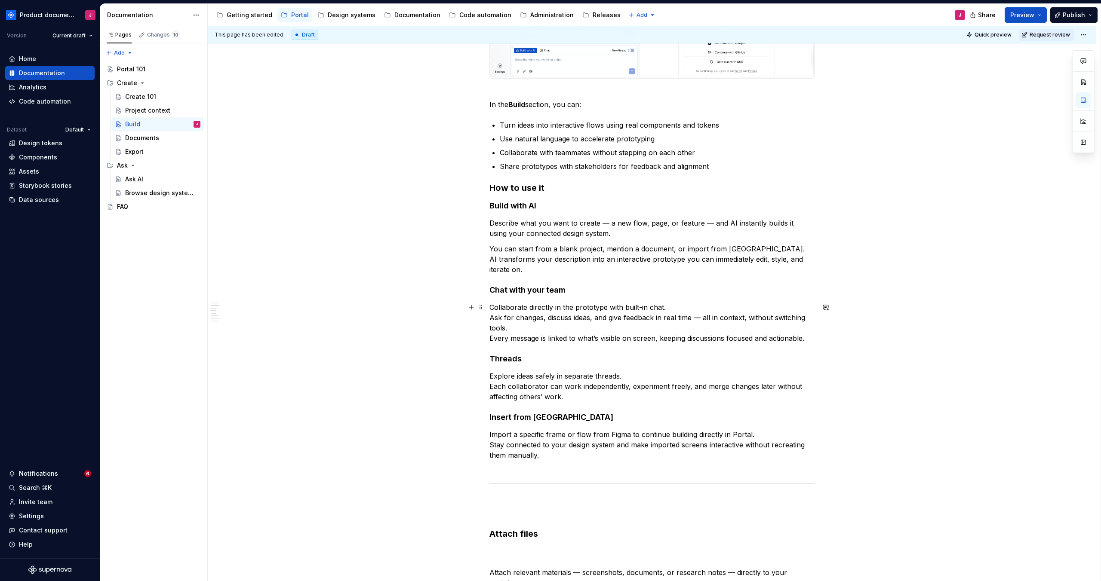
click at [492, 320] on p "Collaborate directly in the prototype with built-in chat. Ask for changes, disc…" at bounding box center [651, 322] width 325 height 41
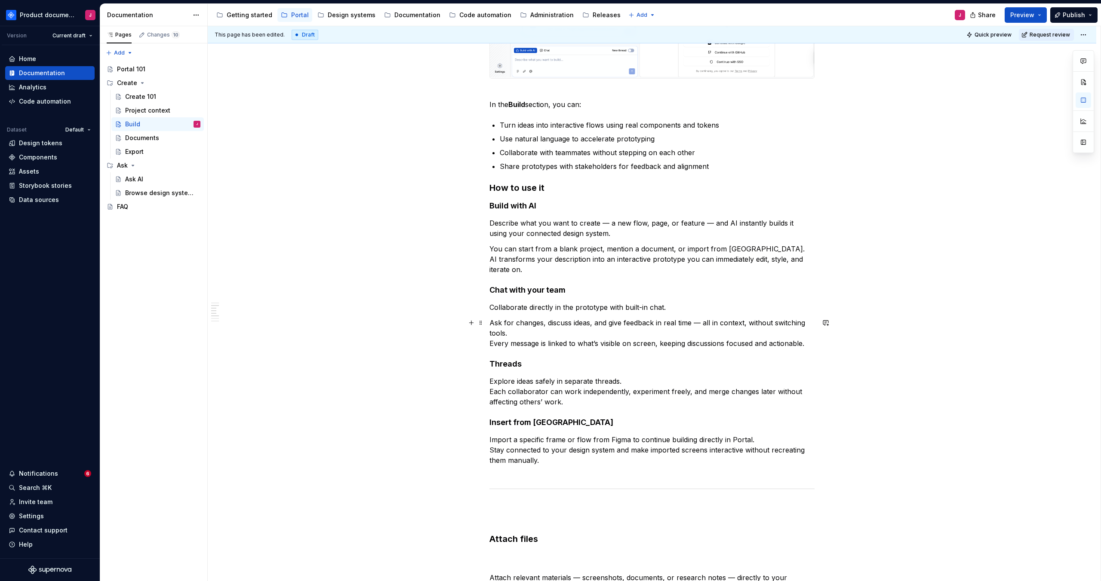
click at [492, 342] on p "Ask for changes, discuss ideas, and give feedback in real time — all in context…" at bounding box center [651, 333] width 325 height 31
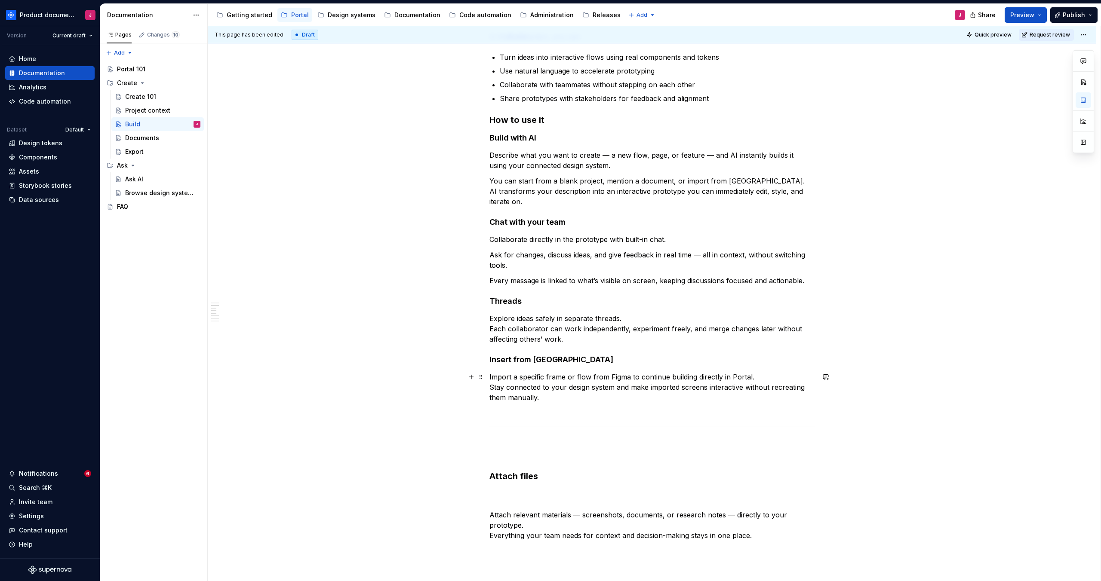
scroll to position [431, 0]
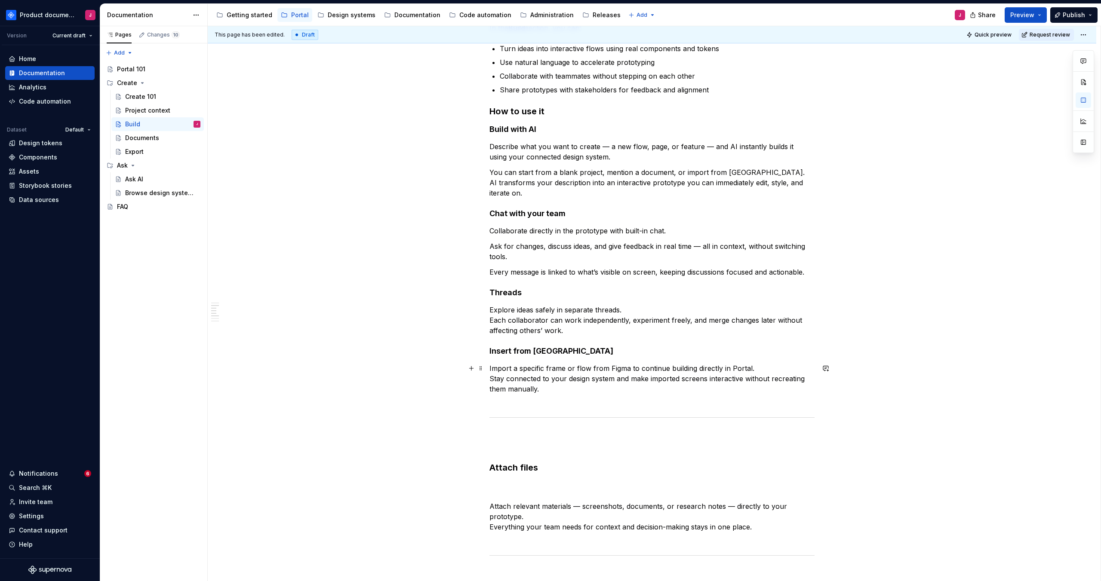
click at [492, 378] on p "Import a specific frame or flow from Figma to continue building directly in Por…" at bounding box center [651, 383] width 325 height 41
click at [488, 468] on div "What is Build? Build is the core experience in Create mode, where you and your …" at bounding box center [652, 362] width 889 height 1272
click at [499, 454] on p at bounding box center [651, 446] width 325 height 21
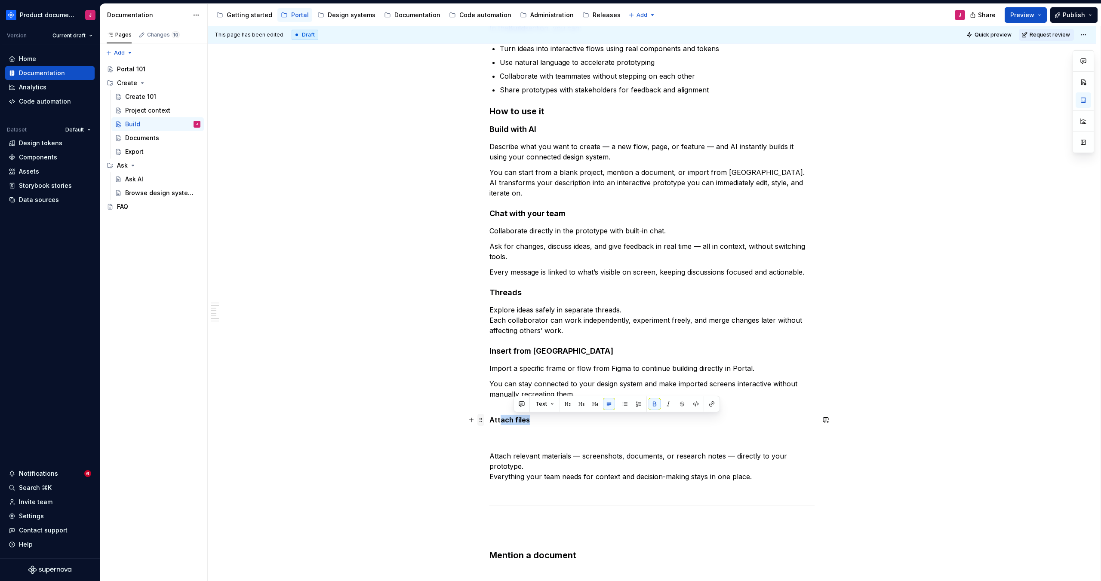
drag, startPoint x: 522, startPoint y: 420, endPoint x: 481, endPoint y: 420, distance: 40.4
click at [489, 420] on div "What is Build? Build is the core experience in Create mode, where you and your …" at bounding box center [651, 257] width 325 height 1021
click at [540, 426] on div "What is Build? Build is the core experience in Create mode, where you and your …" at bounding box center [651, 252] width 325 height 1011
drag, startPoint x: 535, startPoint y: 422, endPoint x: 491, endPoint y: 419, distance: 44.0
click at [491, 419] on div "What is Build? Build is the core experience in Create mode, where you and your …" at bounding box center [652, 334] width 889 height 1217
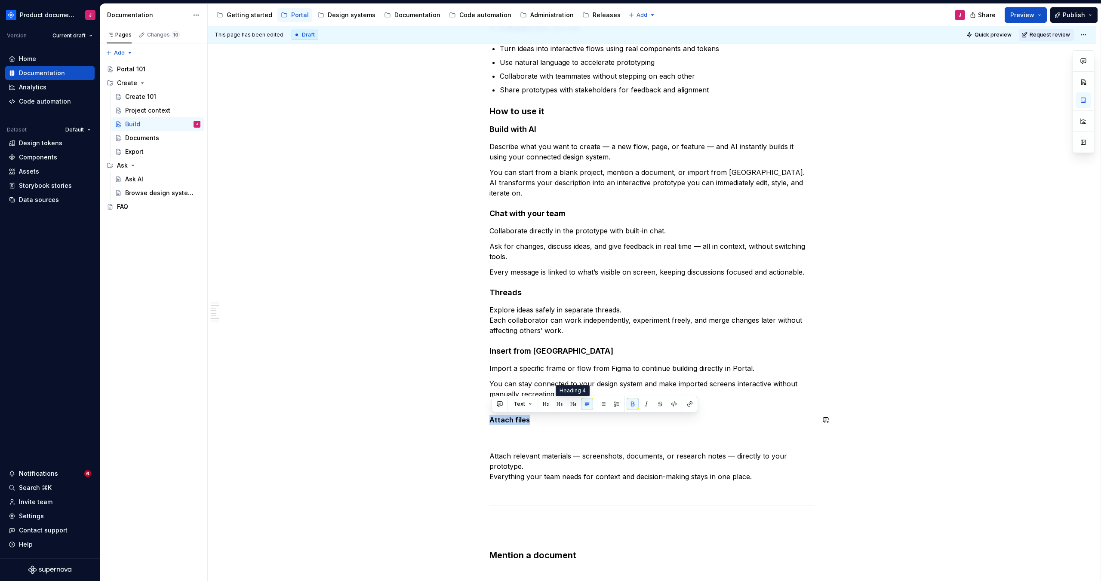
click at [575, 404] on button "button" at bounding box center [573, 404] width 12 height 12
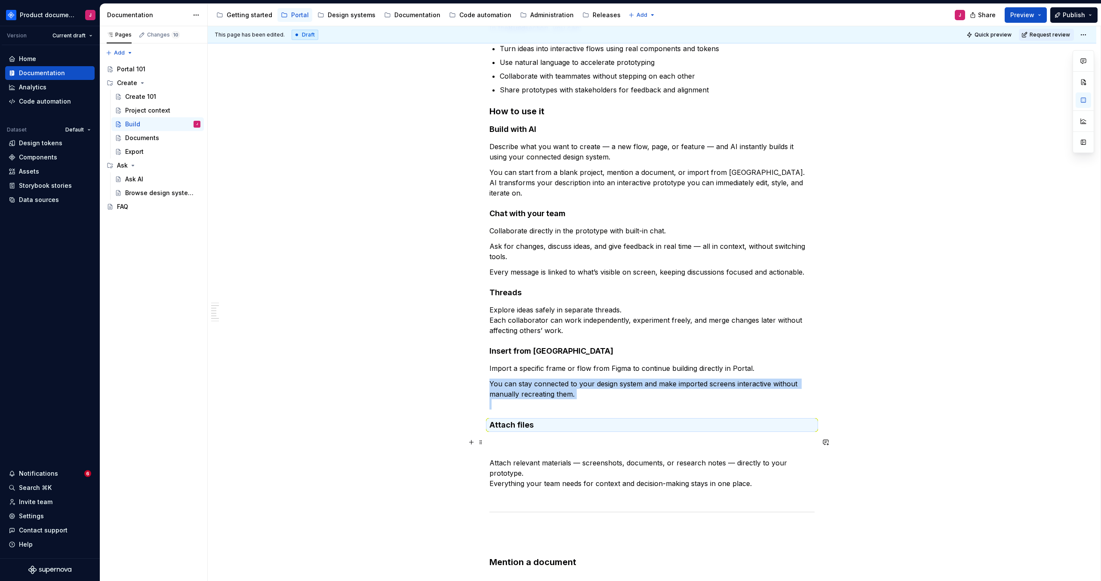
click at [542, 448] on p "Attach relevant materials — screenshots, documents, or research notes — directl…" at bounding box center [651, 468] width 325 height 62
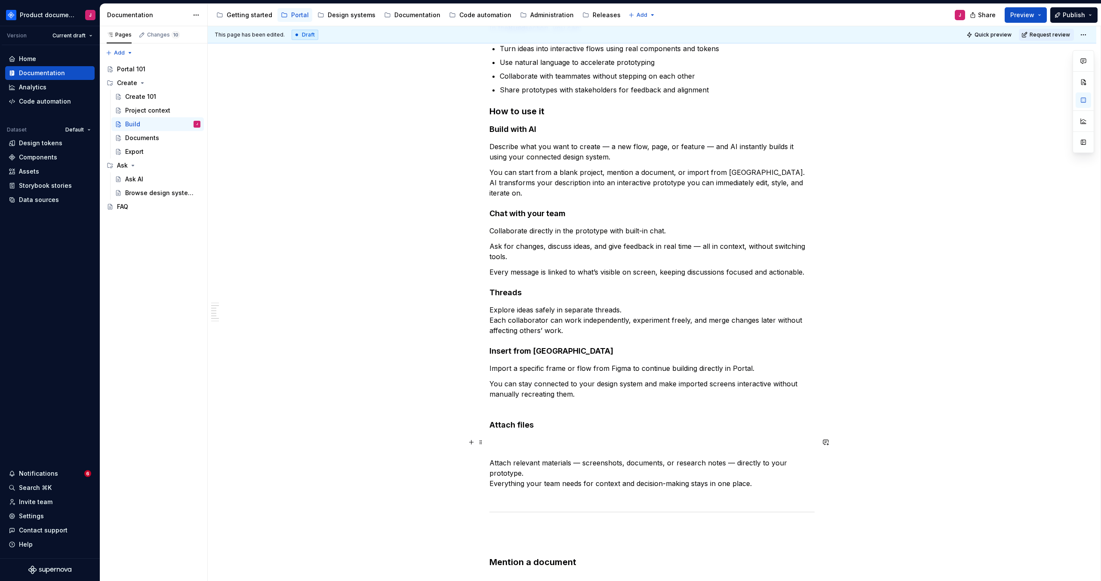
click at [492, 460] on p "Attach relevant materials — screenshots, documents, or research notes — directl…" at bounding box center [651, 468] width 325 height 62
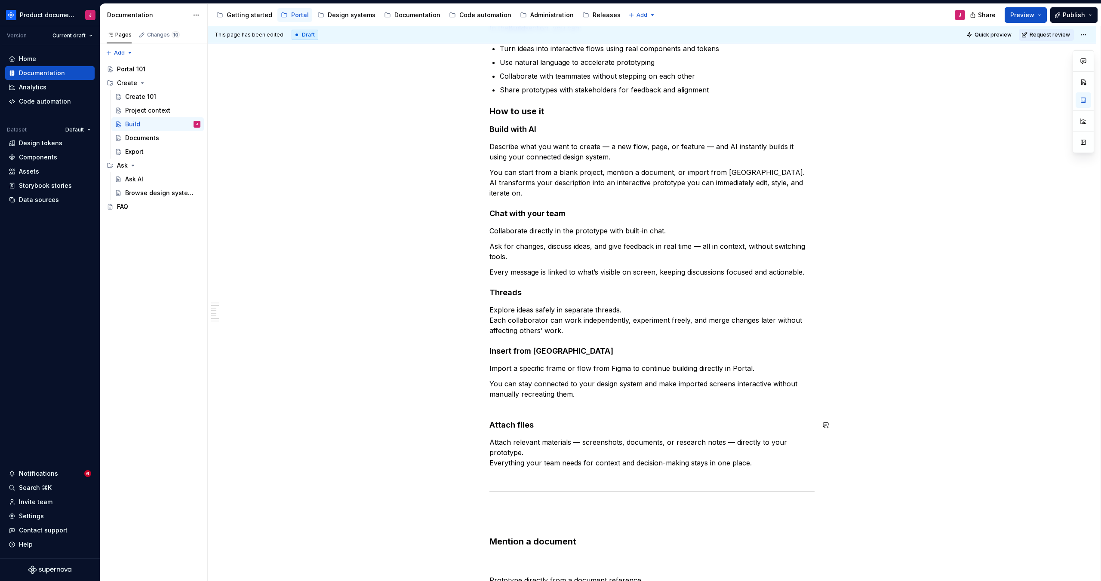
click at [516, 408] on p "You can stay connected to your design system and make imported screens interact…" at bounding box center [651, 394] width 325 height 31
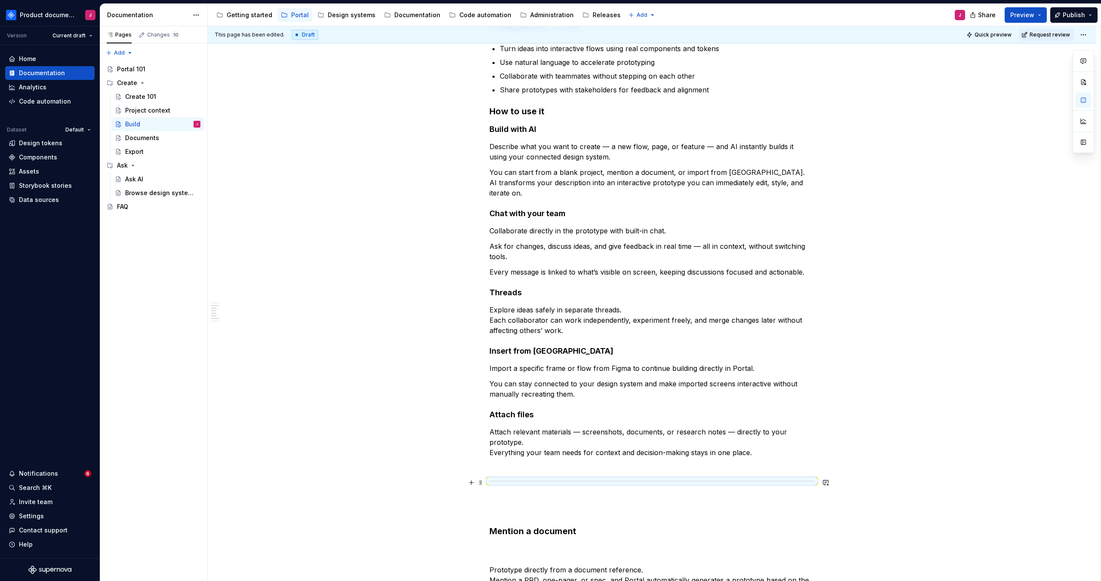
click at [501, 482] on div at bounding box center [651, 482] width 325 height 6
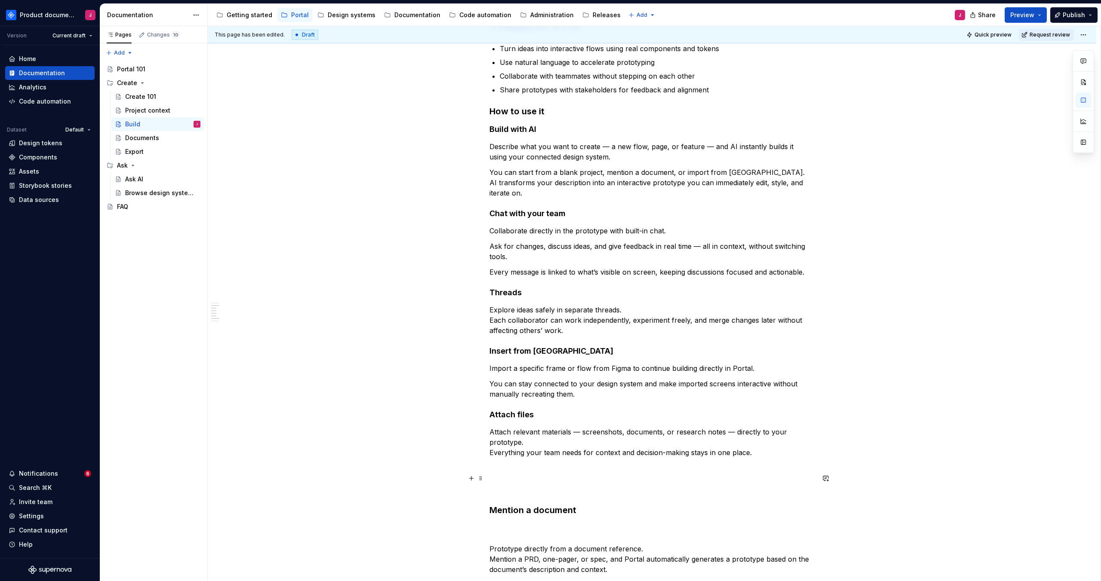
click at [502, 487] on p at bounding box center [651, 484] width 325 height 21
click at [491, 511] on strong "Mention a document" at bounding box center [532, 510] width 87 height 10
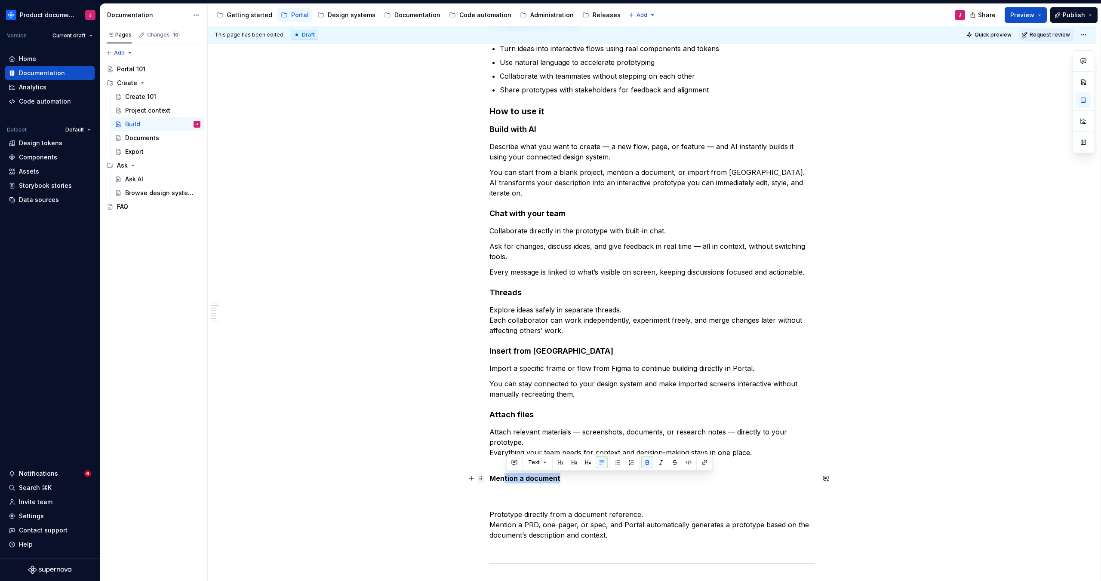
drag, startPoint x: 574, startPoint y: 481, endPoint x: 486, endPoint y: 480, distance: 88.2
click at [489, 480] on div "What is Build? Build is the core experience in Create mode, where you and your …" at bounding box center [651, 218] width 325 height 942
click at [585, 465] on button "button" at bounding box center [588, 463] width 12 height 12
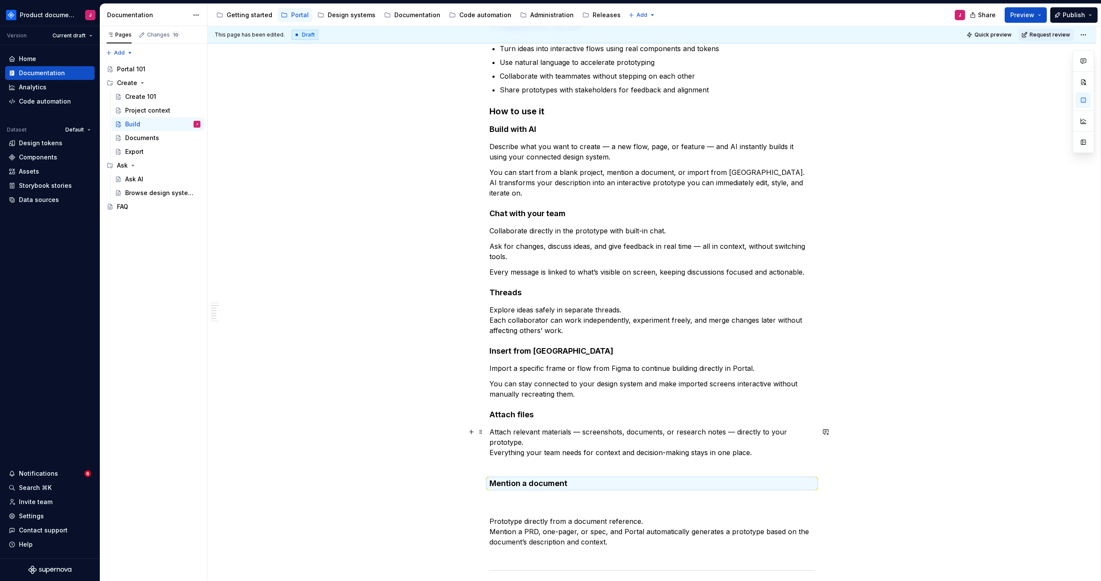
click at [544, 463] on p "Attach relevant materials — screenshots, documents, or research notes — directl…" at bounding box center [651, 447] width 325 height 41
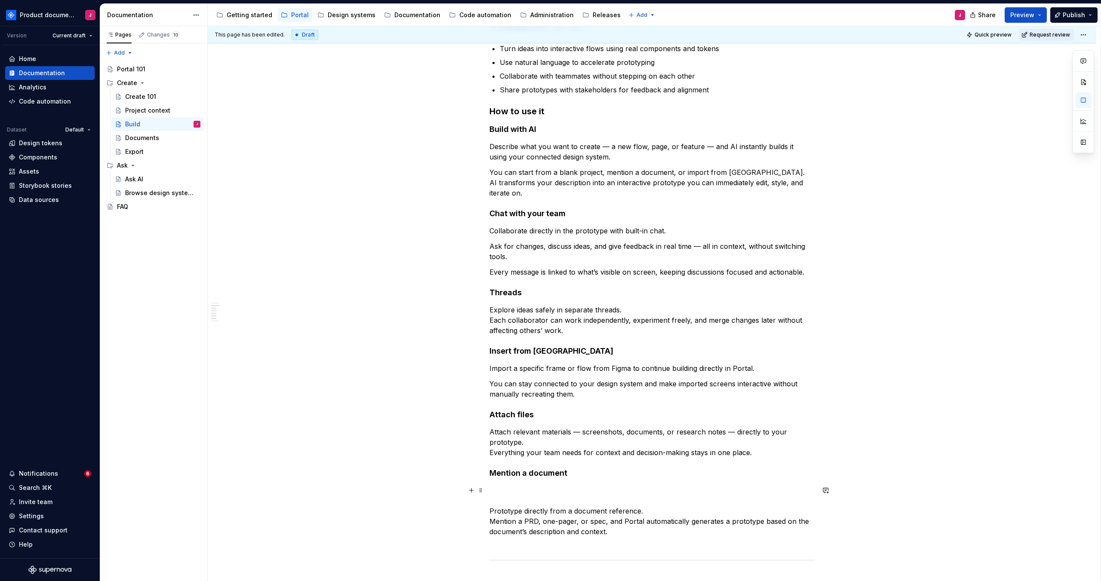
click at [509, 498] on p "Prototype directly from a document reference. Mention a PRD, one-pager, or spec…" at bounding box center [651, 517] width 325 height 62
click at [492, 512] on p "Prototype directly from a document reference. Mention a PRD, one-pager, or spec…" at bounding box center [651, 517] width 325 height 62
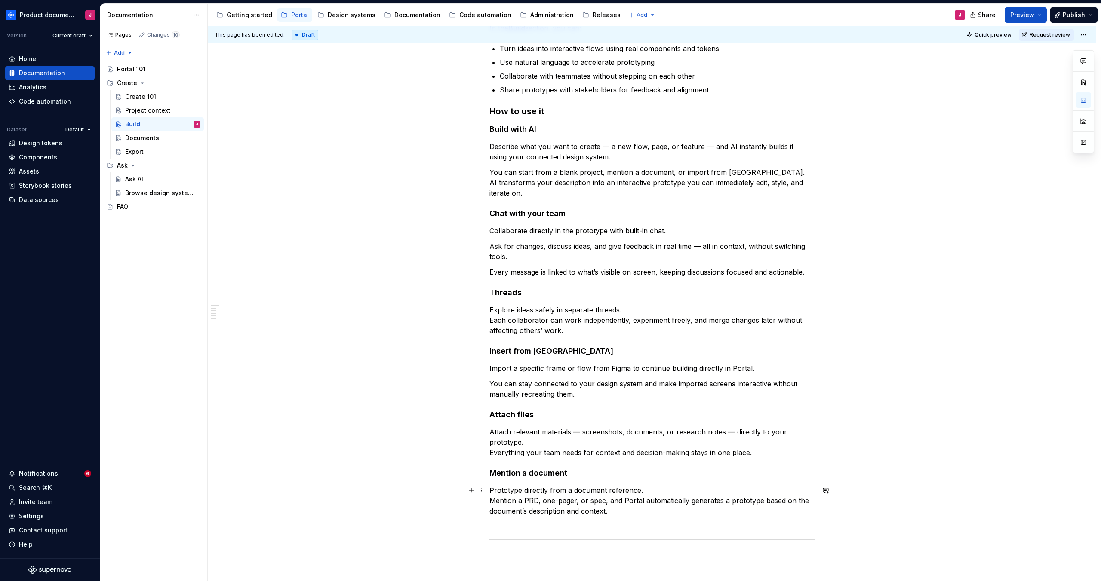
click at [493, 502] on p "Prototype directly from a document reference. Mention a PRD, one-pager, or spec…" at bounding box center [651, 506] width 325 height 41
click at [494, 144] on p "Describe what you want to create — a new flow, page, or feature — and AI instan…" at bounding box center [651, 152] width 325 height 21
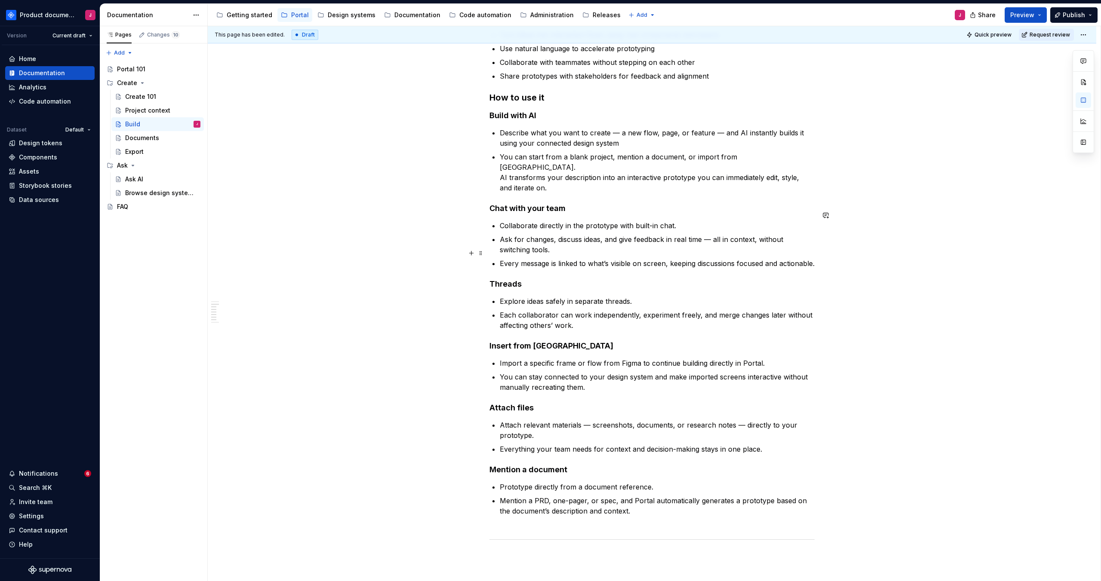
scroll to position [443, 0]
click at [543, 180] on p "You can start from a blank project, mention a document, or import from [GEOGRAP…" at bounding box center [657, 173] width 315 height 41
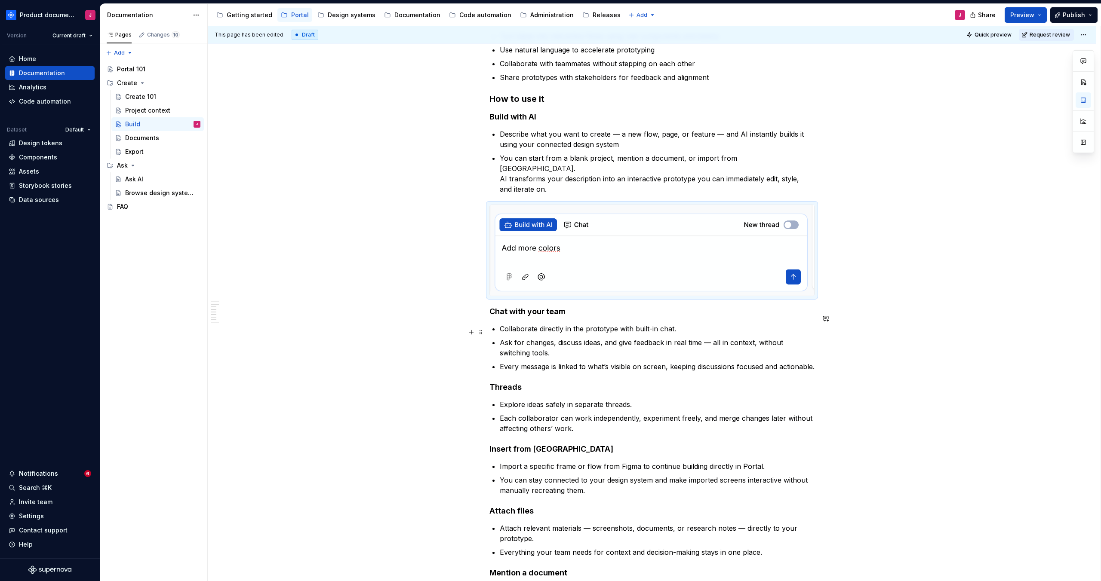
click at [724, 338] on p "Ask for changes, discuss ideas, and give feedback in real time — all in context…" at bounding box center [657, 348] width 315 height 21
click at [554, 368] on p "Every message is linked to what’s visible on screen, keeping discussions focuse…" at bounding box center [657, 367] width 315 height 10
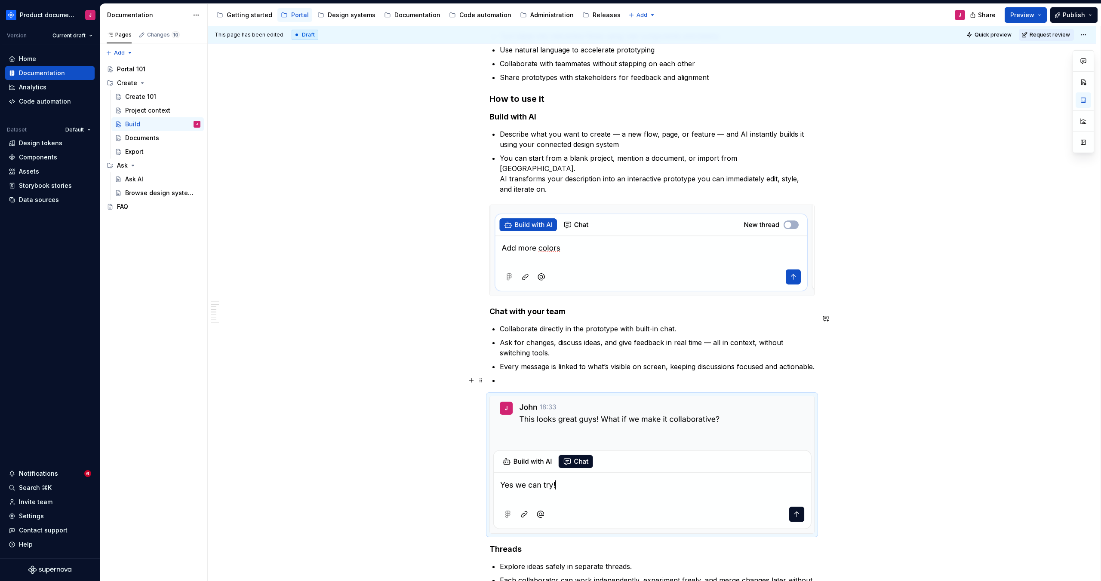
click at [613, 381] on p at bounding box center [657, 380] width 315 height 10
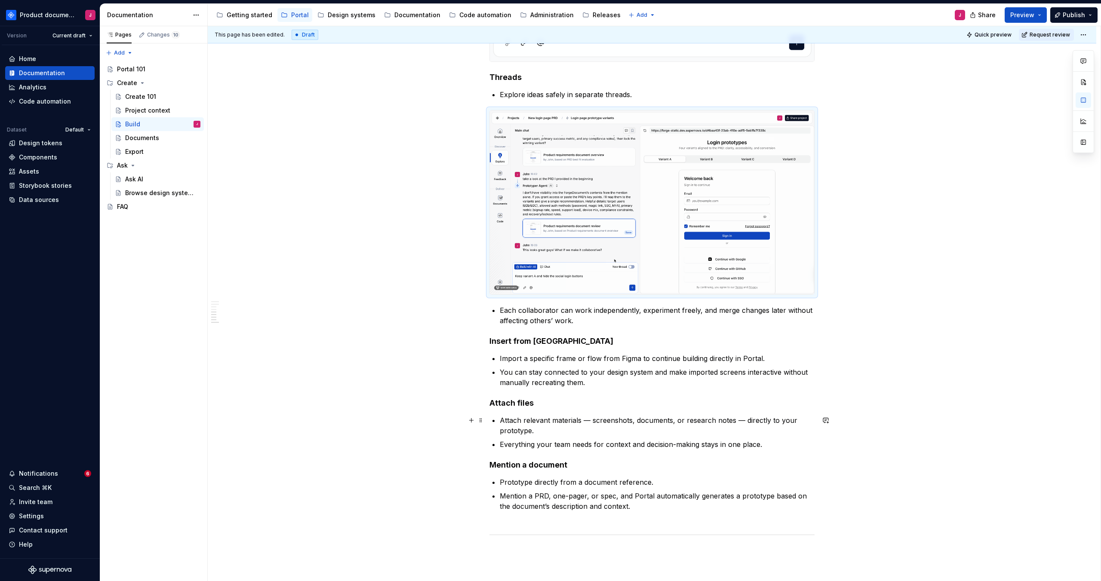
scroll to position [902, 0]
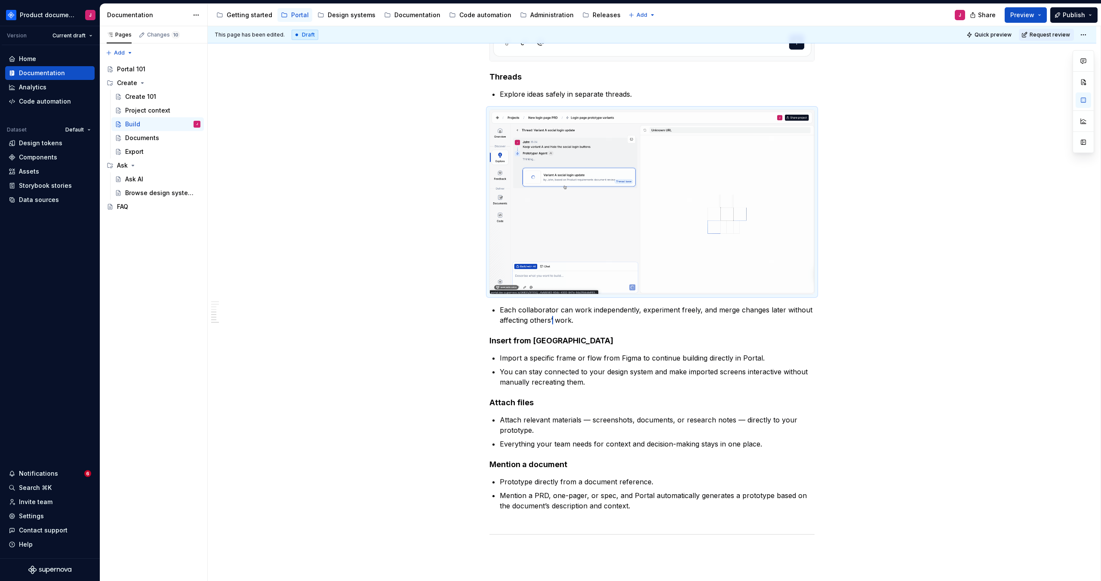
drag, startPoint x: 563, startPoint y: 201, endPoint x: 492, endPoint y: 161, distance: 82.0
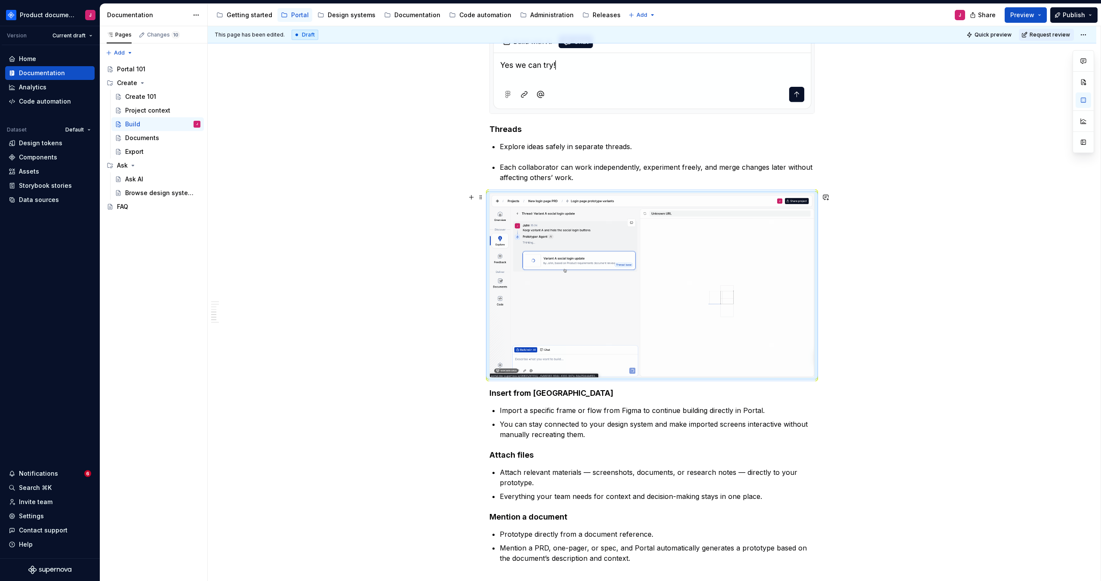
scroll to position [884, 0]
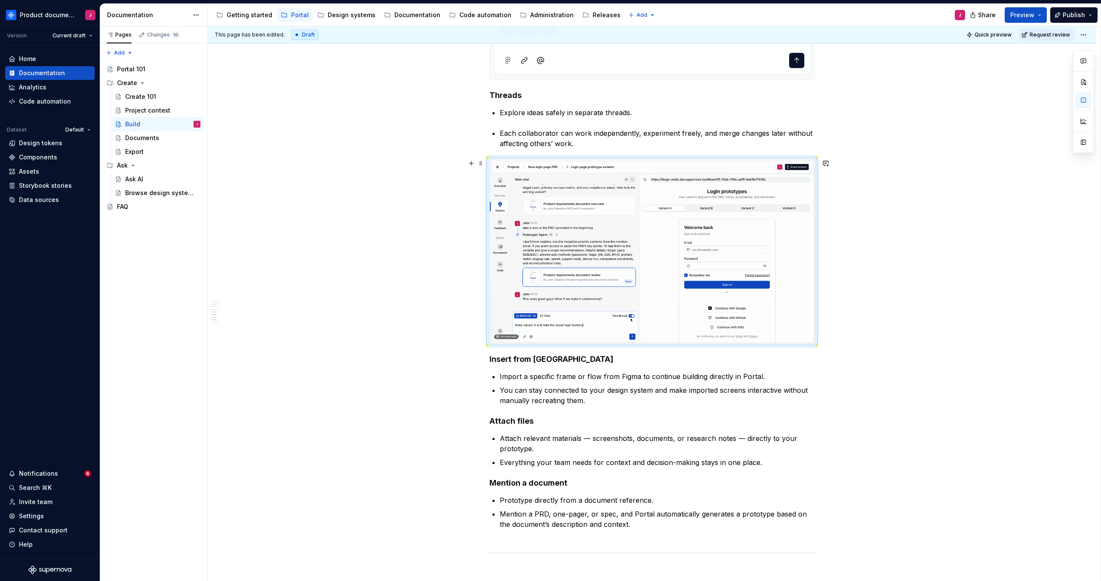
click at [915, 335] on div "What is Build? Build is the core experience in Create mode, where you and your …" at bounding box center [652, 63] width 889 height 1579
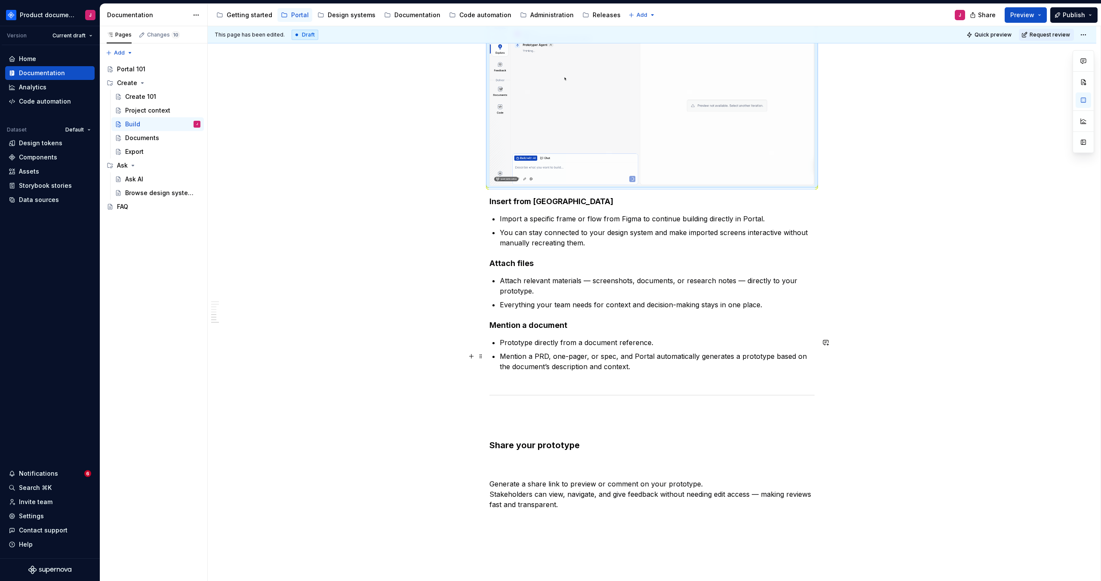
scroll to position [1077, 0]
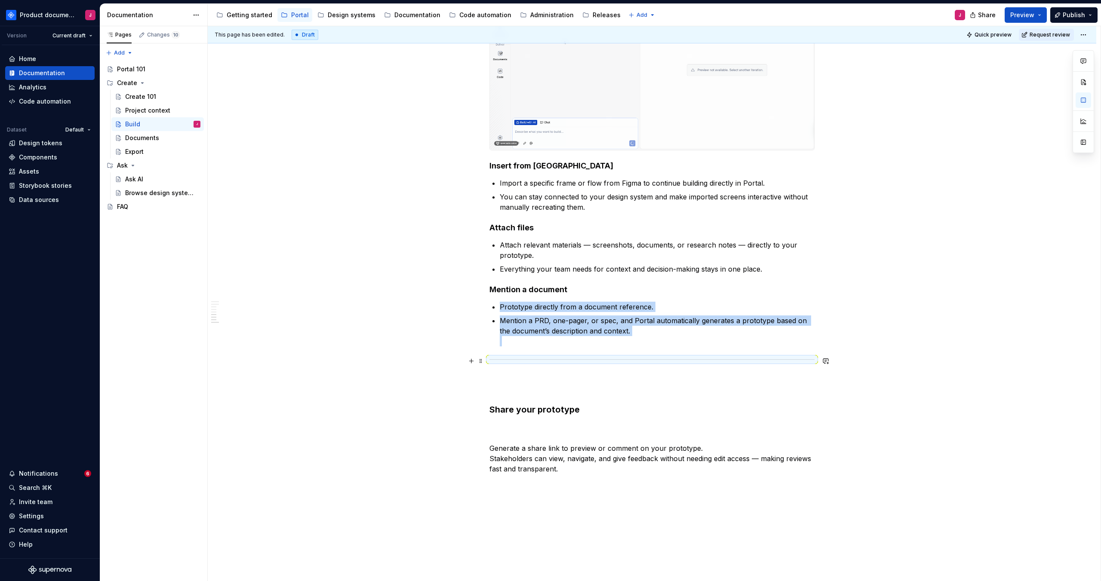
click at [545, 362] on div at bounding box center [651, 360] width 325 height 6
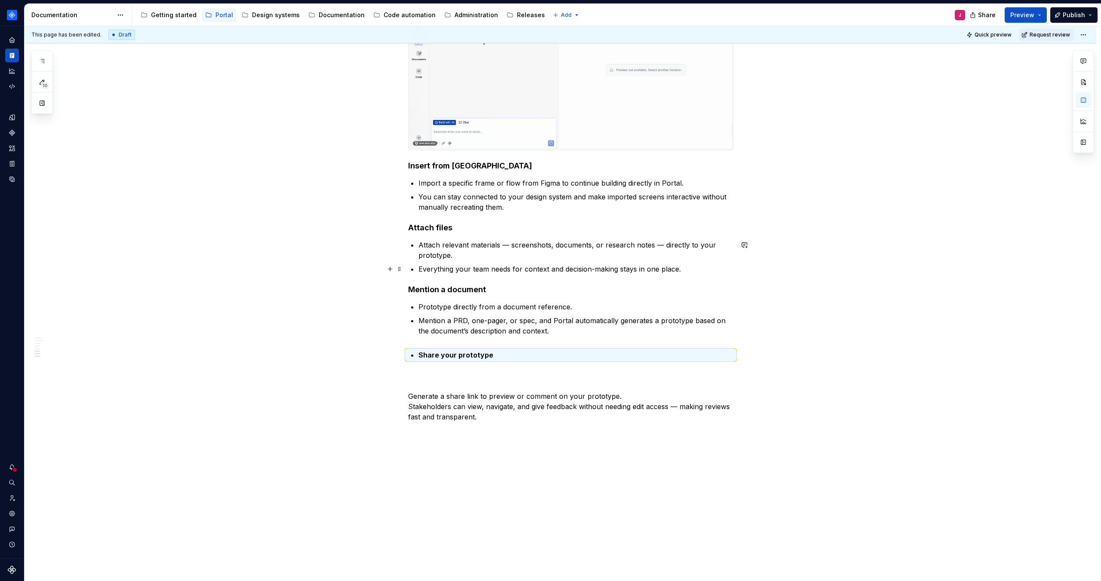
click at [465, 269] on p "Everything your team needs for context and decision-making stays in one place." at bounding box center [575, 269] width 315 height 10
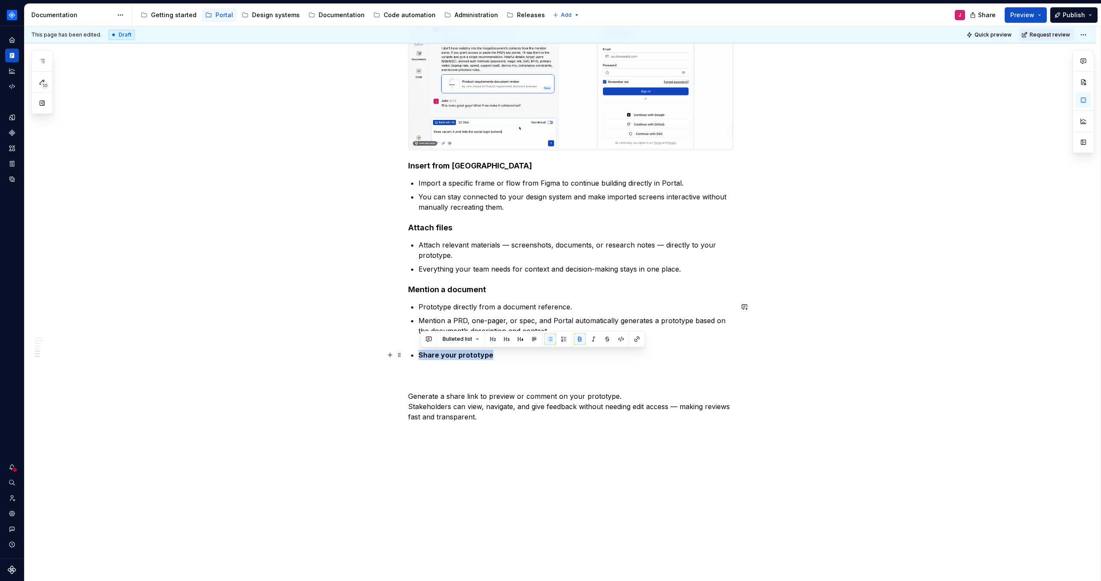
drag, startPoint x: 423, startPoint y: 355, endPoint x: 506, endPoint y: 357, distance: 83.5
click at [506, 357] on p "Share your prototype" at bounding box center [575, 355] width 315 height 10
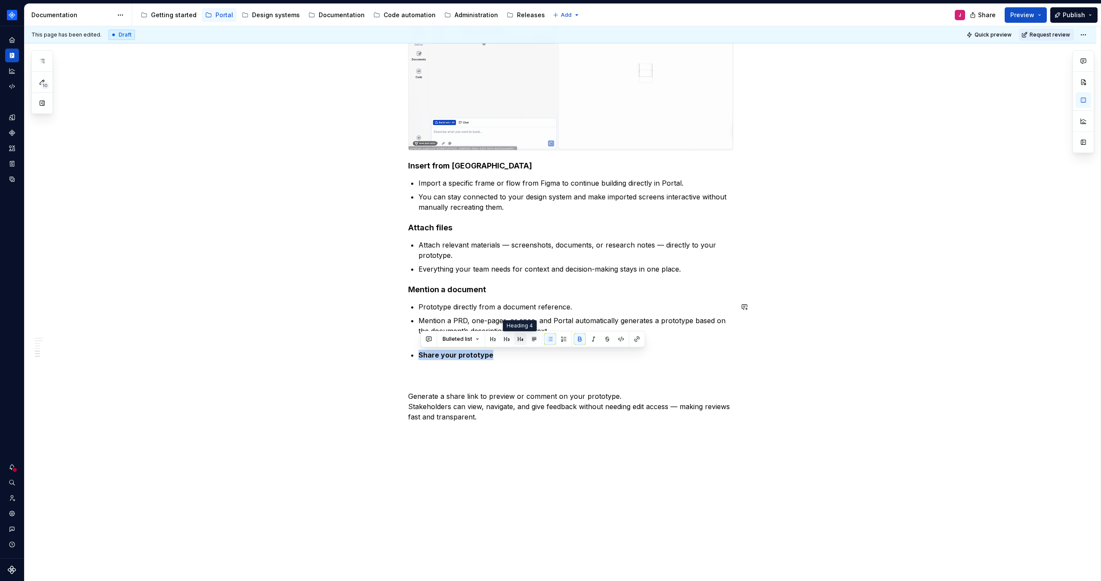
click at [521, 337] on button "button" at bounding box center [520, 339] width 12 height 12
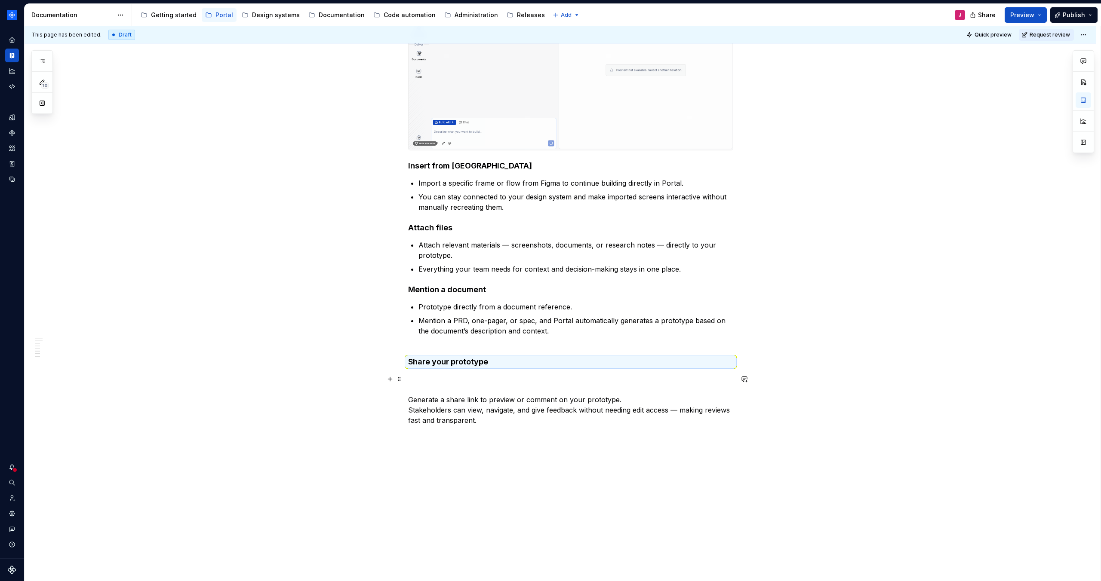
click at [480, 385] on p "Generate a share link to preview or comment on your prototype. Stakeholders can…" at bounding box center [570, 400] width 325 height 52
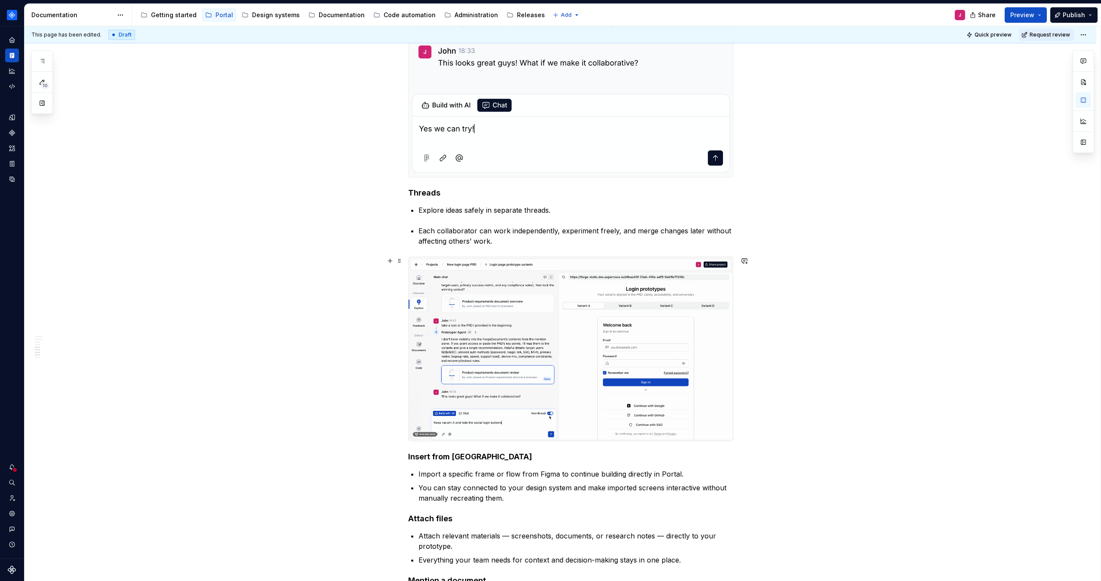
scroll to position [819, 0]
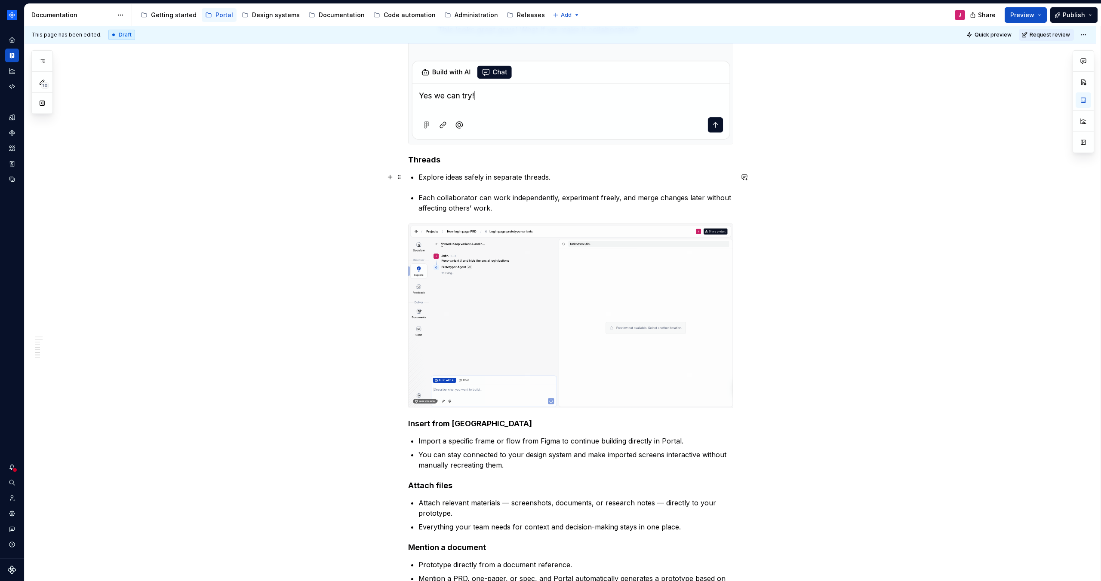
click at [569, 179] on p "Explore ideas safely in separate threads." at bounding box center [575, 177] width 315 height 10
click at [762, 386] on div "What is Build? Build is the core experience in Create mode, where you and your …" at bounding box center [561, 89] width 1072 height 1503
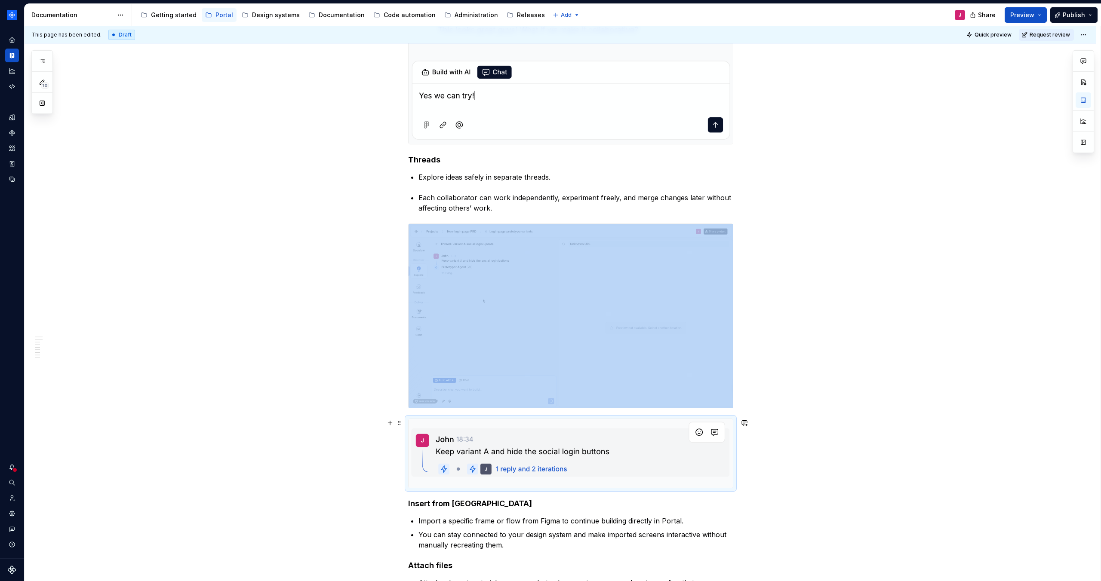
click at [791, 440] on div "What is Build? Build is the core experience in Create mode, where you and your …" at bounding box center [561, 129] width 1072 height 1583
click at [654, 471] on img at bounding box center [571, 453] width 324 height 69
click at [831, 429] on div "What is Build? Build is the core experience in Create mode, where you and your …" at bounding box center [561, 129] width 1072 height 1583
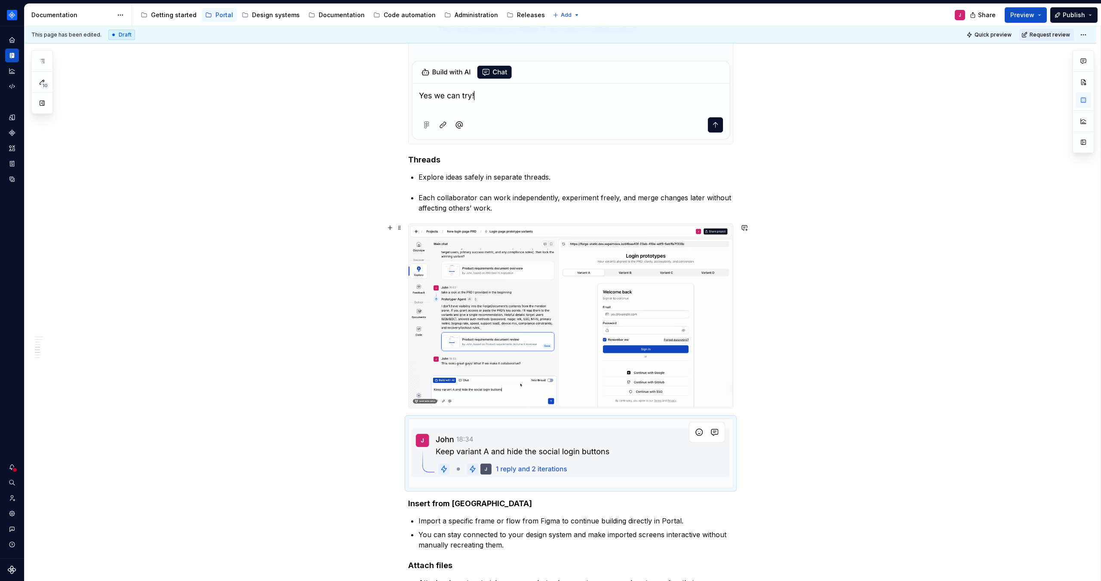
drag, startPoint x: 771, startPoint y: 400, endPoint x: 680, endPoint y: 395, distance: 90.9
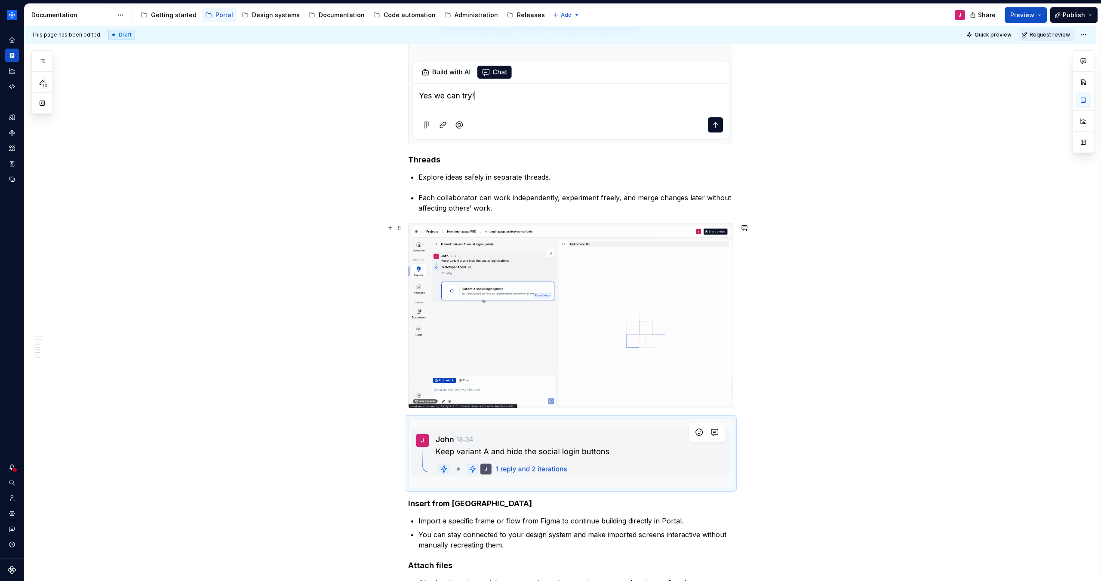
click at [771, 400] on div "What is Build? Build is the core experience in Create mode, where you and your …" at bounding box center [561, 129] width 1072 height 1583
click at [671, 393] on img at bounding box center [571, 316] width 324 height 184
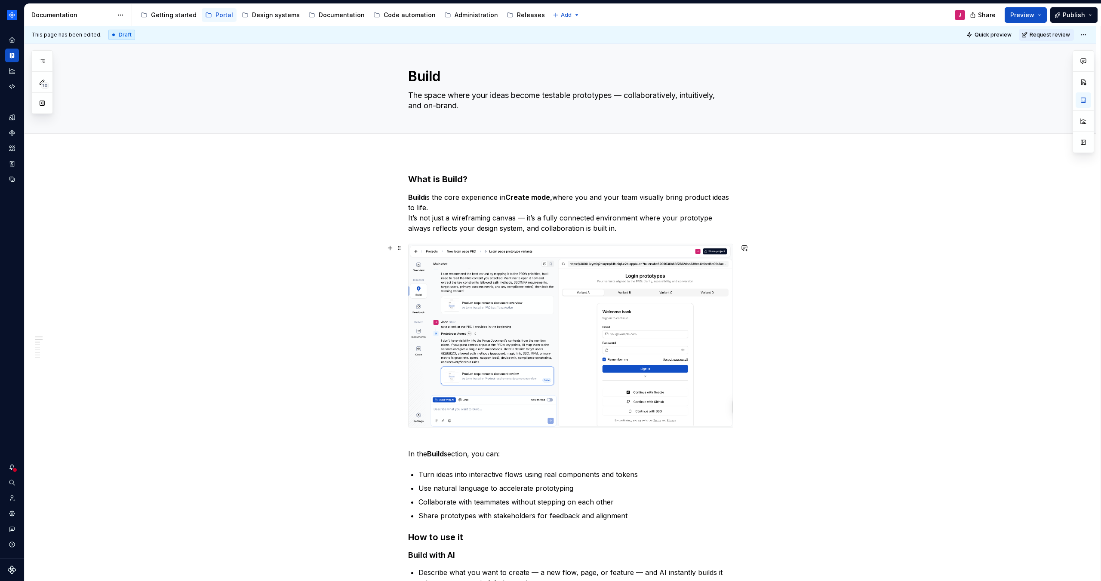
scroll to position [0, 0]
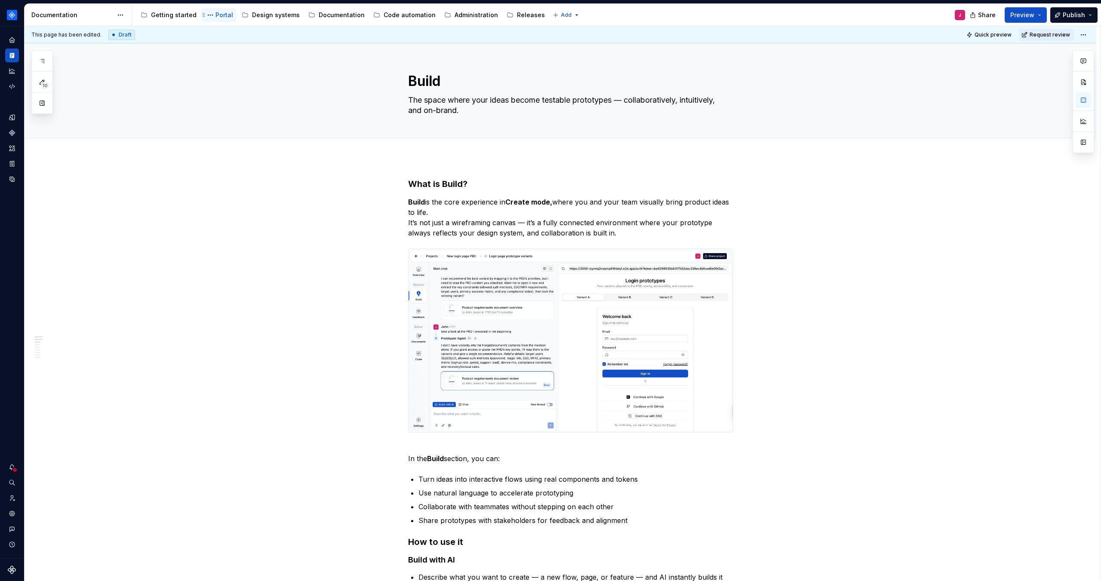
click at [219, 20] on div "Portal" at bounding box center [219, 15] width 28 height 10
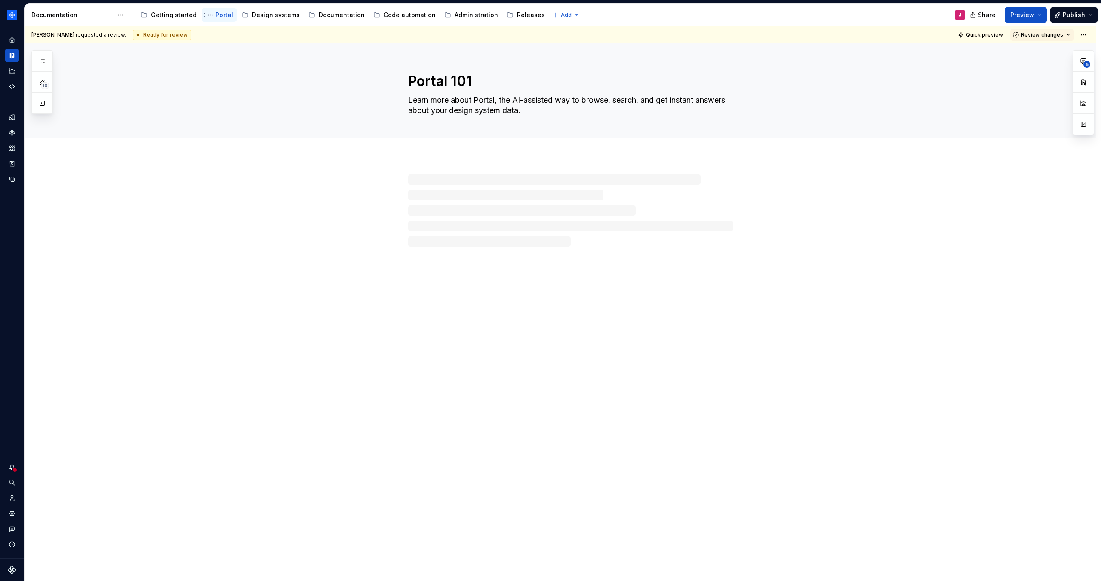
click at [215, 14] on div "Portal" at bounding box center [224, 15] width 18 height 9
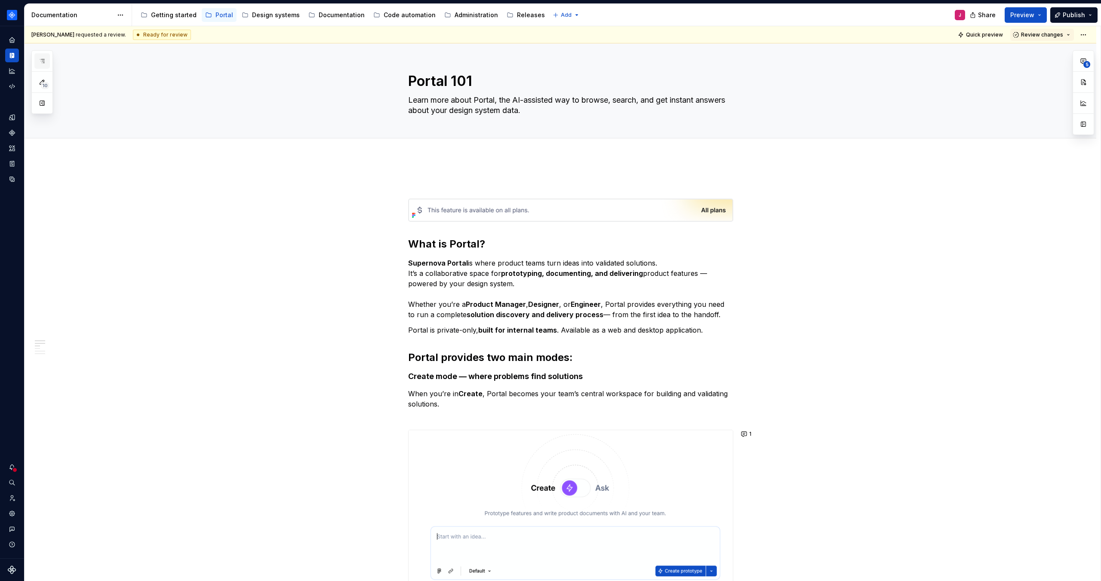
click at [45, 55] on button "button" at bounding box center [41, 60] width 15 height 15
click at [272, 18] on div "Design systems" at bounding box center [276, 15] width 48 height 9
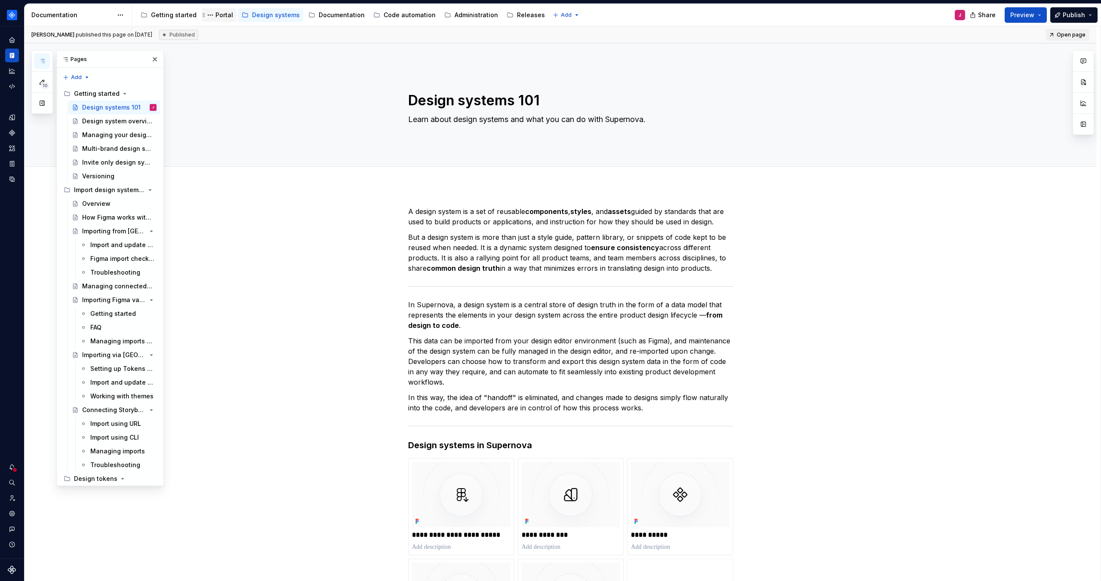
click at [219, 17] on div "Portal" at bounding box center [224, 15] width 18 height 9
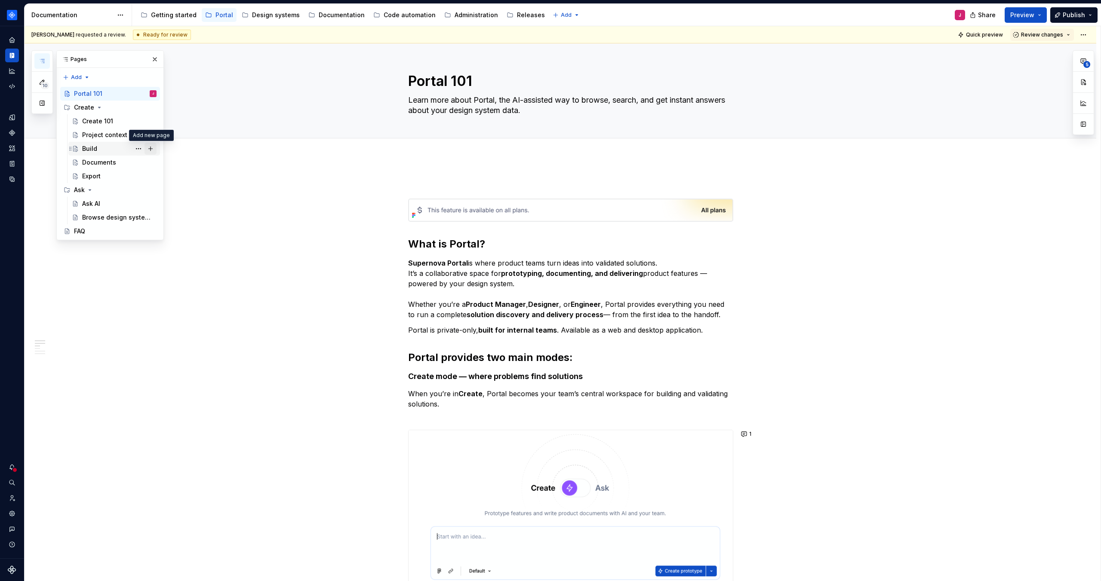
click at [150, 148] on button "Page tree" at bounding box center [151, 149] width 12 height 12
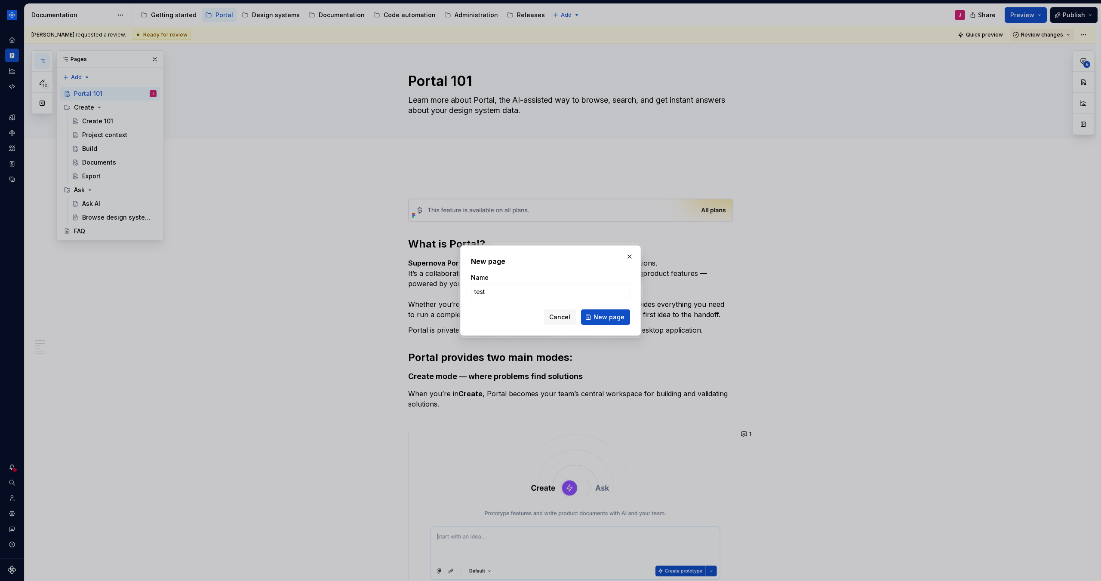
click button "New page" at bounding box center [605, 317] width 49 height 15
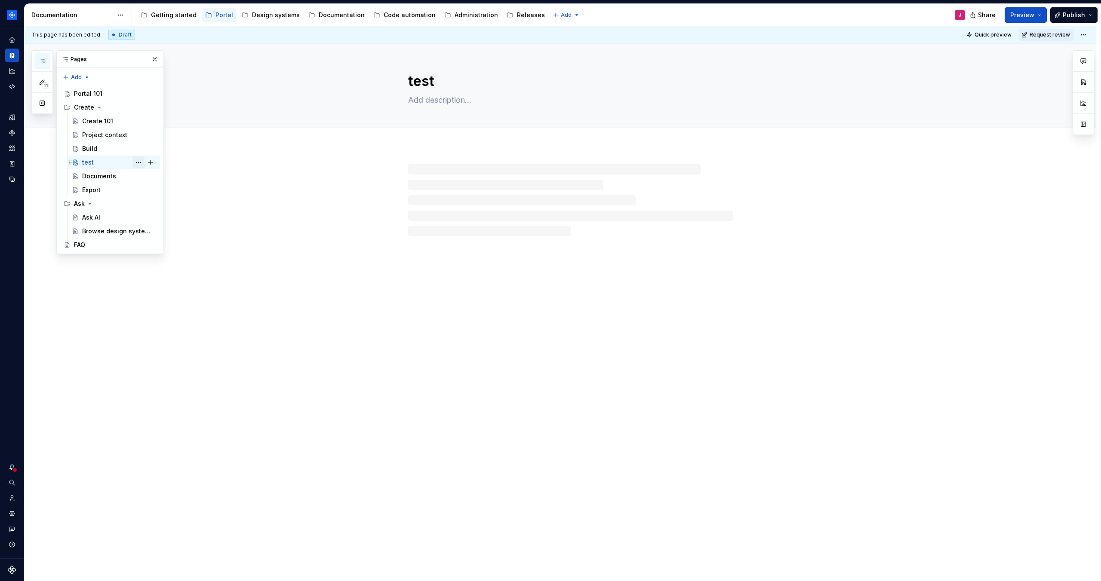
click at [141, 163] on button "Page tree" at bounding box center [138, 163] width 12 height 12
click at [172, 302] on div "Delete page" at bounding box center [190, 299] width 84 height 9
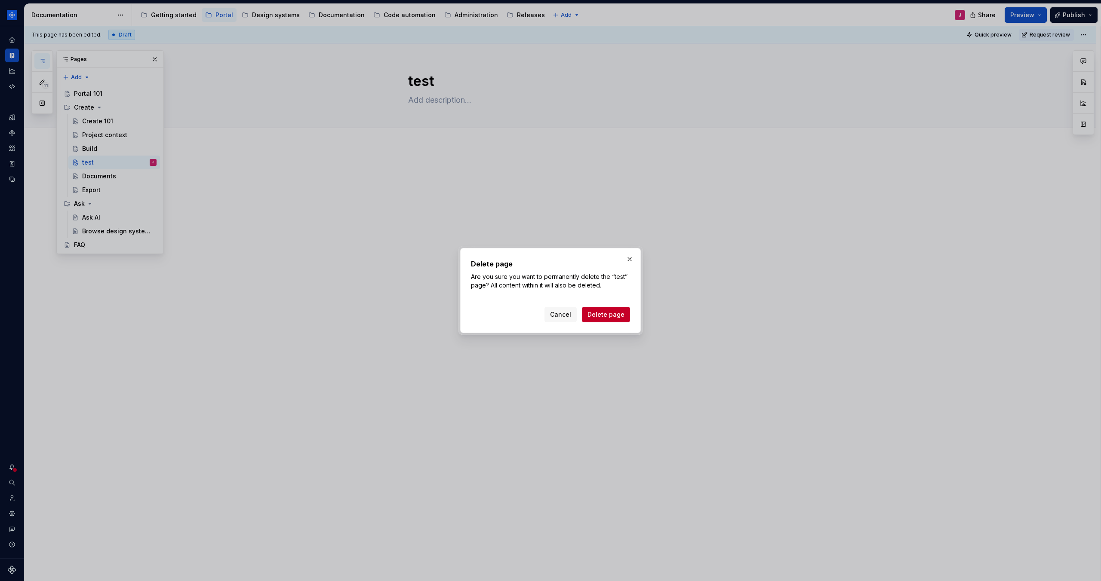
click at [625, 312] on button "Delete page" at bounding box center [606, 314] width 48 height 15
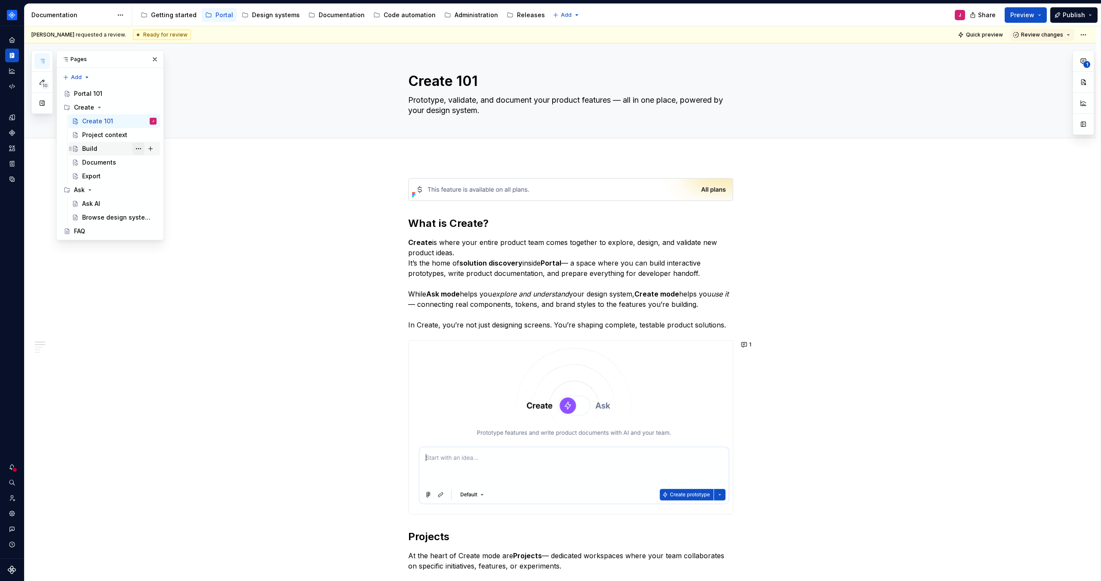
click at [142, 151] on button "Page tree" at bounding box center [138, 149] width 12 height 12
click at [114, 151] on div "10 Pages Add Accessibility guide for tree Page tree. Navigate the tree with the…" at bounding box center [97, 145] width 132 height 190
click at [108, 148] on div "Build" at bounding box center [119, 149] width 74 height 12
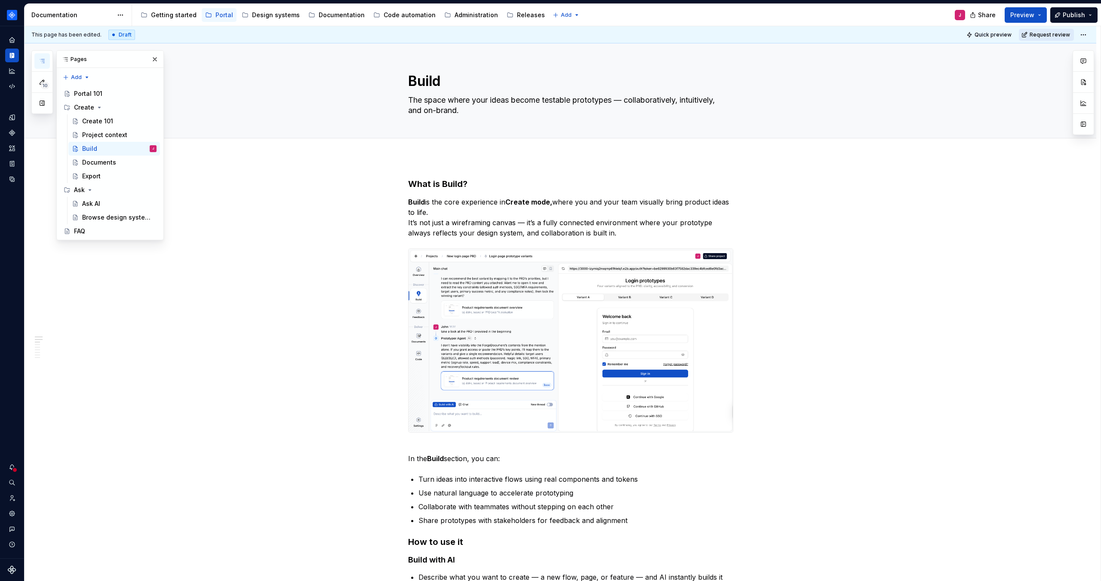
click at [1035, 37] on button "Request review" at bounding box center [1046, 35] width 55 height 12
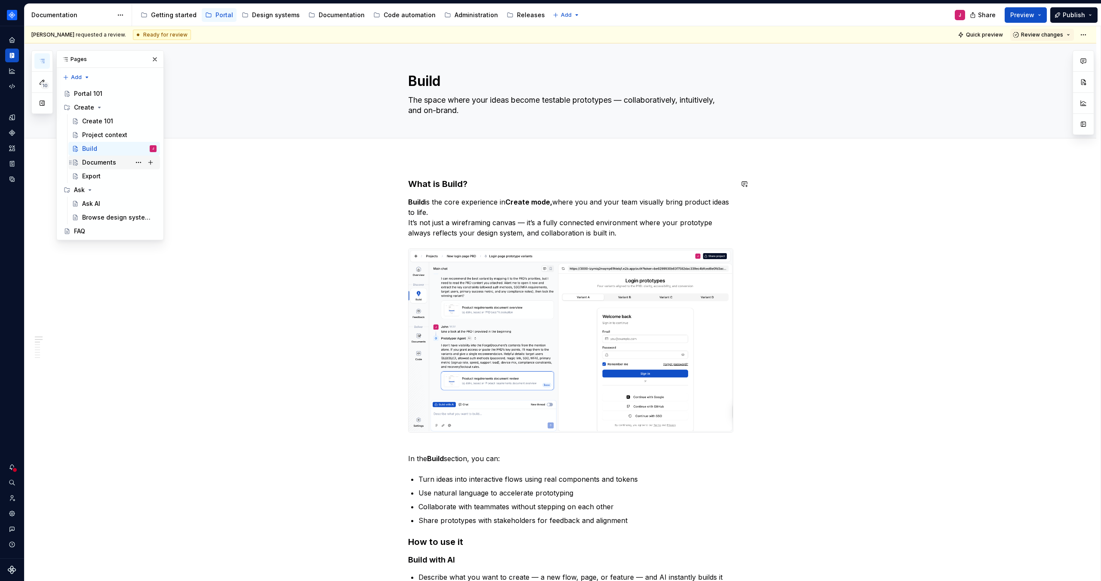
click at [110, 162] on div "Documents" at bounding box center [99, 162] width 34 height 9
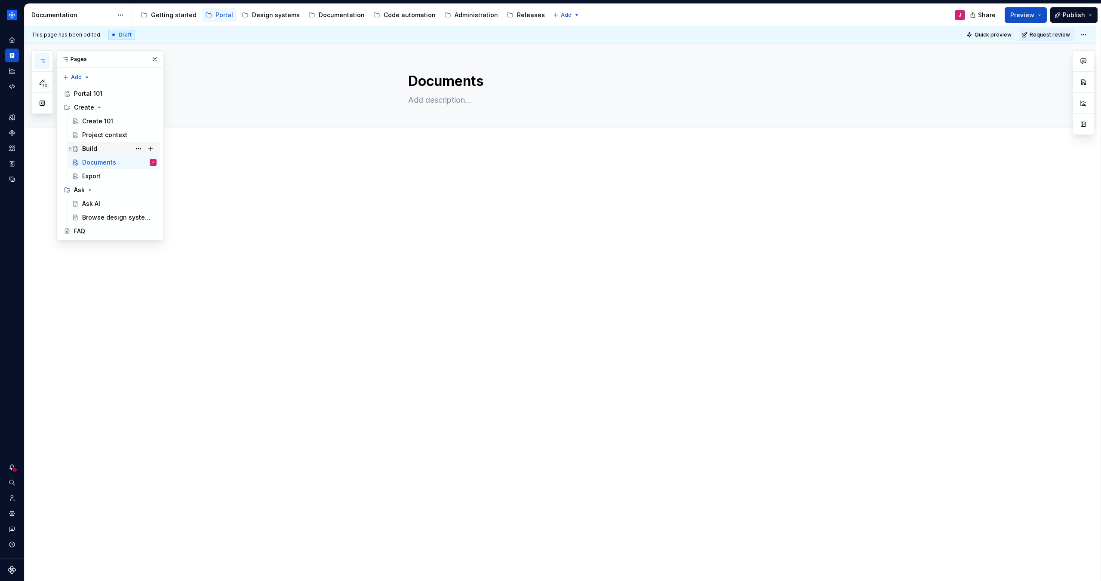
click at [101, 149] on div "Build" at bounding box center [119, 149] width 74 height 12
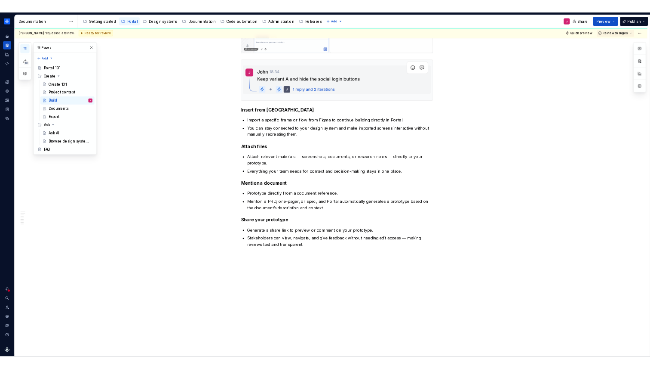
scroll to position [1159, 0]
